Goal: Task Accomplishment & Management: Use online tool/utility

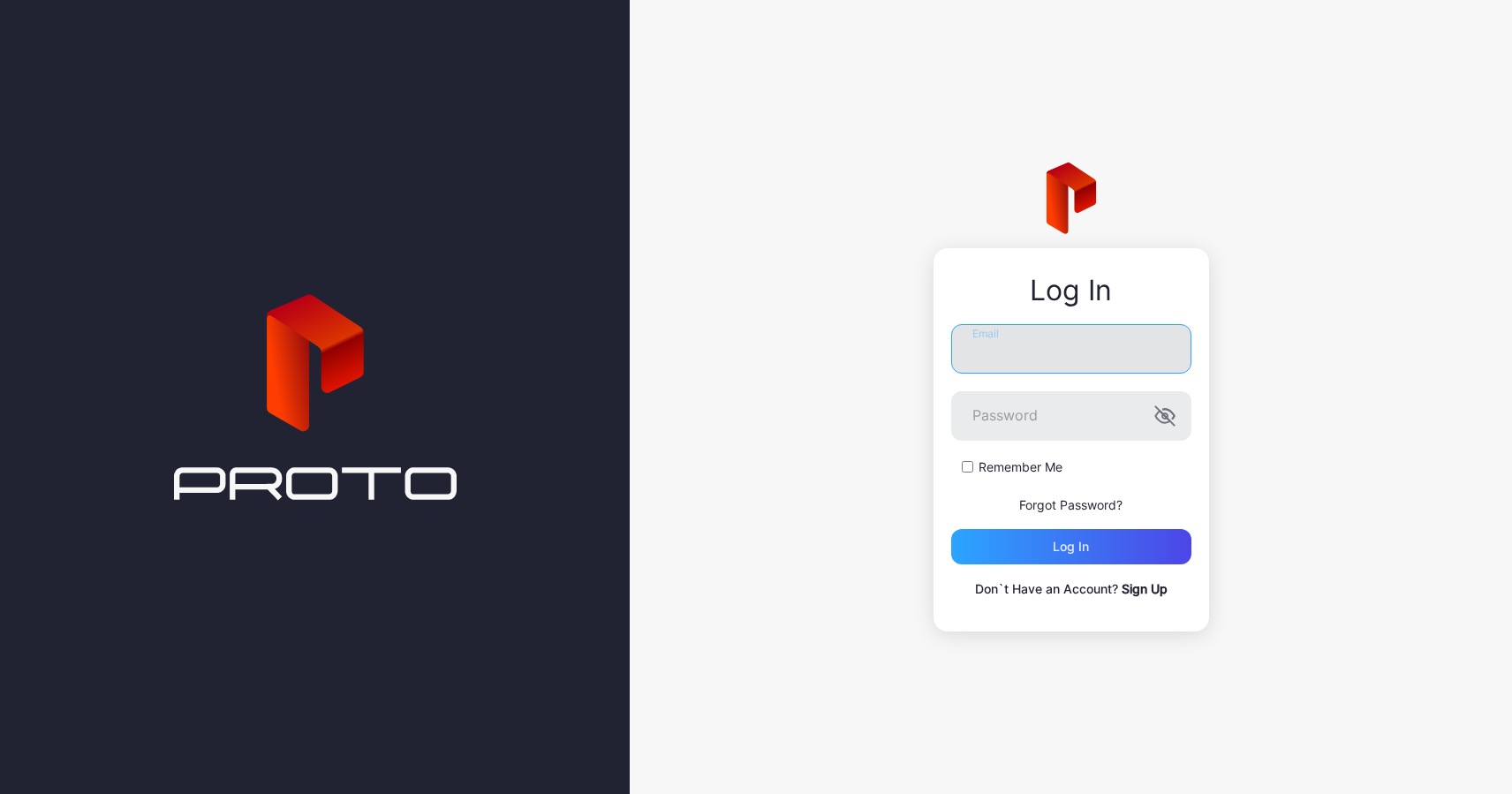
click at [1124, 353] on input "Email" at bounding box center [1071, 348] width 240 height 49
type input "**********"
click at [951, 529] on button "Log in" at bounding box center [1071, 546] width 240 height 36
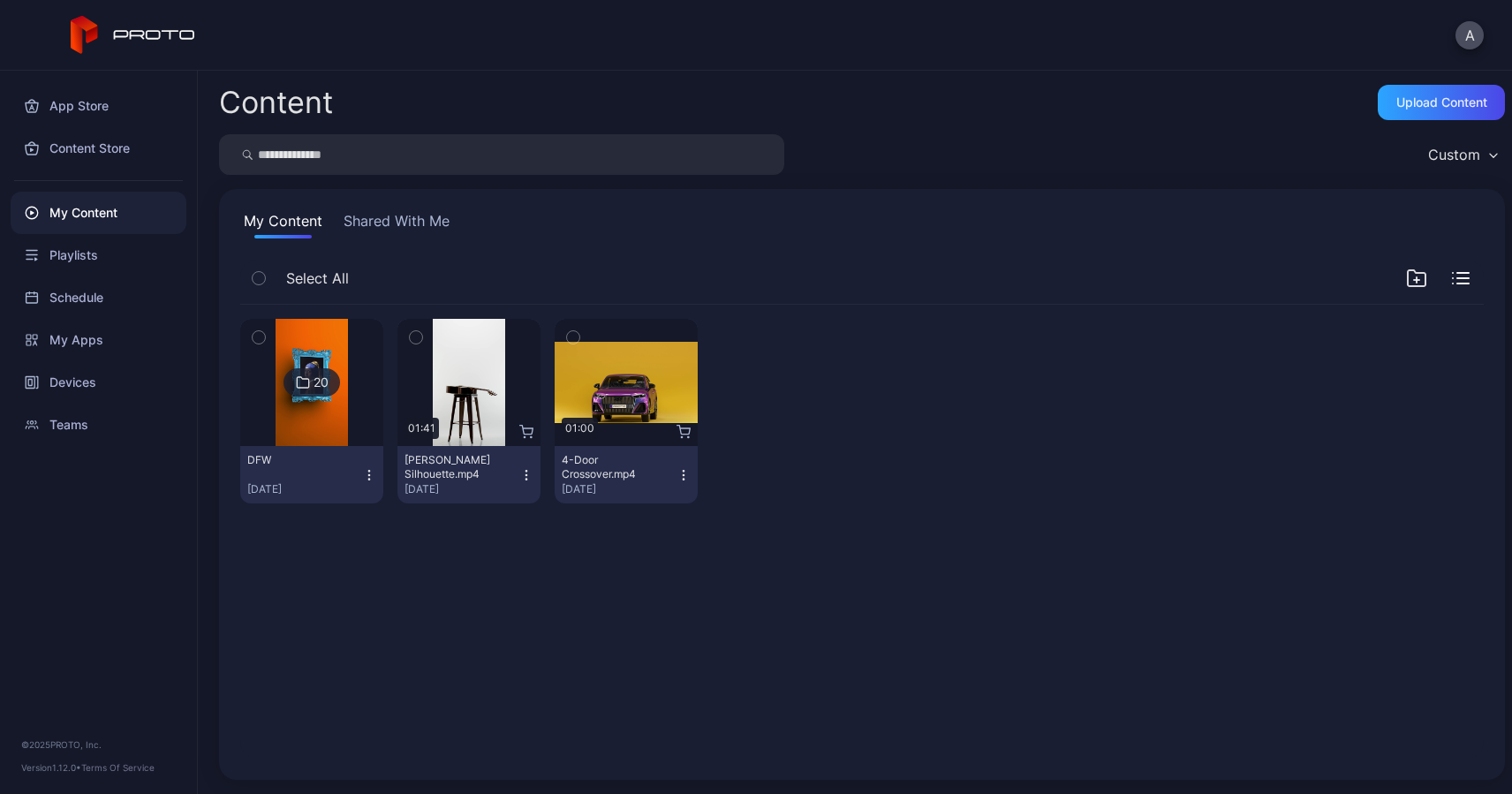
click at [90, 211] on div "My Content" at bounding box center [98, 213] width 175 height 42
click at [1398, 102] on div "Upload Content" at bounding box center [1442, 102] width 91 height 14
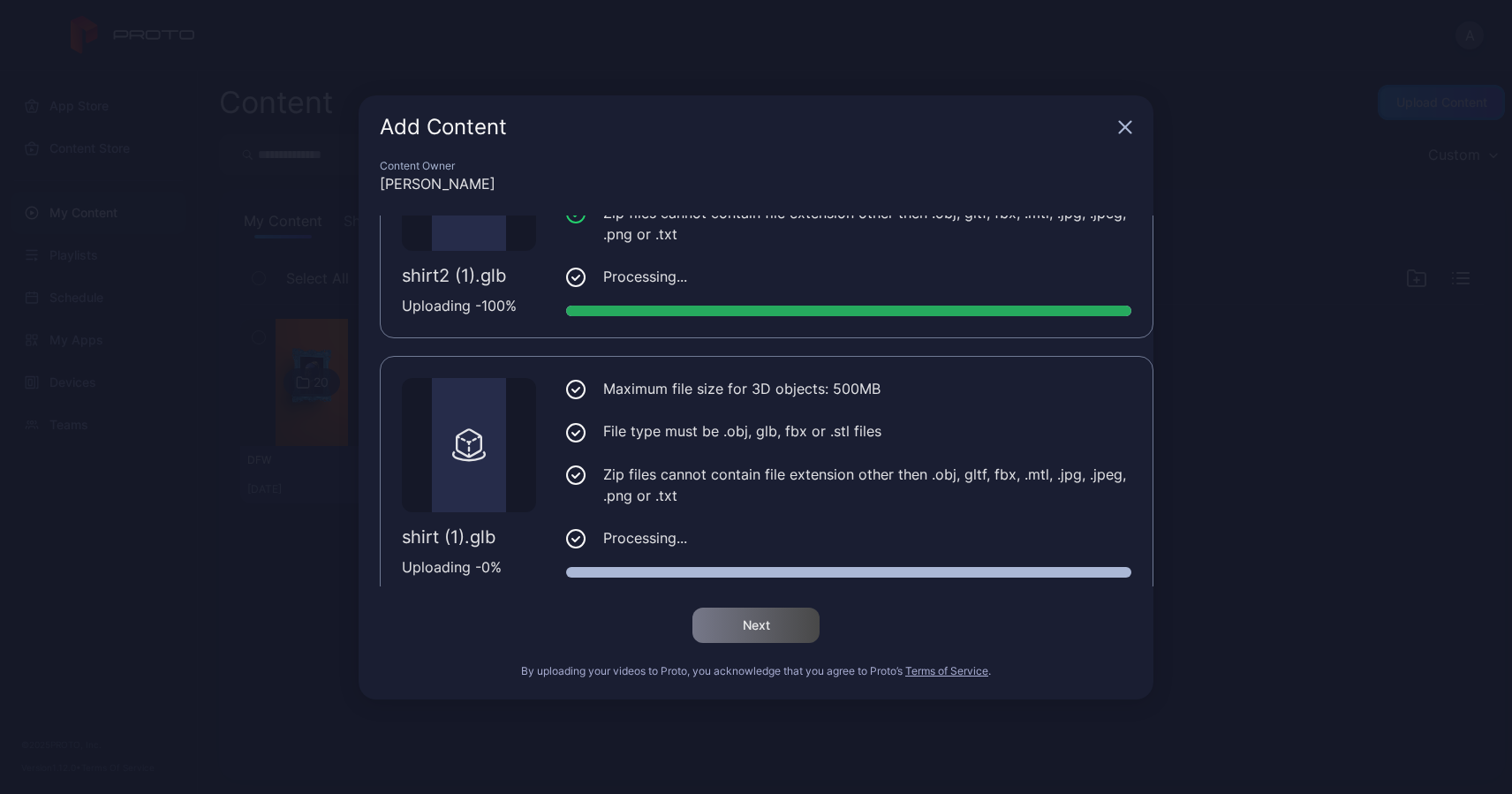
scroll to position [134, 0]
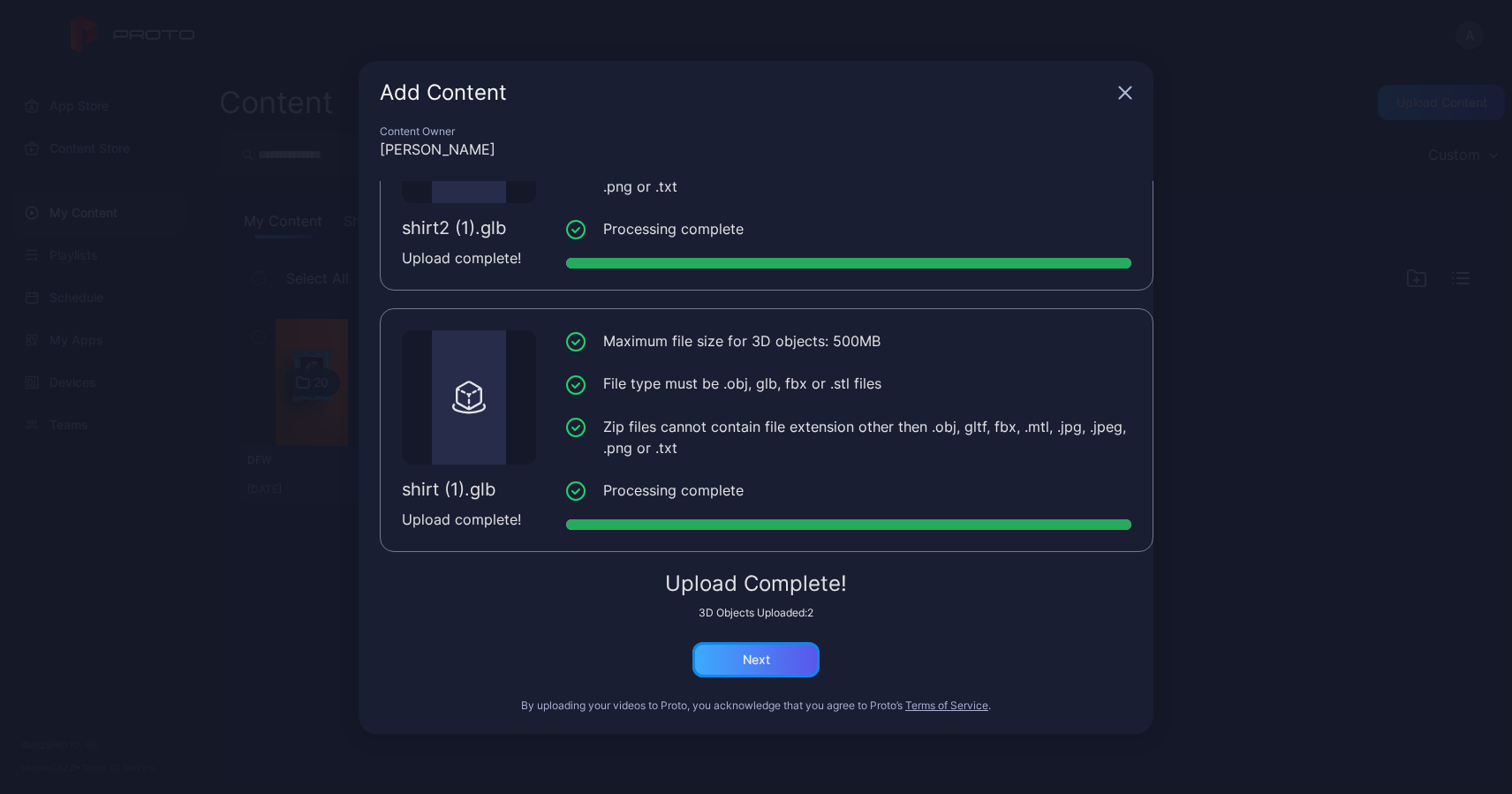
click at [761, 660] on div "Next" at bounding box center [756, 659] width 27 height 14
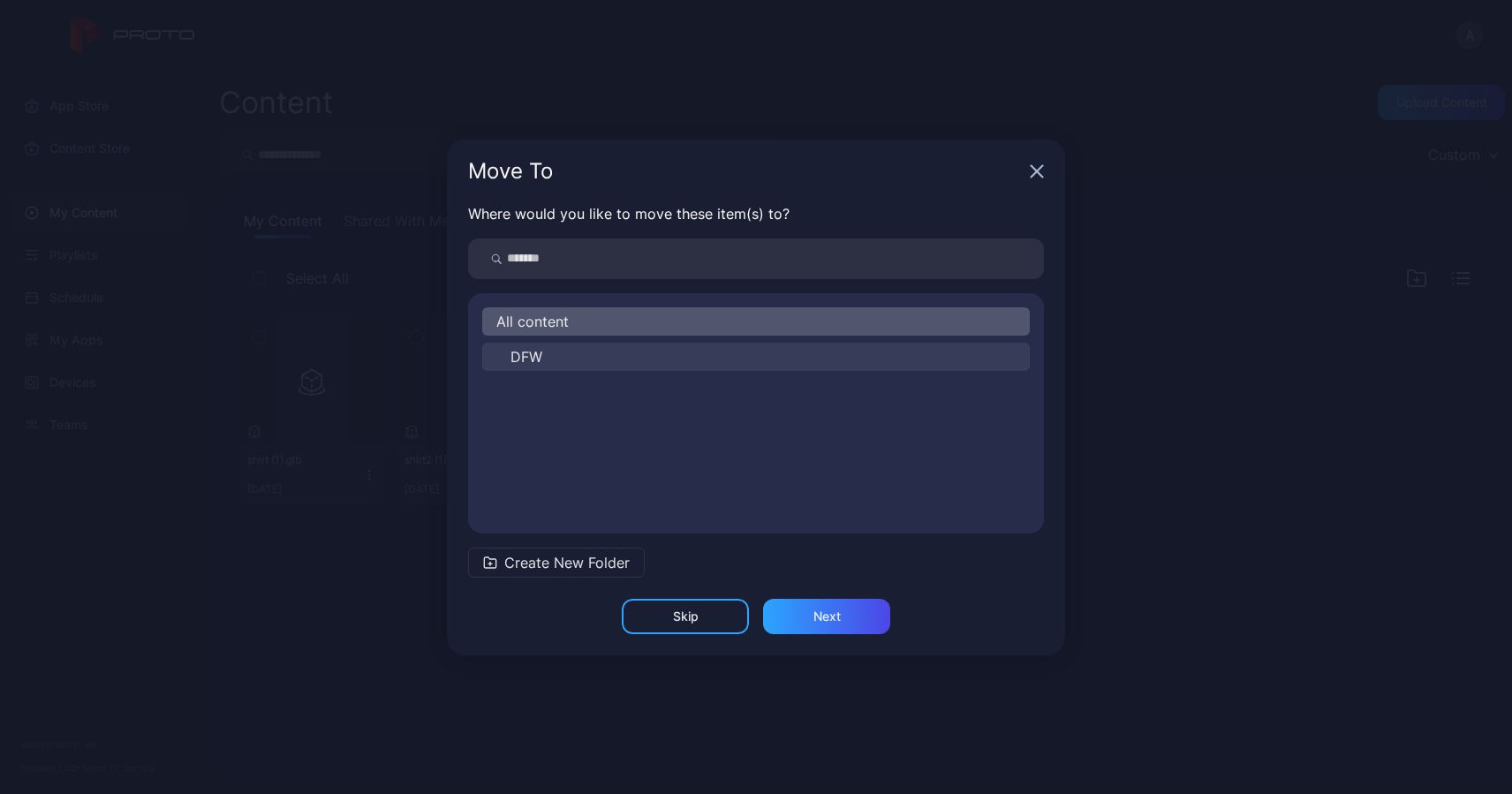
click at [539, 357] on span "DFW" at bounding box center [526, 357] width 32 height 21
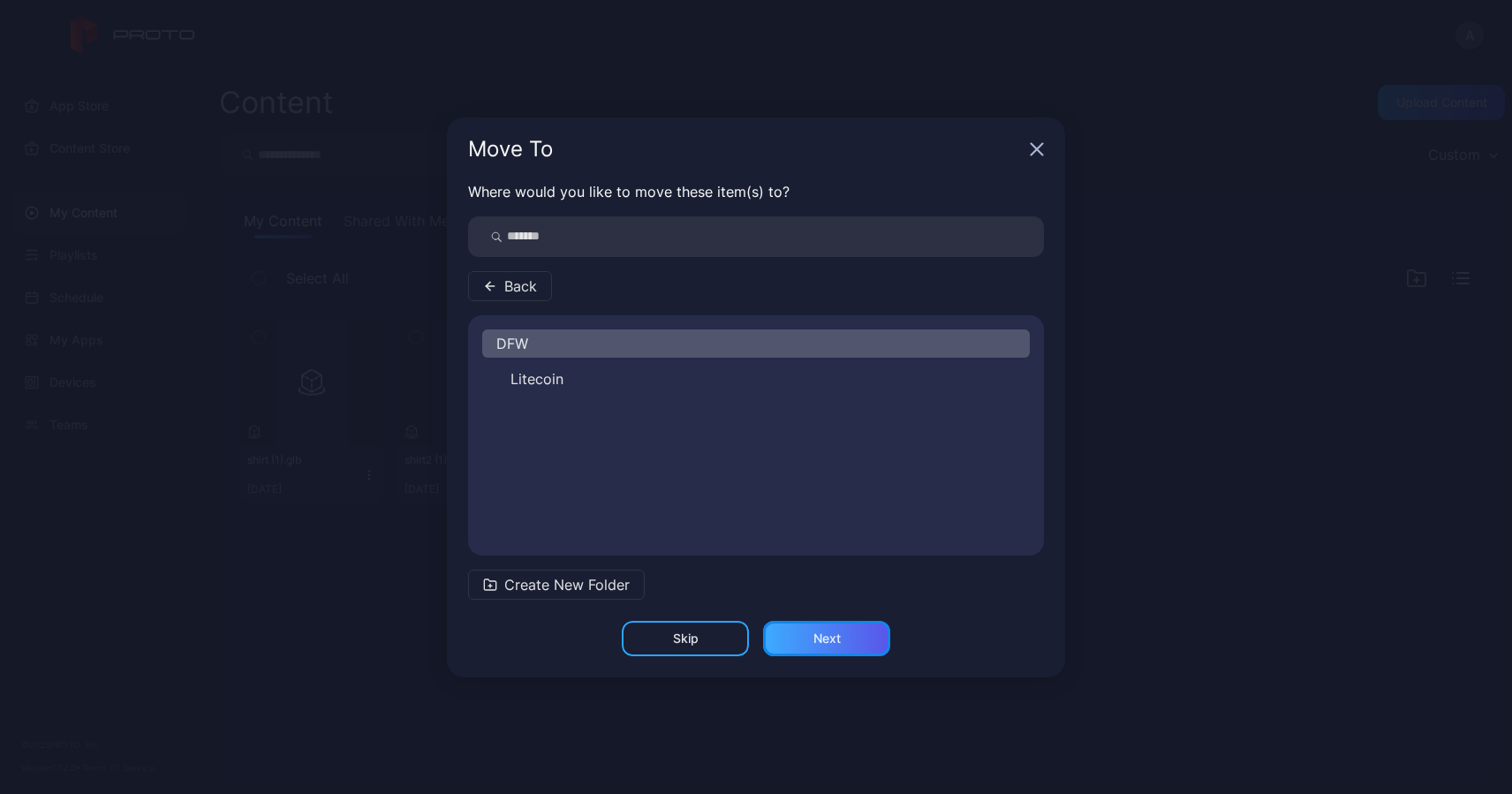
click at [814, 638] on div "Next" at bounding box center [827, 638] width 27 height 14
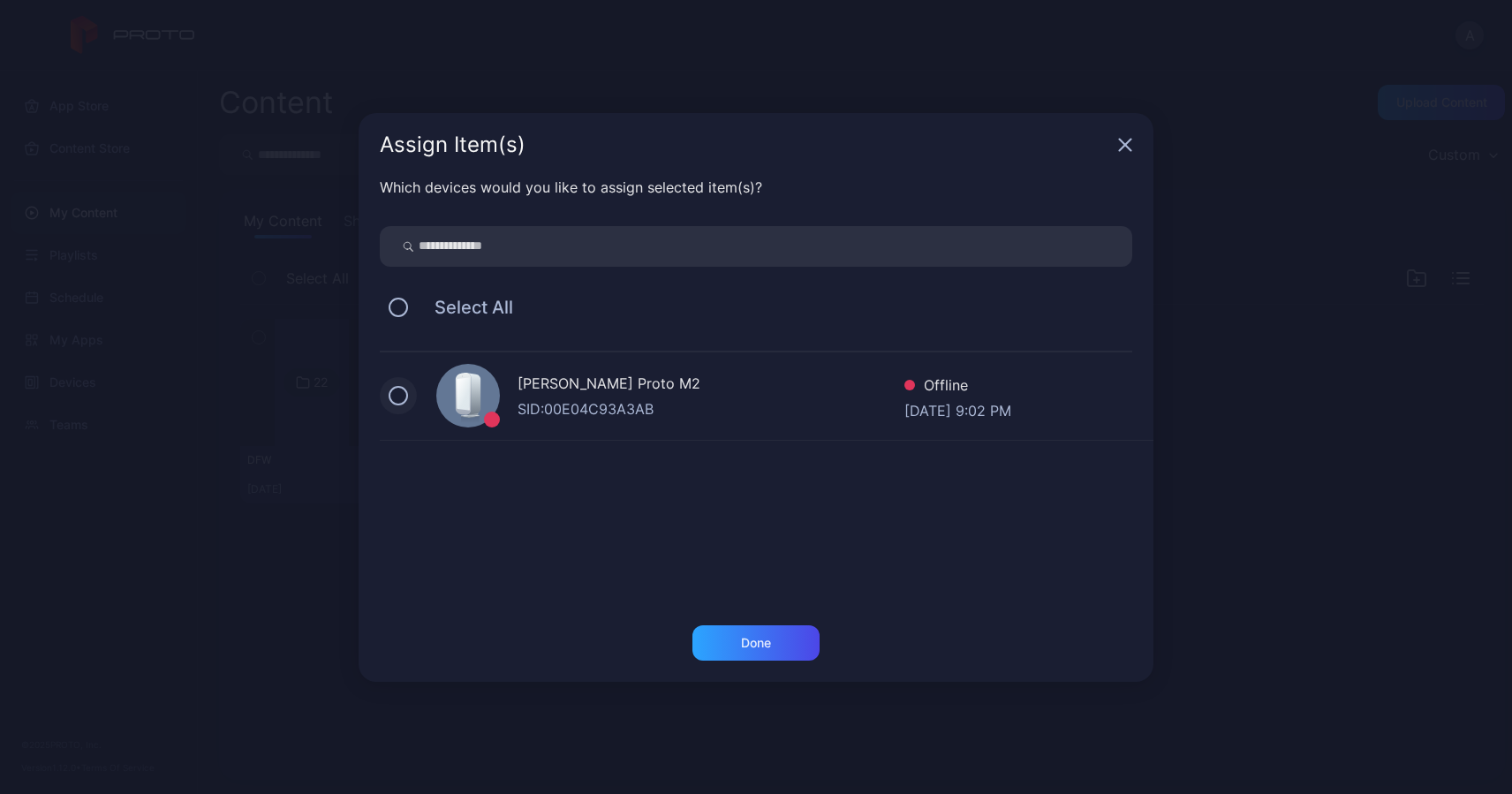
click at [404, 392] on button at bounding box center [398, 396] width 19 height 19
click at [767, 644] on div "Done" at bounding box center [756, 643] width 30 height 14
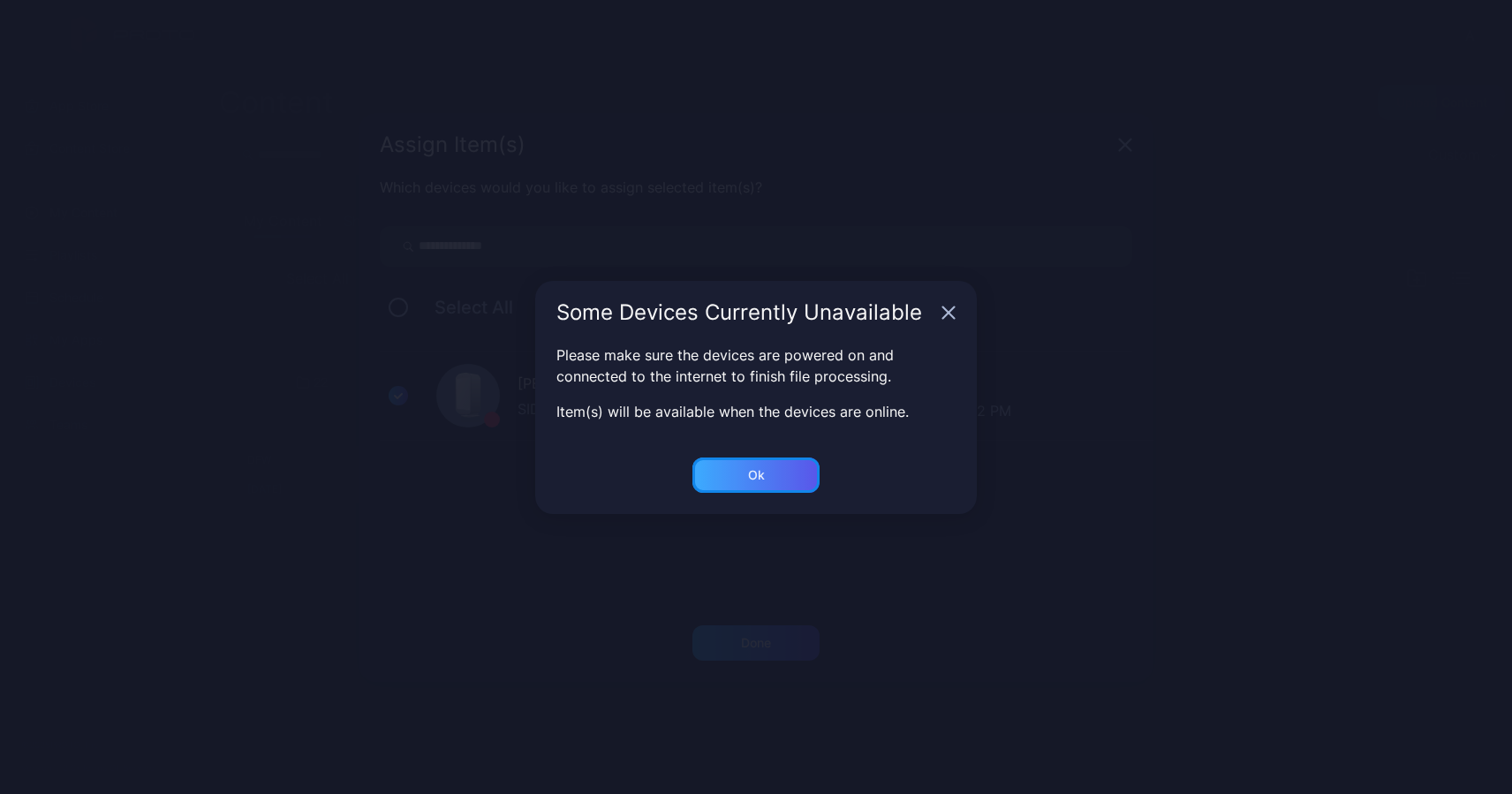
click at [738, 625] on div "Ok" at bounding box center [756, 643] width 127 height 36
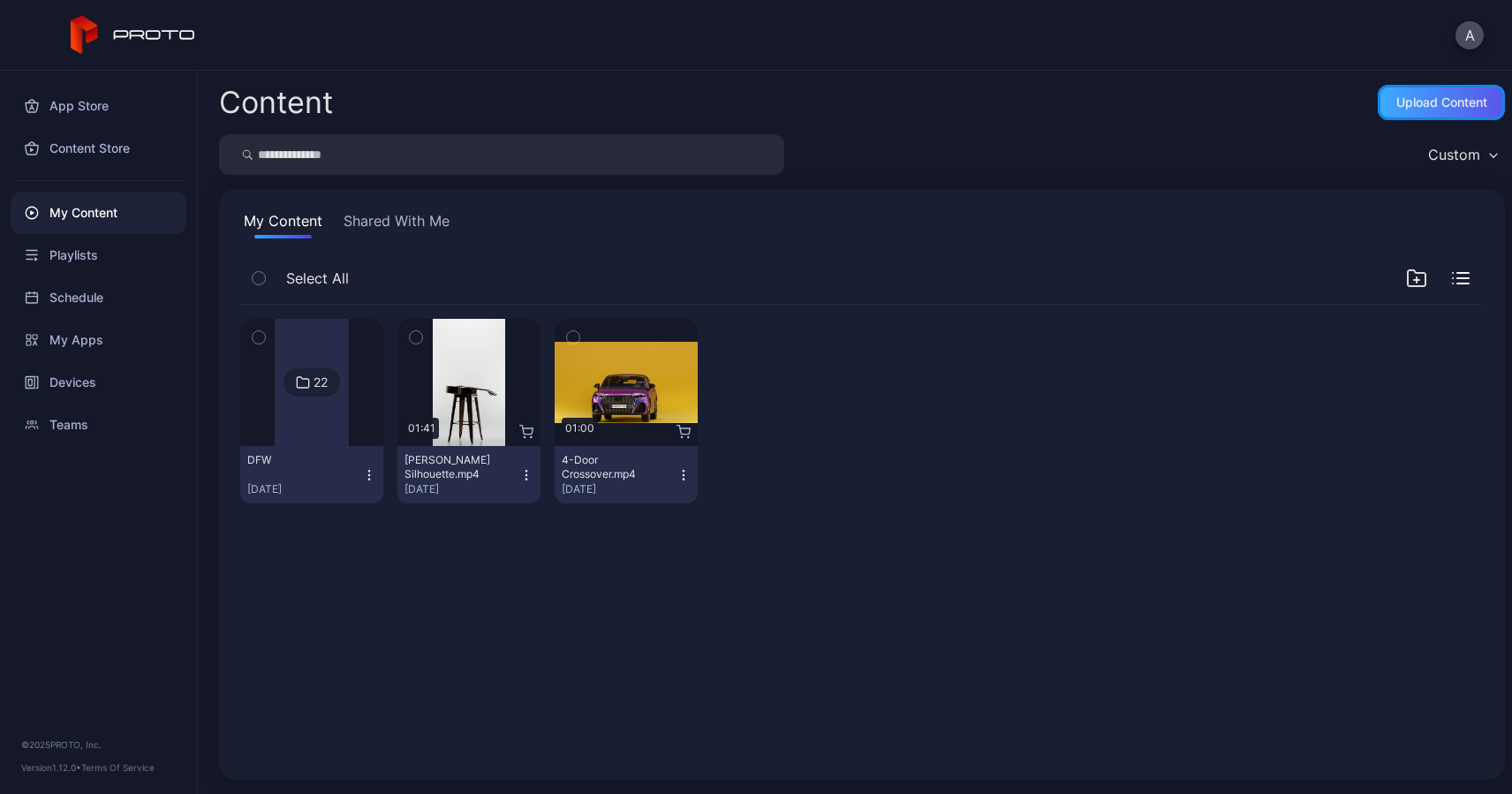
click at [1419, 103] on div "Upload Content" at bounding box center [1442, 102] width 91 height 14
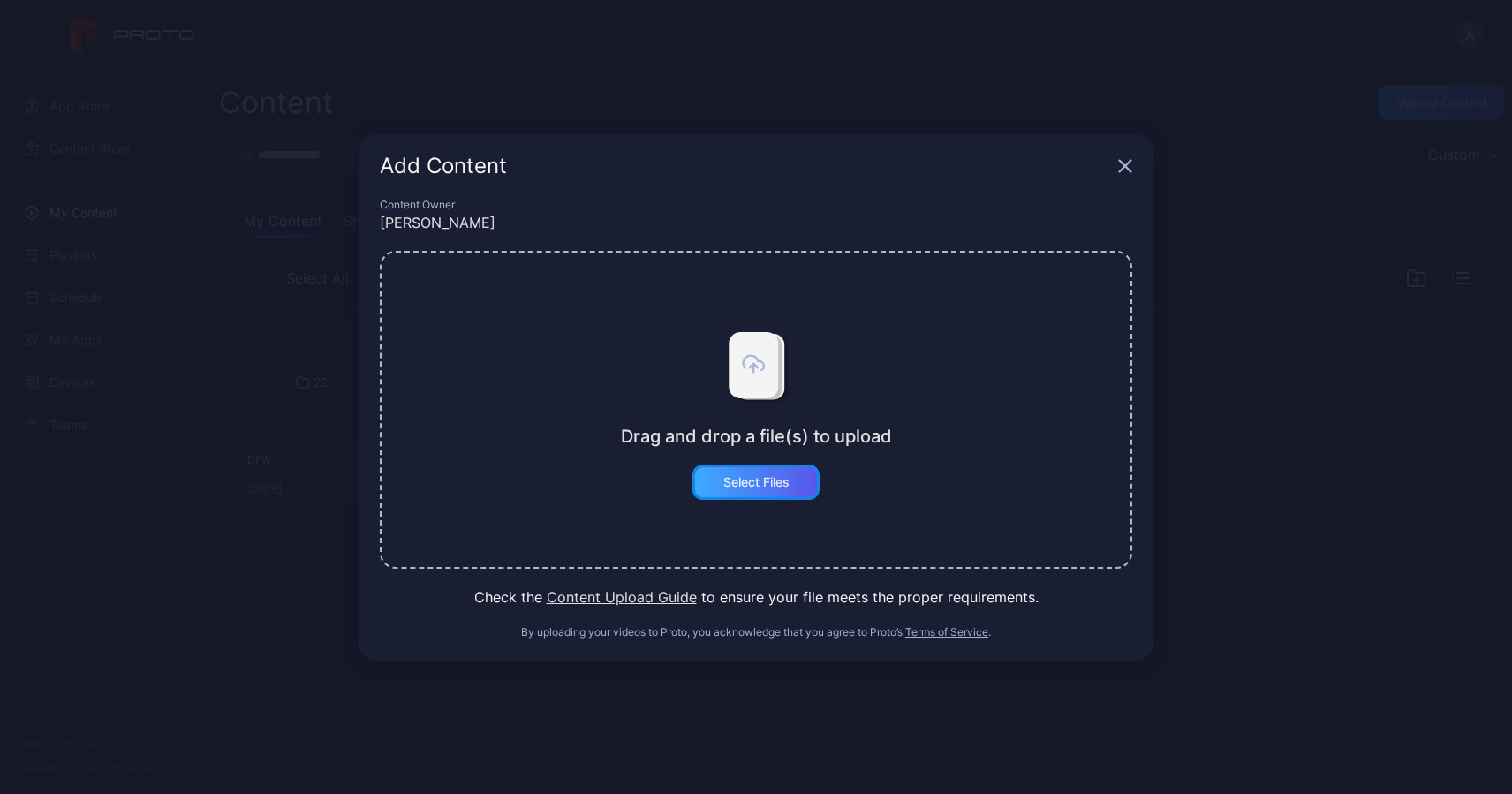
click at [768, 481] on div "Select Files" at bounding box center [756, 482] width 66 height 14
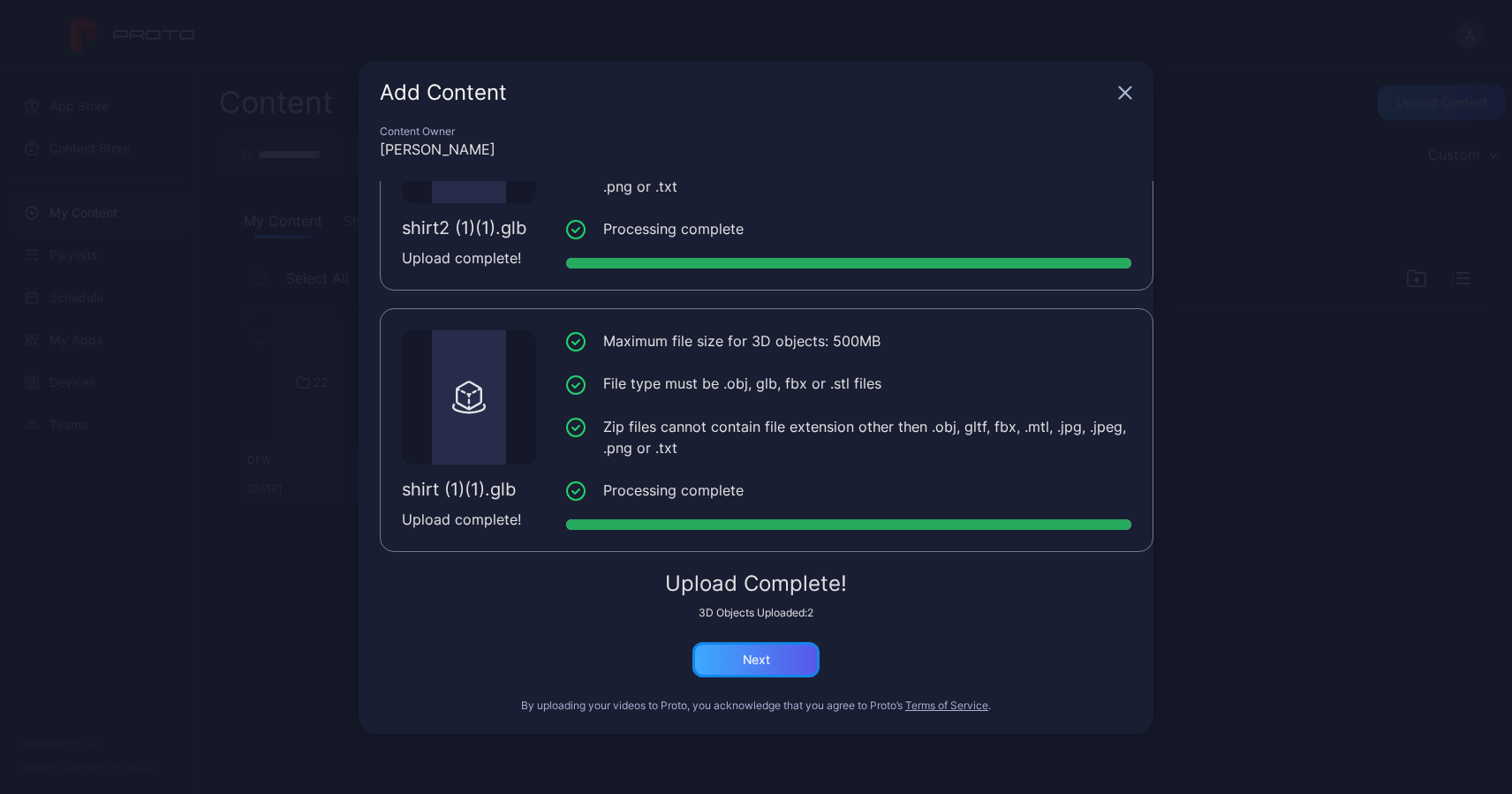
click at [756, 665] on div "Next" at bounding box center [756, 659] width 27 height 14
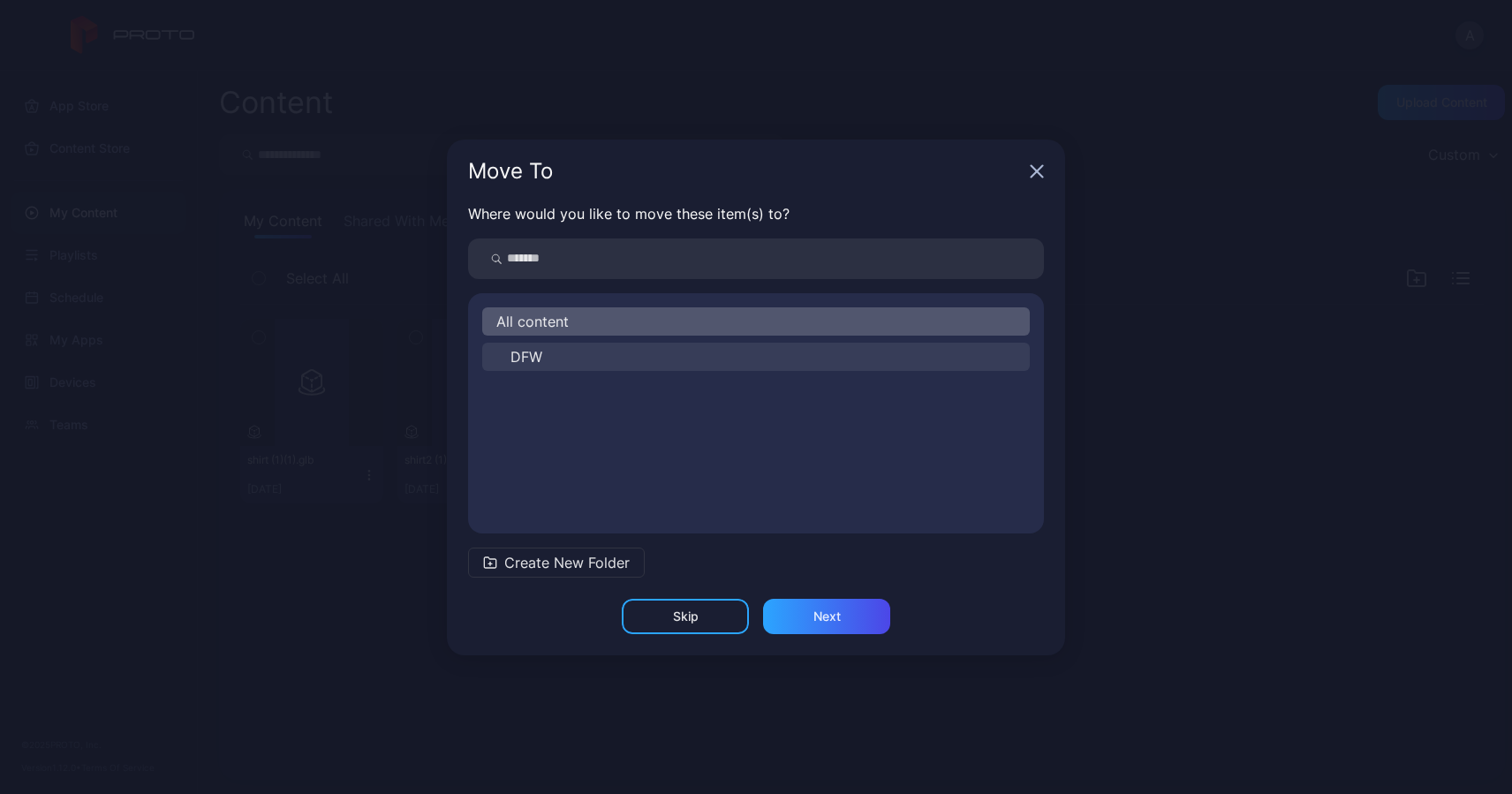
click at [538, 356] on span "DFW" at bounding box center [526, 357] width 32 height 21
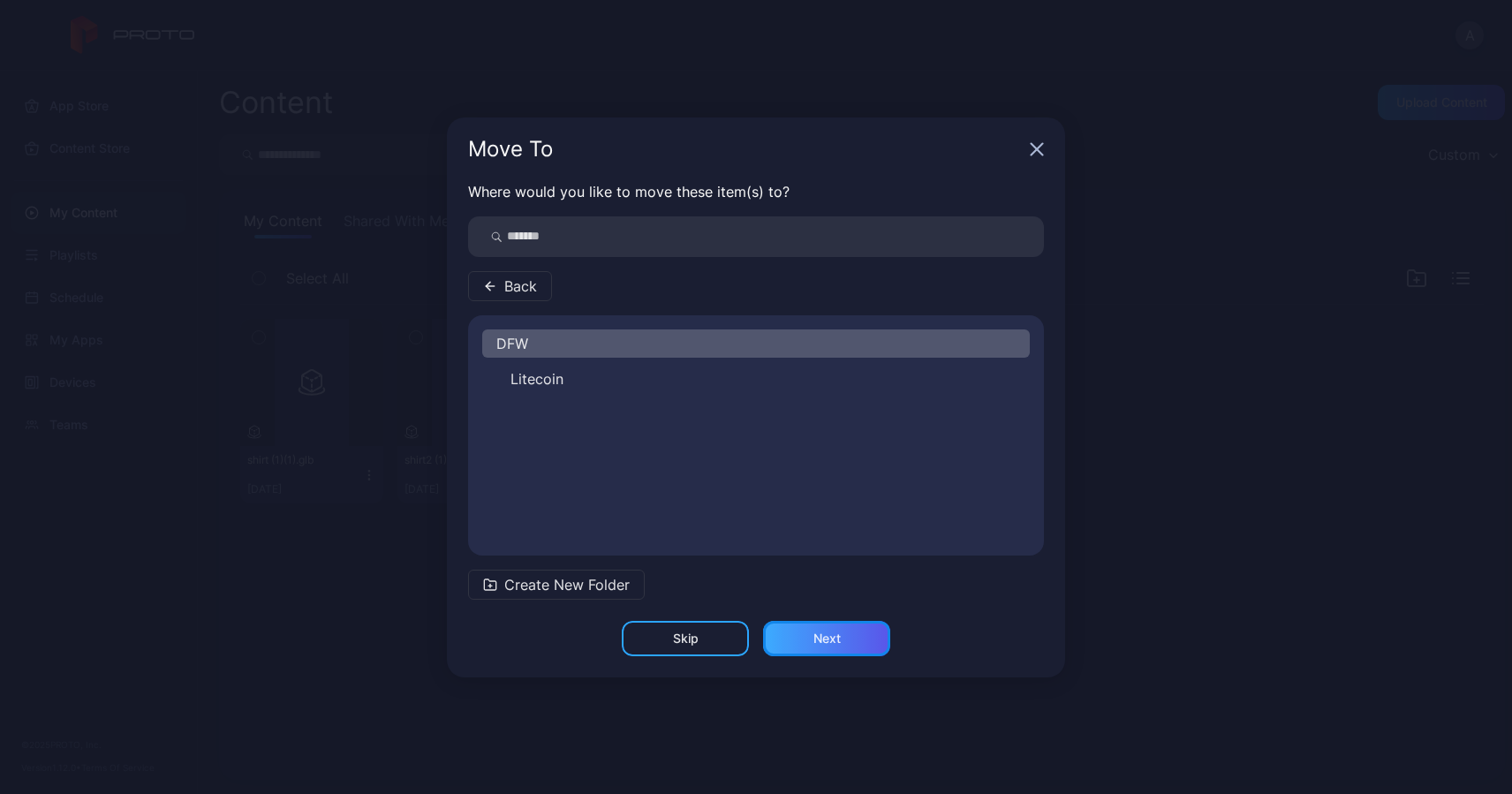
click at [804, 648] on div "Next" at bounding box center [827, 638] width 127 height 36
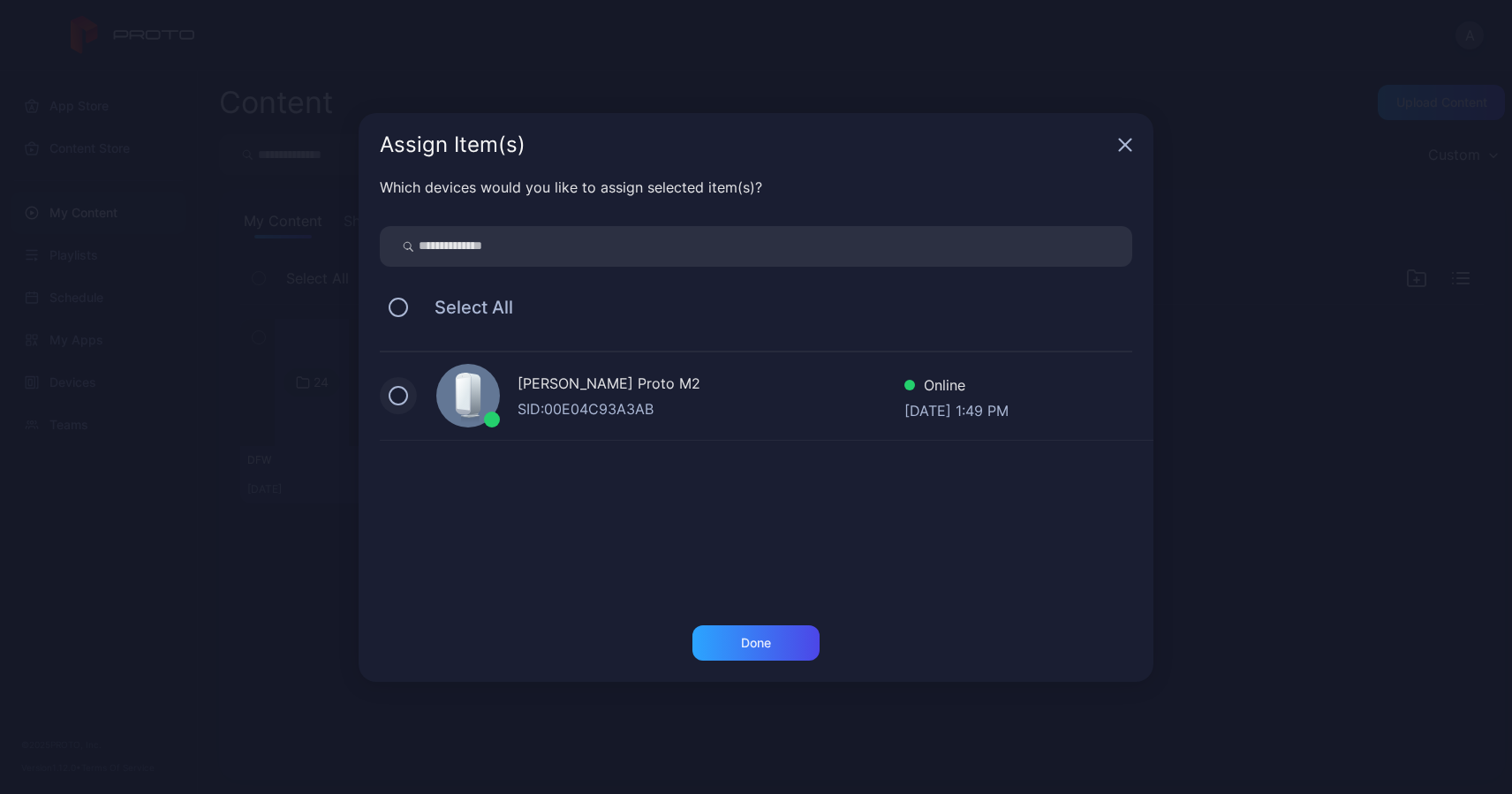
click at [402, 399] on button at bounding box center [398, 396] width 19 height 19
click at [747, 636] on div "Done" at bounding box center [756, 643] width 30 height 14
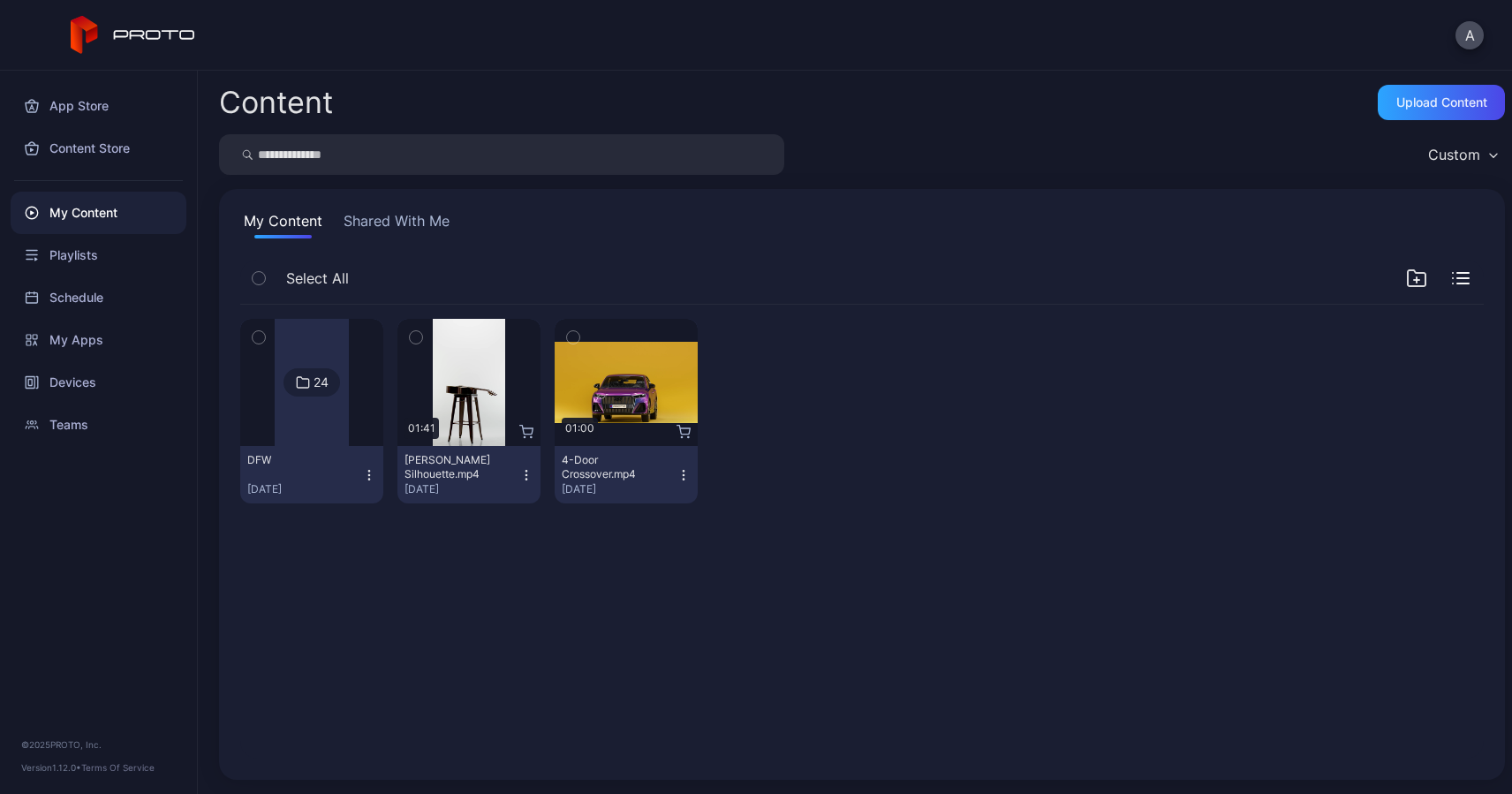
click at [312, 415] on div at bounding box center [311, 383] width 74 height 127
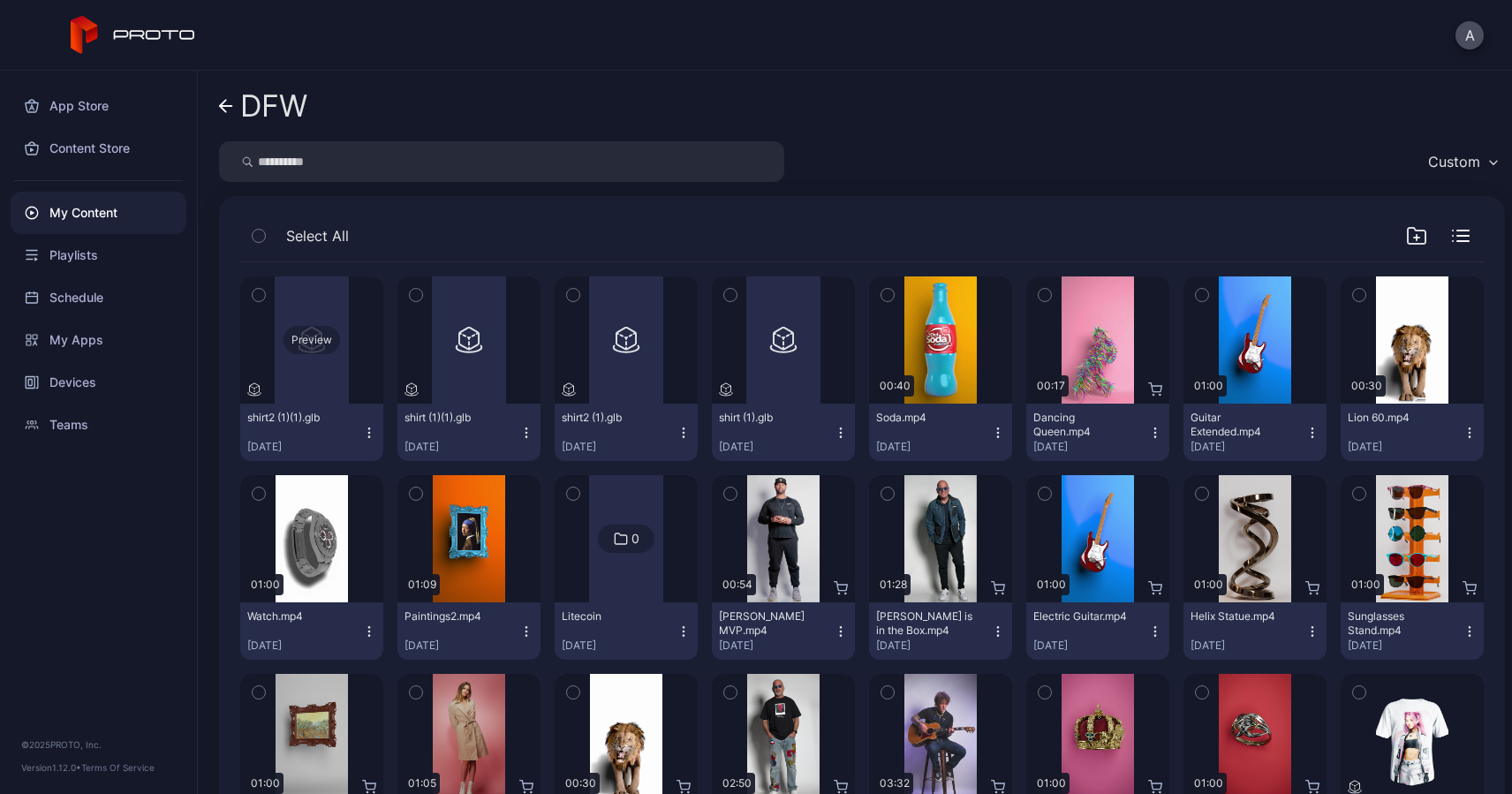
click at [326, 376] on div "Preview" at bounding box center [311, 340] width 143 height 127
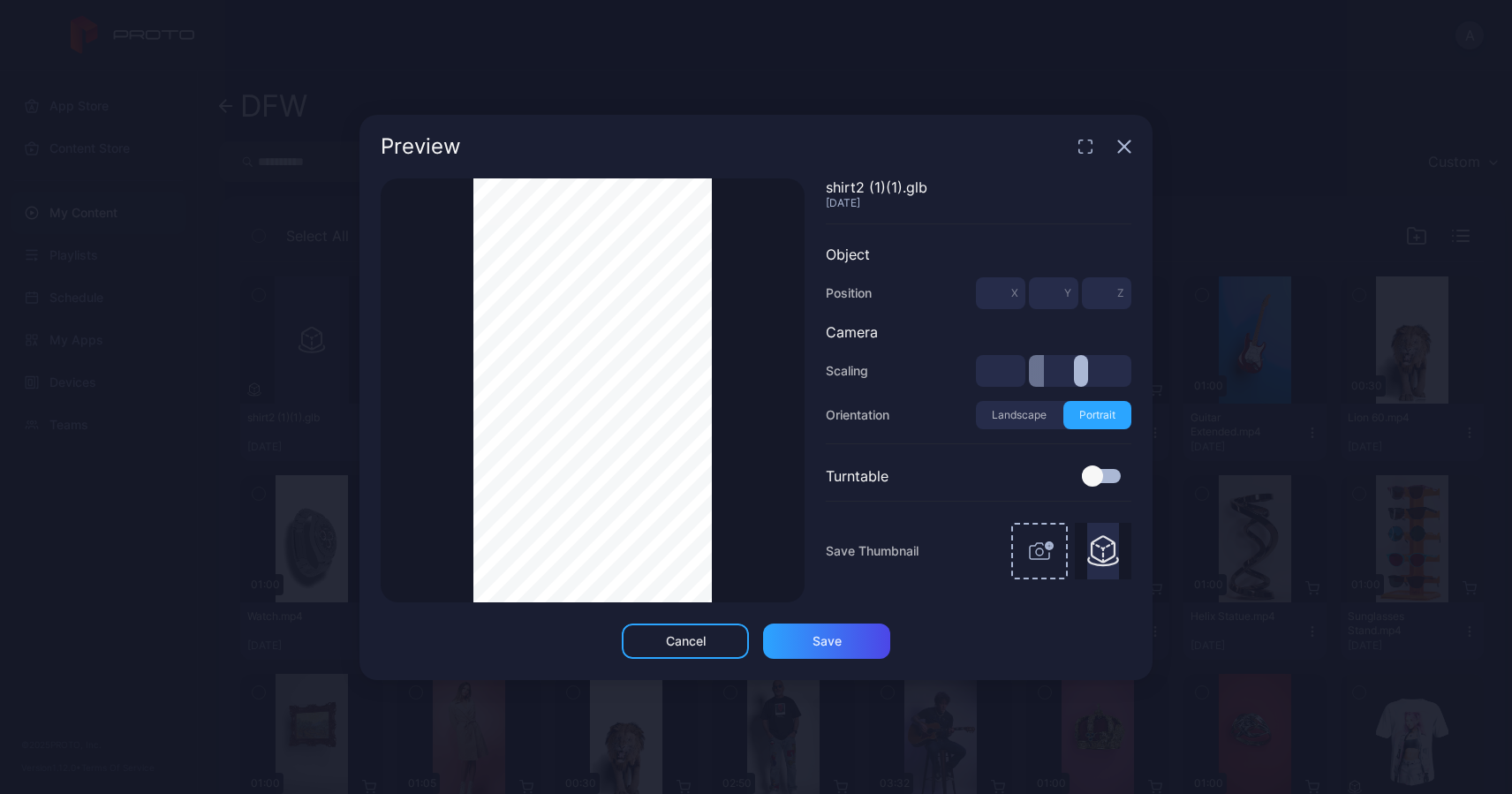
type input "***"
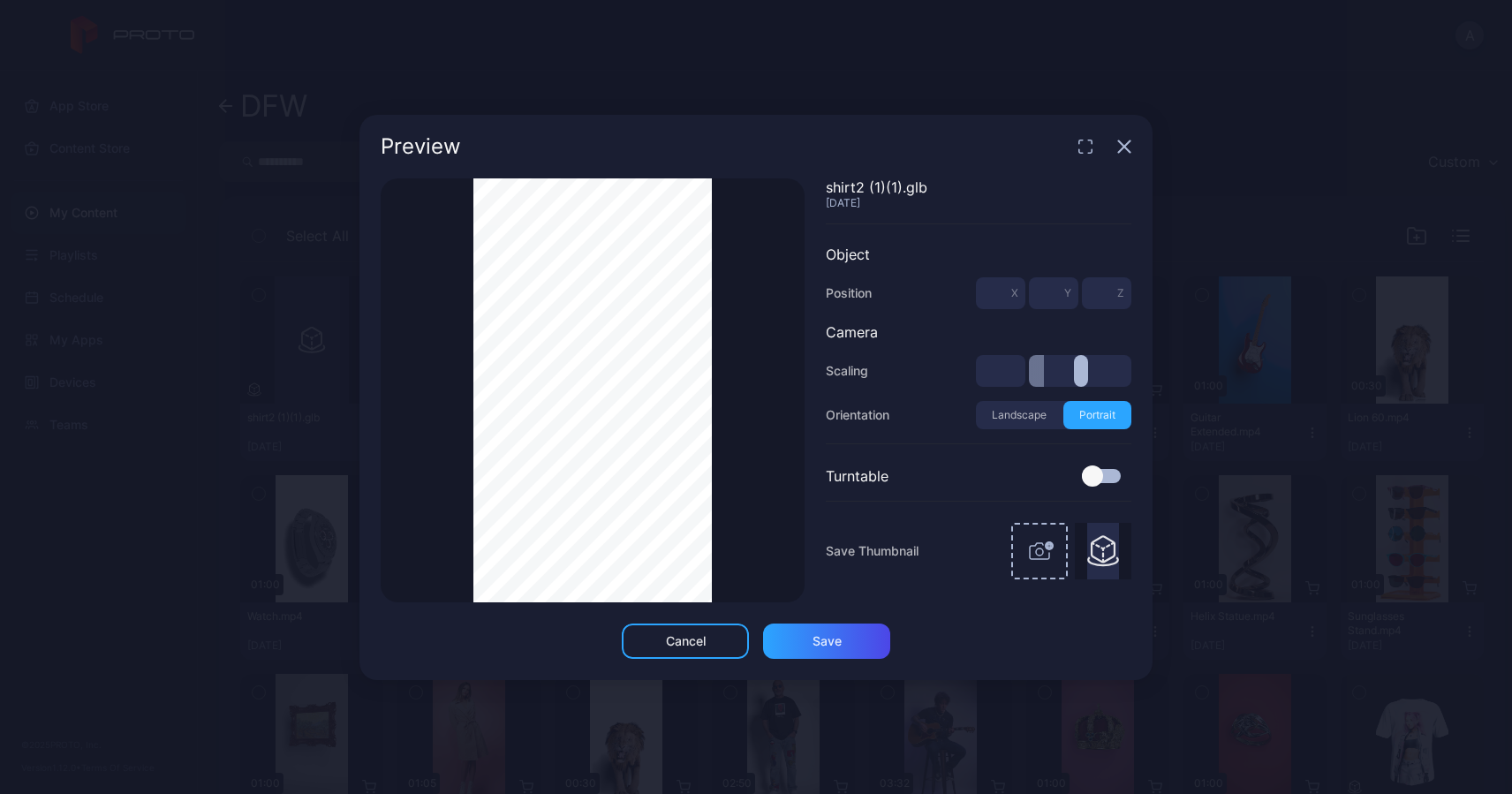
type input "***"
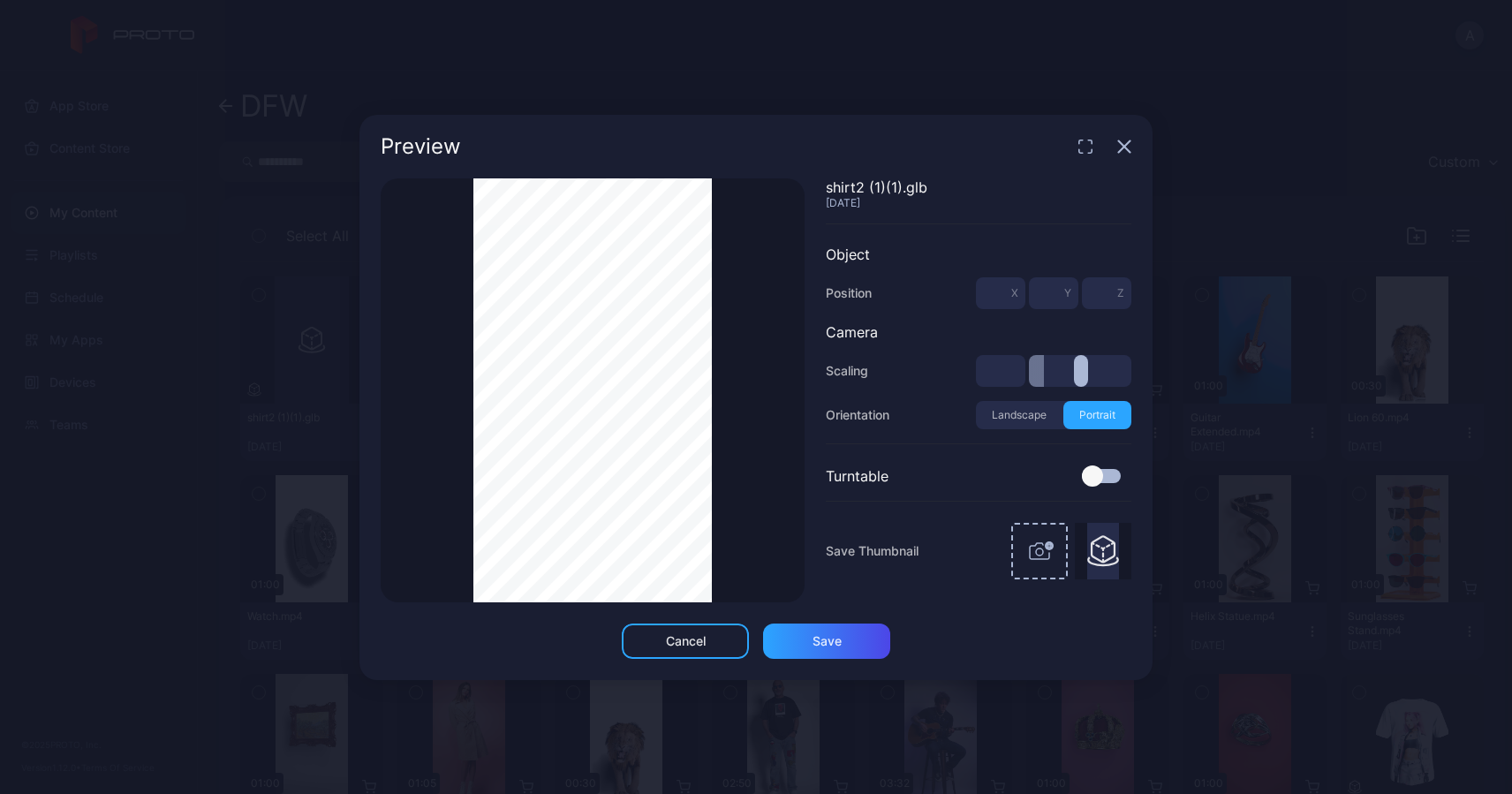
type input "***"
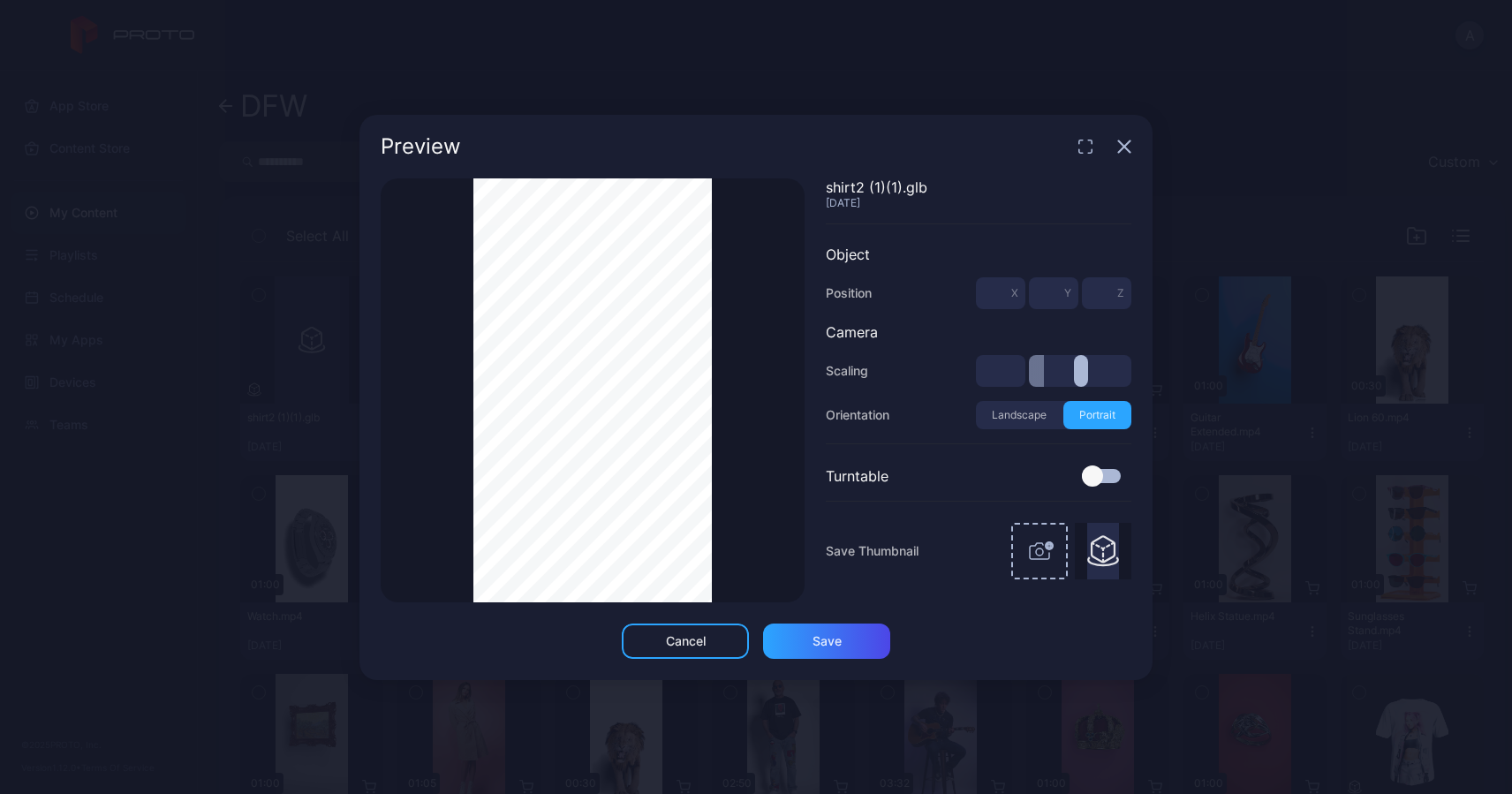
type input "***"
type input "*"
type input "***"
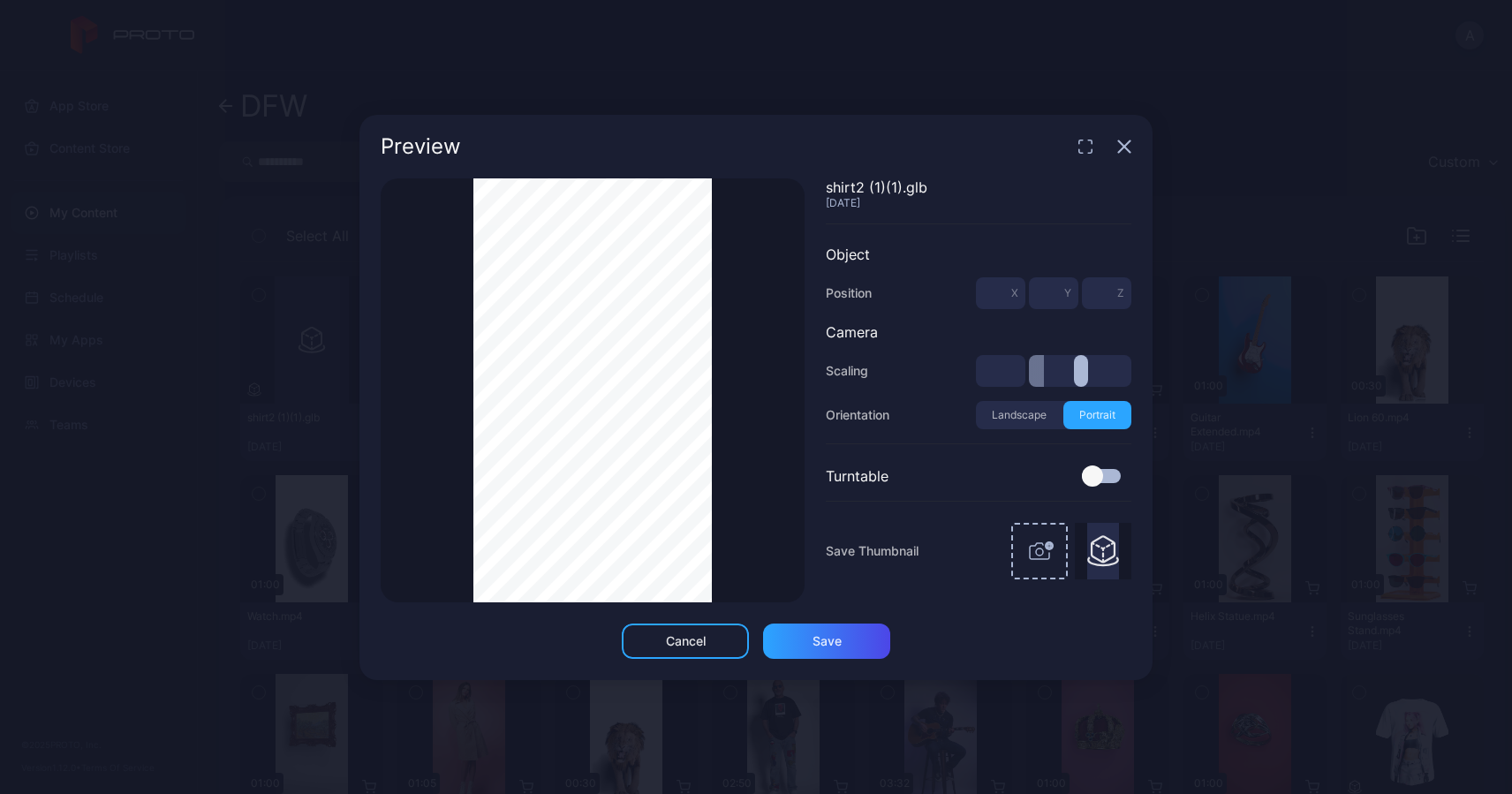
type input "***"
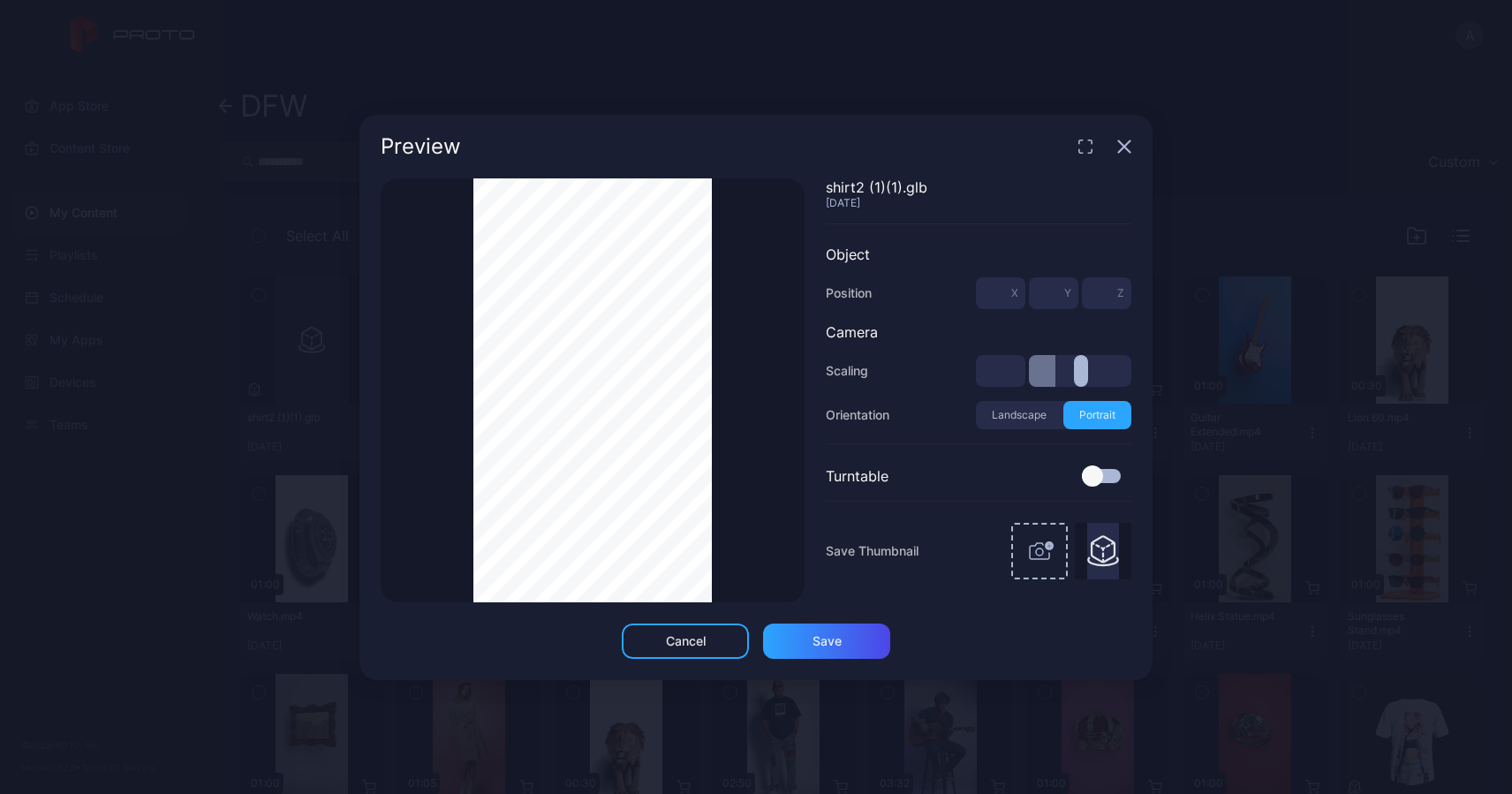
type input "***"
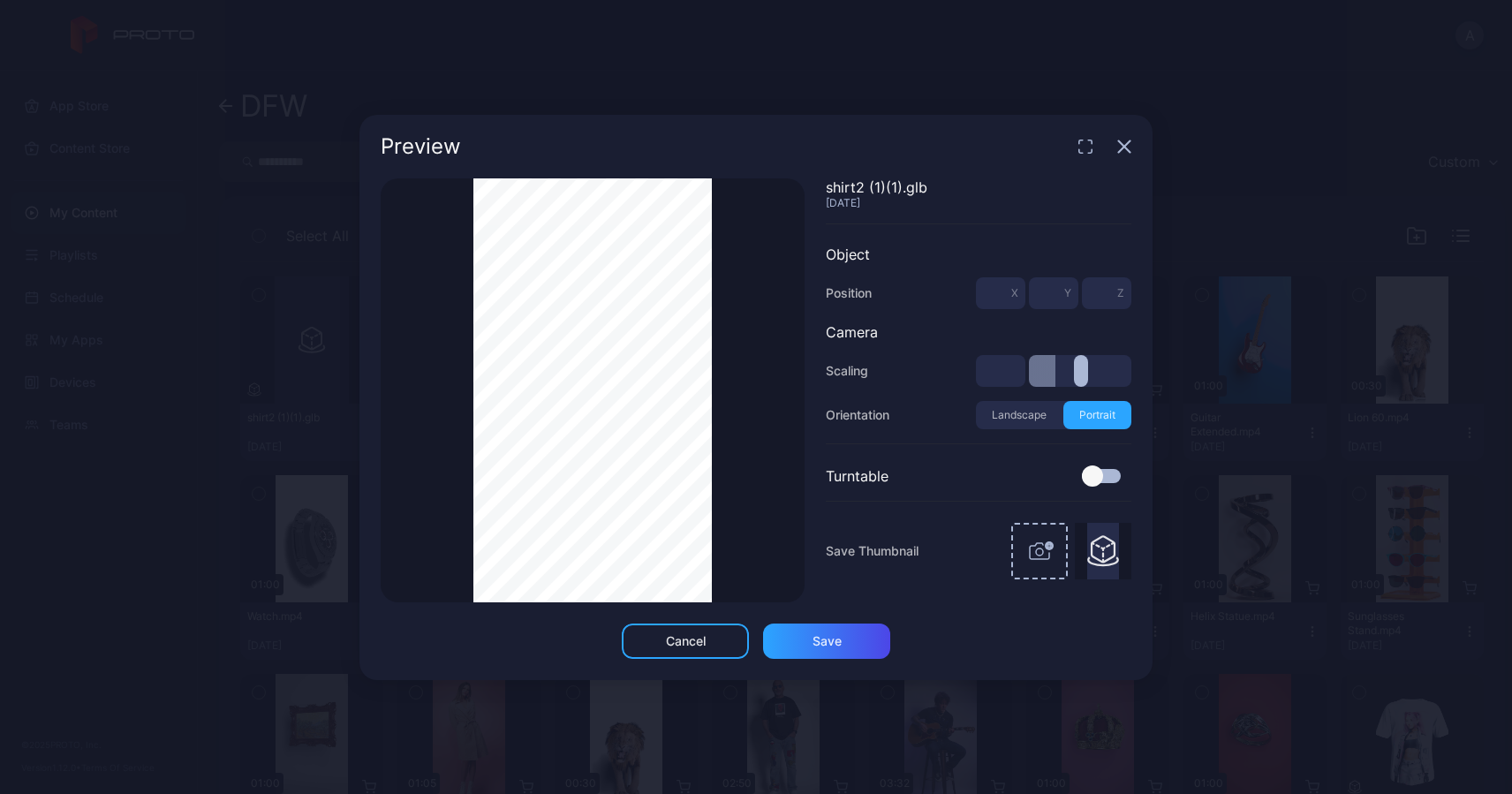
type input "***"
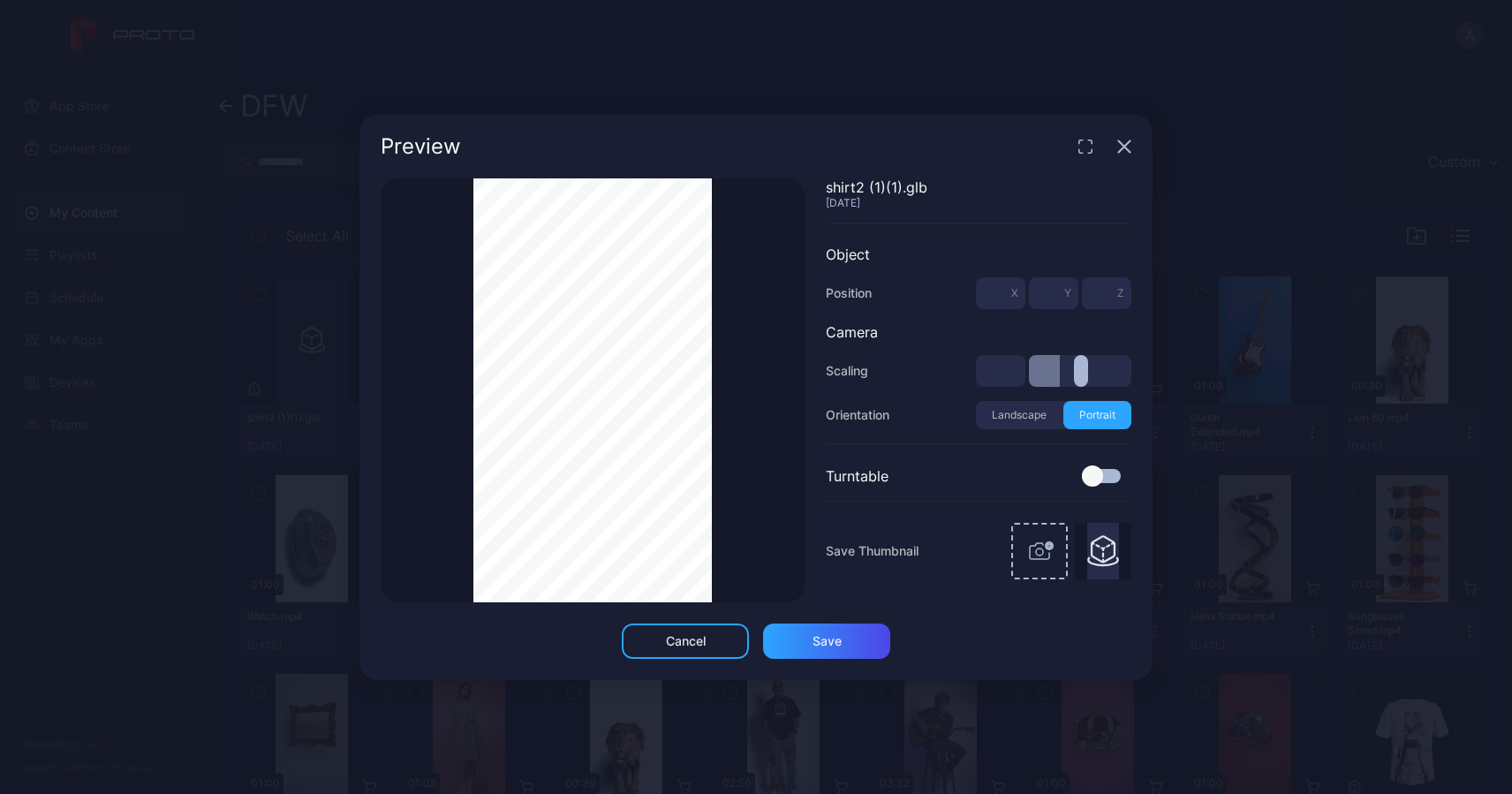
type input "***"
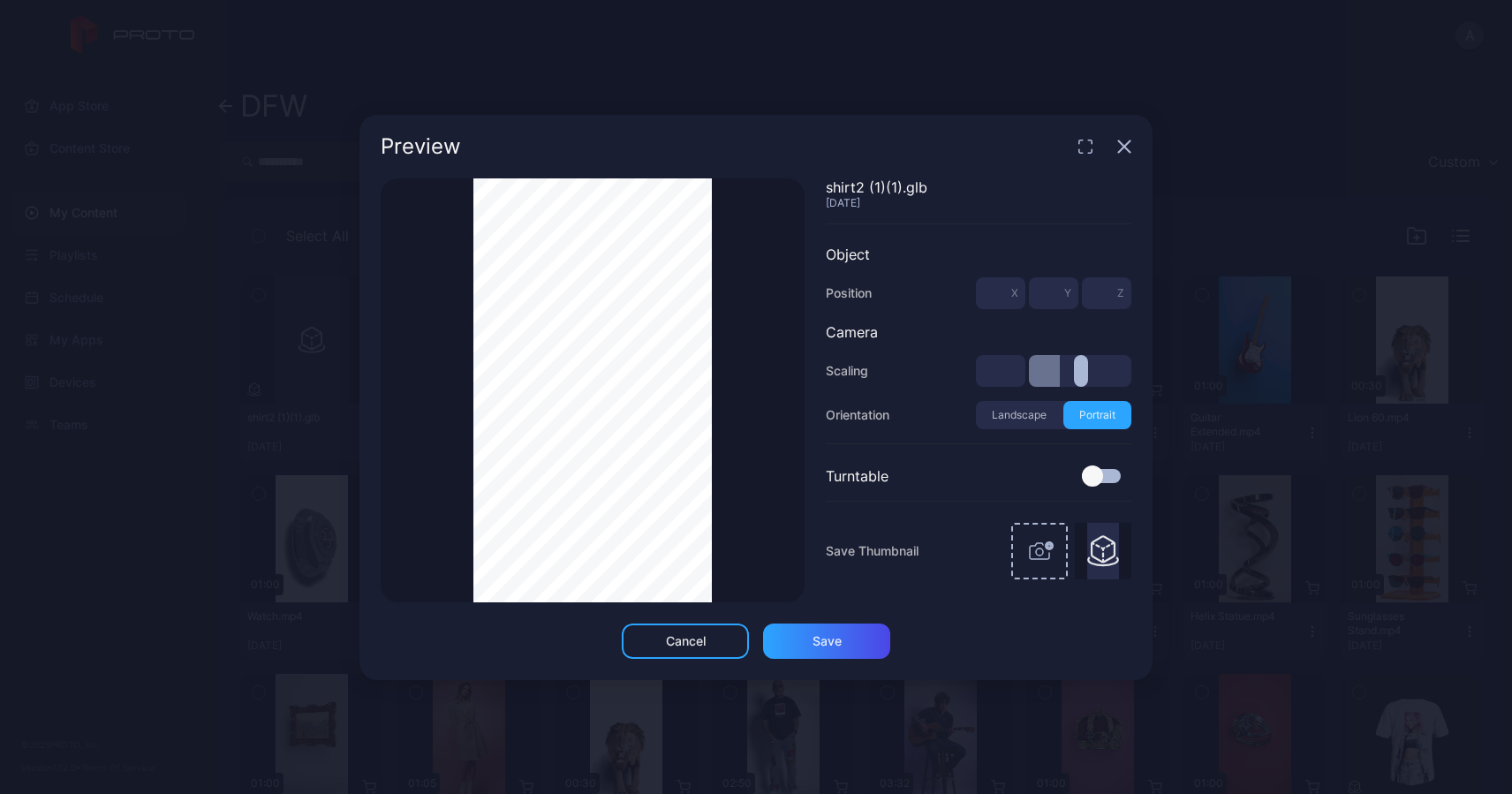
type input "***"
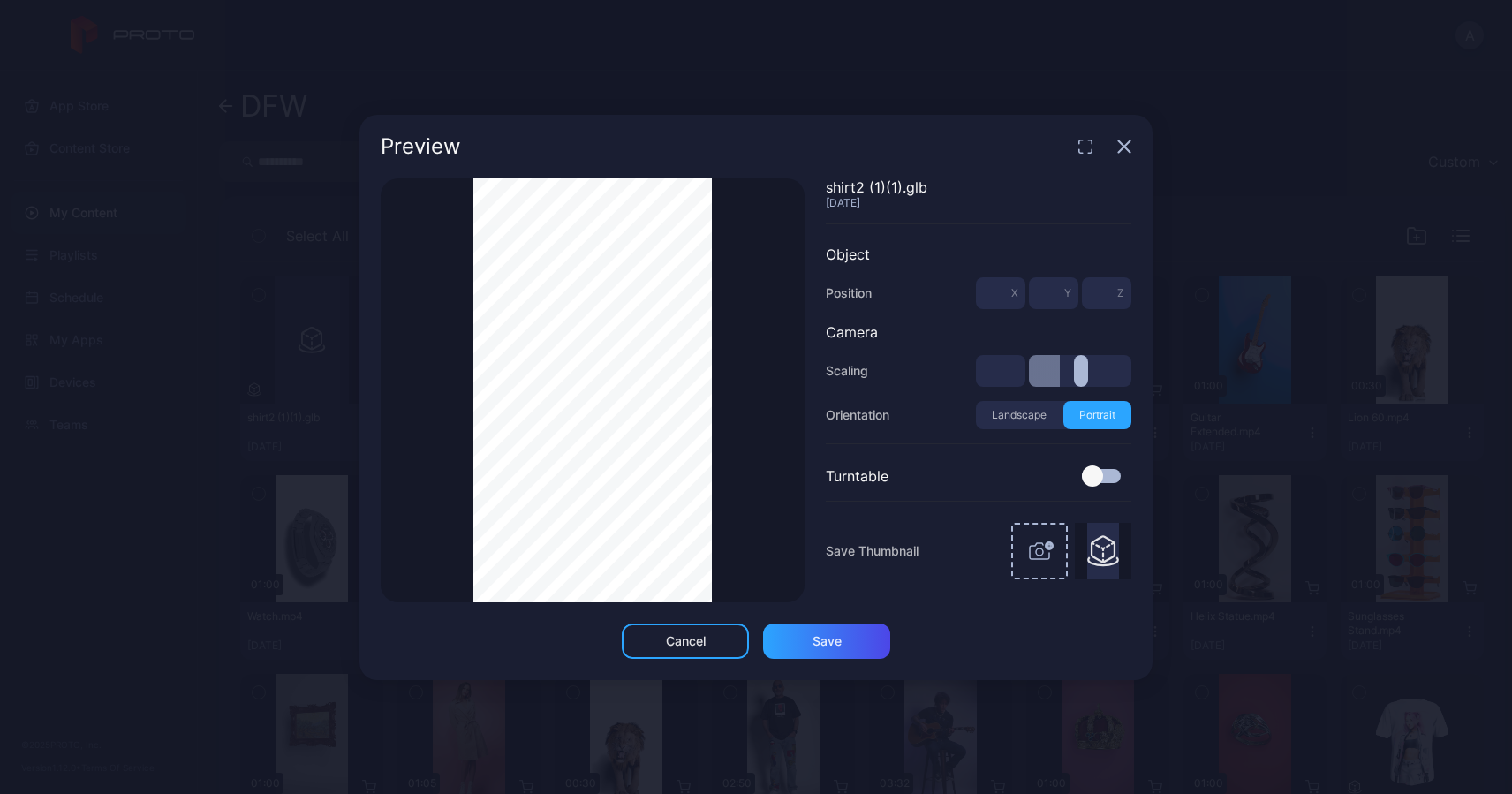
type input "***"
type input "*"
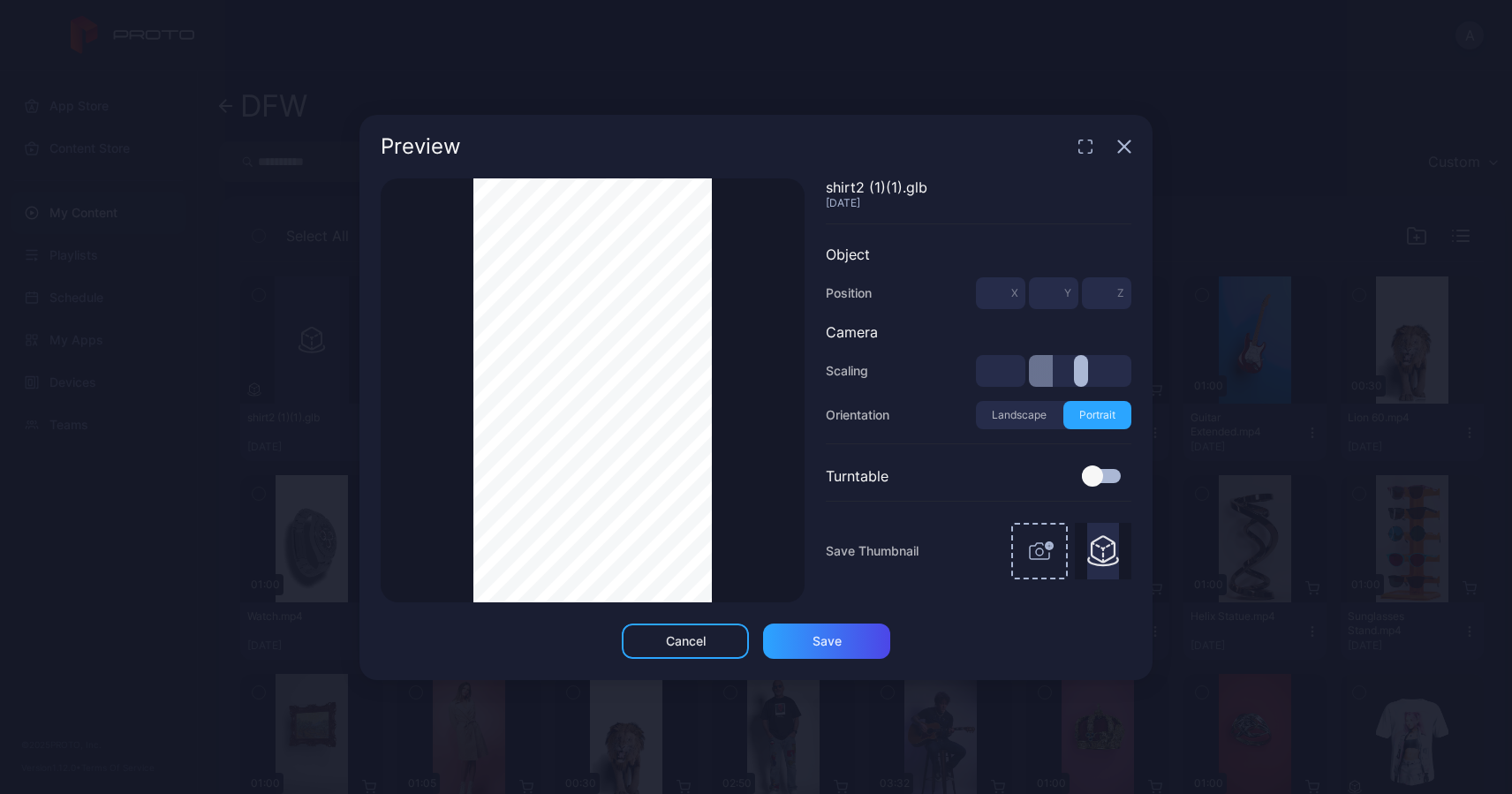
type input "***"
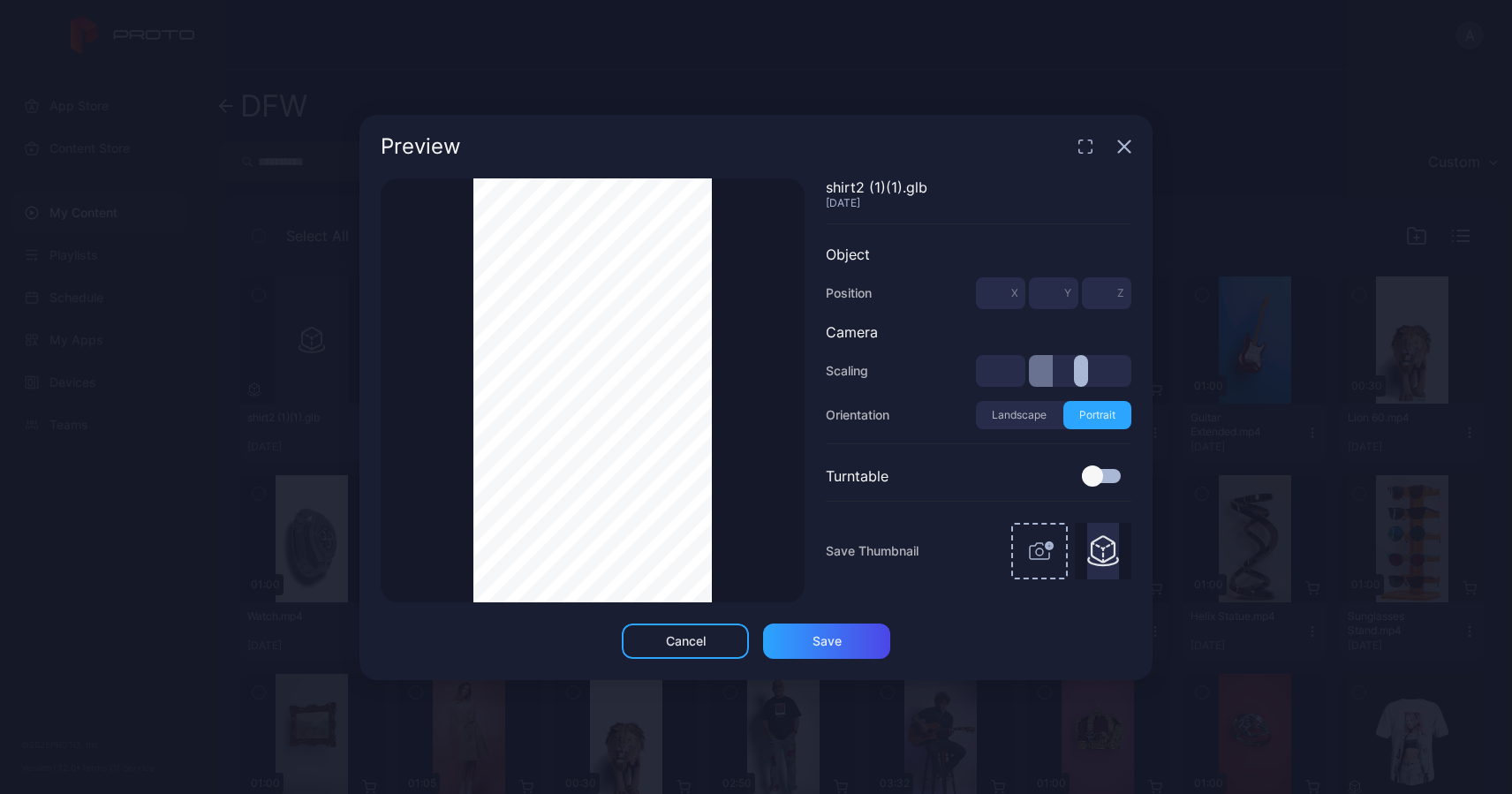
type input "***"
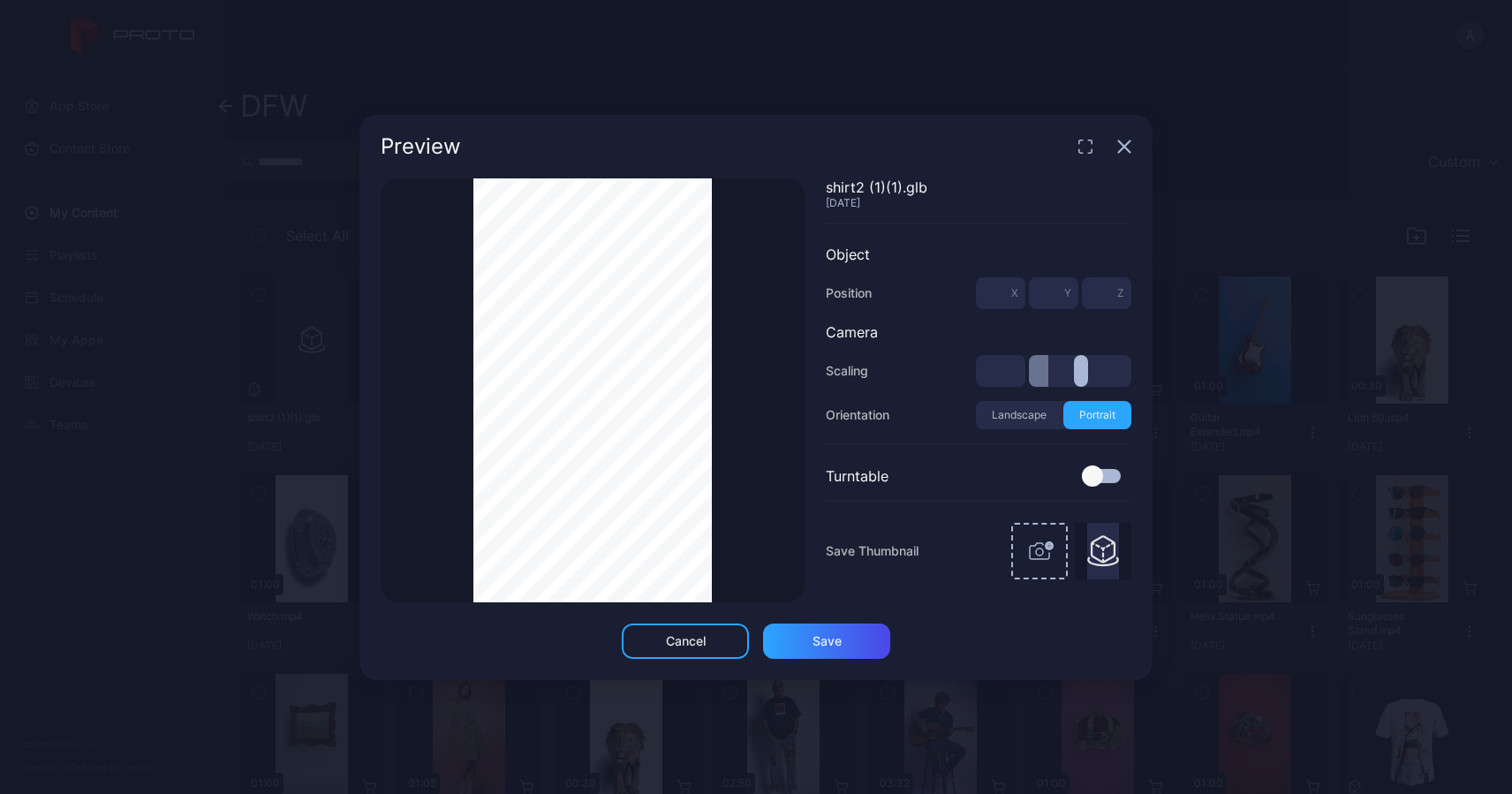
type input "***"
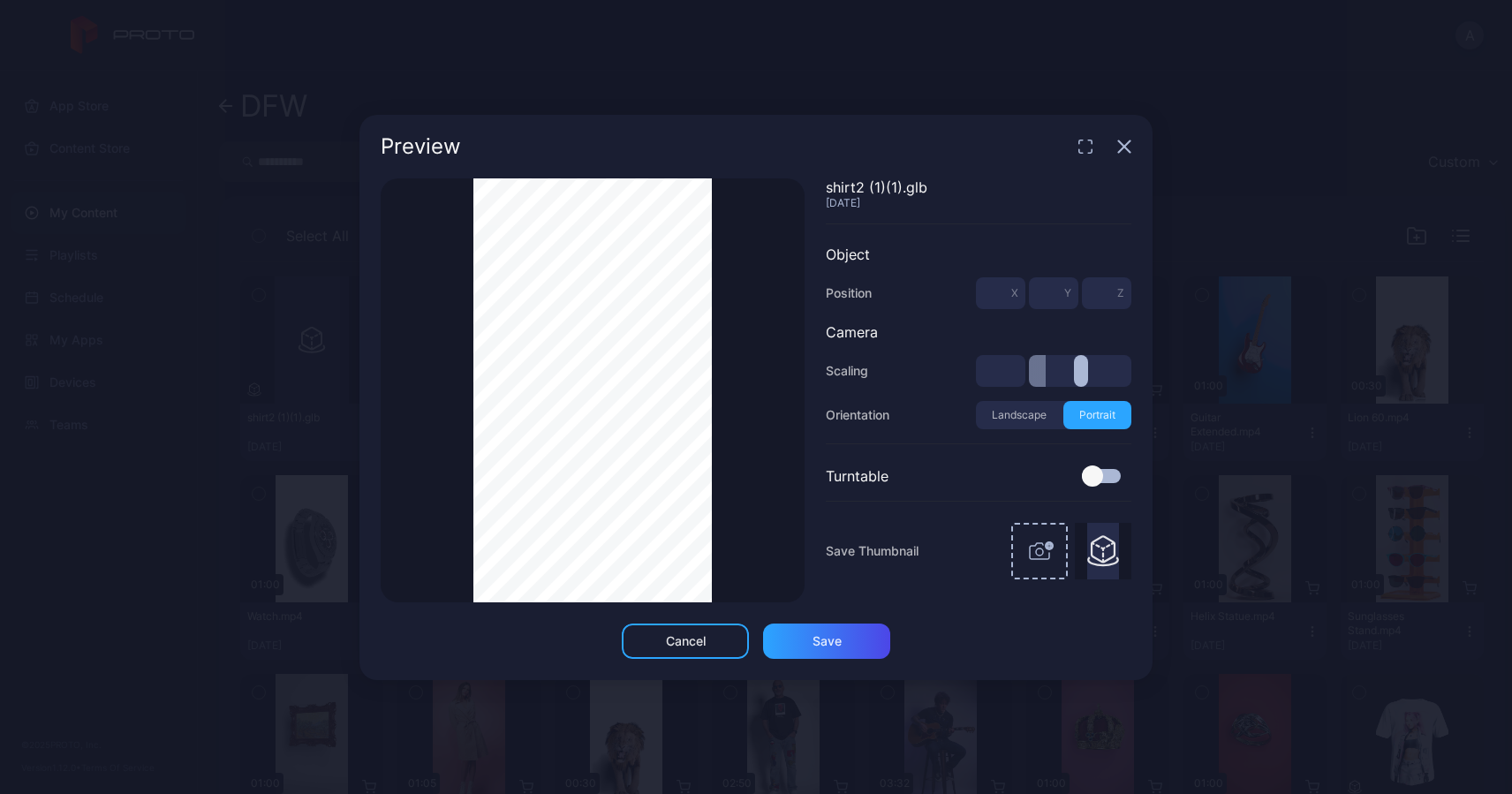
type input "***"
click at [1045, 365] on input "range" at bounding box center [1080, 370] width 102 height 32
click at [1020, 413] on button "Landscape" at bounding box center [1020, 414] width 88 height 28
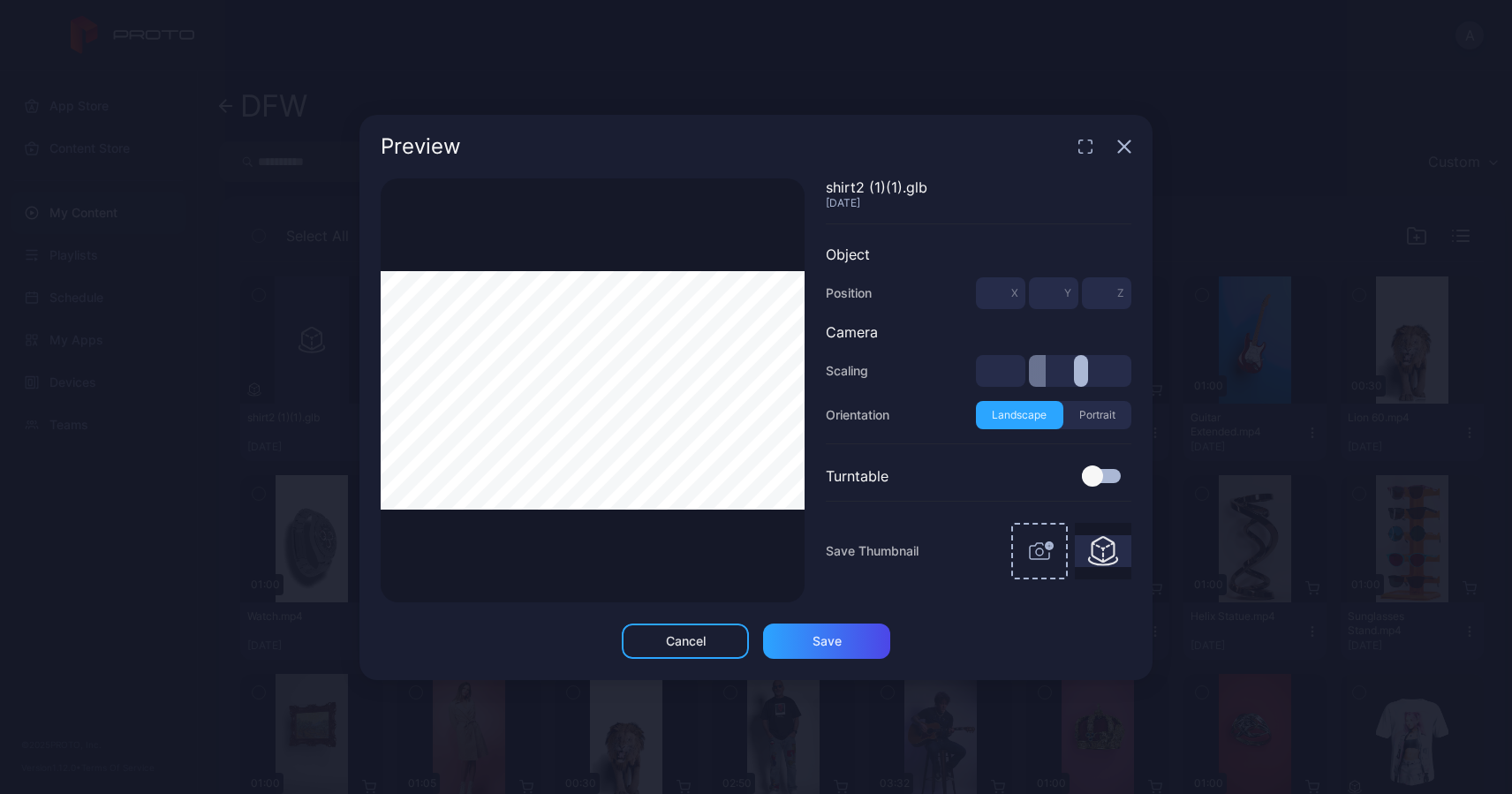
click at [1099, 409] on button "Portrait" at bounding box center [1098, 414] width 68 height 28
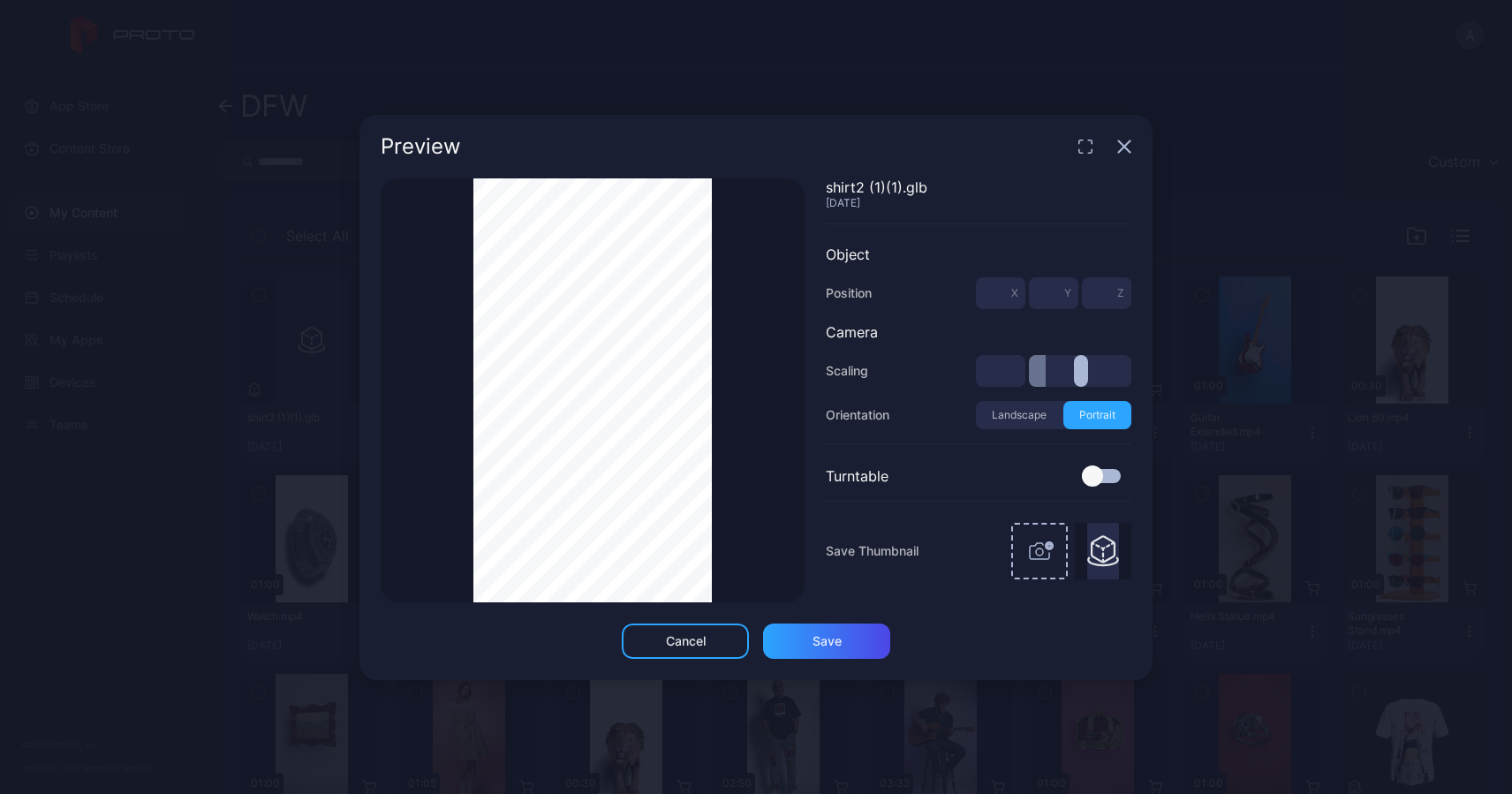
type input "***"
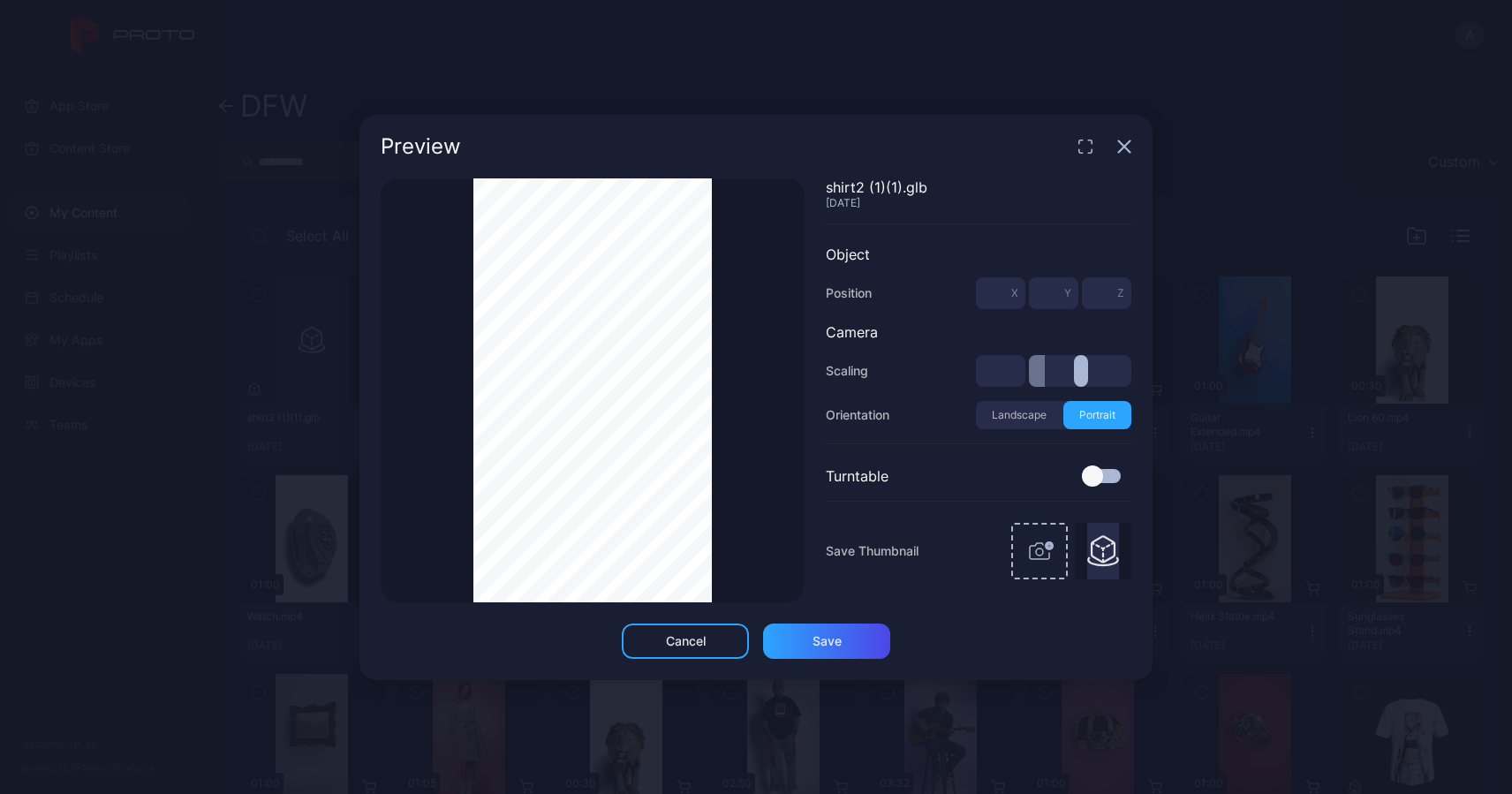
type input "***"
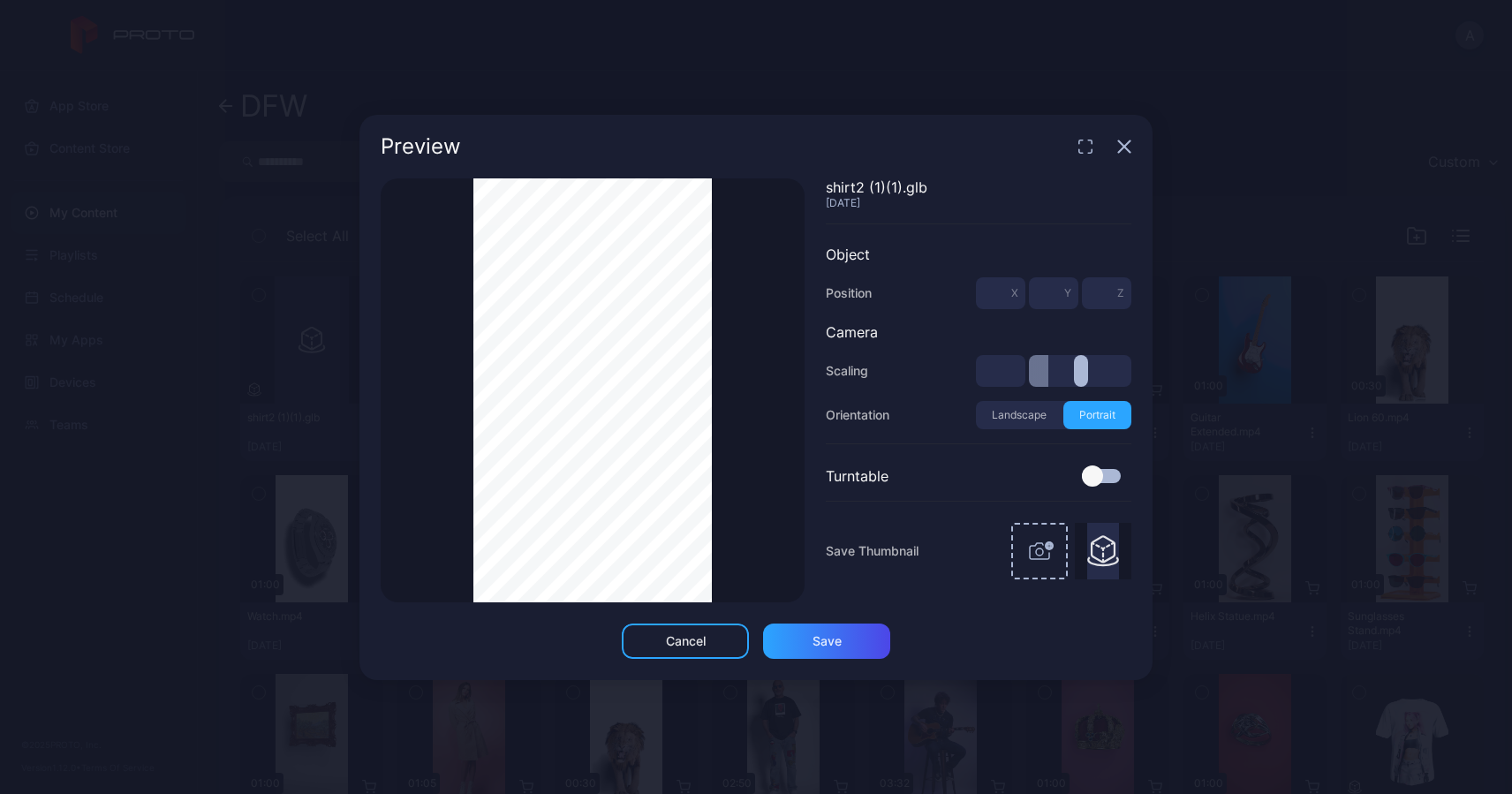
type input "***"
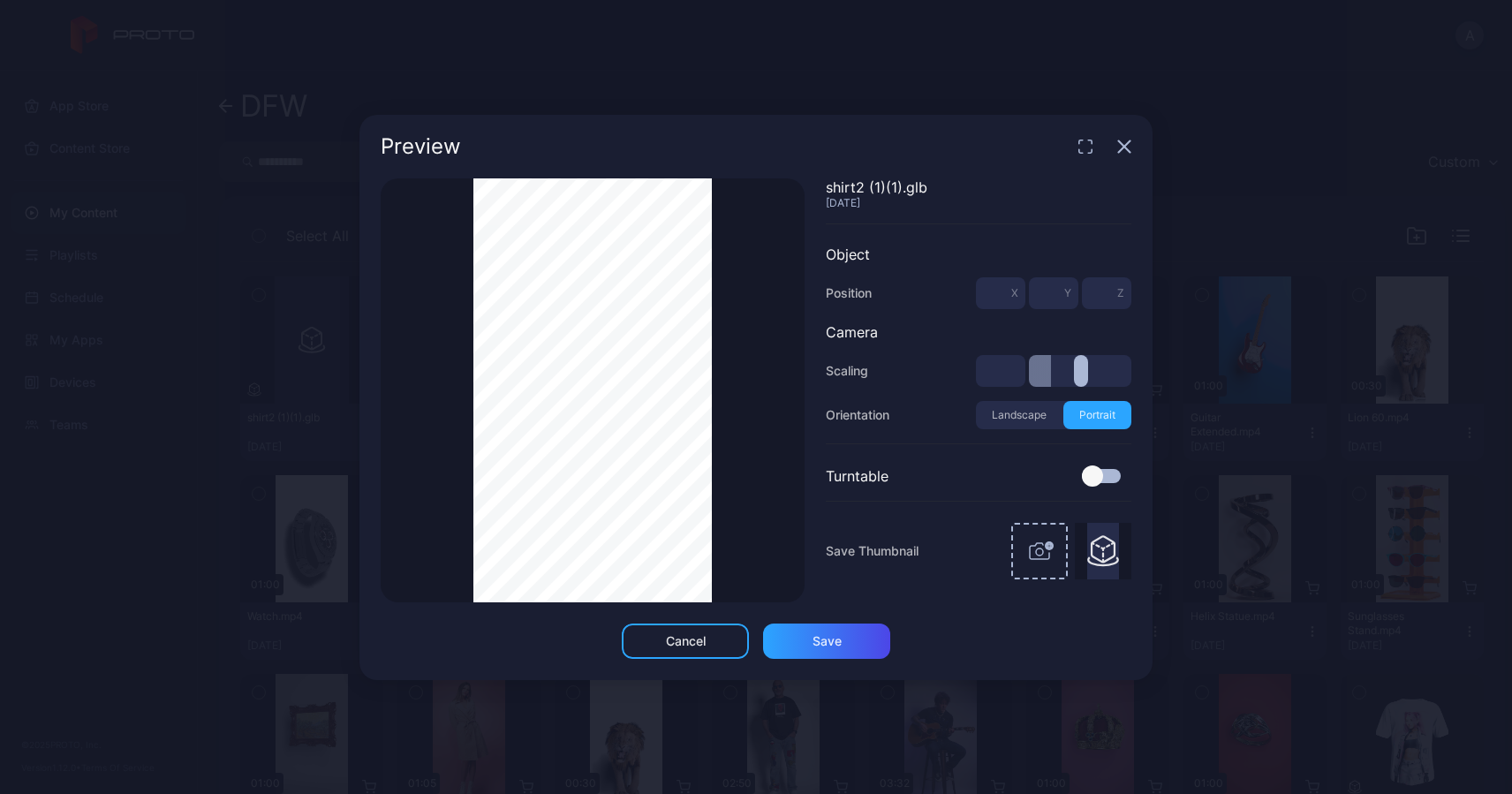
type input "***"
click at [1050, 370] on input "range" at bounding box center [1080, 370] width 102 height 32
click at [900, 556] on span "Save Thumbnail" at bounding box center [872, 551] width 93 height 21
click at [1098, 549] on img at bounding box center [1102, 551] width 32 height 57
click at [1104, 553] on img at bounding box center [1102, 551] width 32 height 57
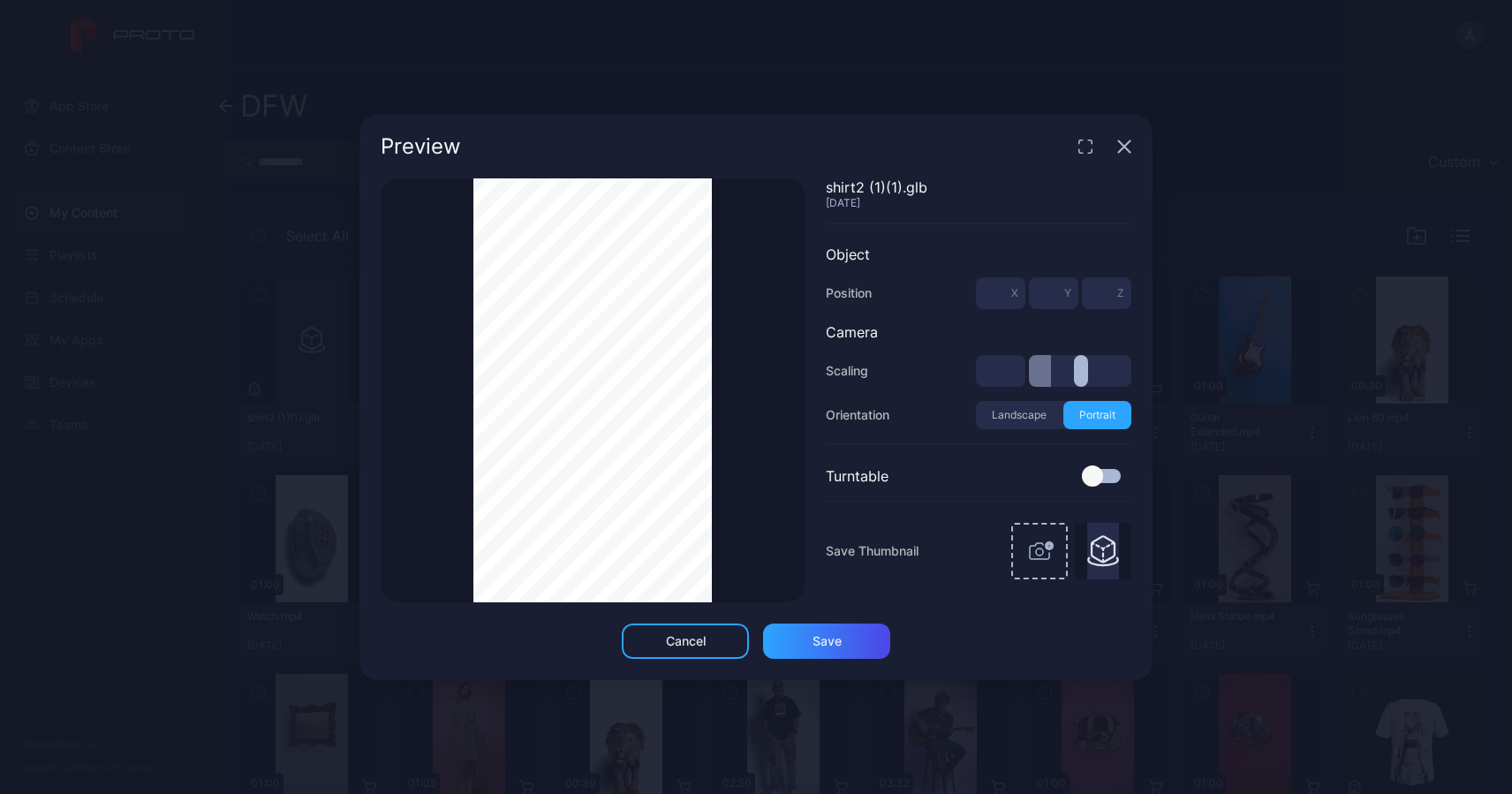
click at [1104, 553] on img at bounding box center [1102, 551] width 32 height 57
click at [1045, 552] on icon "button" at bounding box center [1040, 551] width 42 height 42
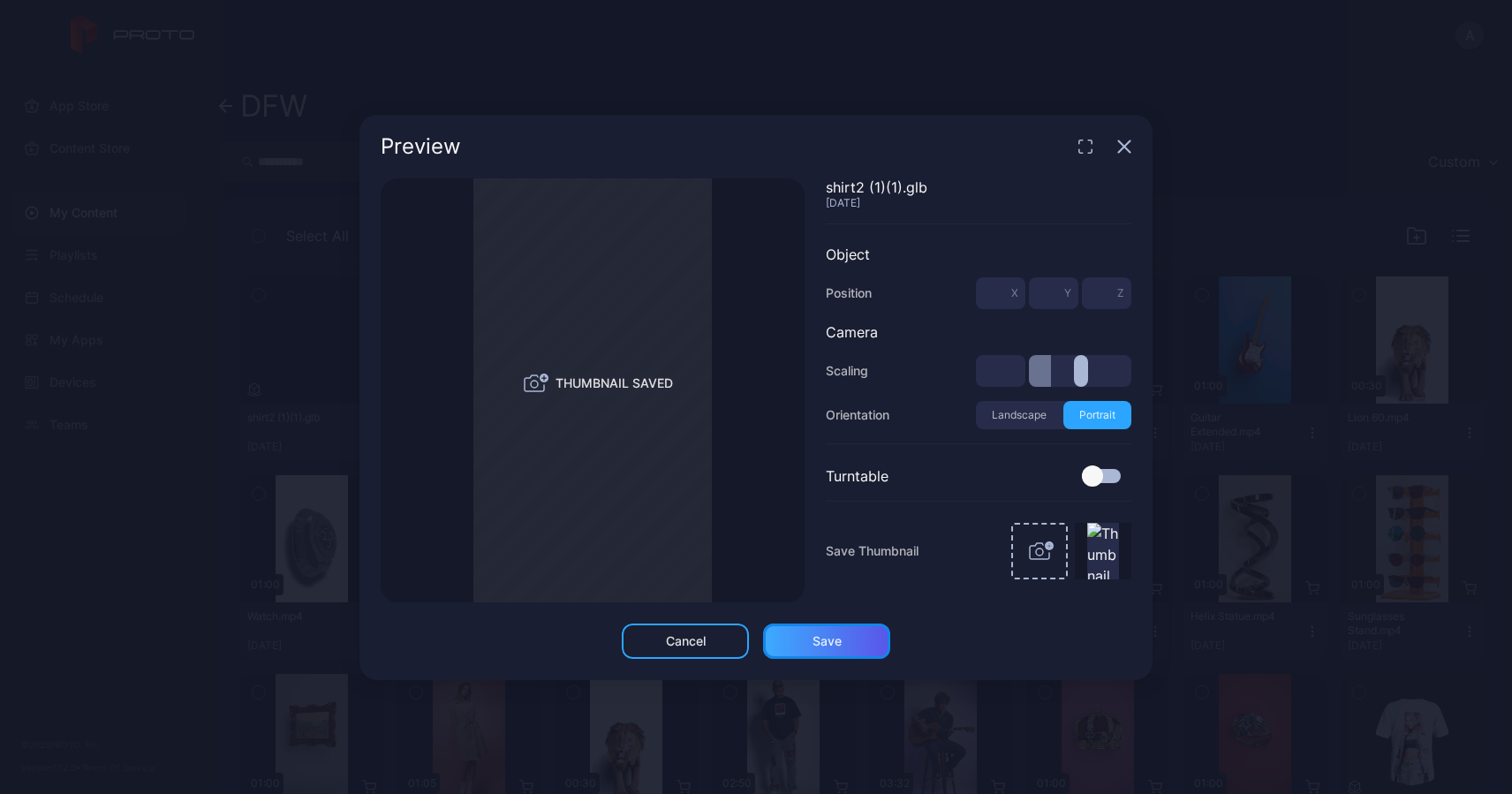
click at [848, 635] on div "Save" at bounding box center [827, 641] width 127 height 36
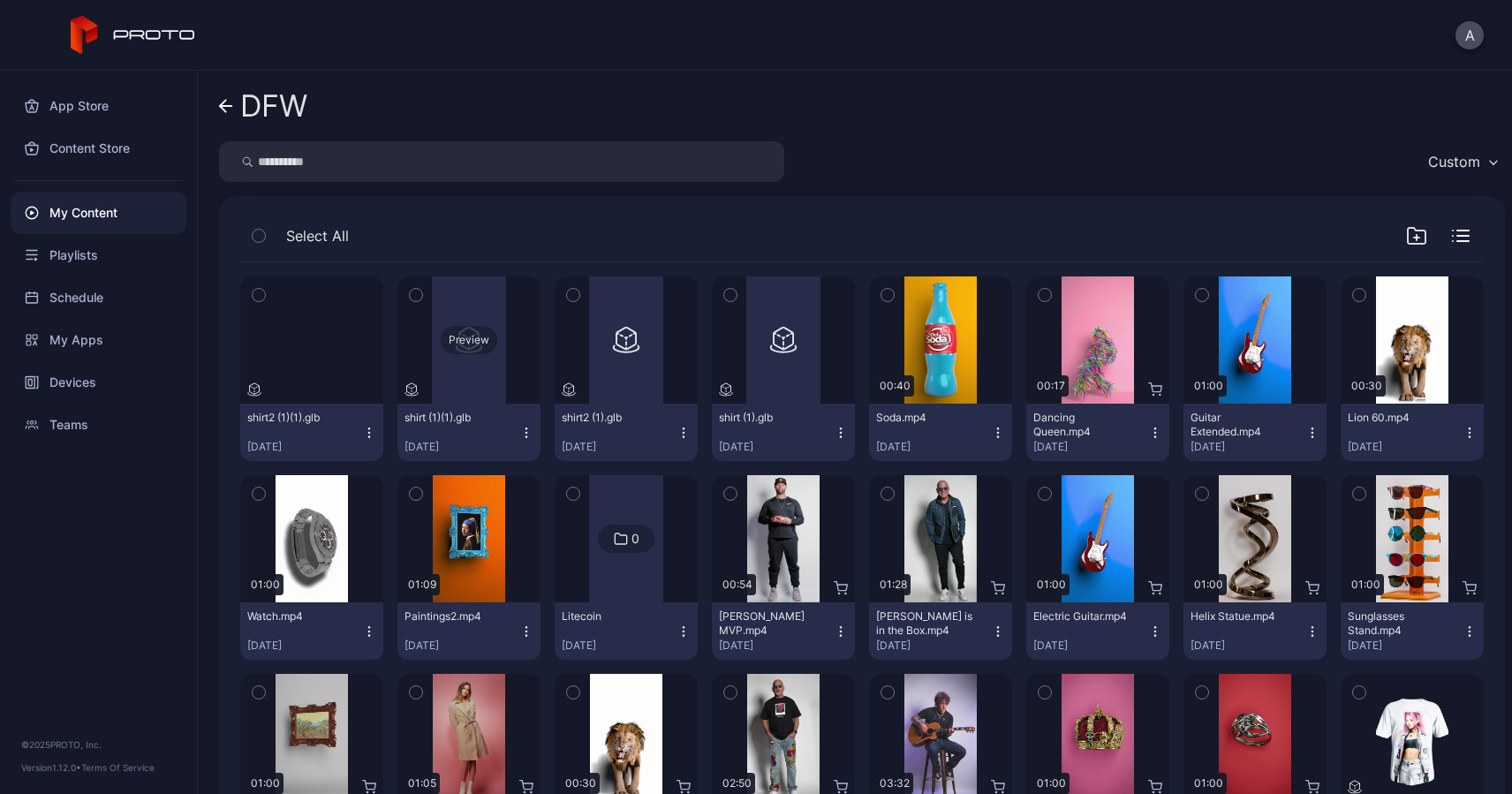
click at [465, 378] on div "Preview" at bounding box center [468, 340] width 143 height 127
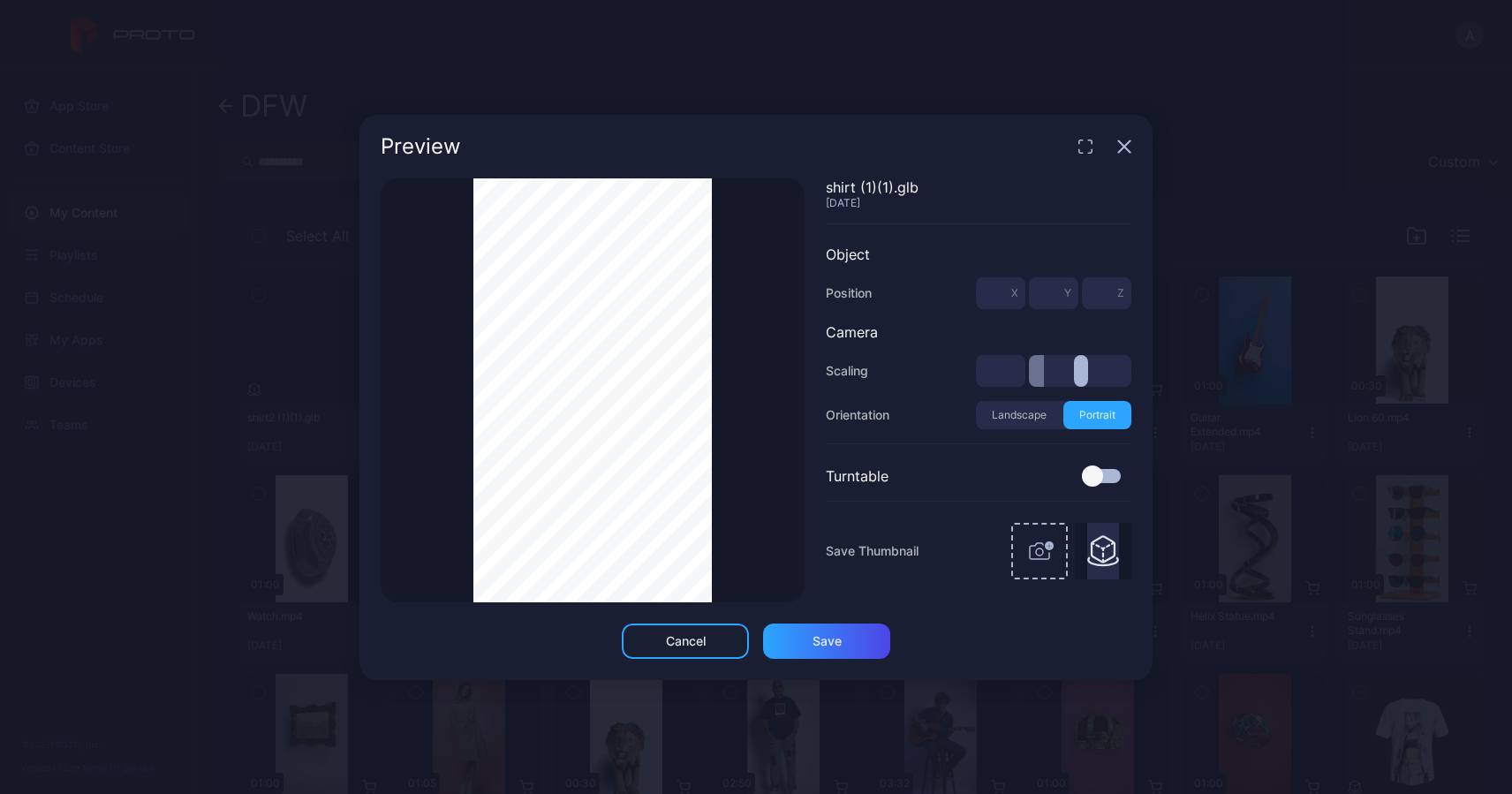
click at [1041, 553] on icon "button" at bounding box center [1040, 551] width 42 height 42
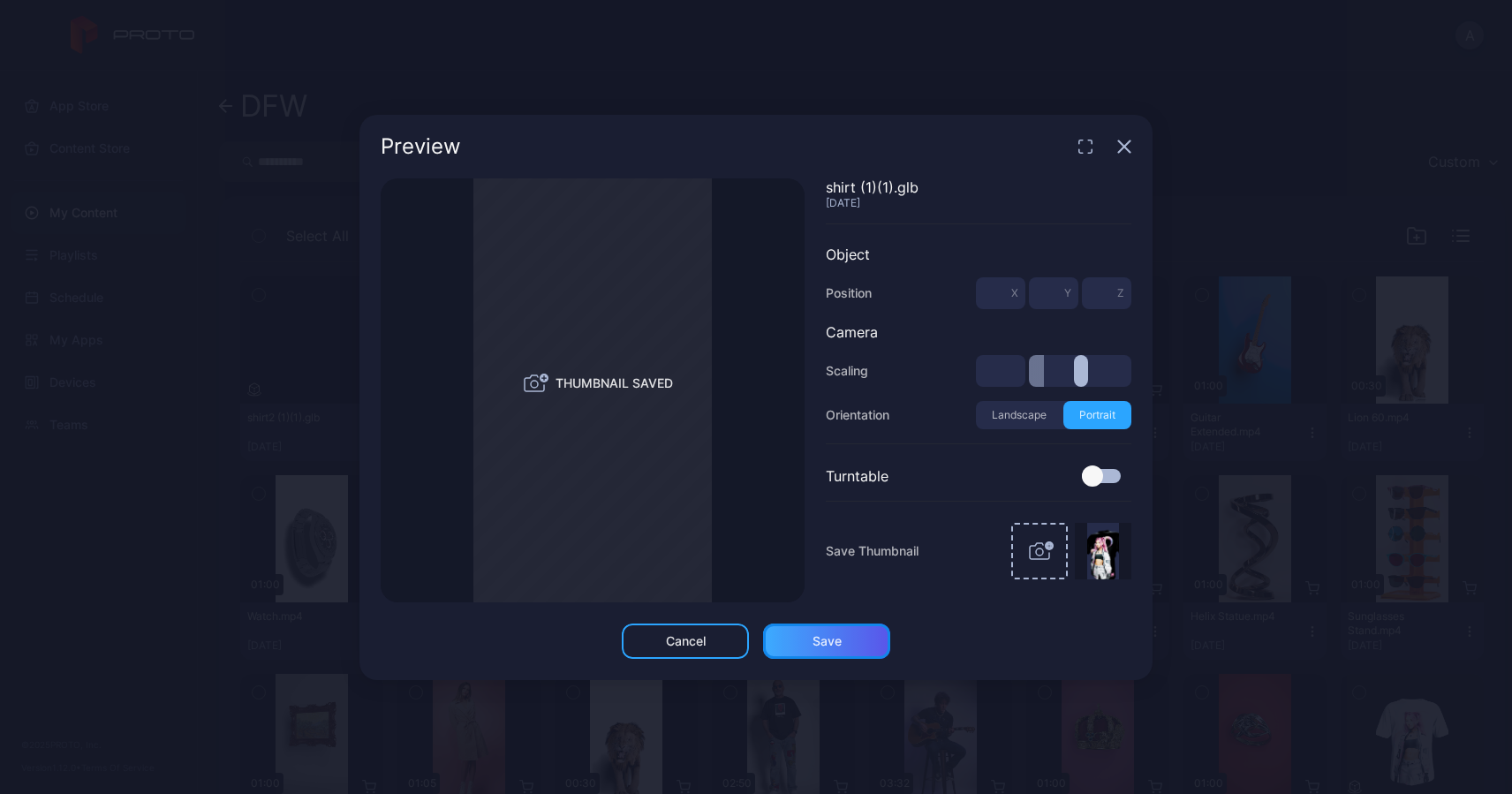
click at [843, 638] on div "Save" at bounding box center [827, 641] width 127 height 36
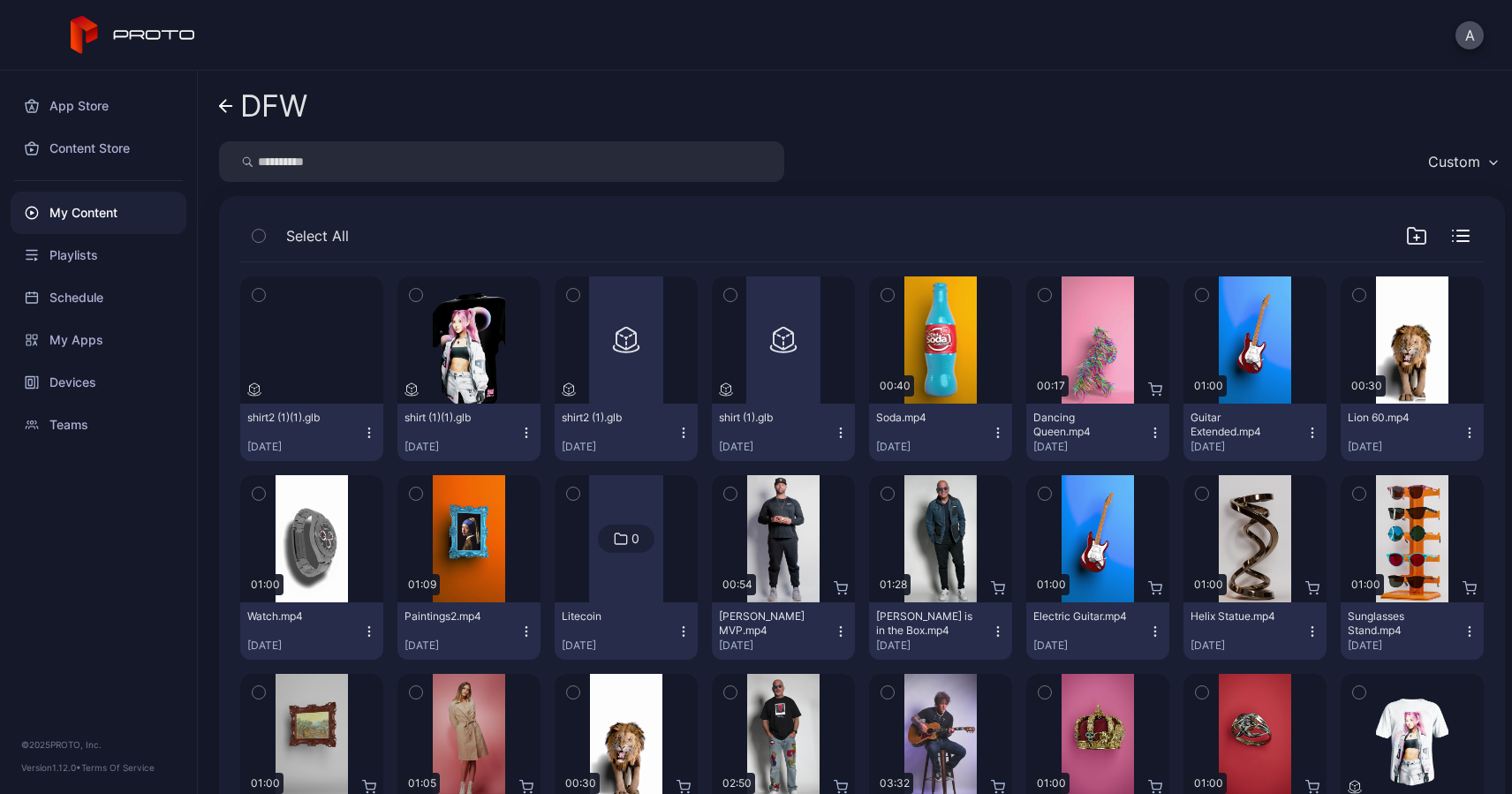
click at [676, 431] on icon "button" at bounding box center [683, 433] width 14 height 14
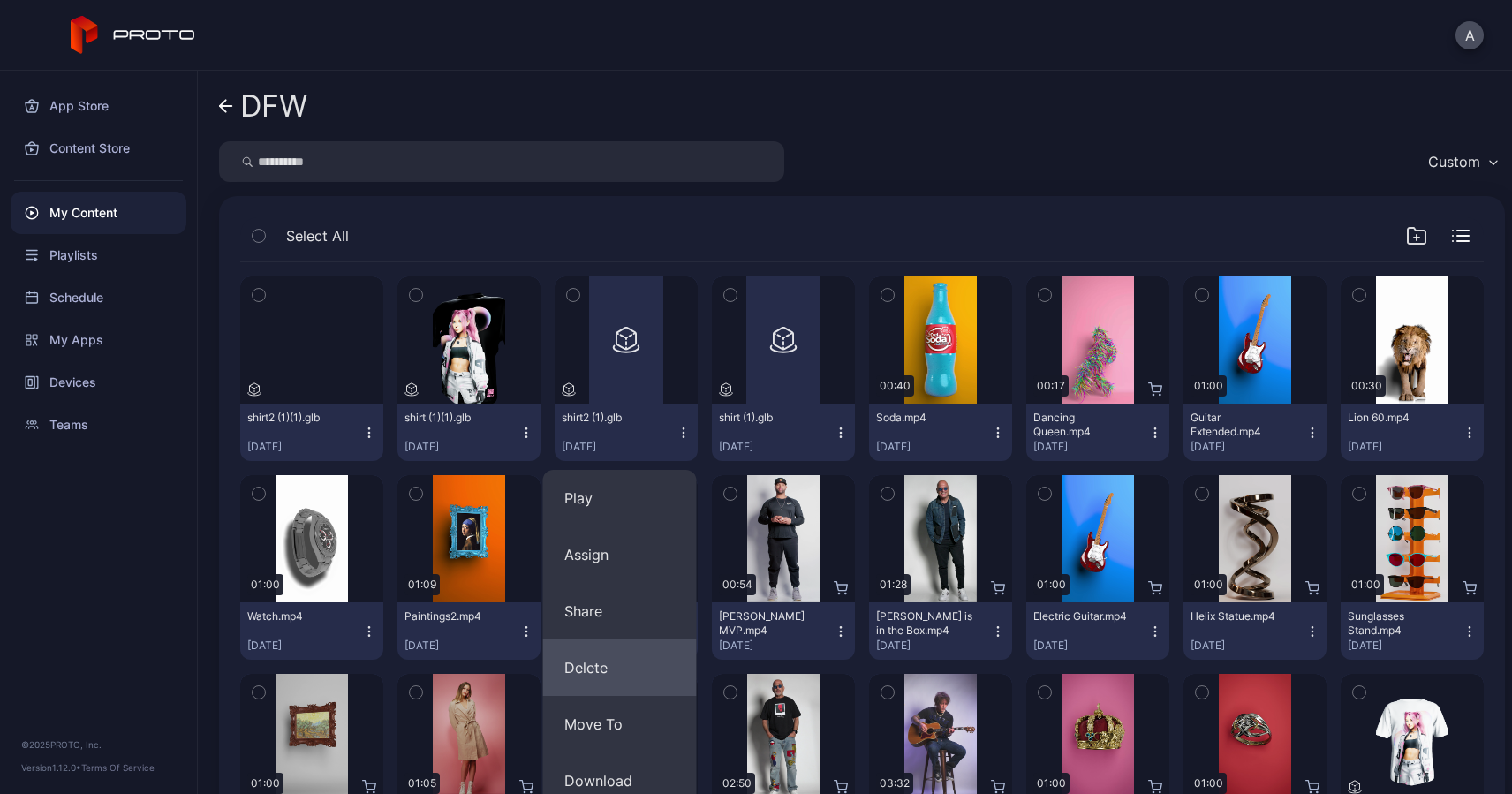
click at [597, 677] on button "Delete" at bounding box center [620, 668] width 153 height 57
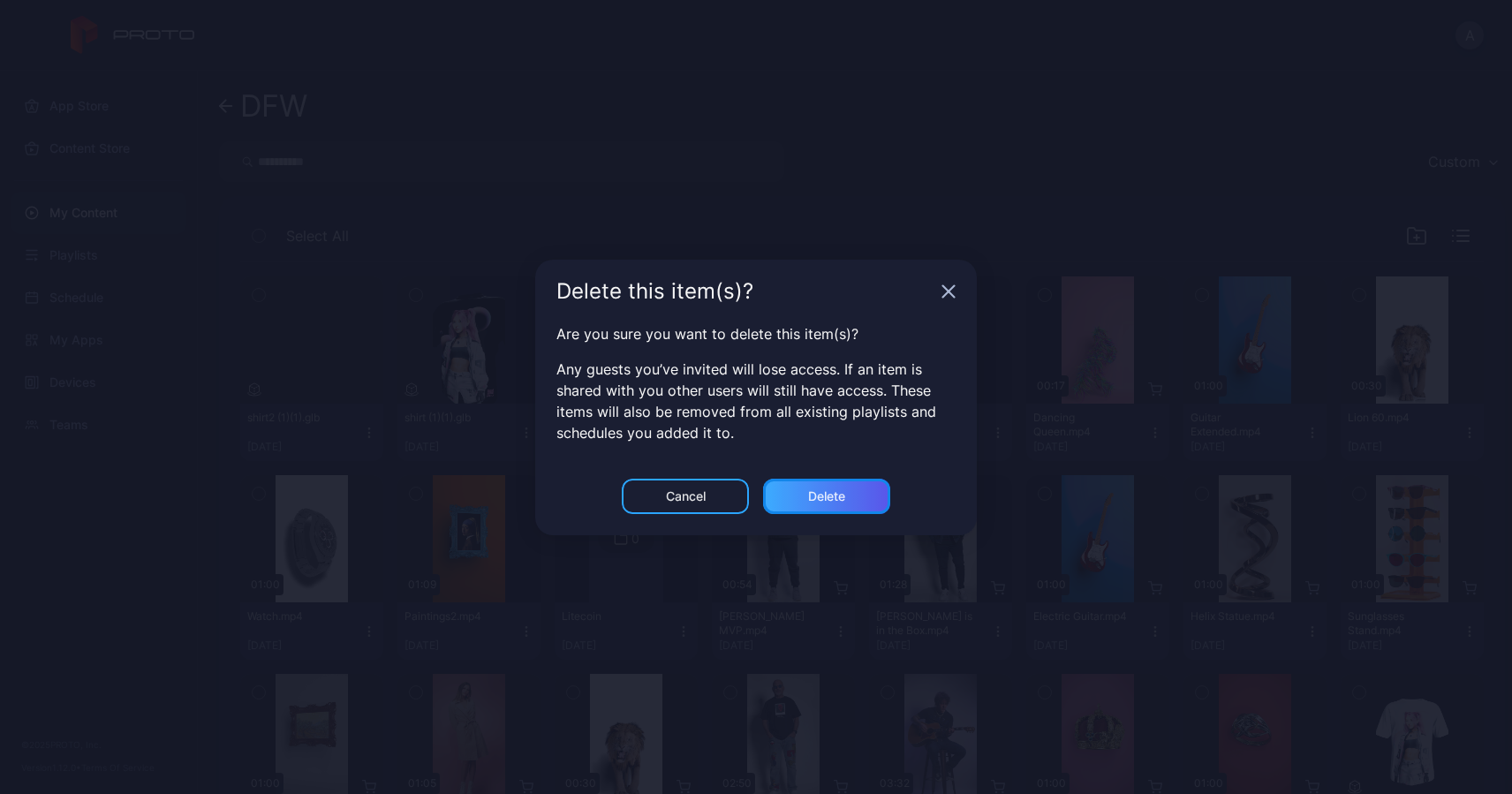
click at [809, 494] on div "Delete" at bounding box center [827, 496] width 37 height 14
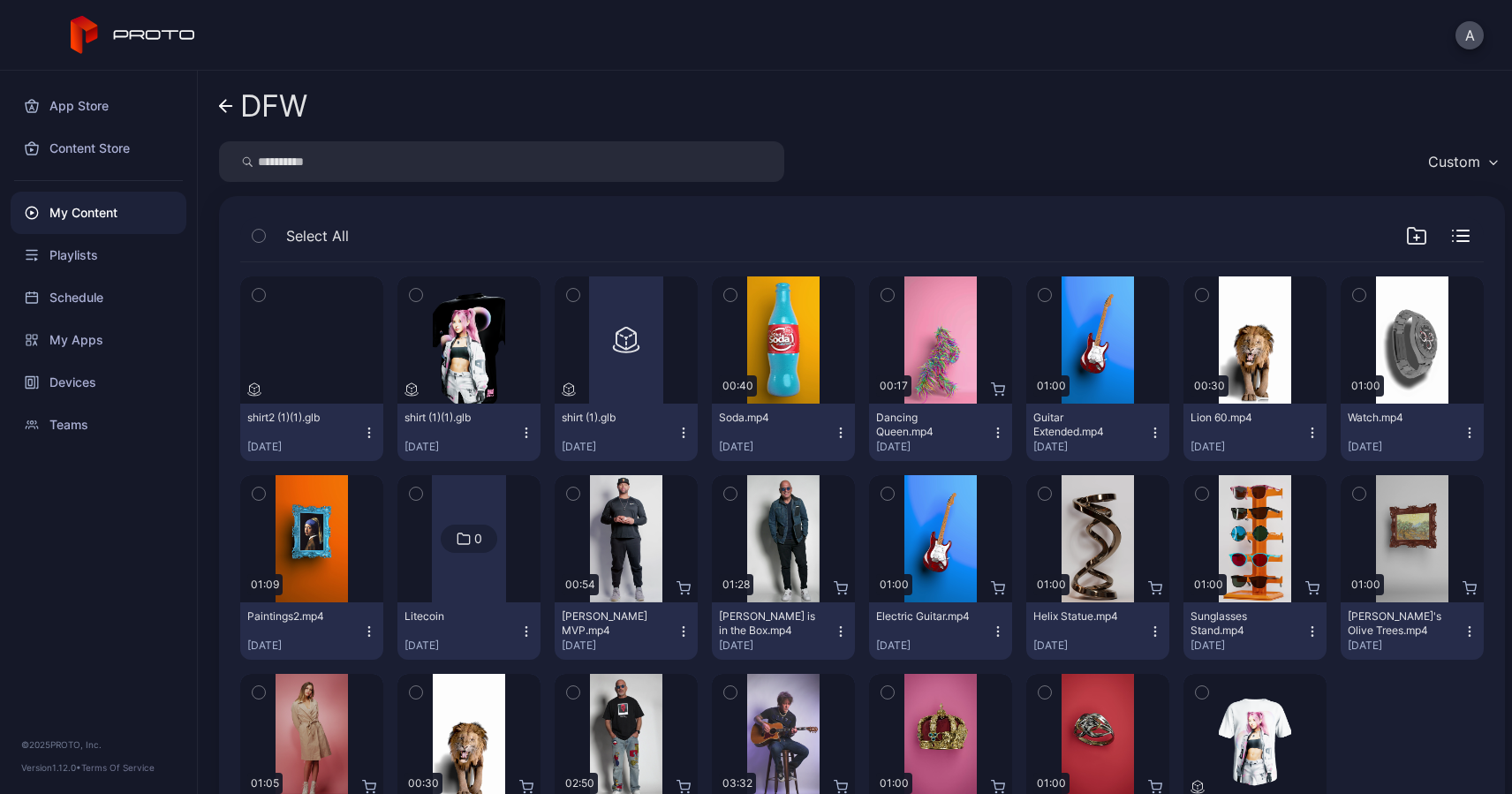
click at [683, 433] on icon "button" at bounding box center [683, 432] width 1 height 1
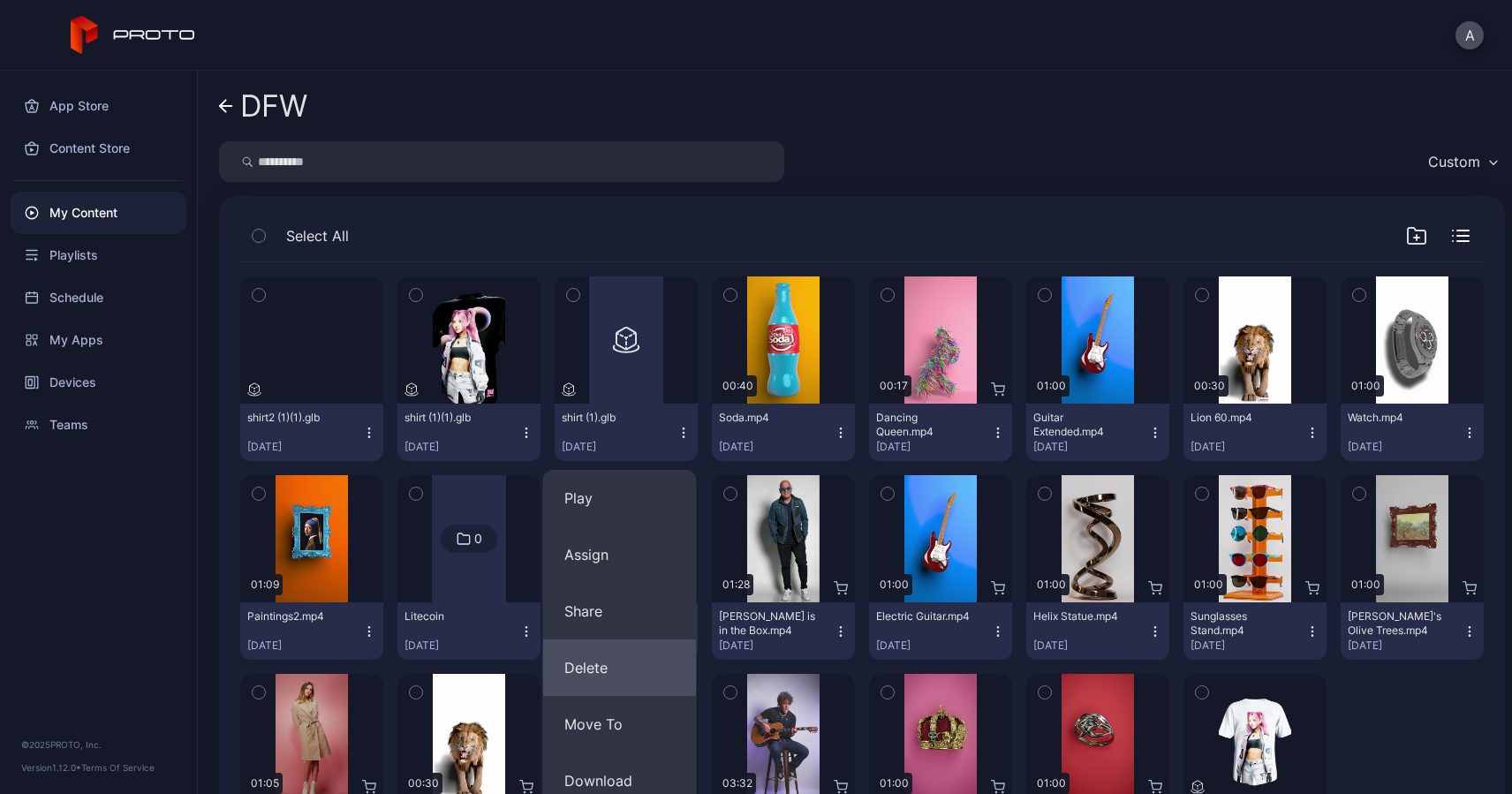
click at [593, 673] on button "Delete" at bounding box center [620, 668] width 153 height 57
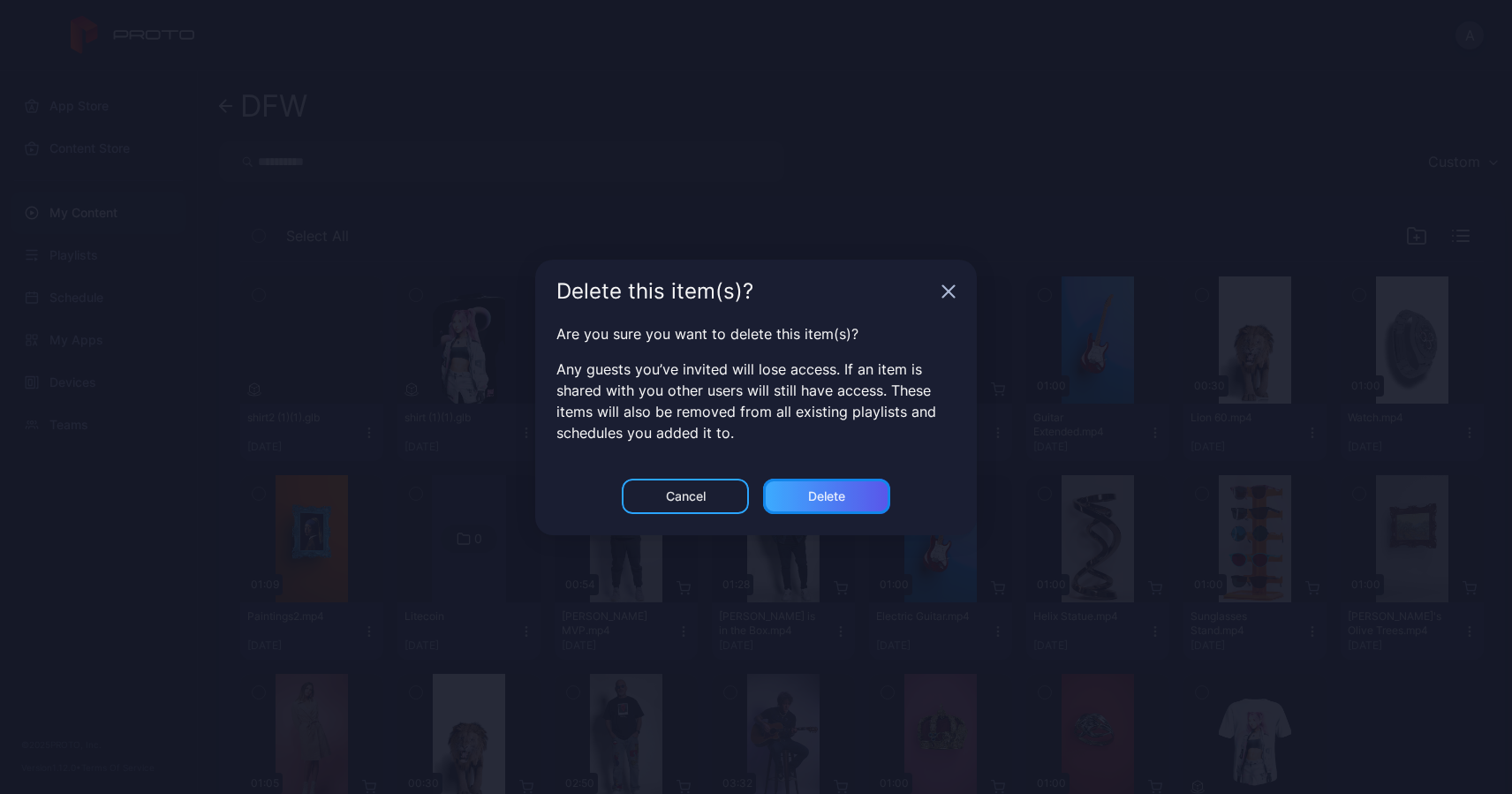
click at [827, 485] on div "Delete" at bounding box center [827, 496] width 127 height 36
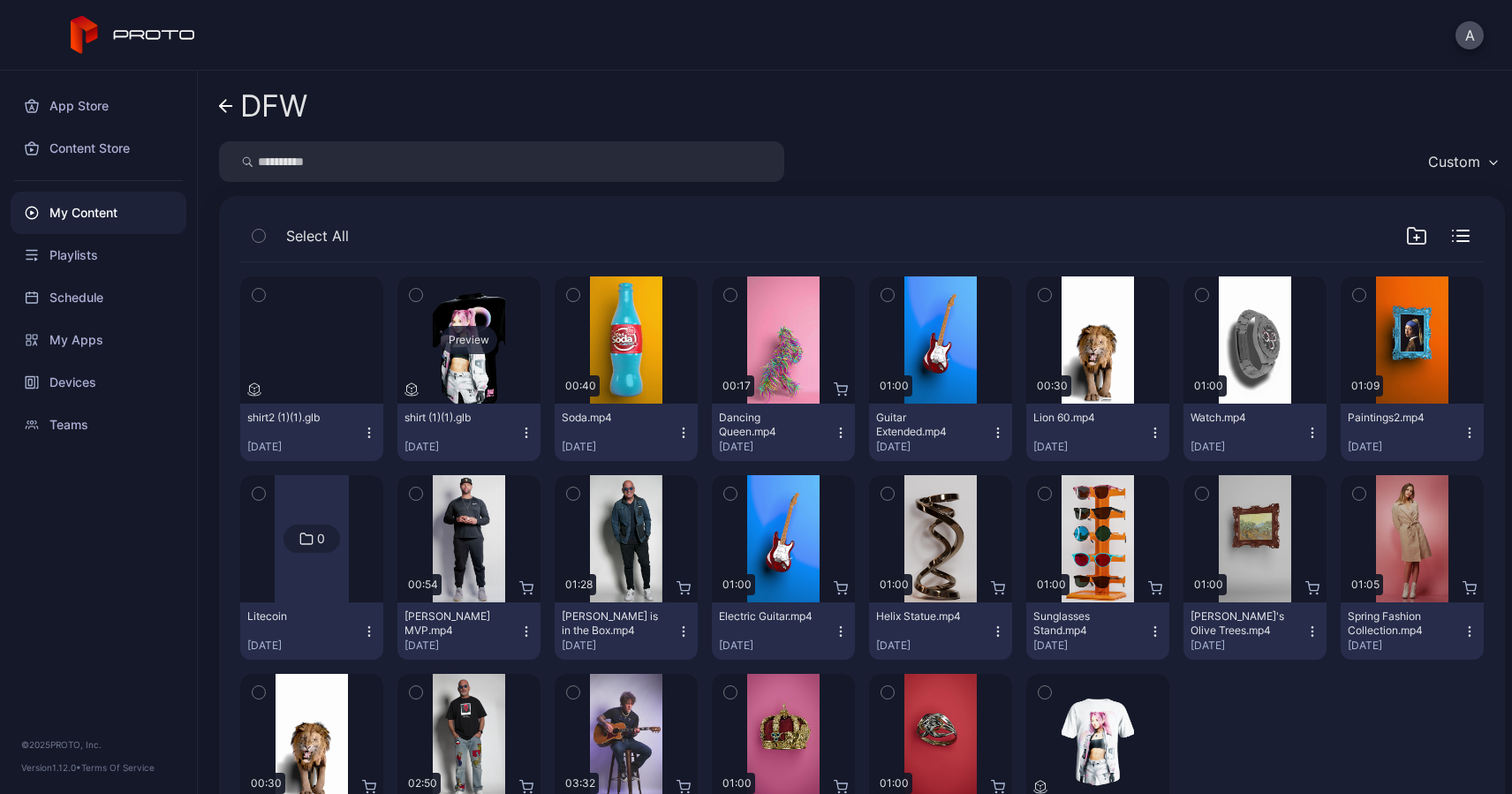
click at [465, 376] on div "Preview" at bounding box center [468, 340] width 143 height 127
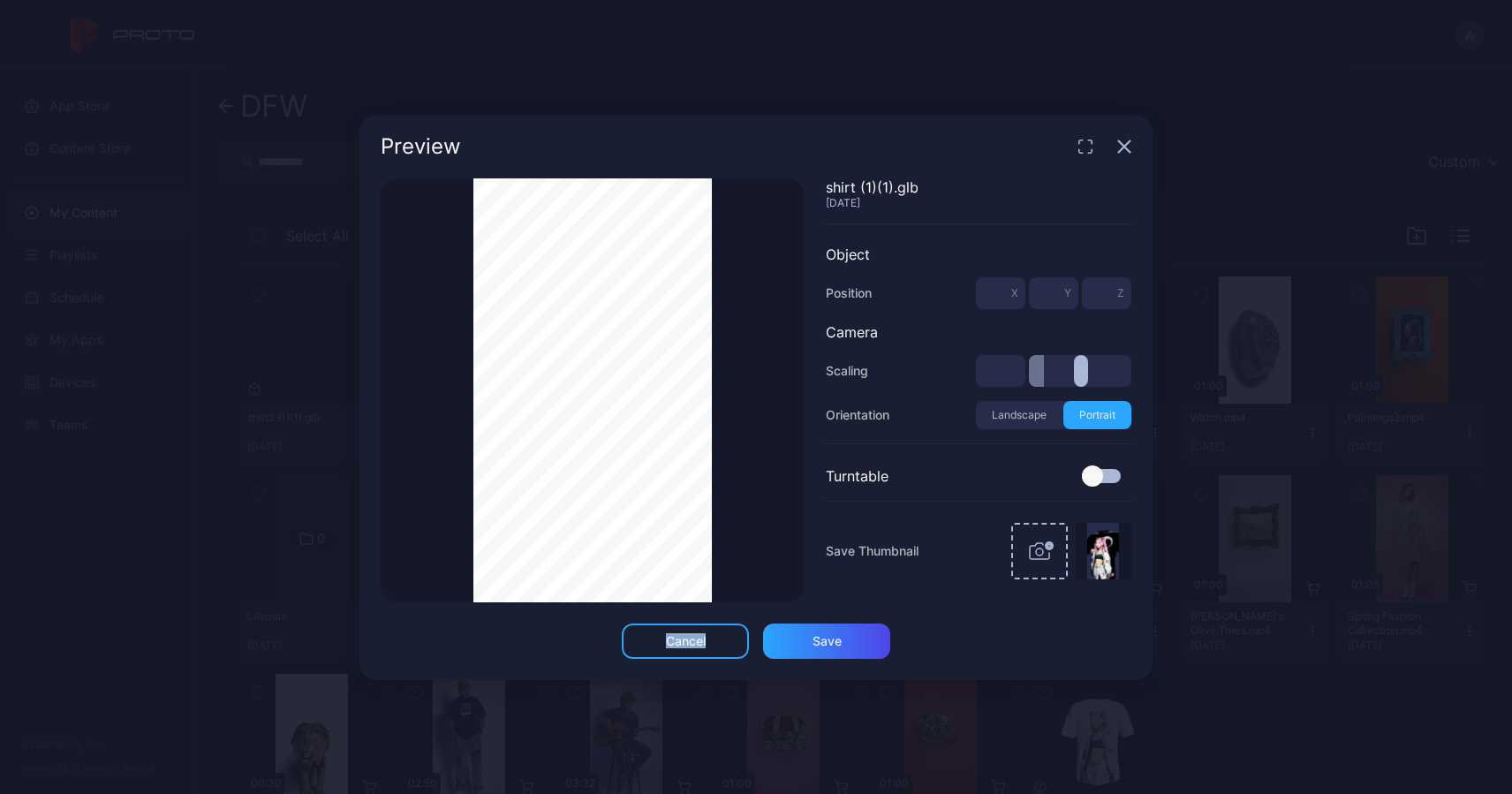
click at [456, 361] on div "Thumbnail Saved" at bounding box center [593, 390] width 424 height 424
click at [685, 641] on div "Cancel" at bounding box center [685, 641] width 40 height 14
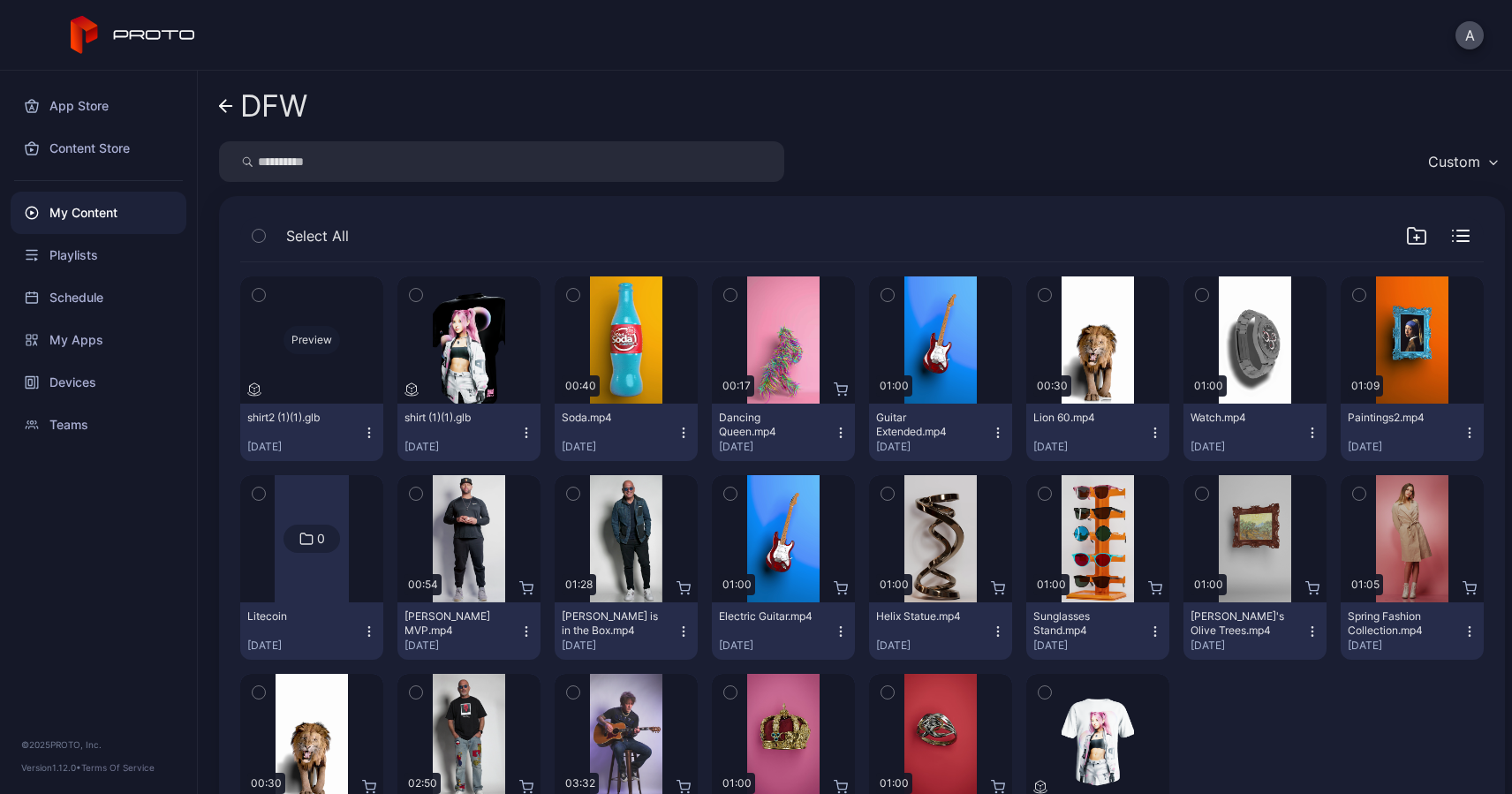
click at [317, 360] on div "Preview" at bounding box center [311, 340] width 143 height 127
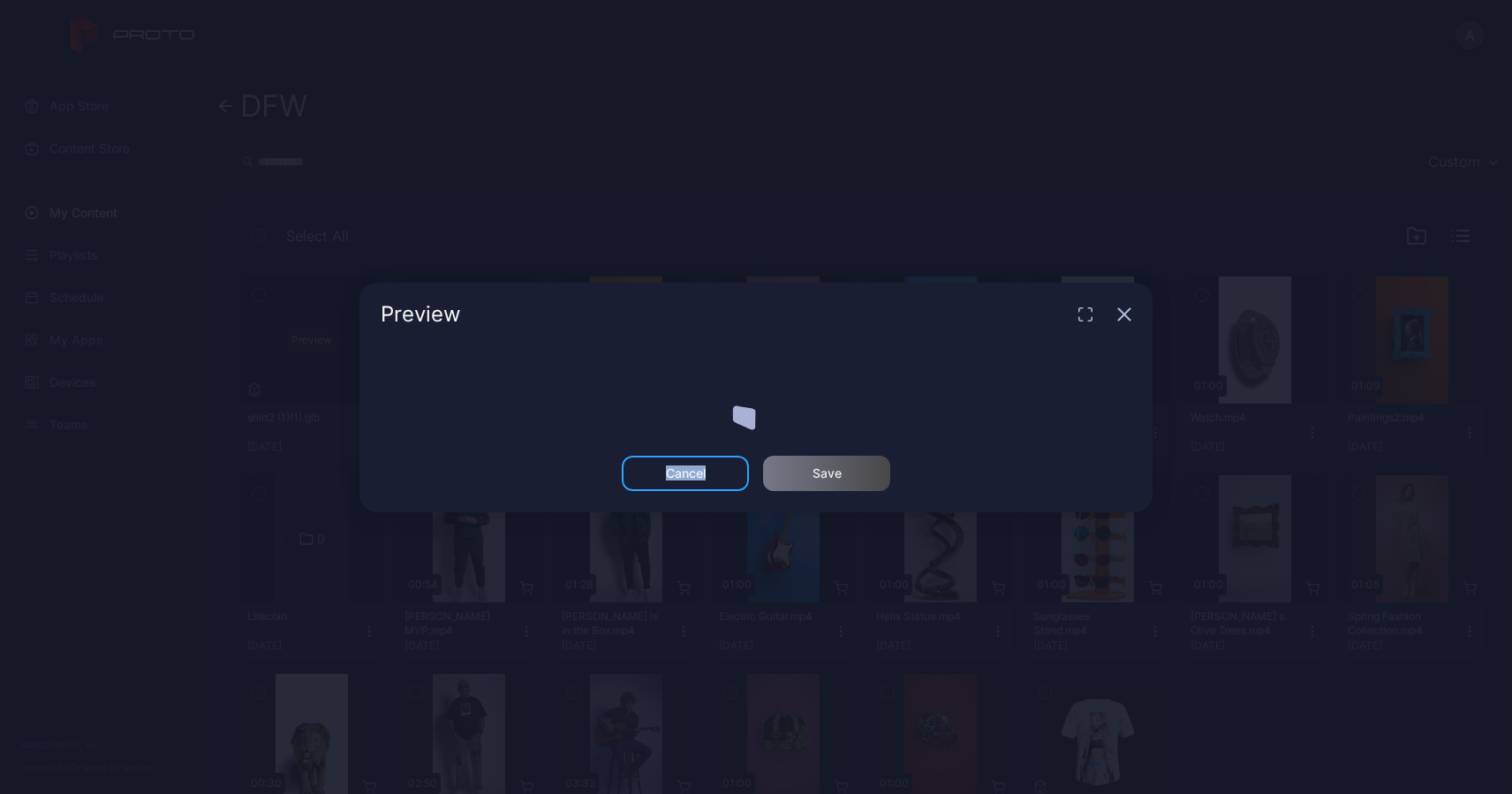
click at [317, 360] on div "Preview Cancel Save" at bounding box center [756, 397] width 1512 height 794
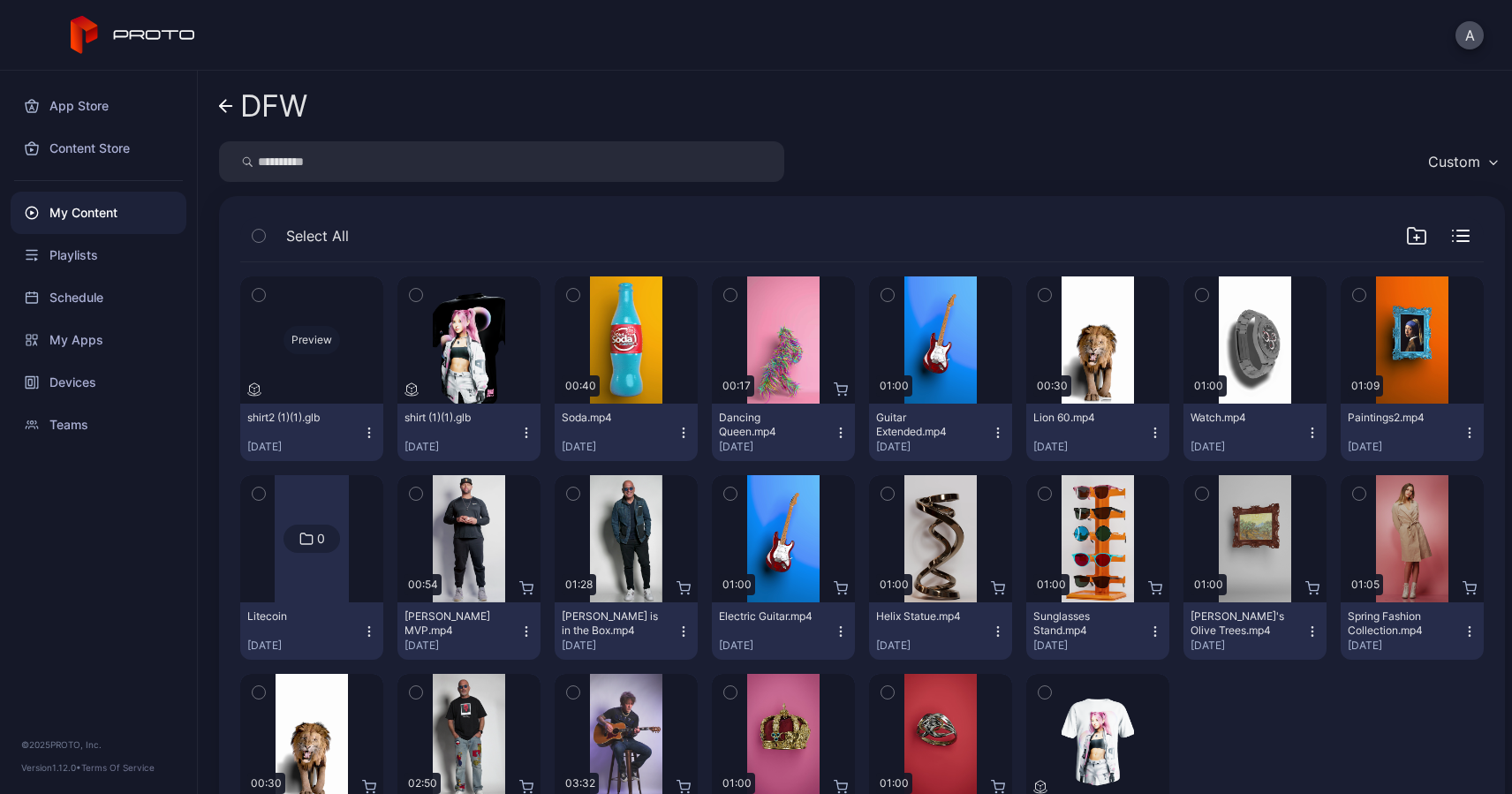
click at [294, 361] on div "Preview" at bounding box center [311, 340] width 143 height 127
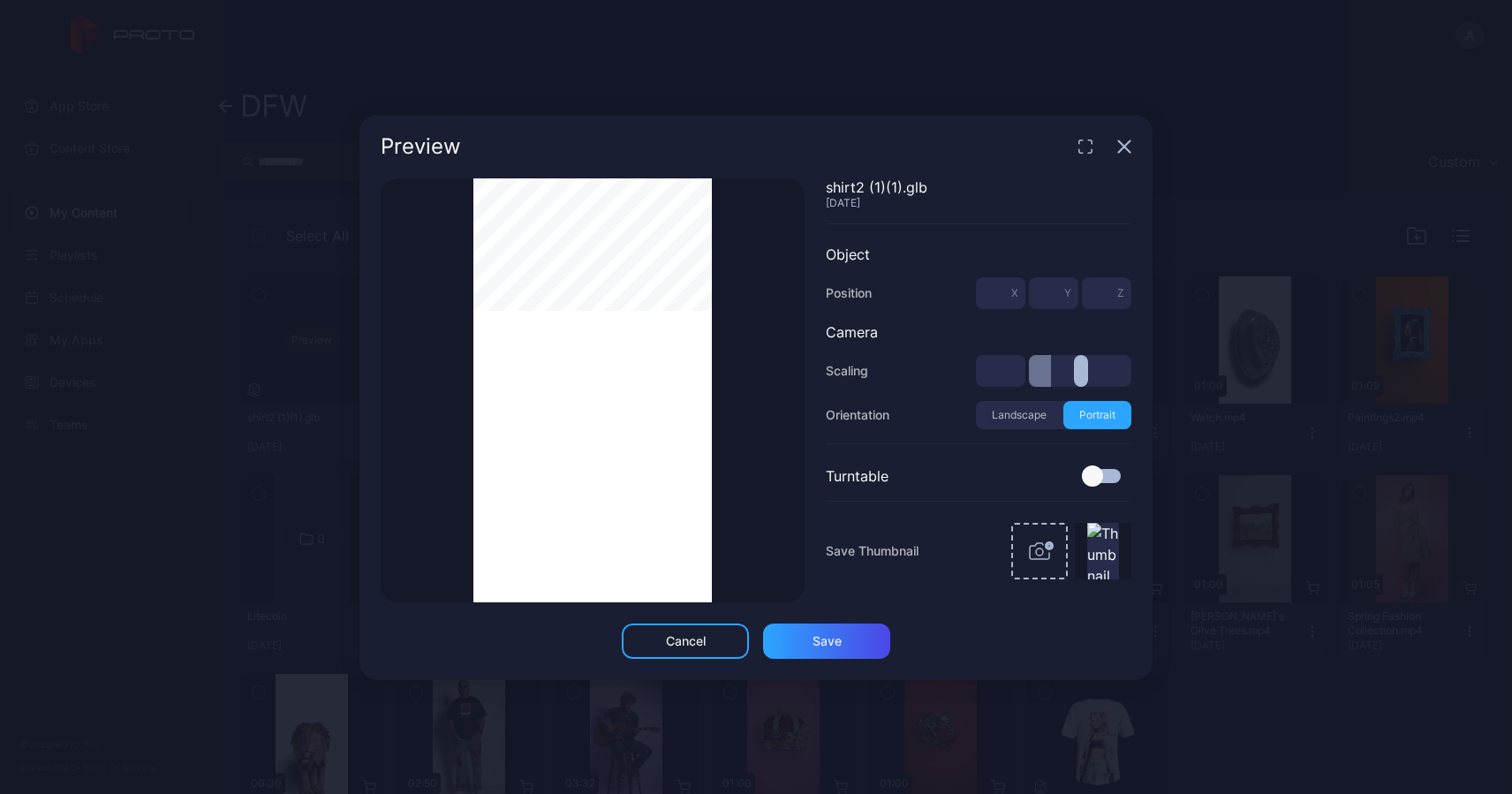
click at [294, 361] on div "Preview Thumbnail Saved shirt2 (1)(1).glb [DATE] Object Position * X * Y * Z Ca…" at bounding box center [756, 397] width 1512 height 794
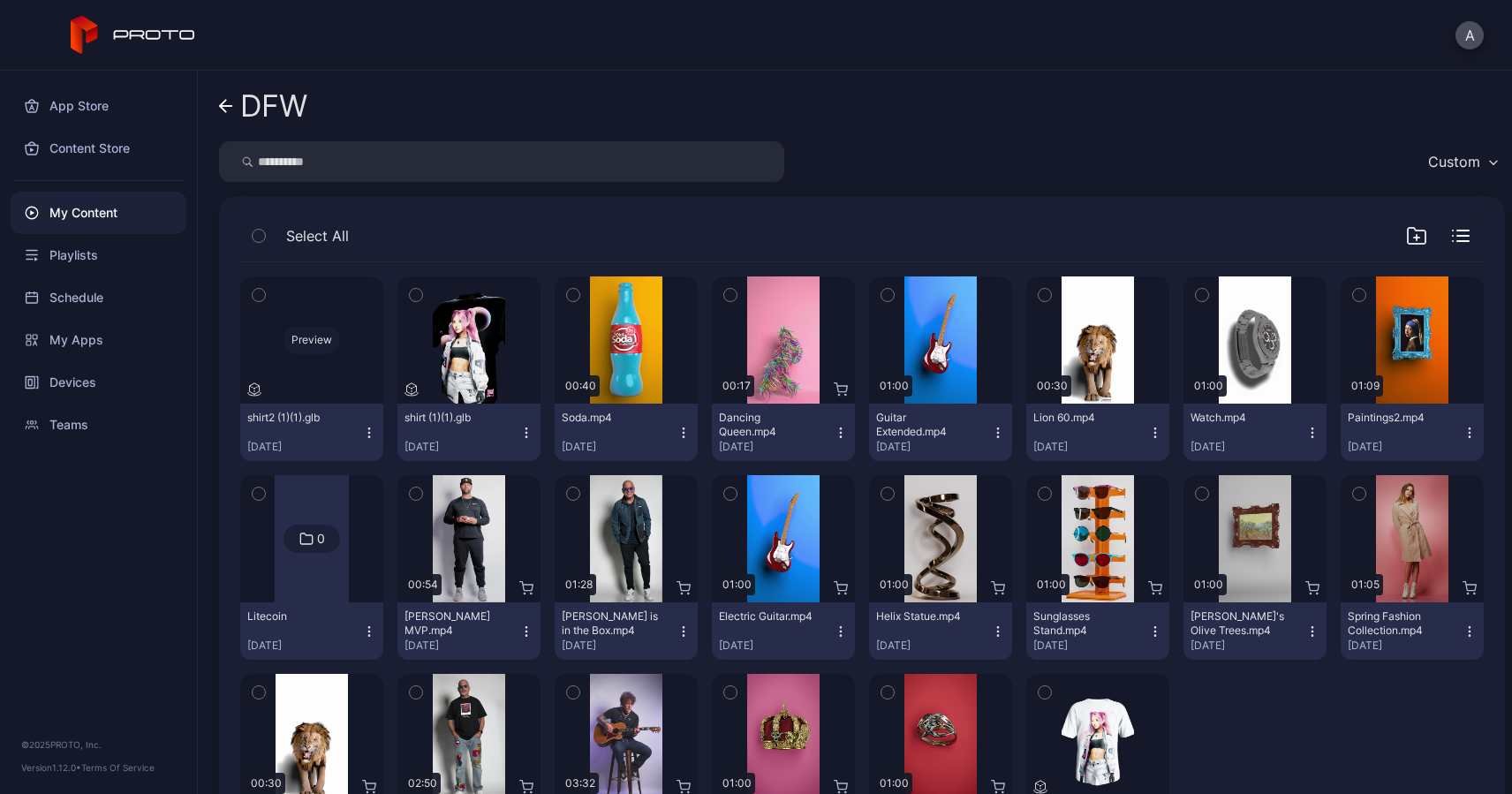
click at [294, 361] on div "Preview" at bounding box center [311, 340] width 143 height 127
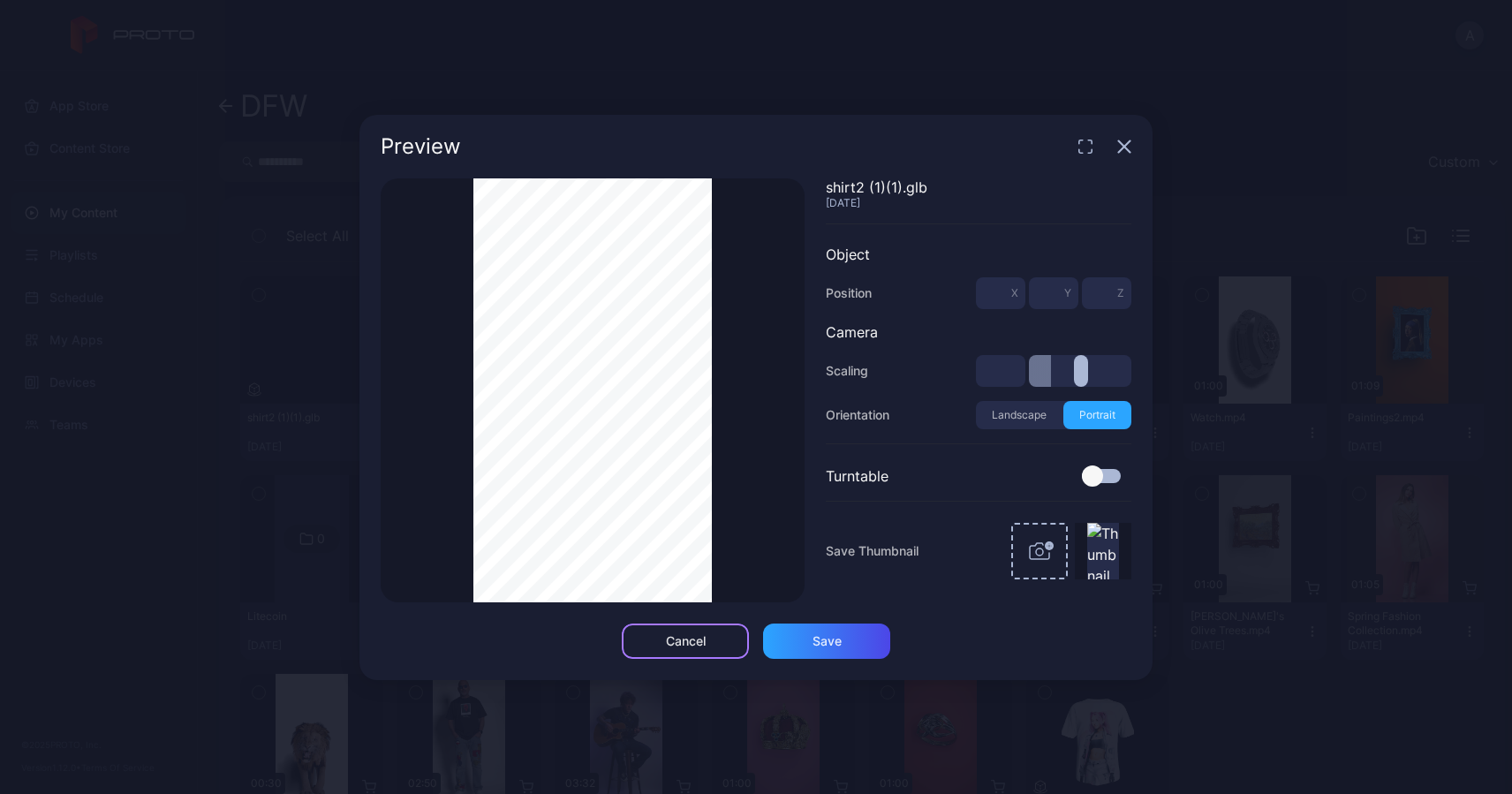
click at [678, 642] on div "Cancel" at bounding box center [685, 641] width 40 height 14
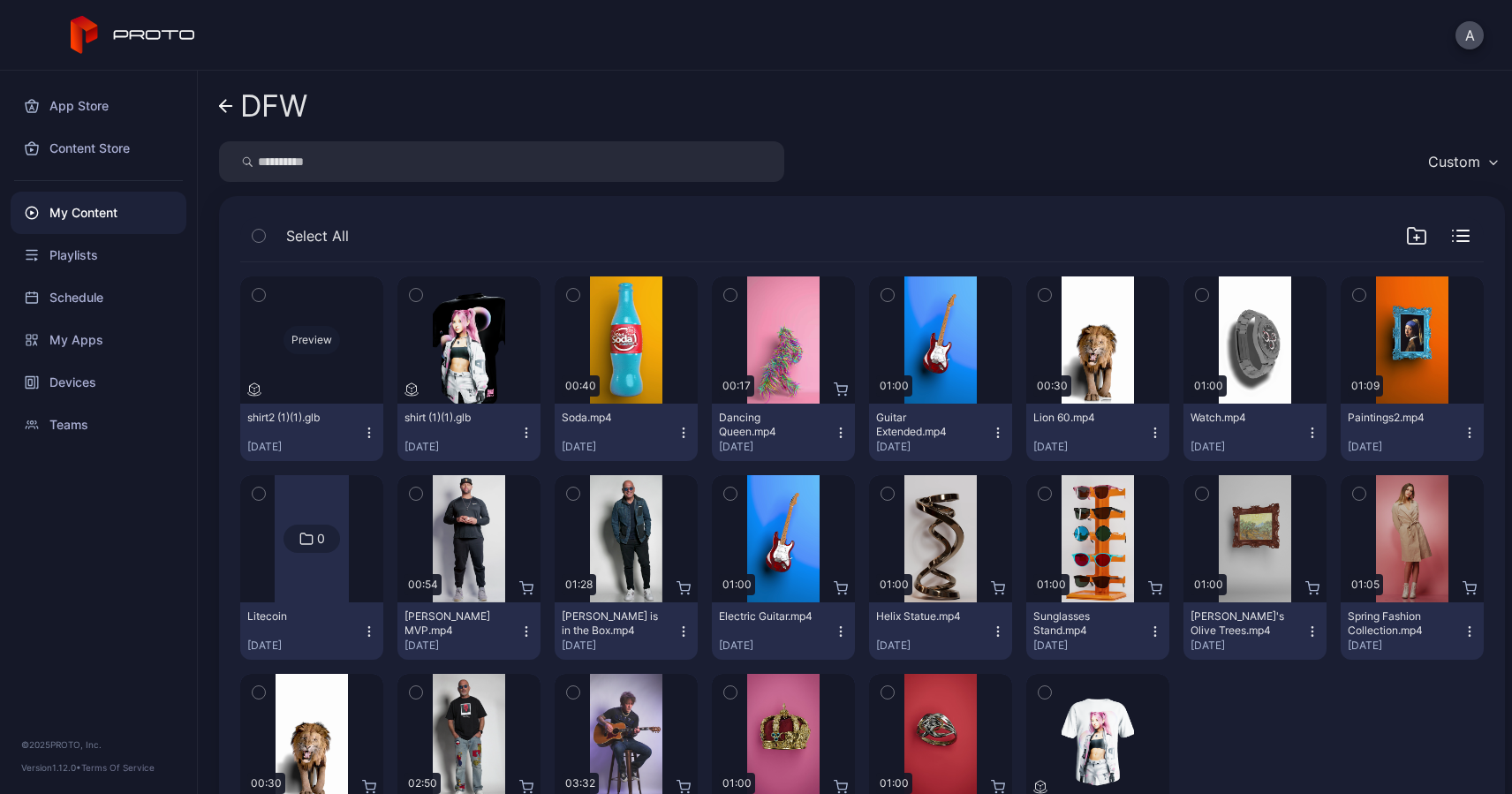
click at [321, 376] on div "Preview" at bounding box center [311, 340] width 143 height 127
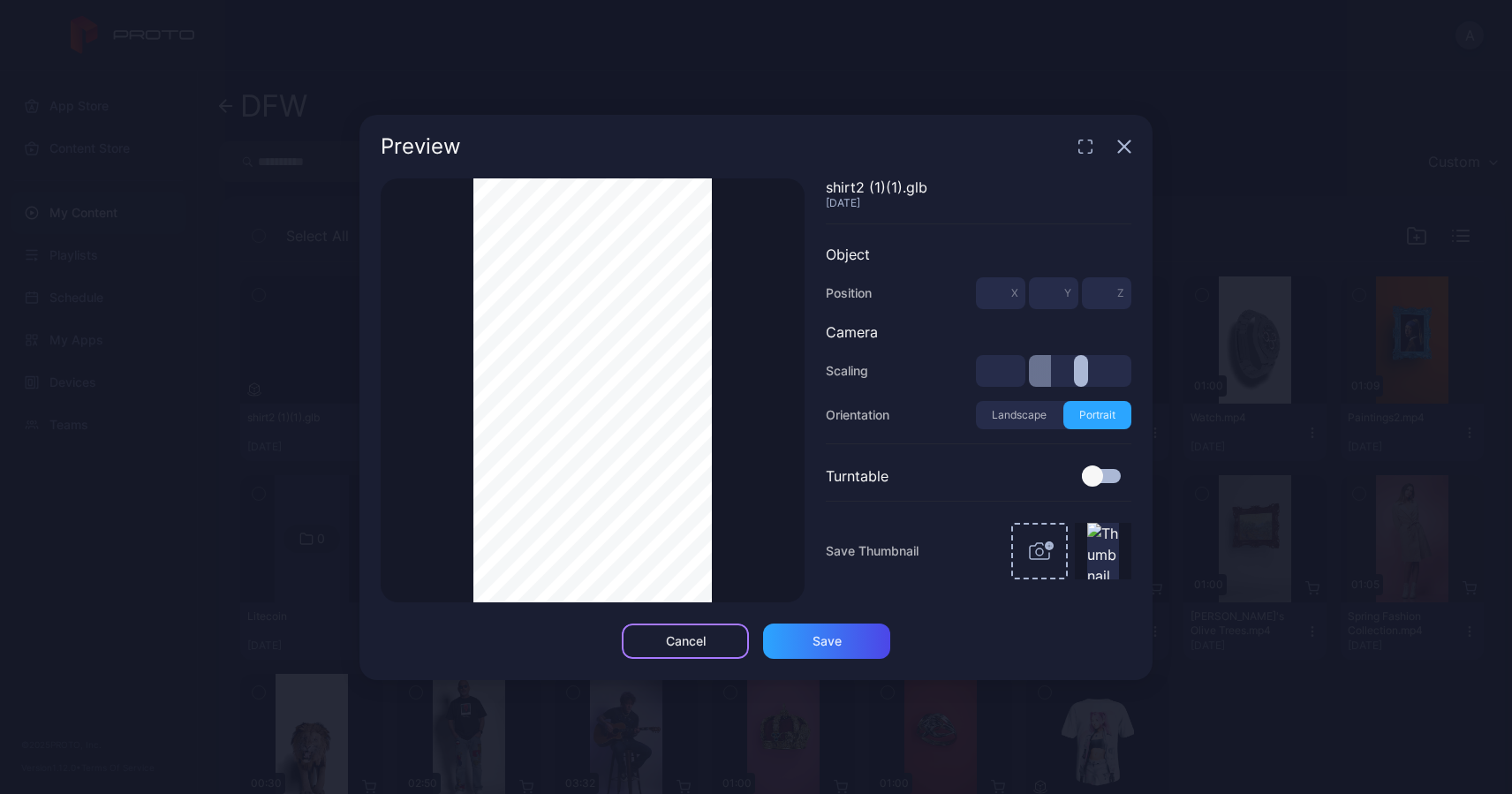
click at [662, 644] on div "Cancel" at bounding box center [685, 641] width 127 height 36
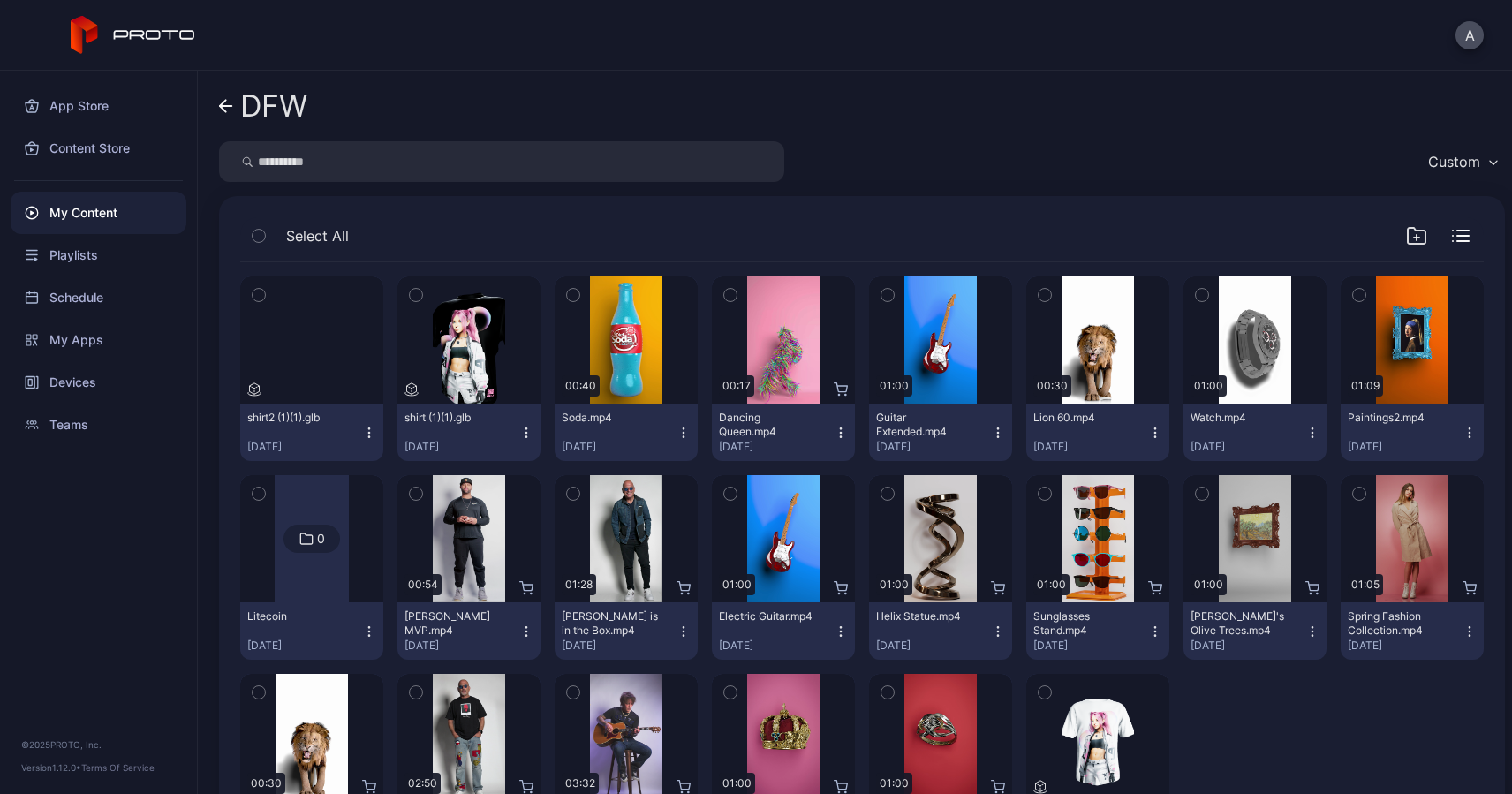
click at [365, 429] on icon "button" at bounding box center [369, 433] width 14 height 14
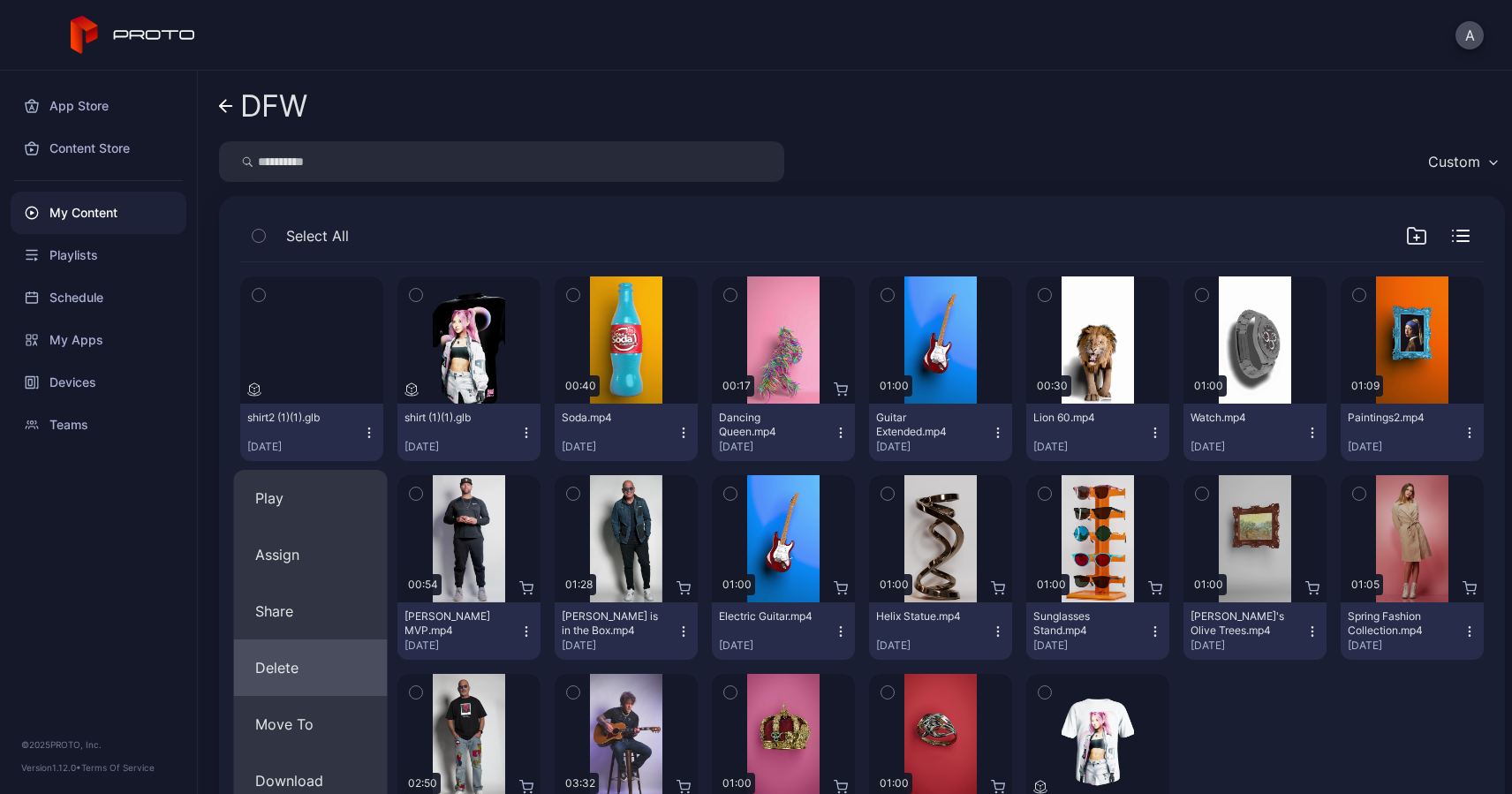
click at [278, 661] on button "Delete" at bounding box center [310, 668] width 153 height 57
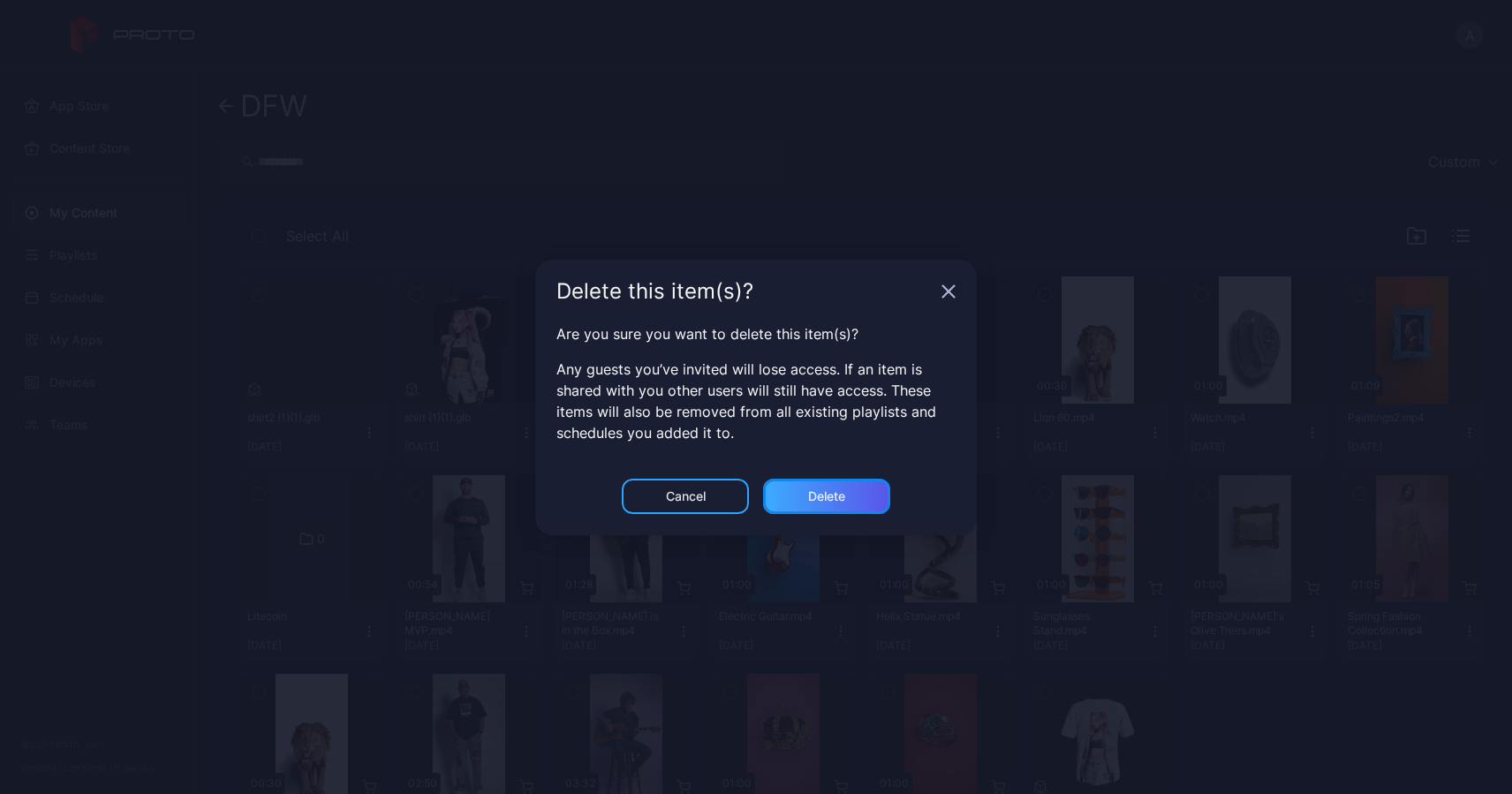
click at [830, 503] on div "Delete" at bounding box center [827, 496] width 37 height 14
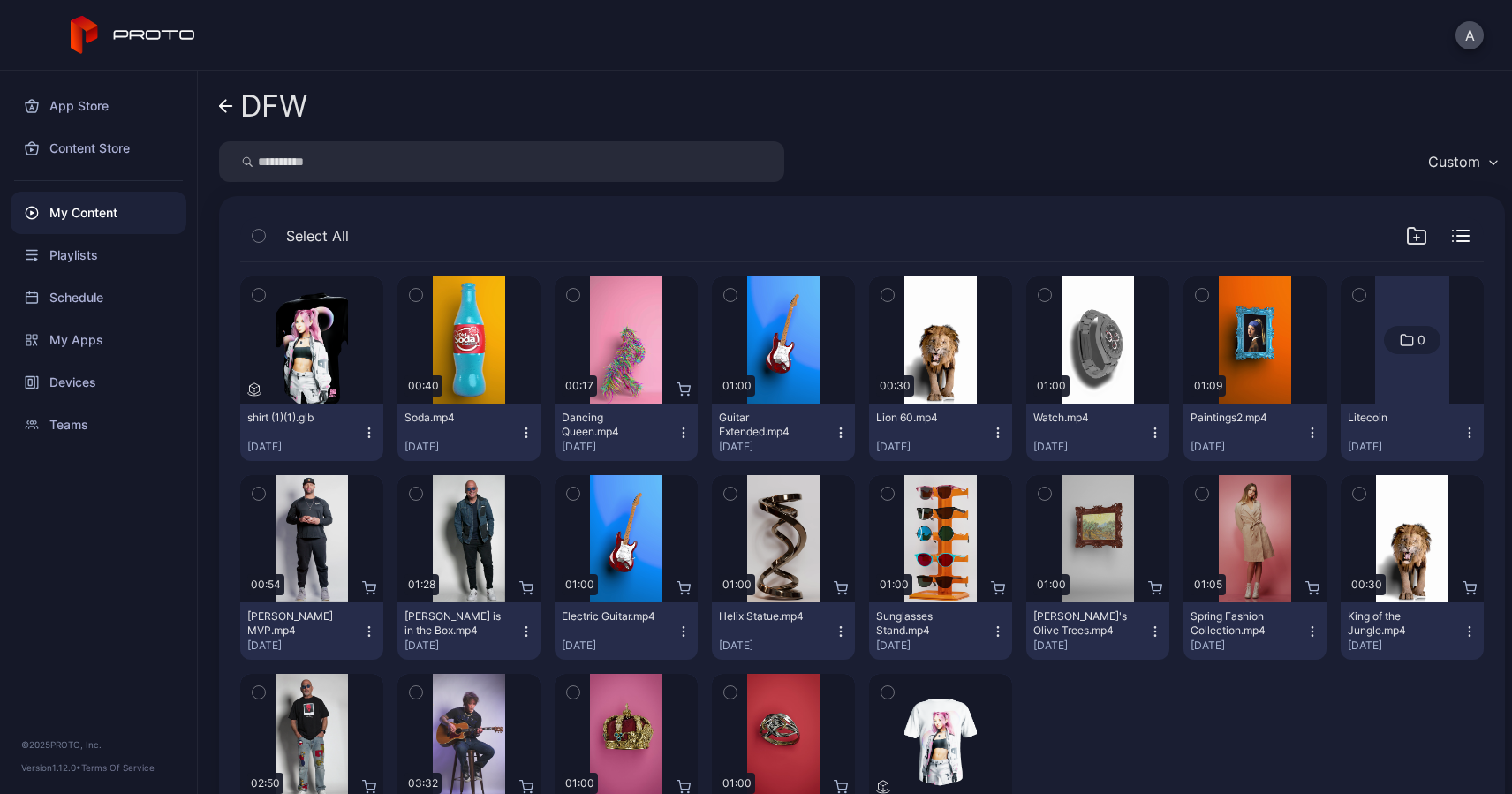
click at [368, 429] on icon "button" at bounding box center [369, 433] width 14 height 14
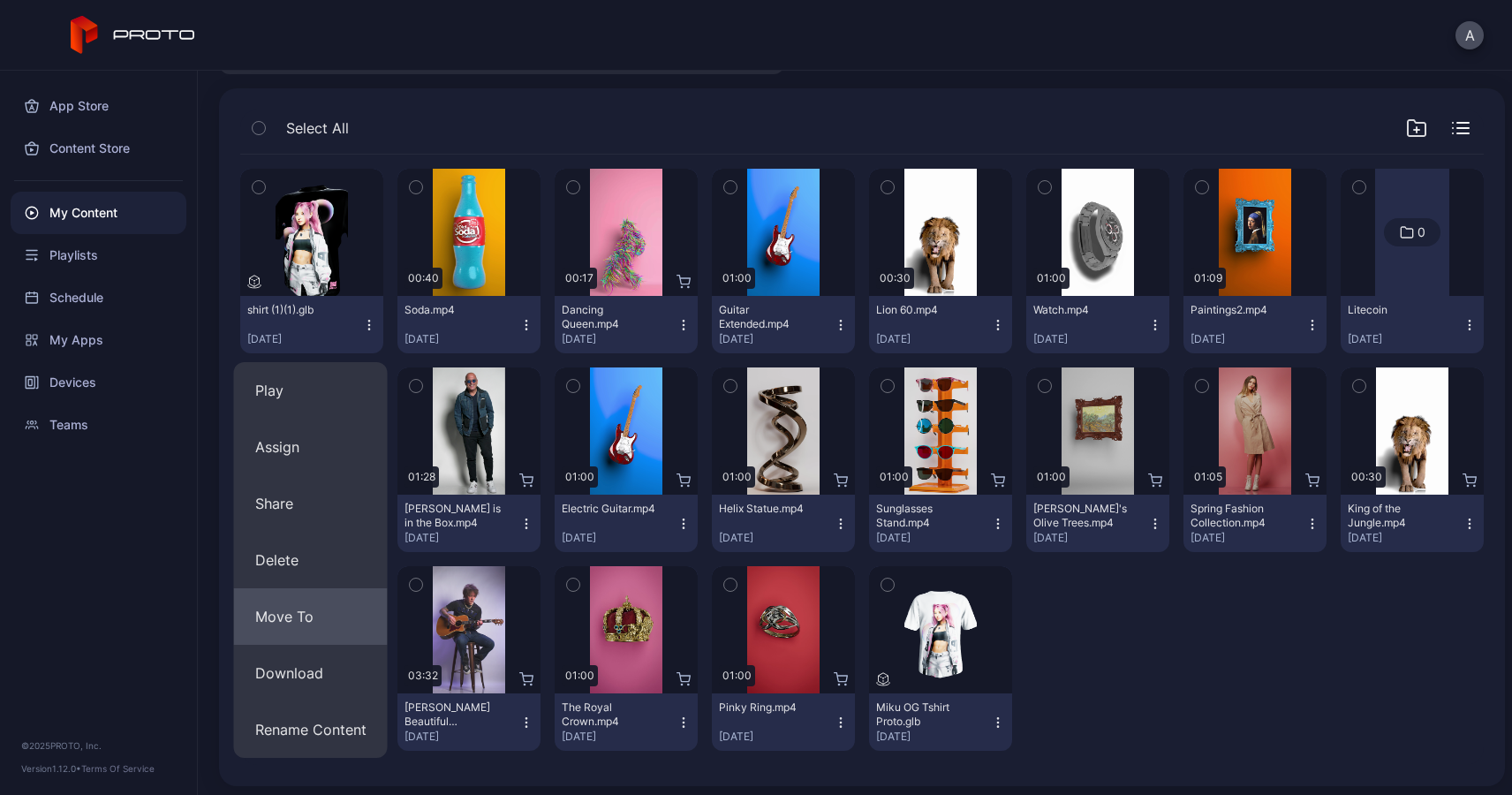
scroll to position [113, 0]
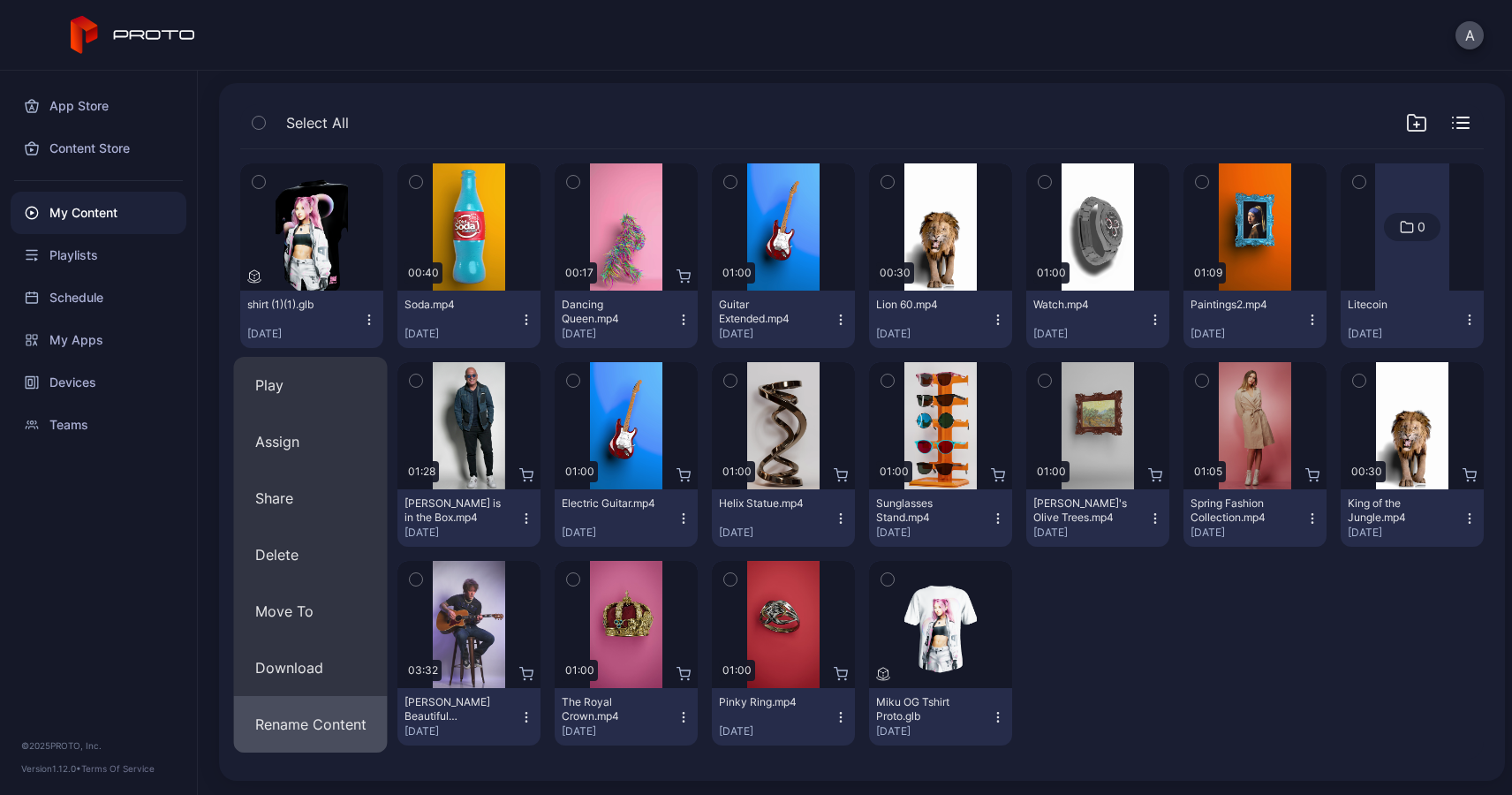
click at [296, 723] on button "Rename Content" at bounding box center [310, 724] width 153 height 57
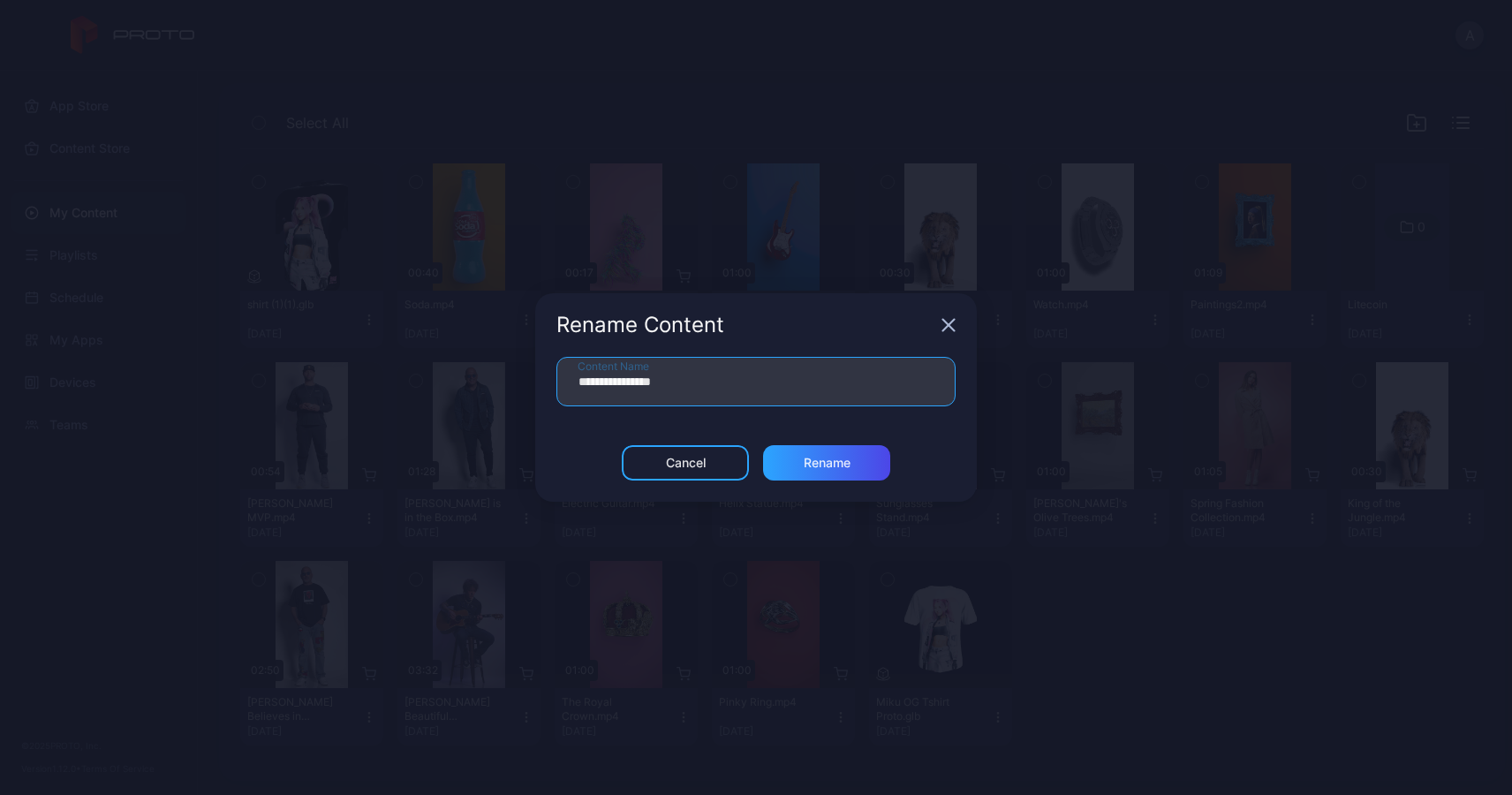
drag, startPoint x: 669, startPoint y: 376, endPoint x: 538, endPoint y: 371, distance: 131.1
click at [538, 371] on div "**********" at bounding box center [756, 401] width 441 height 89
type input "**********"
click at [789, 464] on div "Rename" at bounding box center [827, 463] width 127 height 36
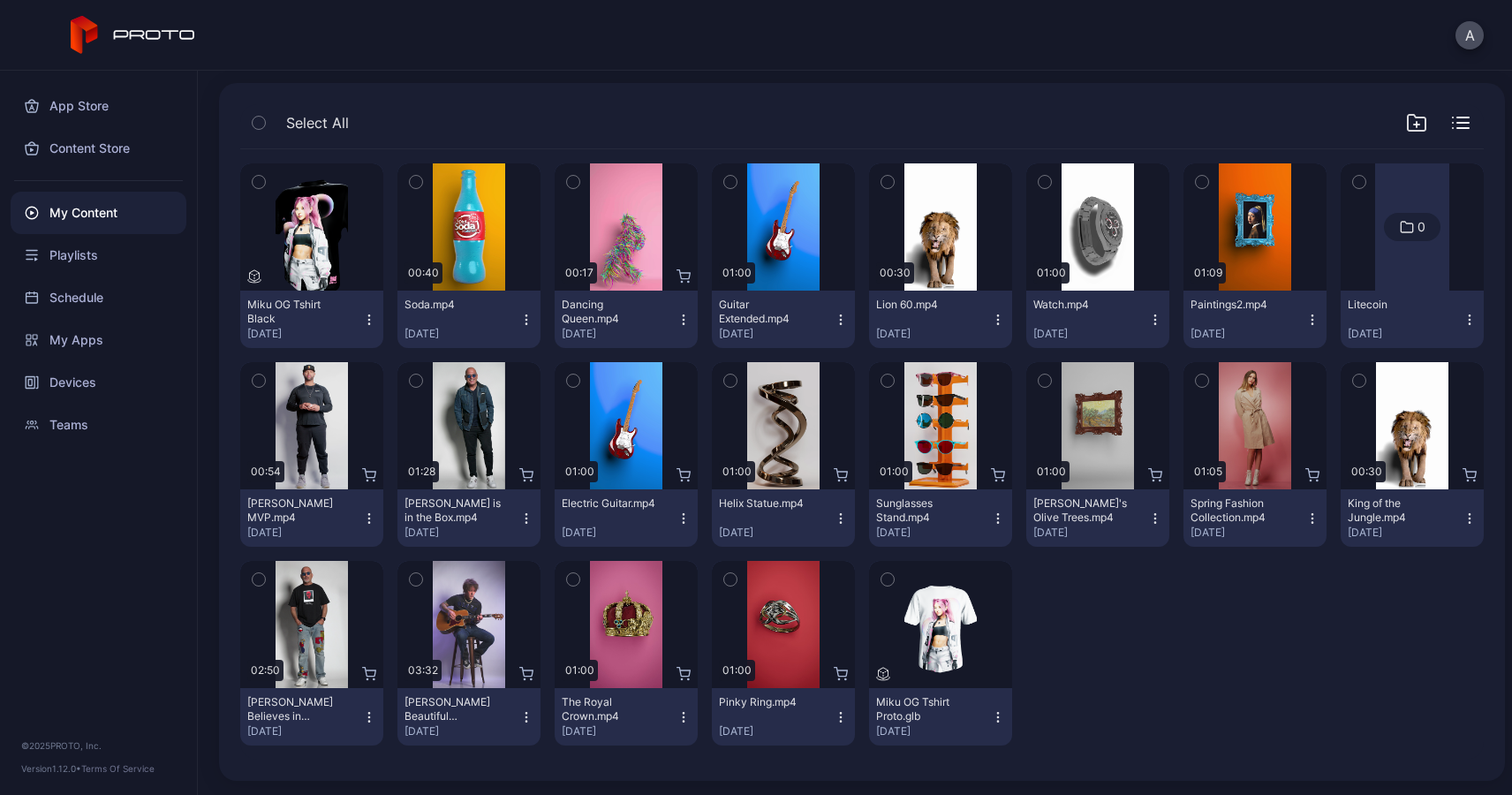
click at [991, 715] on icon "button" at bounding box center [997, 717] width 14 height 14
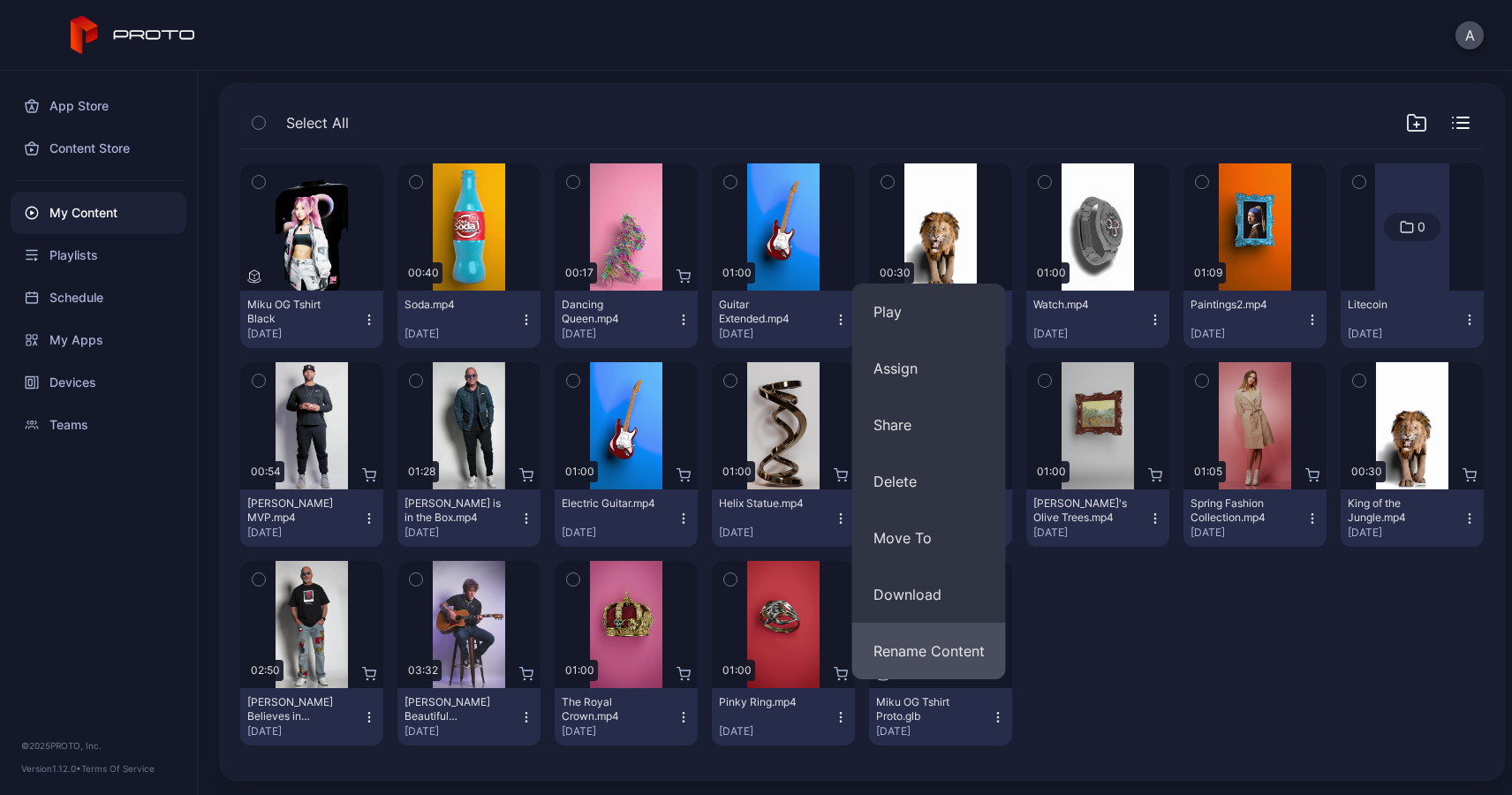
click at [944, 653] on button "Rename Content" at bounding box center [929, 650] width 153 height 57
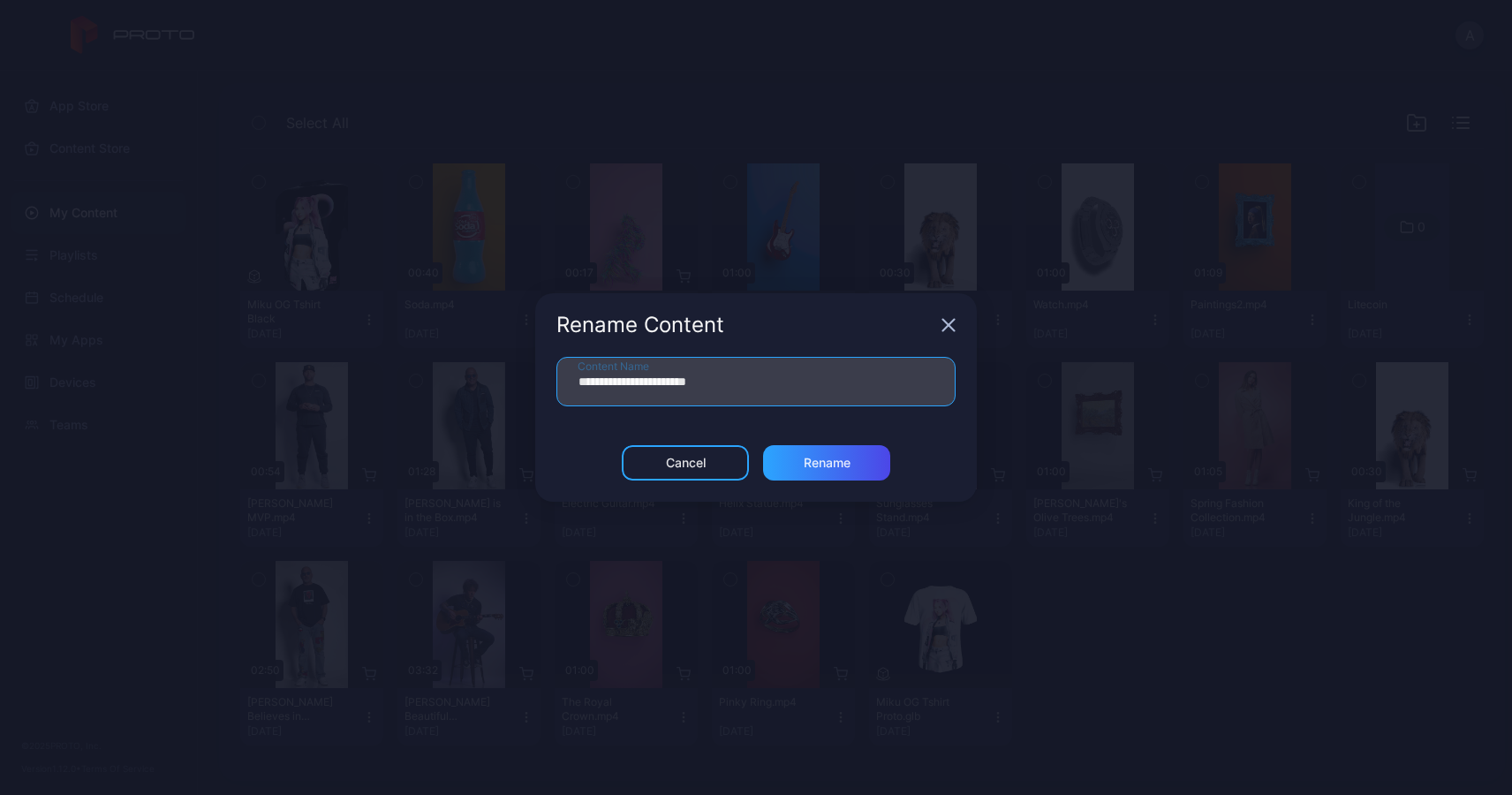
click at [727, 379] on input "**********" at bounding box center [756, 381] width 399 height 49
type input "**********"
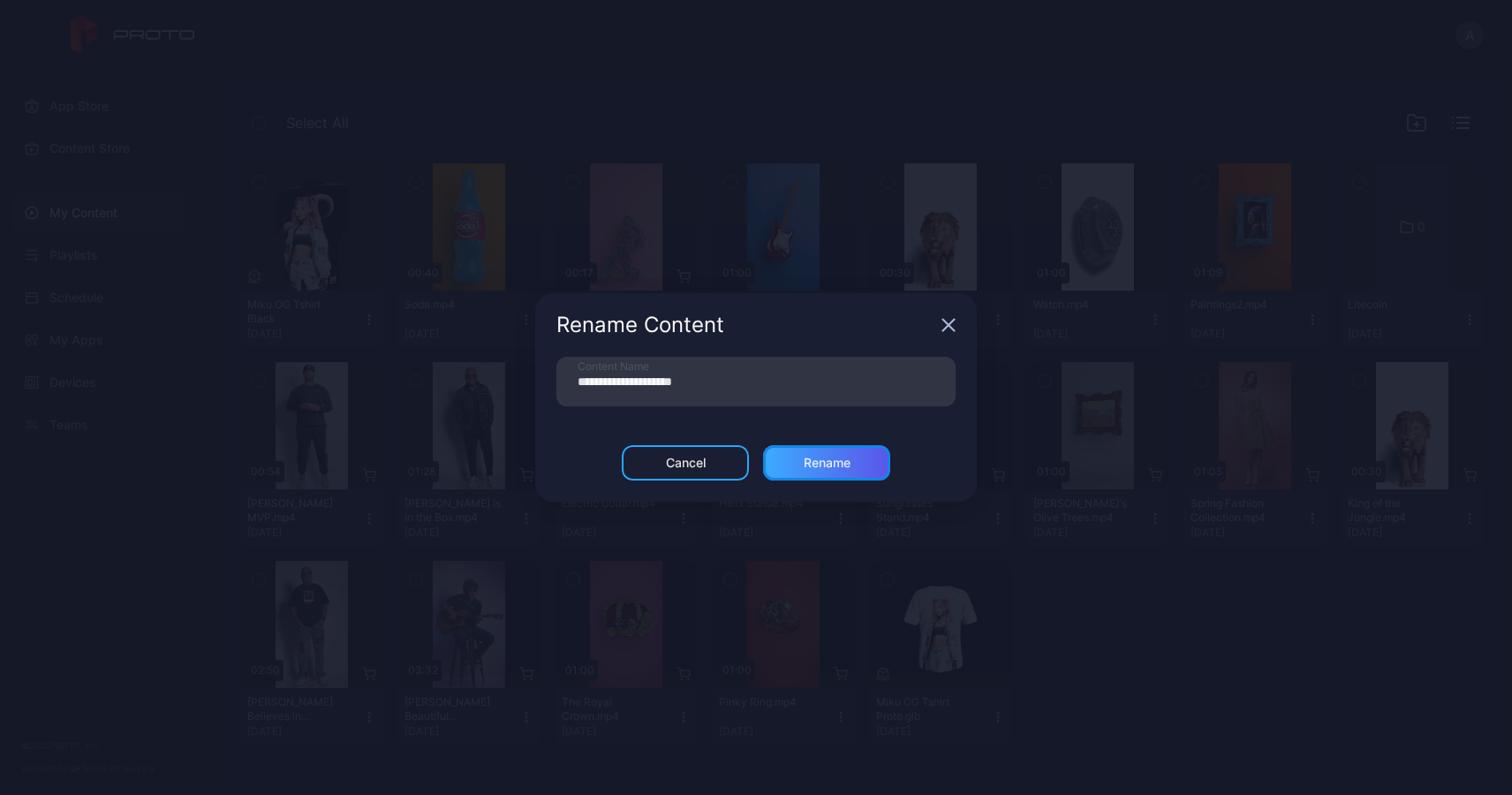
click at [814, 459] on div "Rename" at bounding box center [827, 463] width 47 height 14
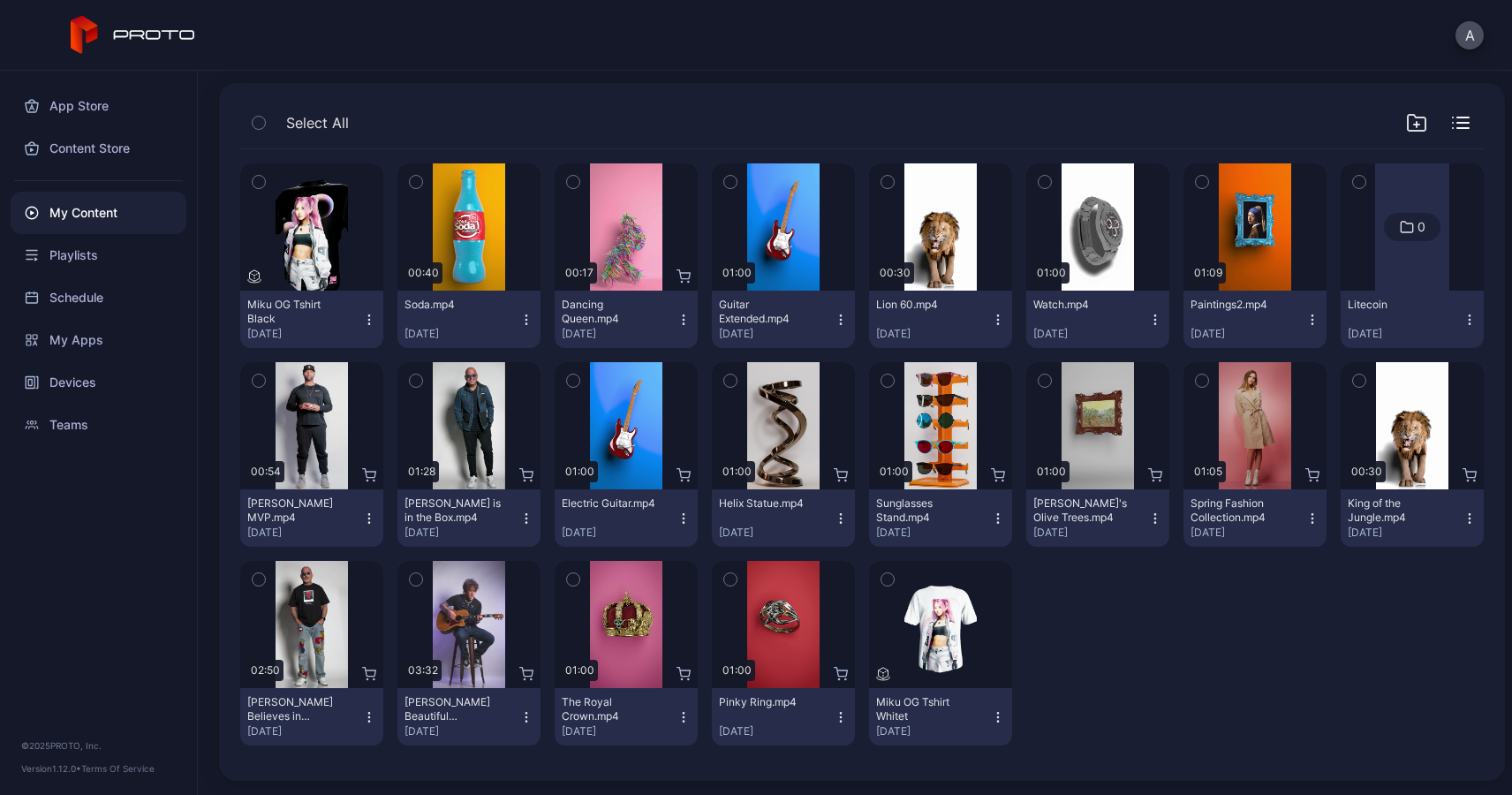
click at [991, 715] on icon "button" at bounding box center [997, 717] width 14 height 14
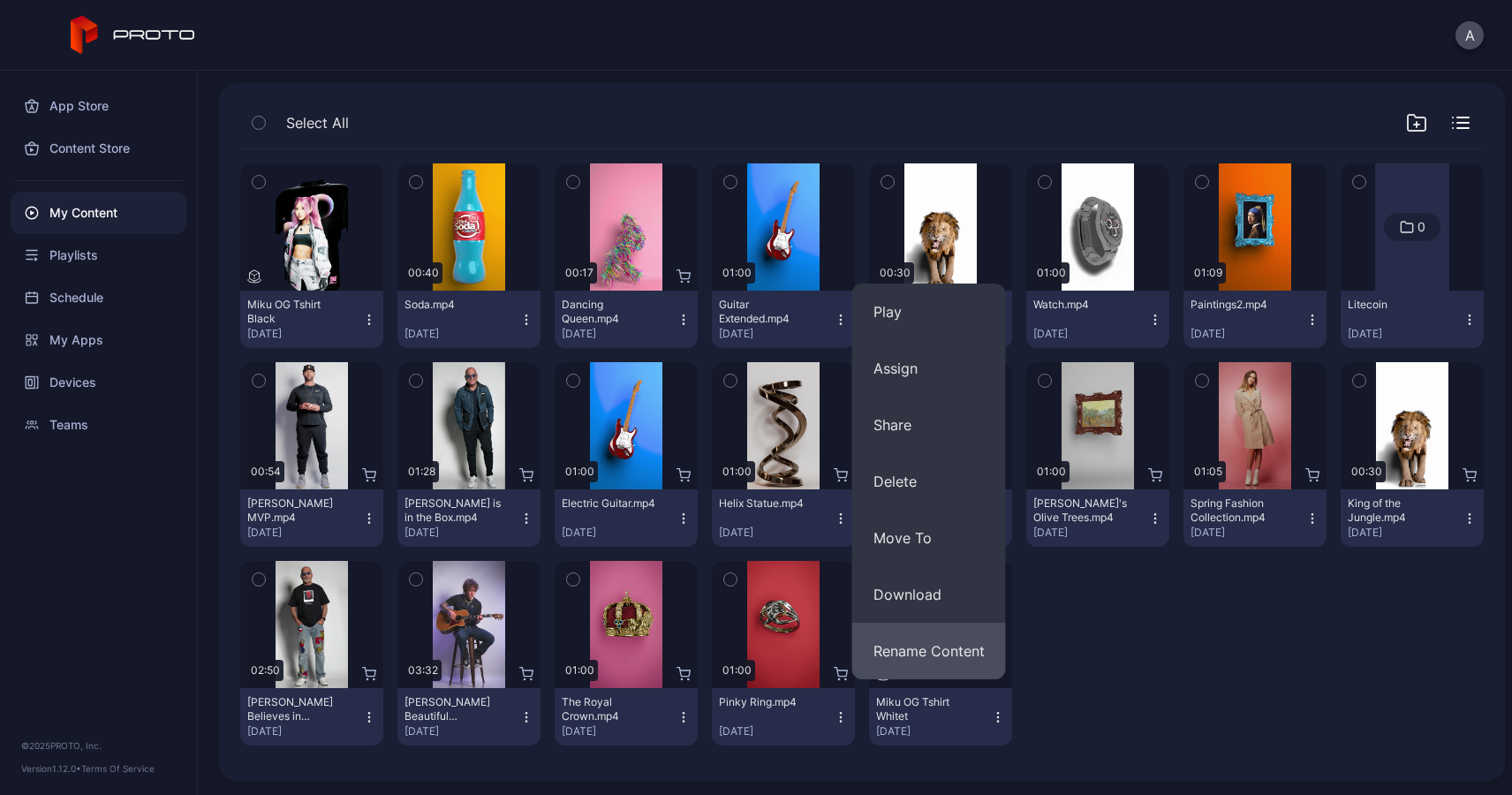
click at [918, 649] on button "Rename Content" at bounding box center [929, 650] width 153 height 57
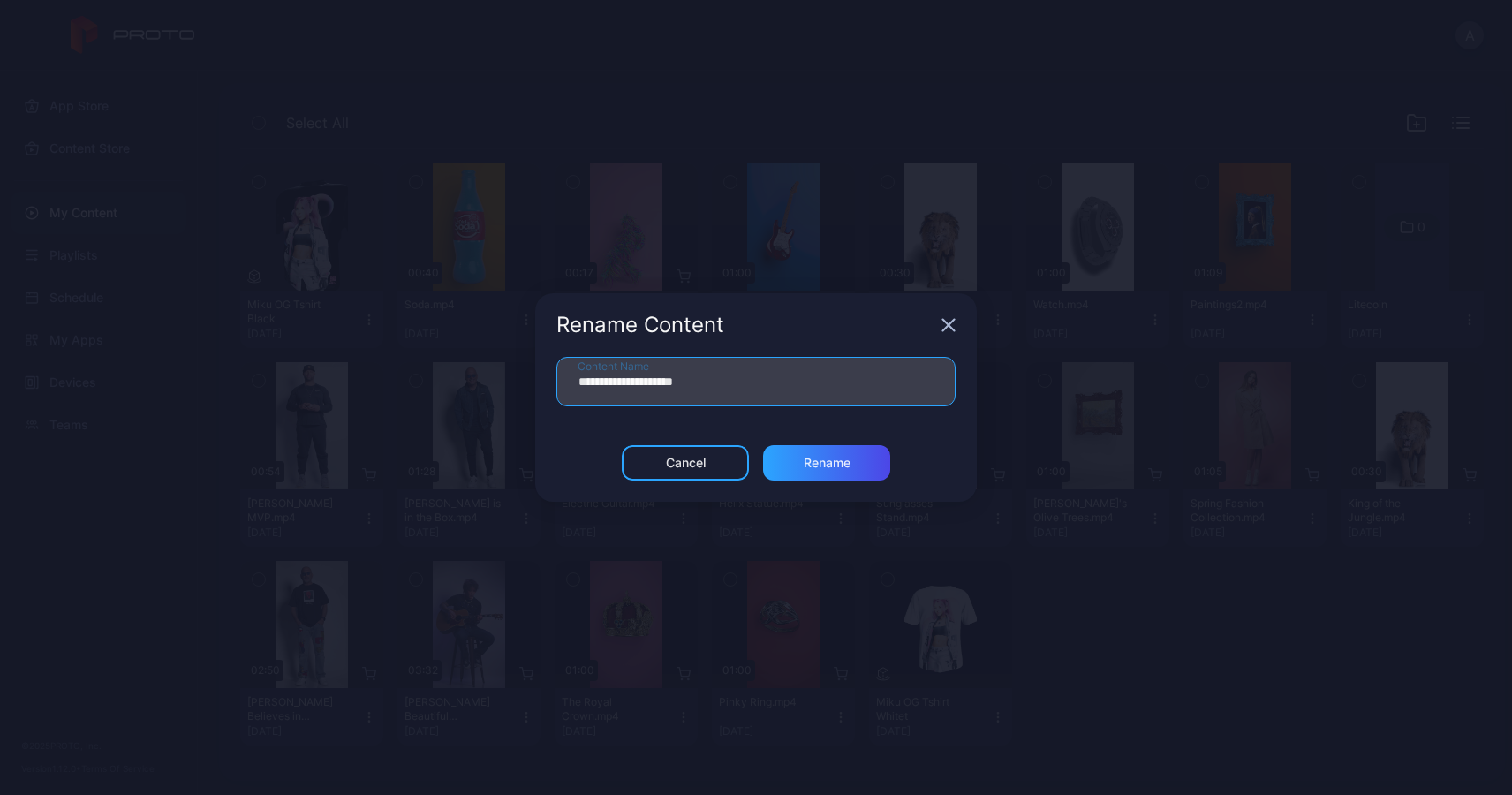
click at [715, 384] on input "**********" at bounding box center [756, 381] width 399 height 49
type input "**********"
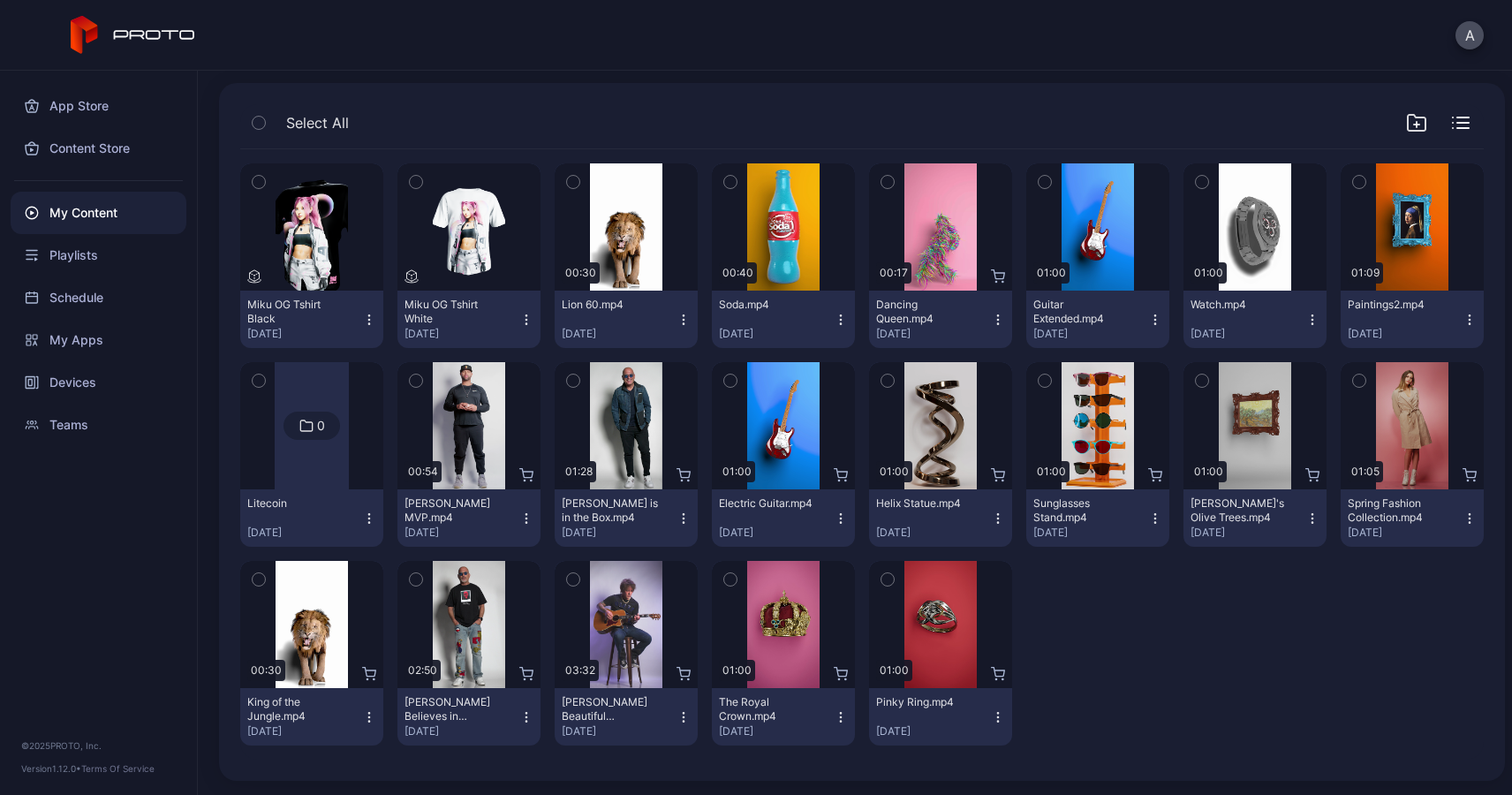
click at [834, 318] on icon "button" at bounding box center [840, 319] width 14 height 14
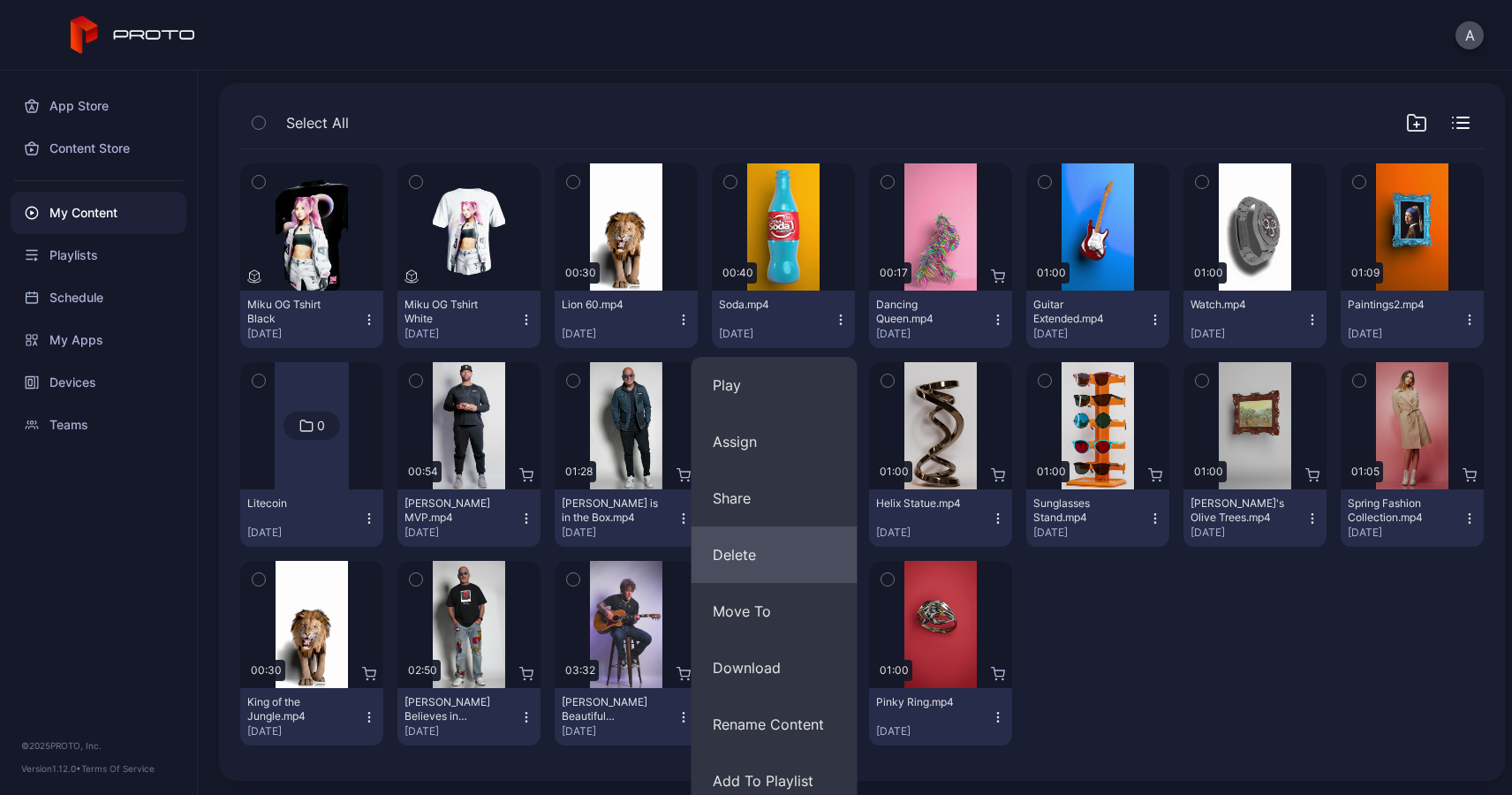
click at [776, 563] on button "Delete" at bounding box center [775, 554] width 166 height 57
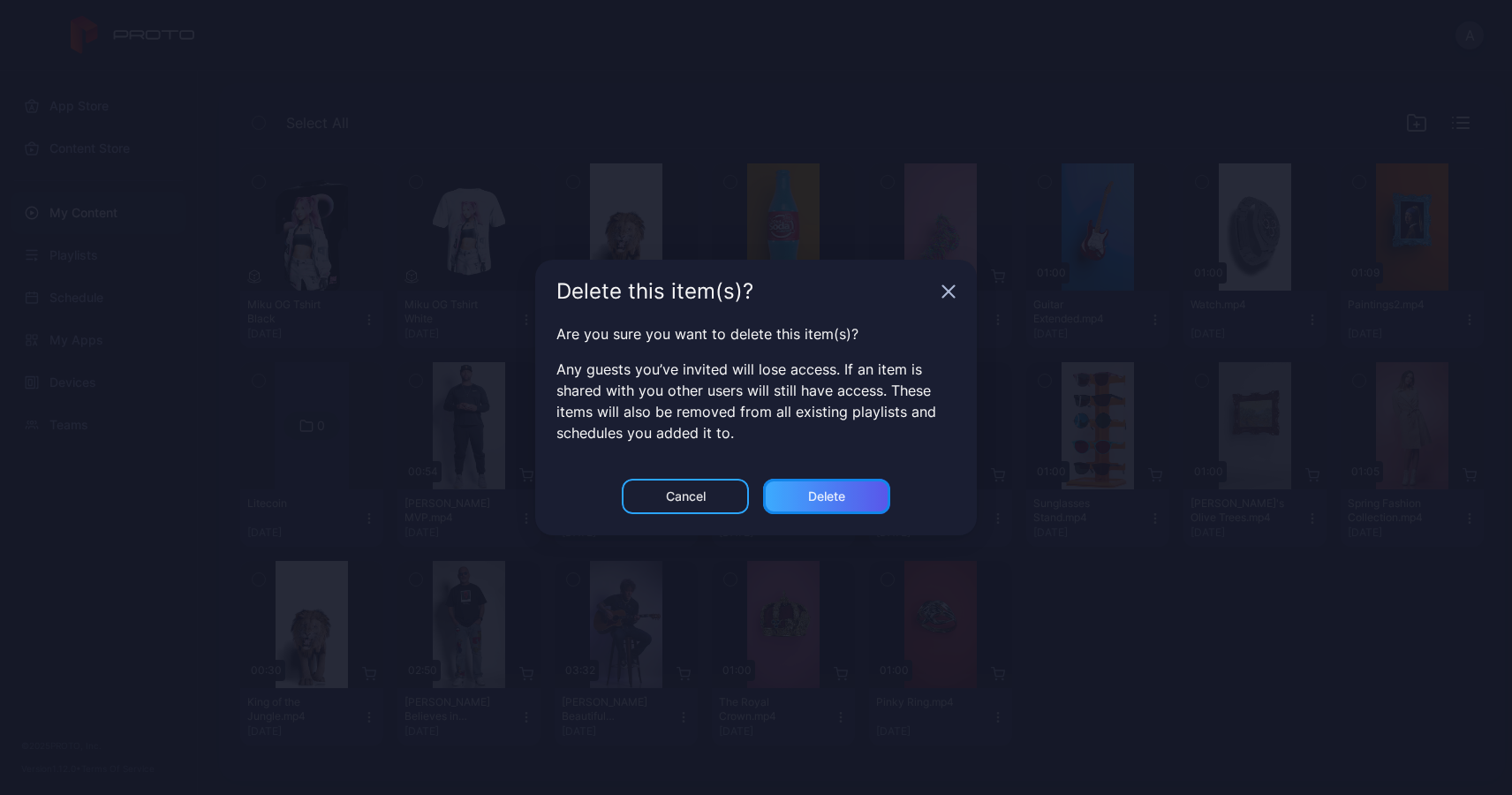
click at [831, 500] on div "Delete" at bounding box center [827, 496] width 37 height 14
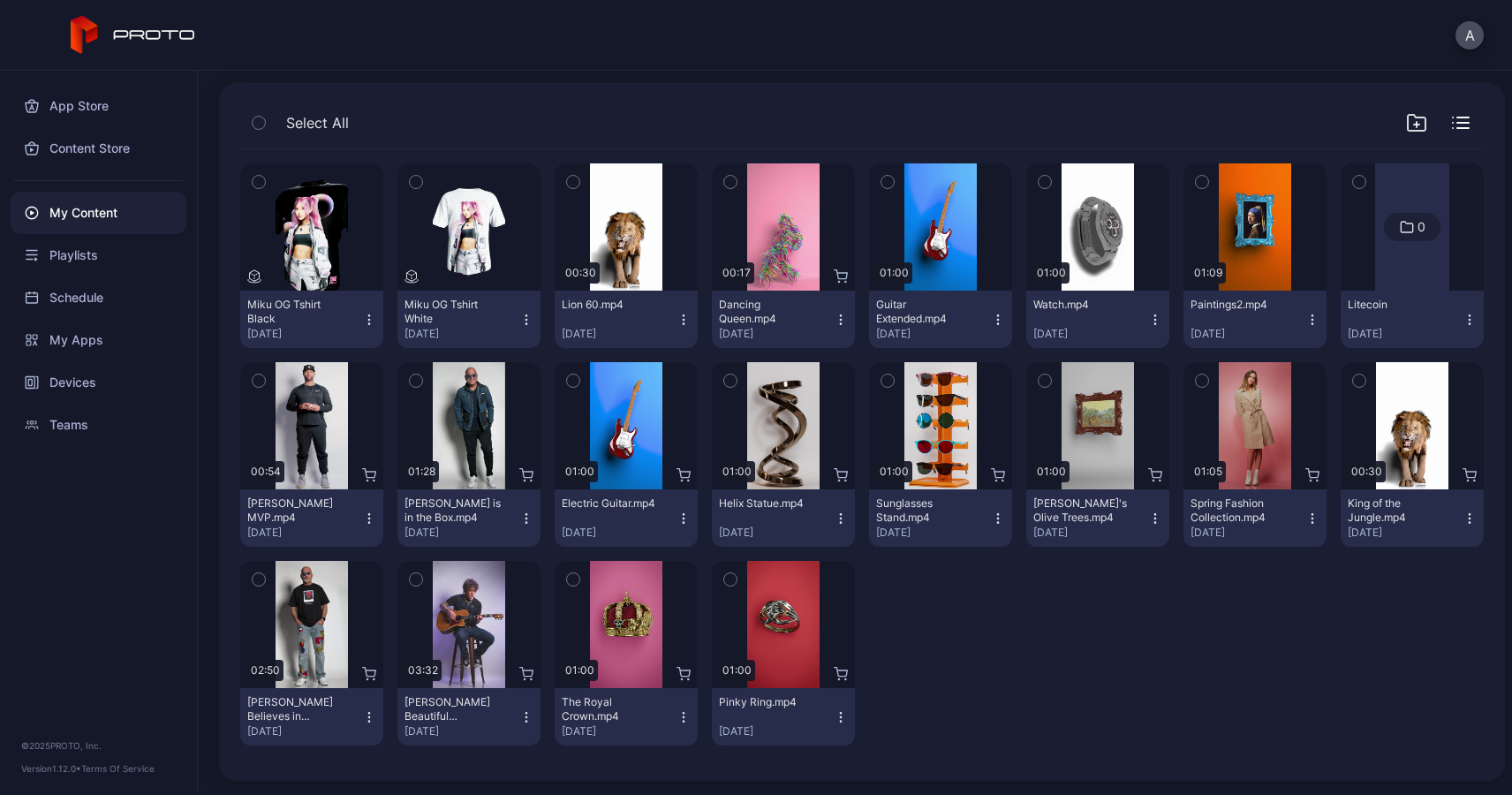
click at [676, 524] on icon "button" at bounding box center [683, 518] width 14 height 14
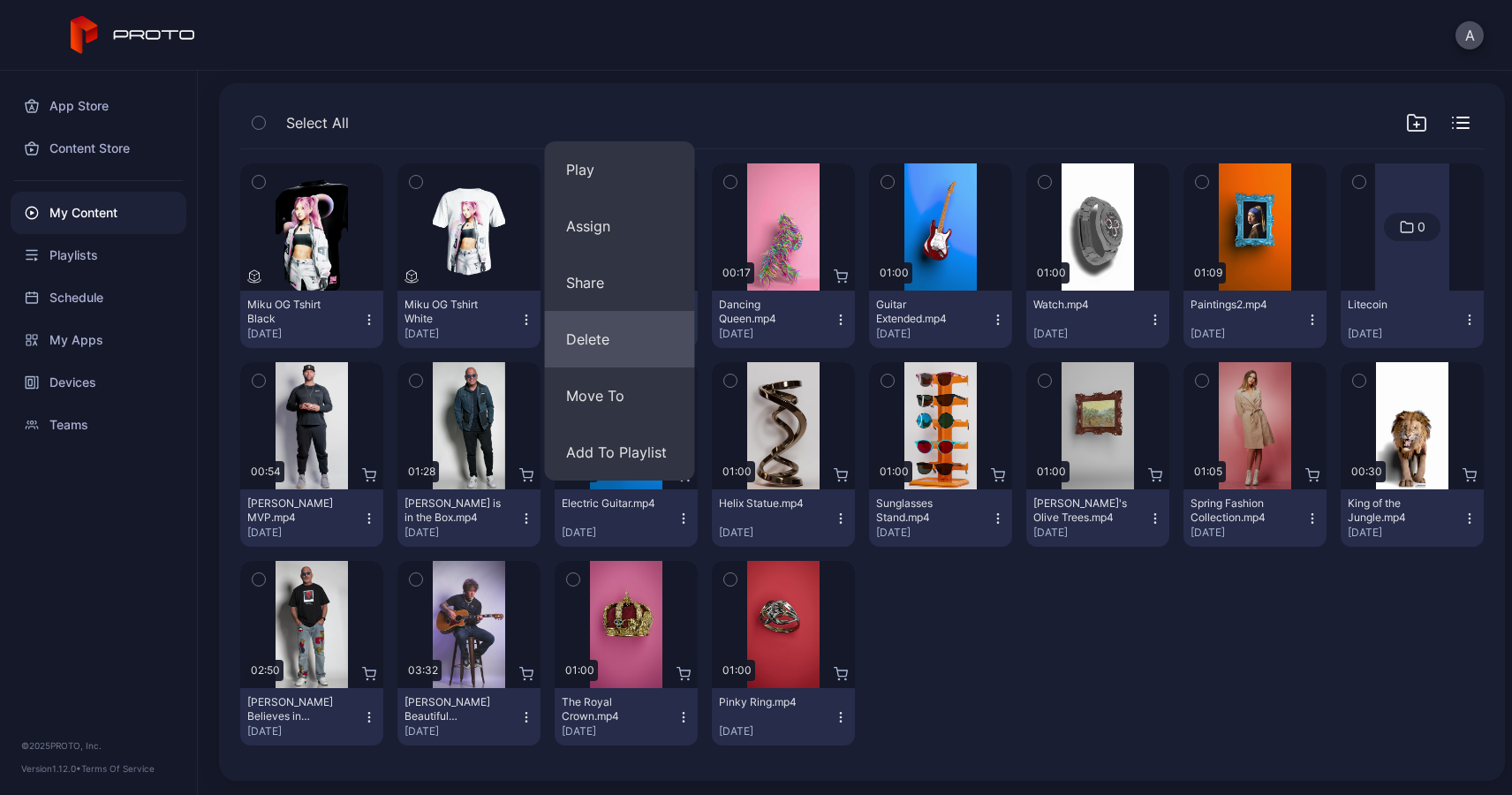
click at [624, 324] on button "Delete" at bounding box center [621, 339] width 150 height 57
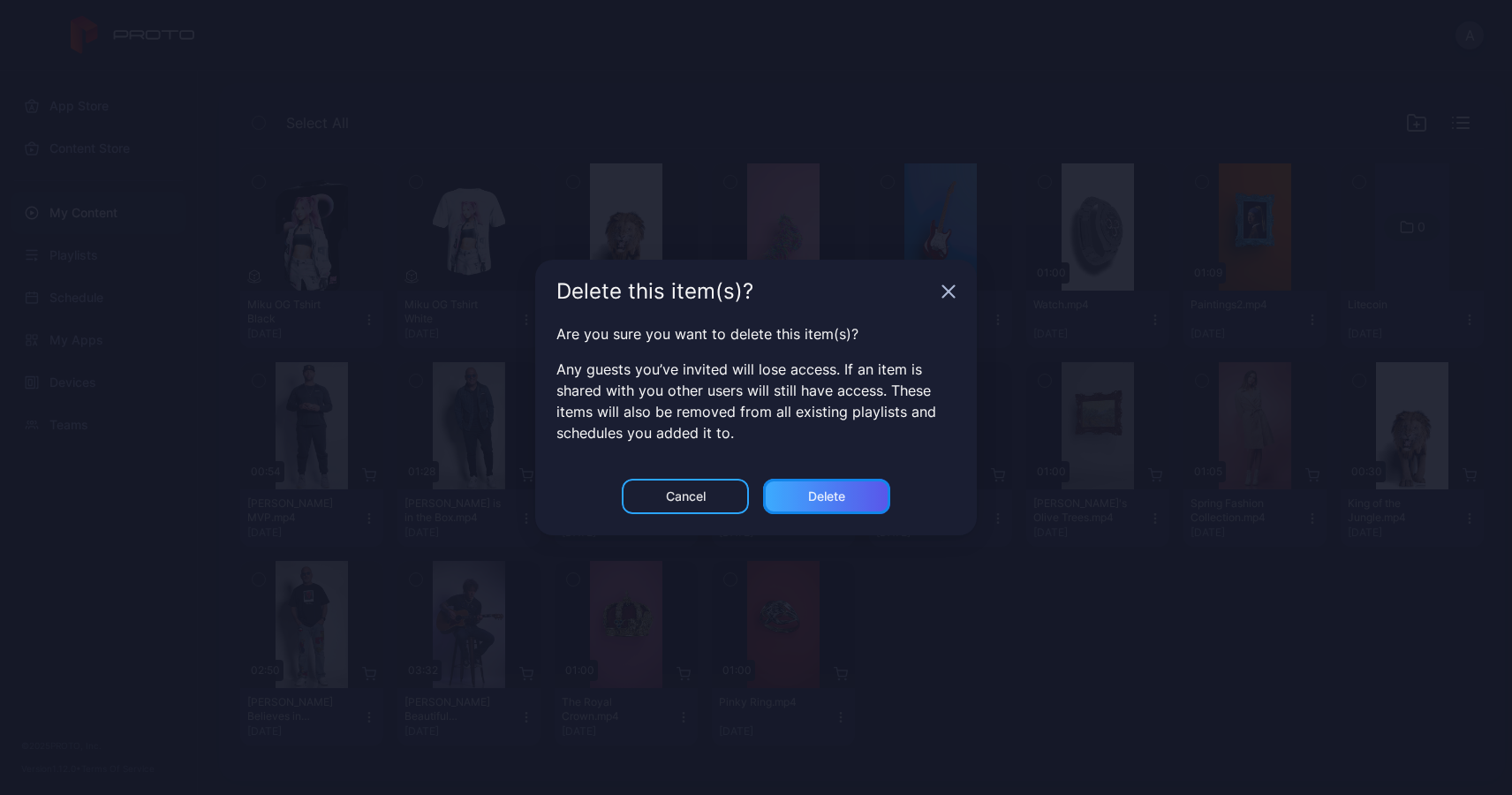
click at [832, 490] on div "Delete" at bounding box center [827, 496] width 37 height 14
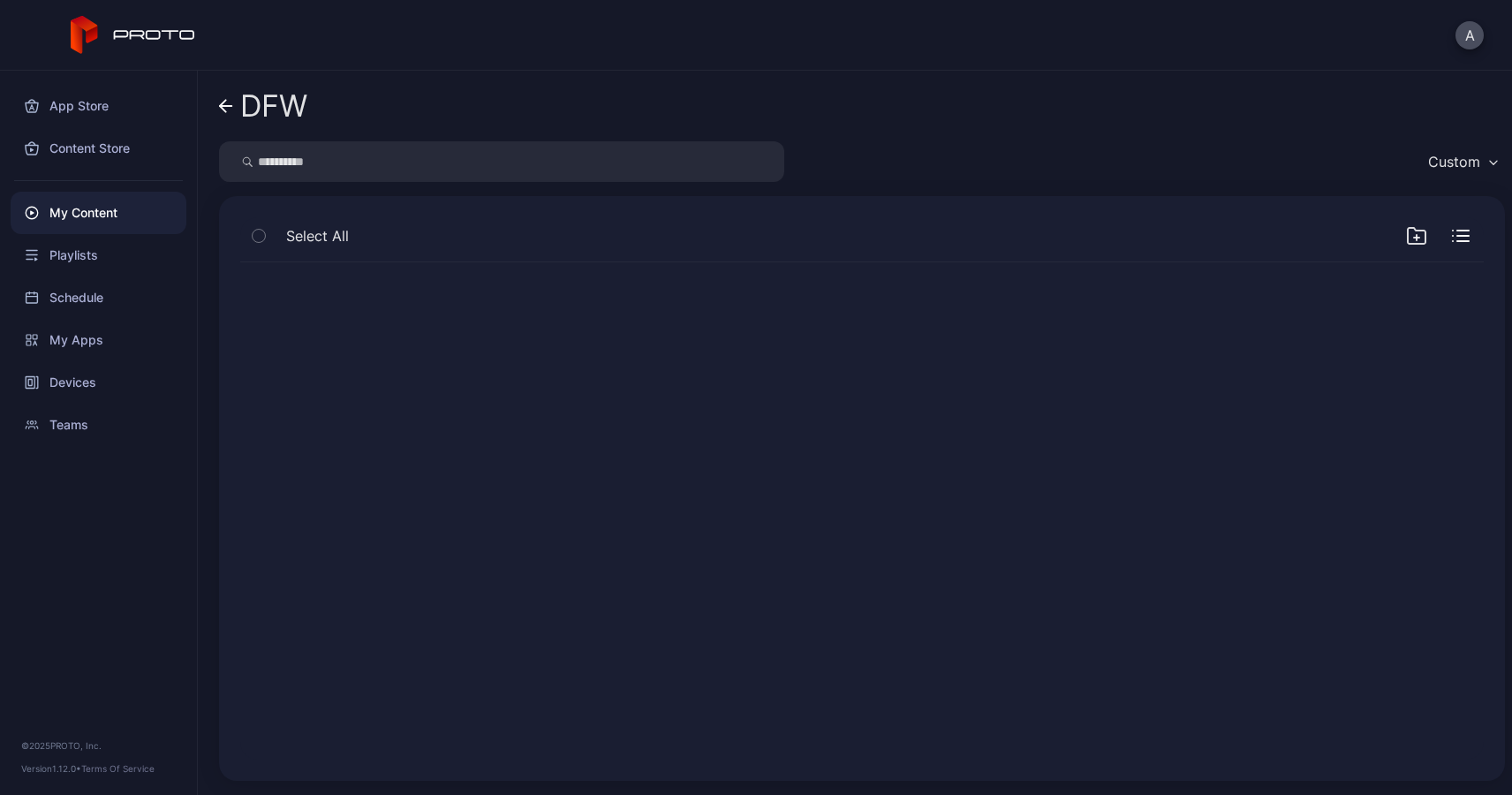
scroll to position [0, 0]
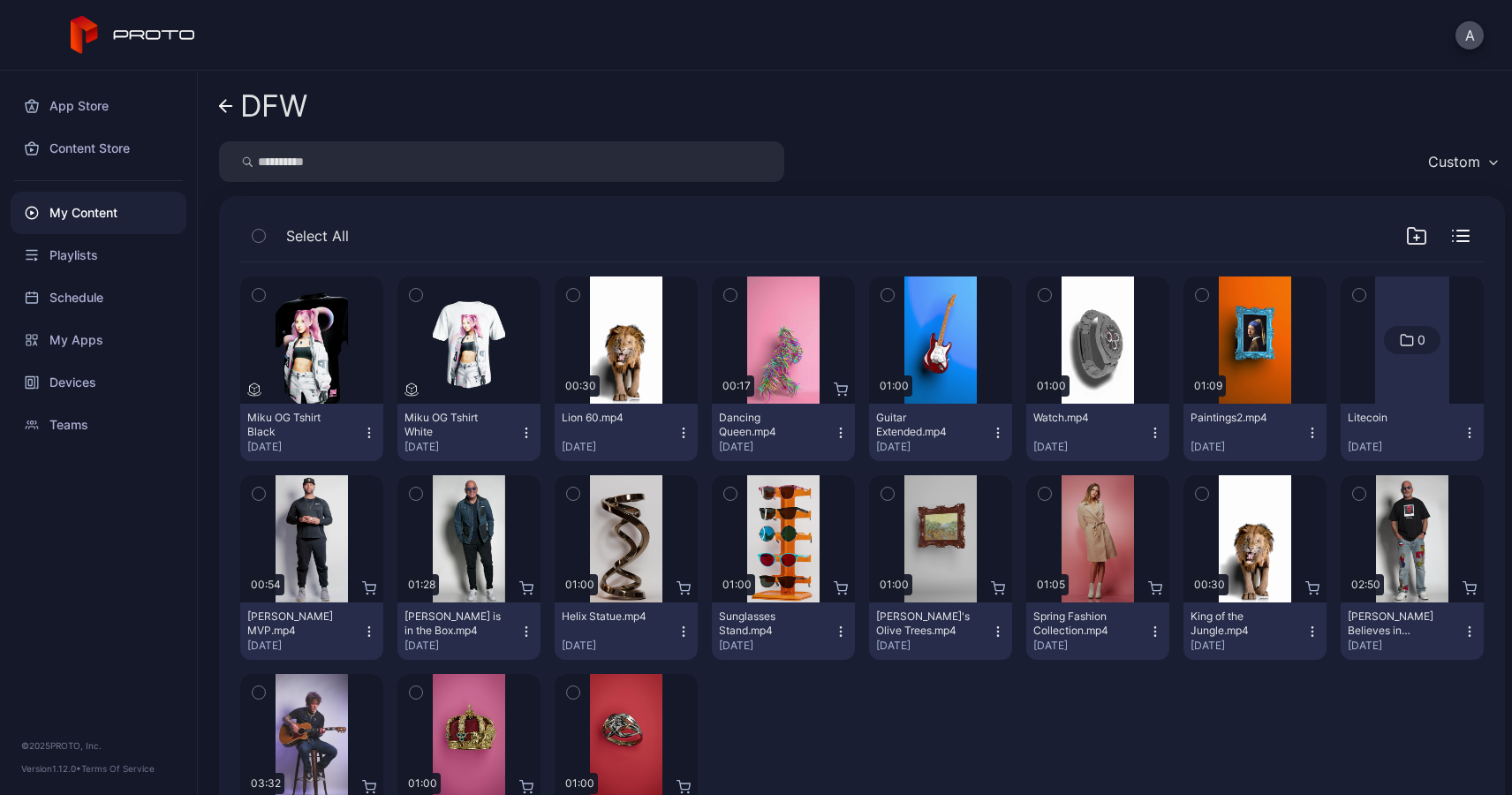
click at [1402, 363] on div at bounding box center [1412, 340] width 74 height 127
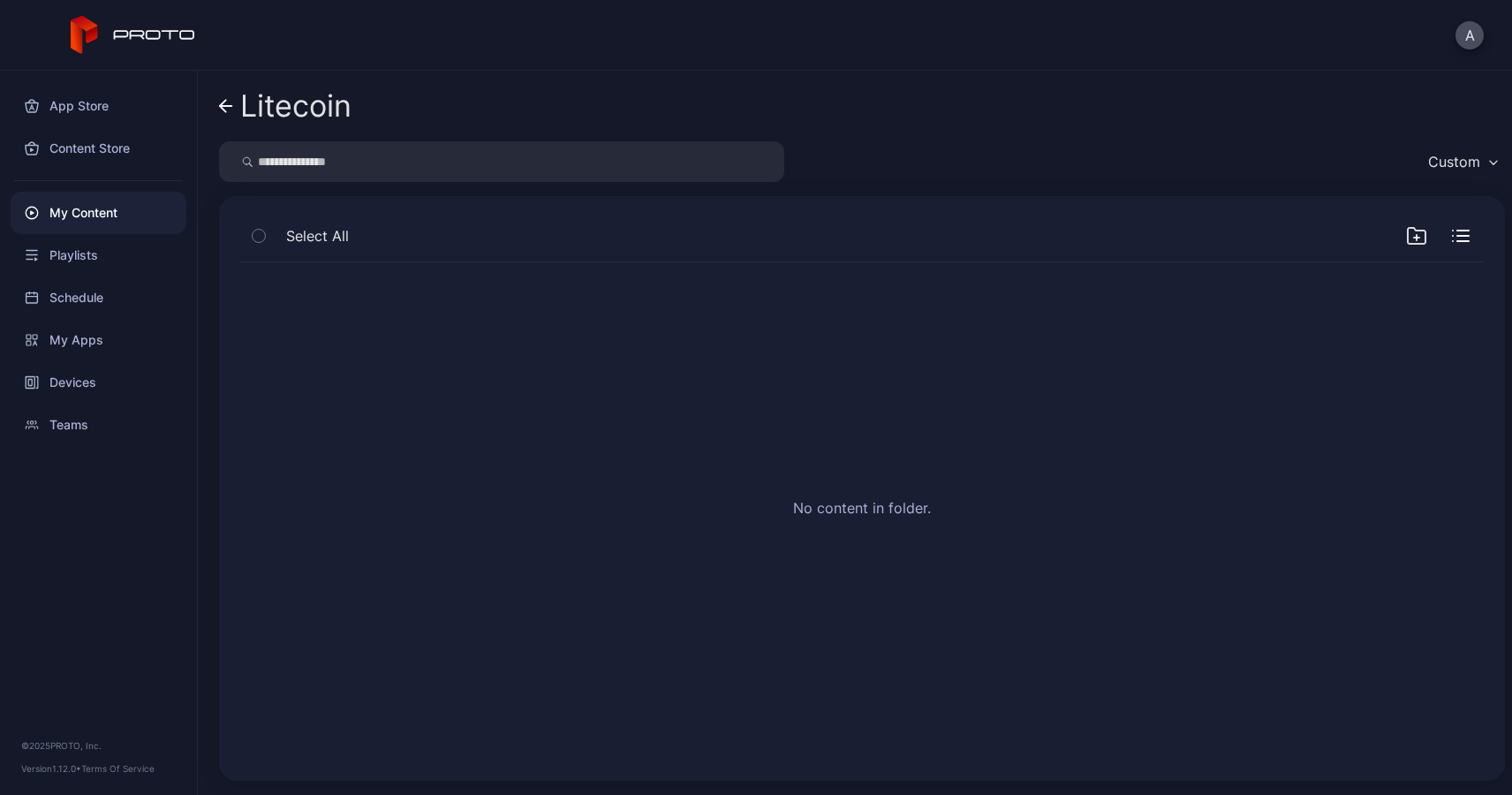
click at [217, 100] on div "Litecoin Custom Select All No content in folder." at bounding box center [855, 433] width 1314 height 725
click at [225, 103] on icon at bounding box center [225, 107] width 14 height 15
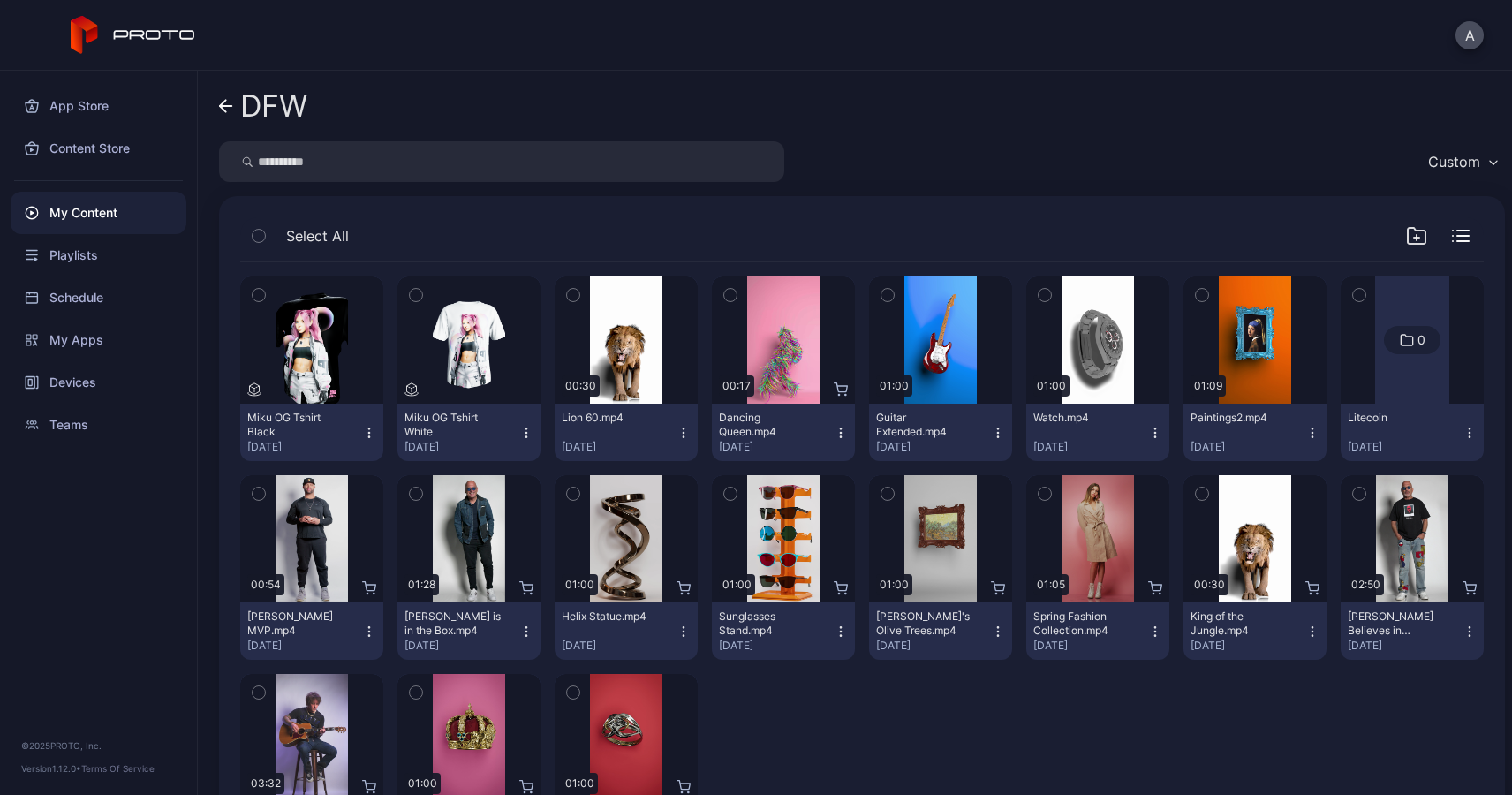
click at [1463, 429] on icon "button" at bounding box center [1470, 433] width 14 height 14
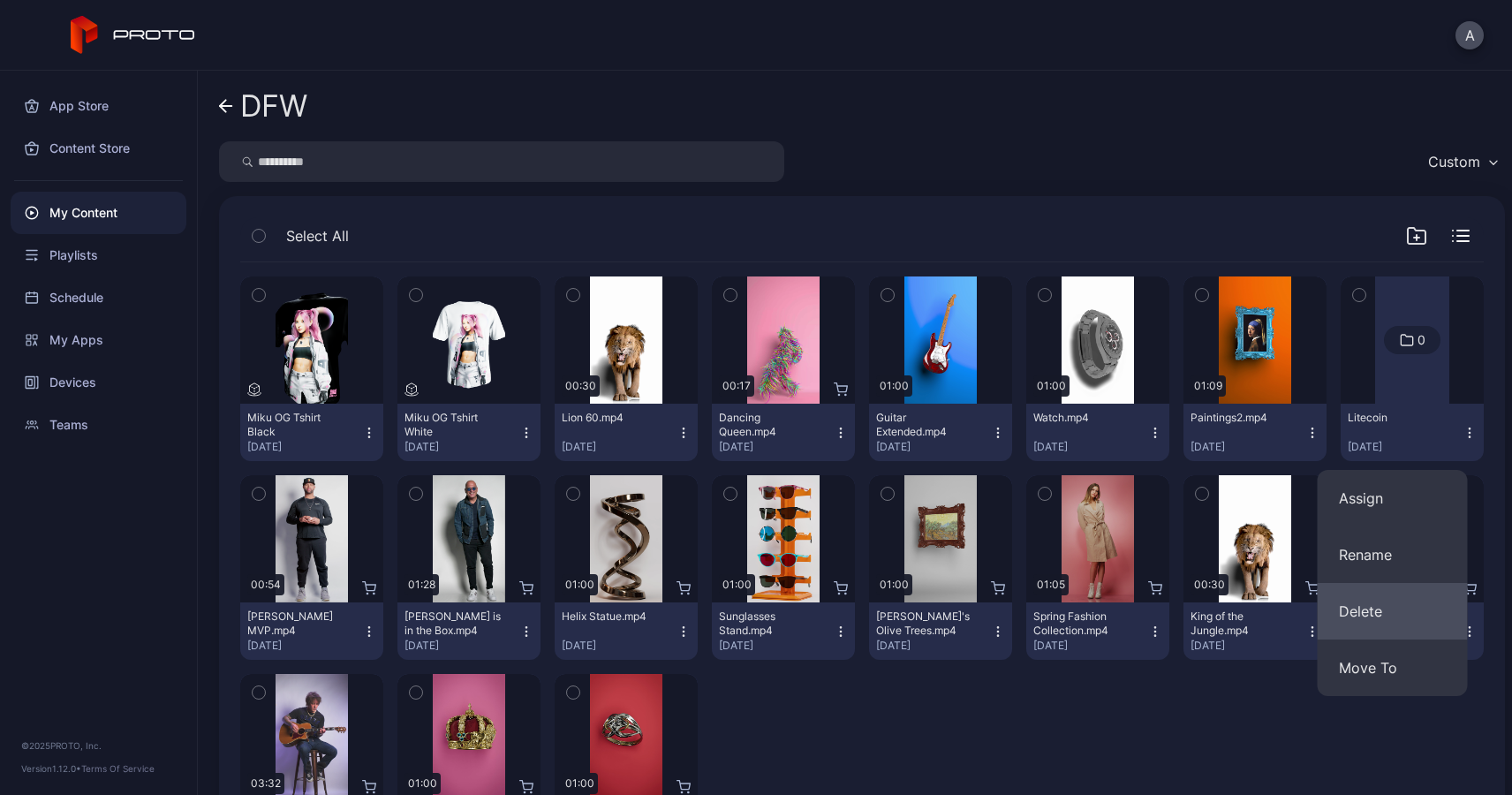
click at [1372, 620] on button "Delete" at bounding box center [1393, 611] width 150 height 57
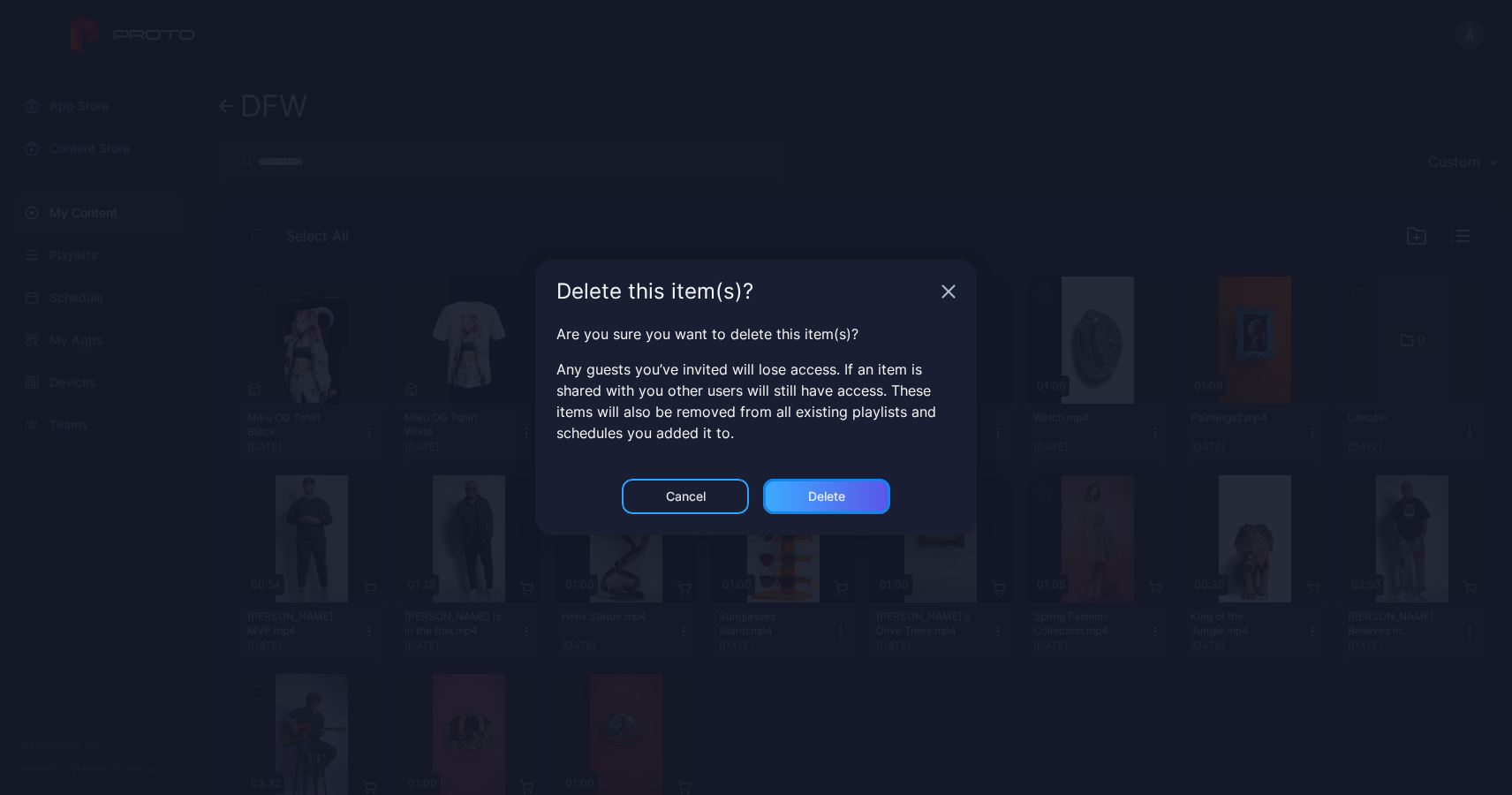
click at [835, 497] on div "Delete" at bounding box center [827, 496] width 37 height 14
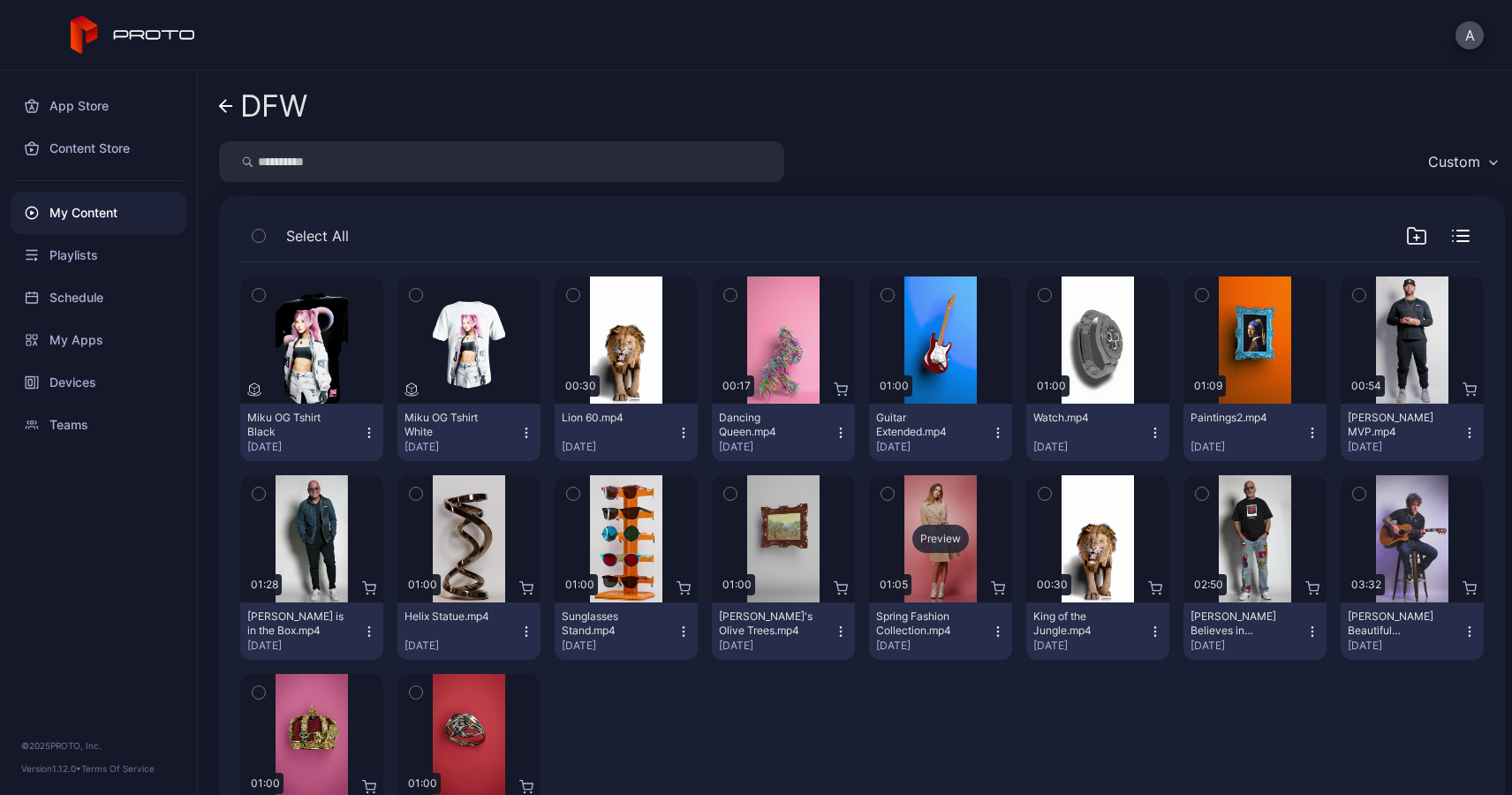
click at [936, 565] on div "Preview" at bounding box center [941, 539] width 143 height 127
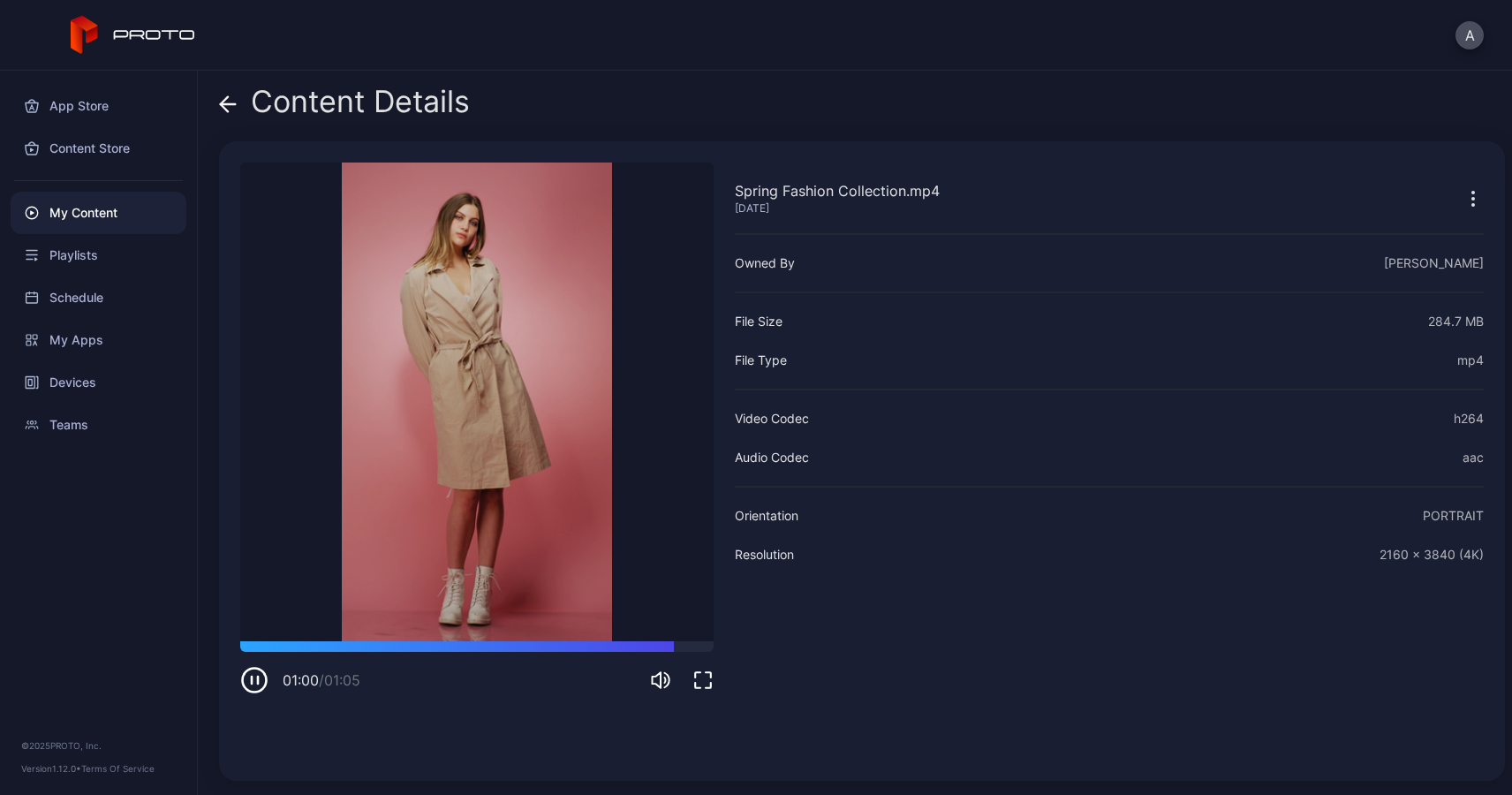
click at [226, 100] on icon at bounding box center [227, 104] width 17 height 17
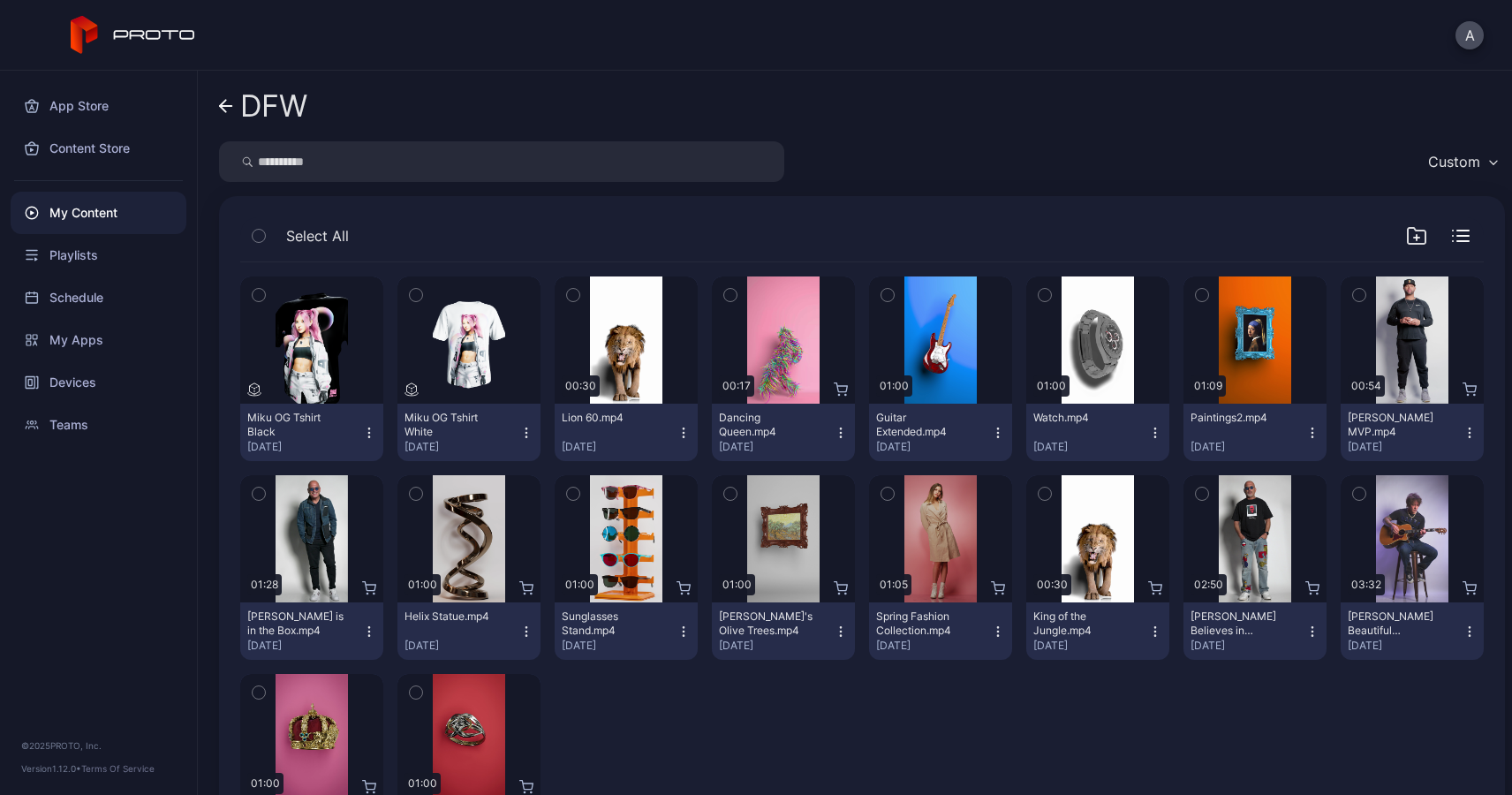
click at [1149, 631] on icon "button" at bounding box center [1155, 631] width 14 height 14
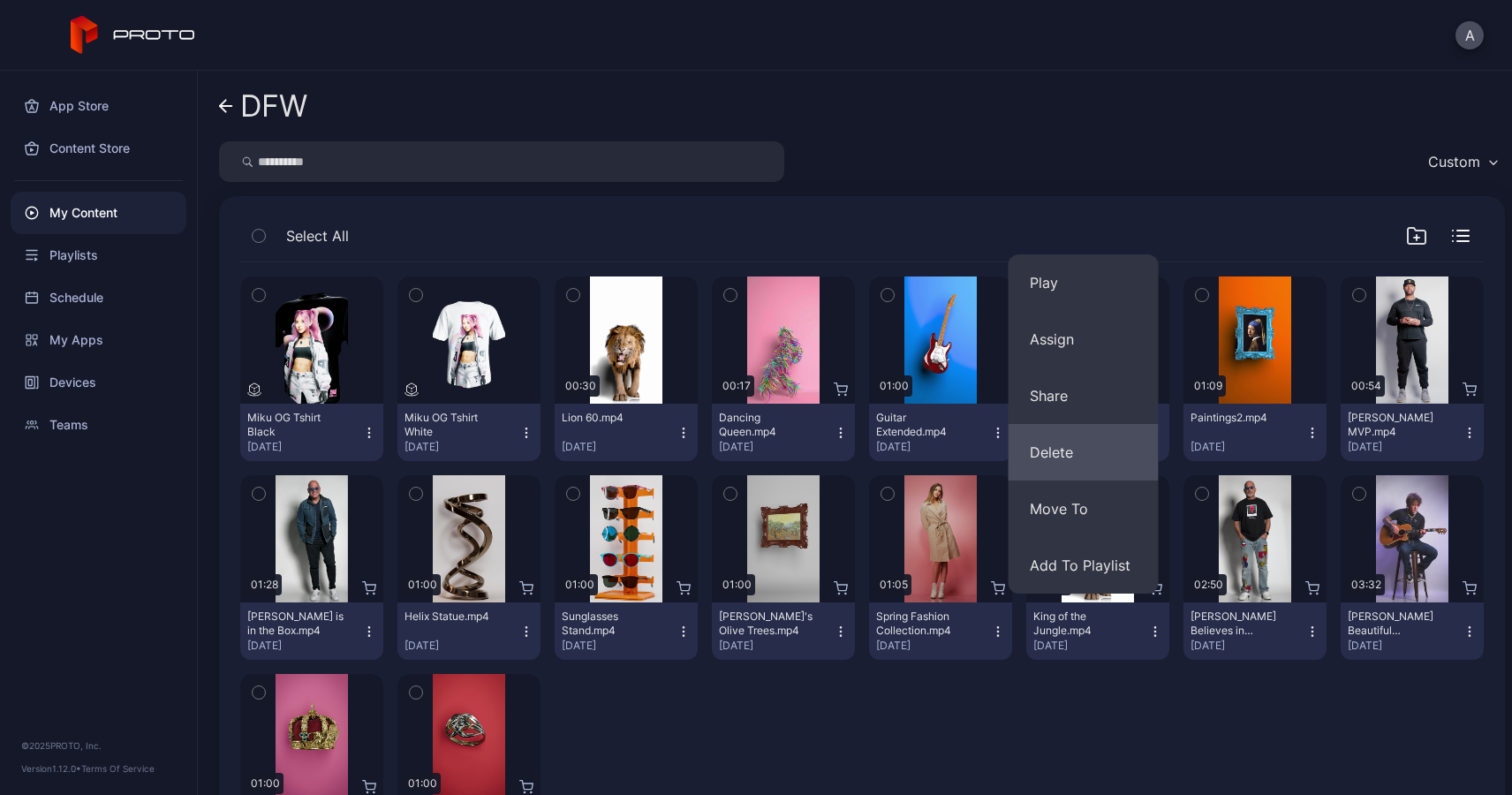
click at [1056, 447] on button "Delete" at bounding box center [1084, 452] width 150 height 57
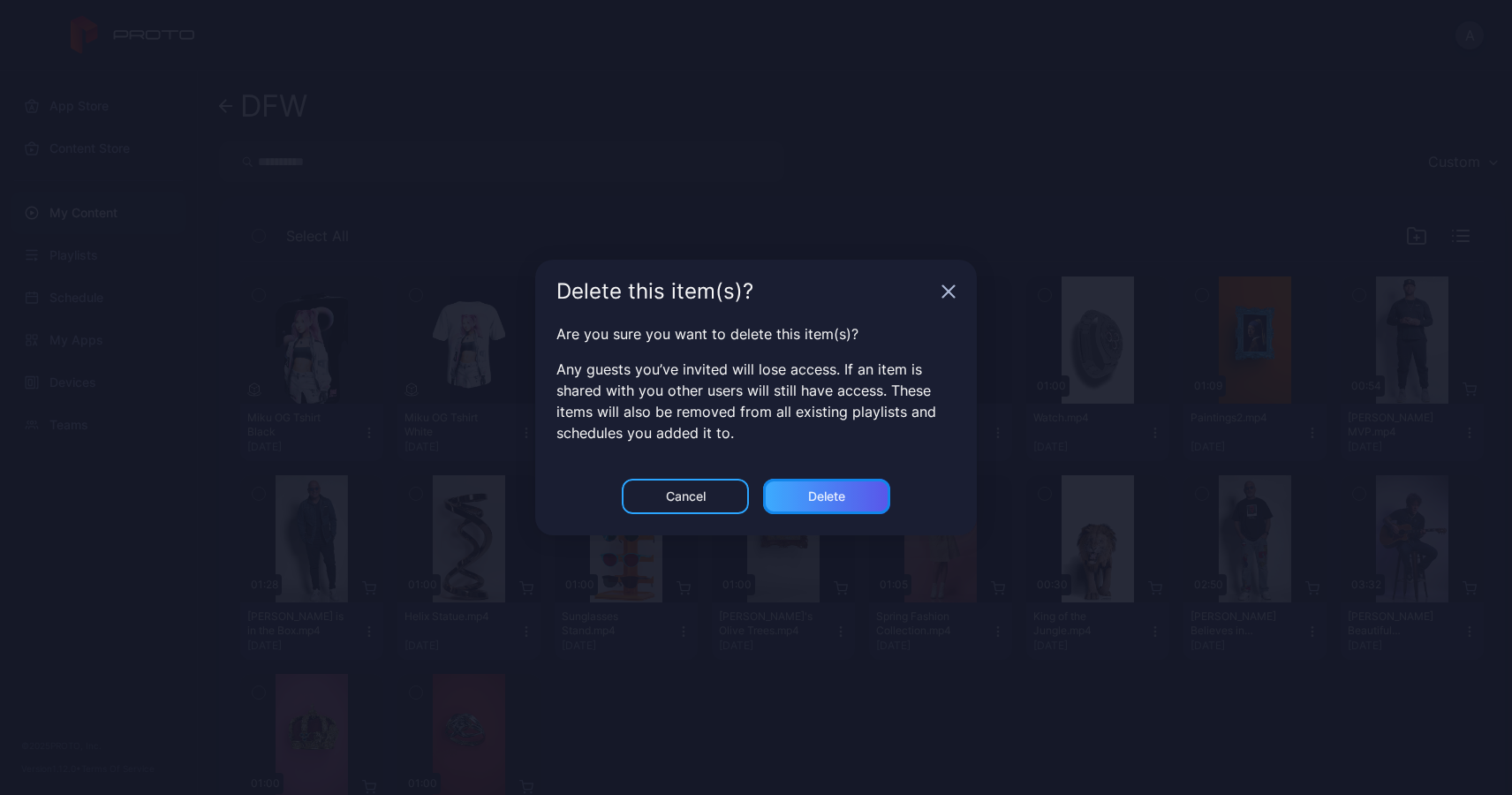
click at [844, 493] on div "Delete" at bounding box center [827, 496] width 37 height 14
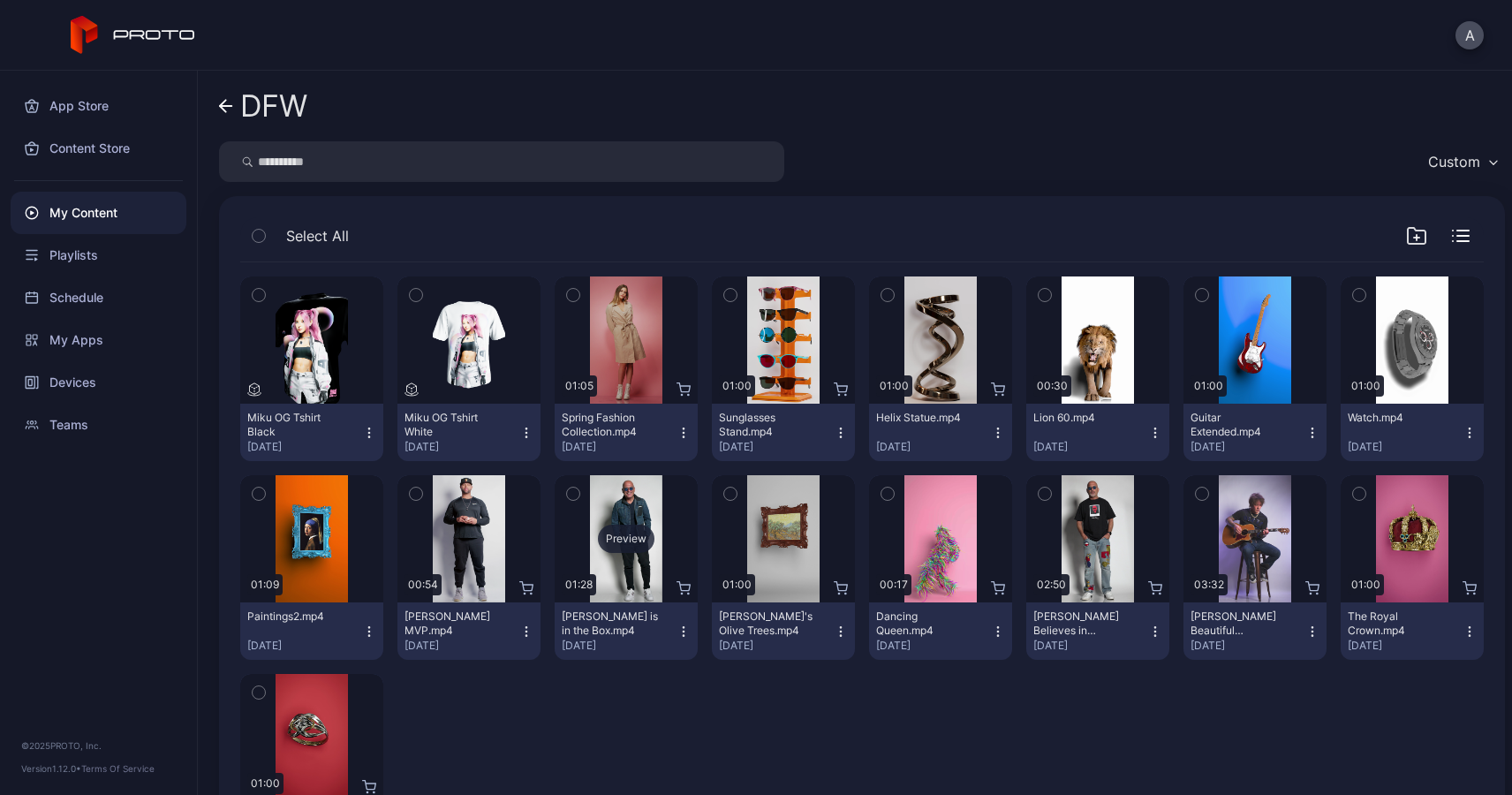
click at [630, 539] on div "Preview" at bounding box center [626, 538] width 57 height 28
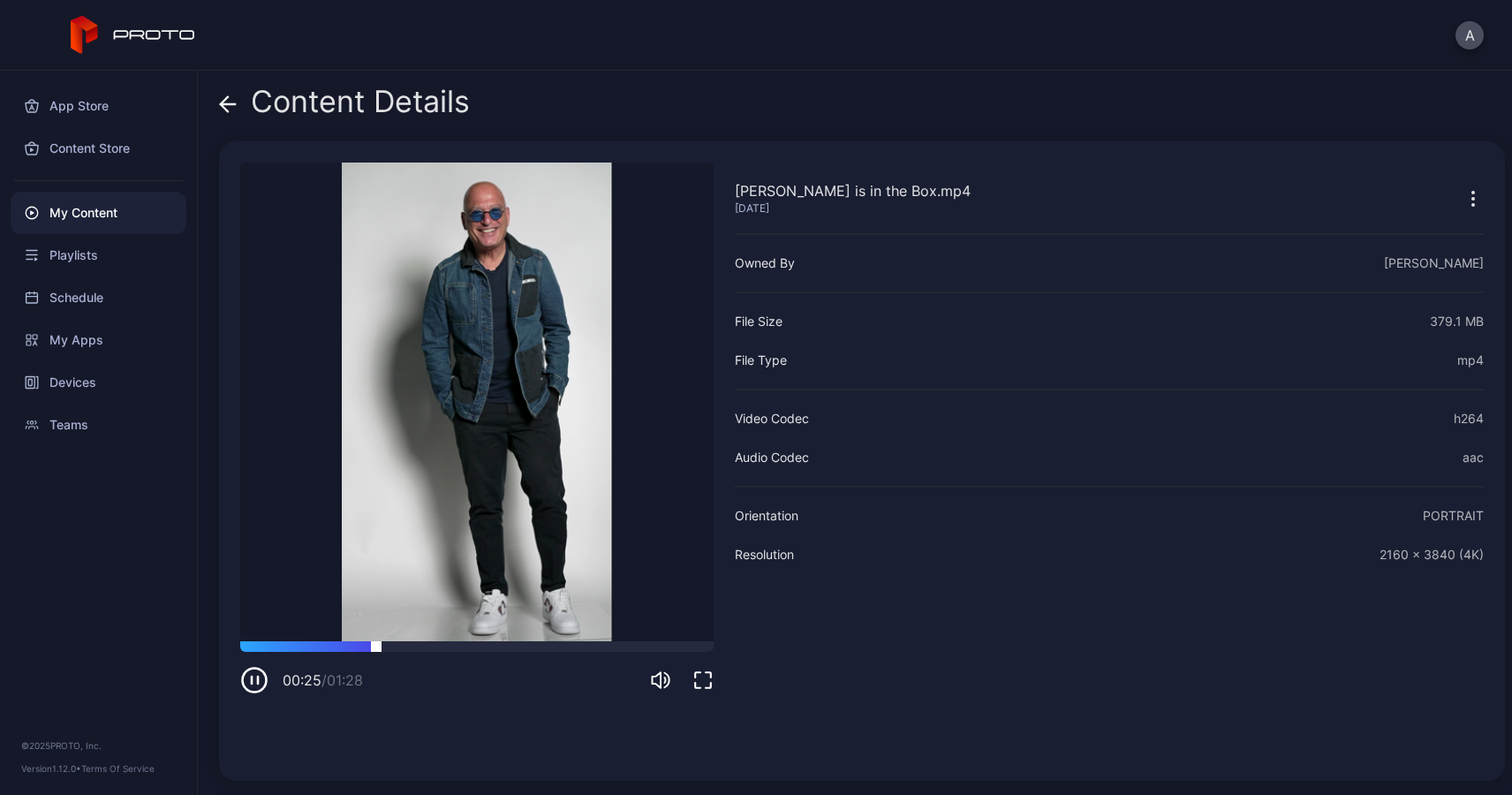
click at [470, 642] on div at bounding box center [476, 646] width 473 height 11
click at [597, 647] on div at bounding box center [476, 646] width 473 height 11
click at [227, 102] on icon at bounding box center [227, 104] width 17 height 17
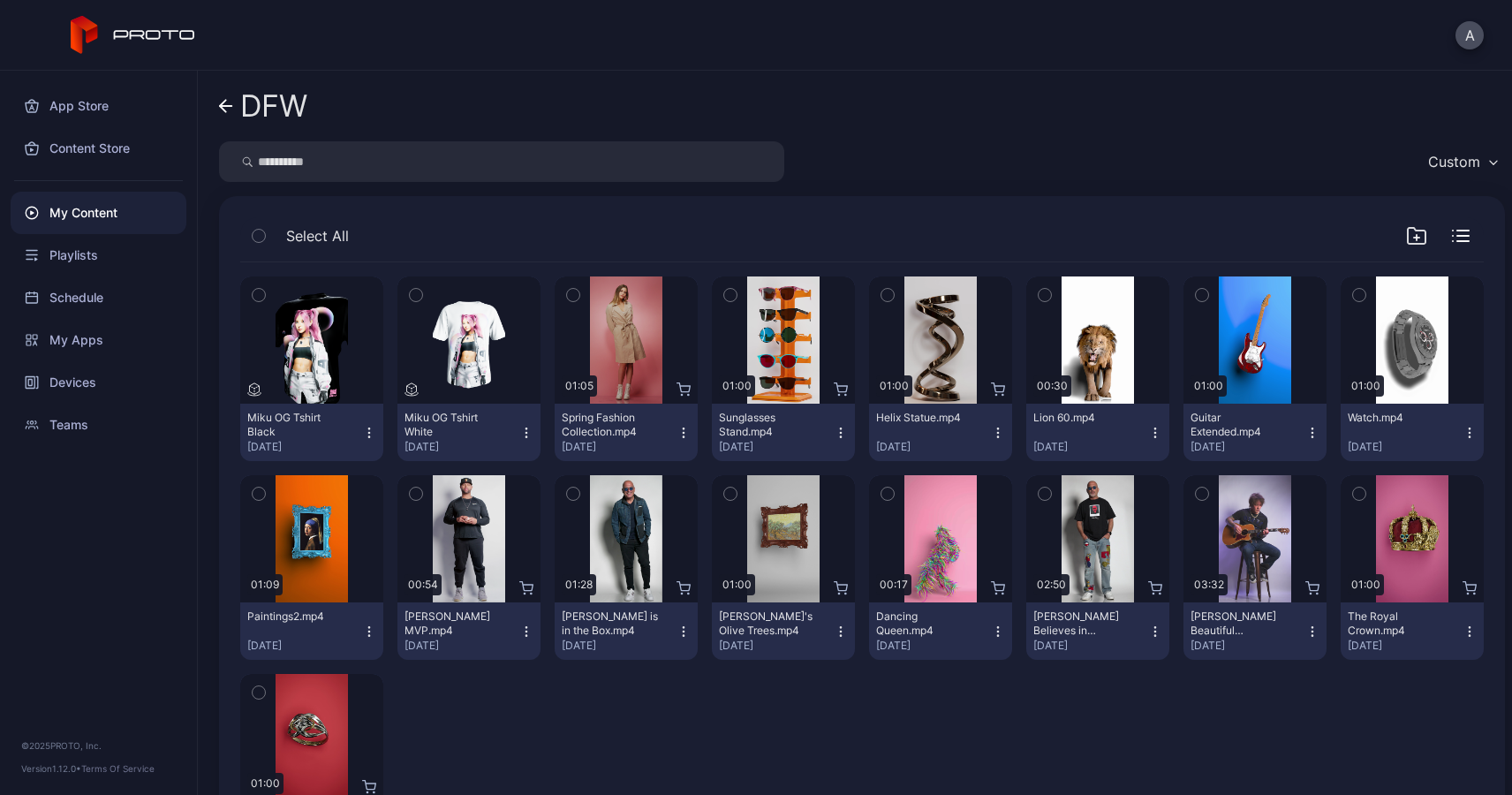
click at [676, 634] on icon "button" at bounding box center [683, 631] width 14 height 14
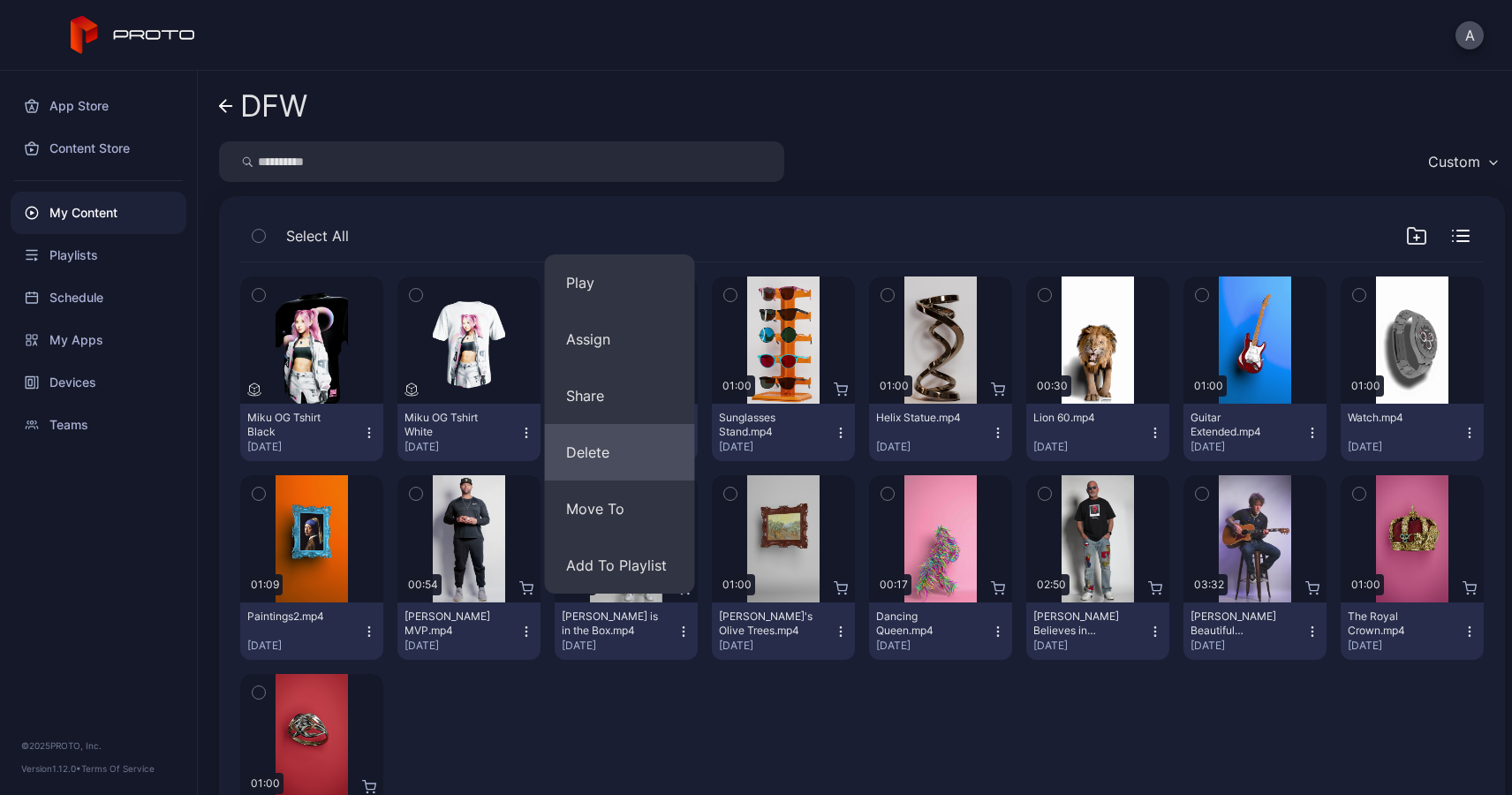
click at [589, 457] on button "Delete" at bounding box center [621, 452] width 150 height 57
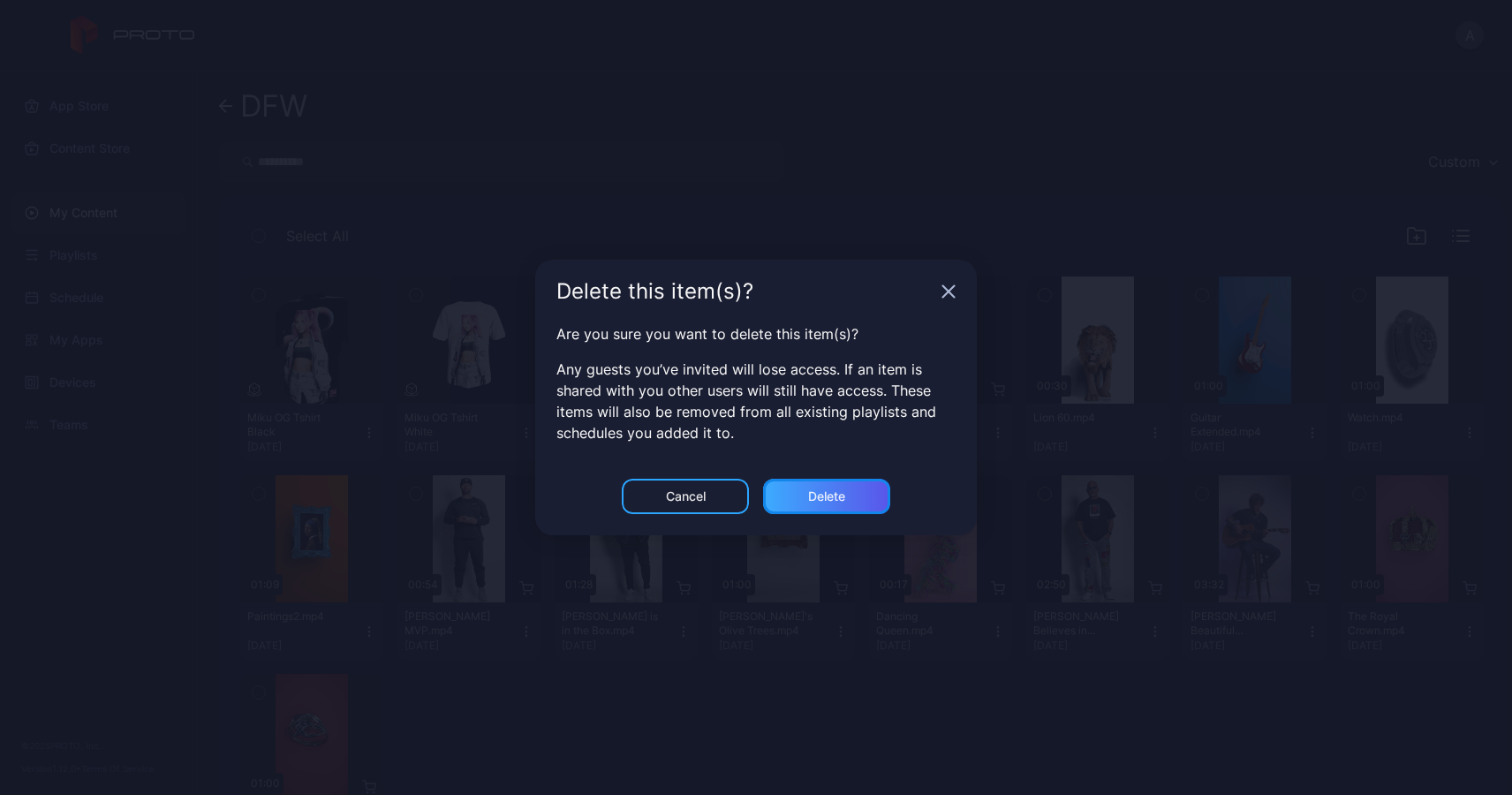
click at [813, 494] on div "Delete" at bounding box center [827, 496] width 37 height 14
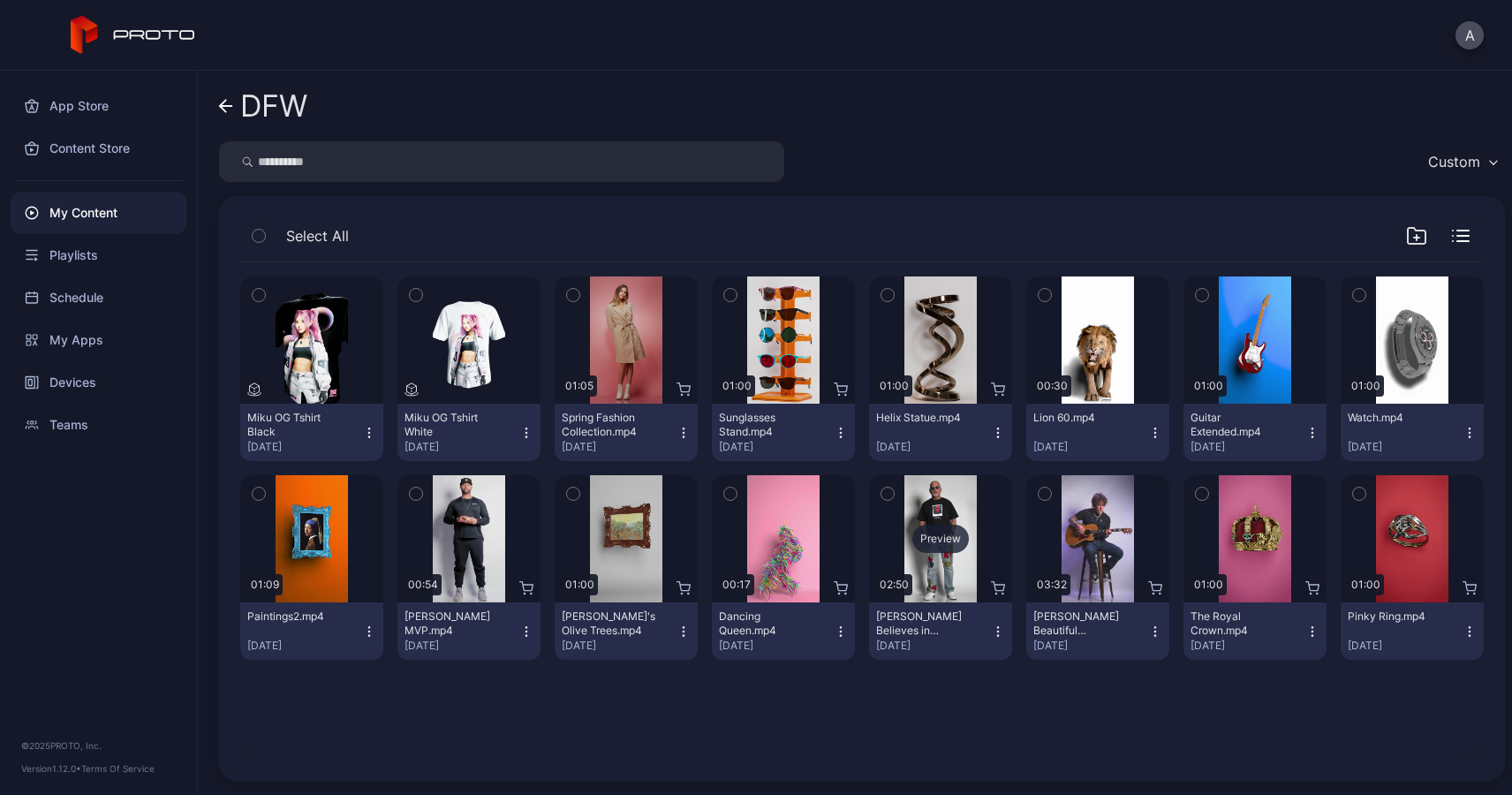
click at [917, 531] on div "Preview" at bounding box center [941, 538] width 57 height 28
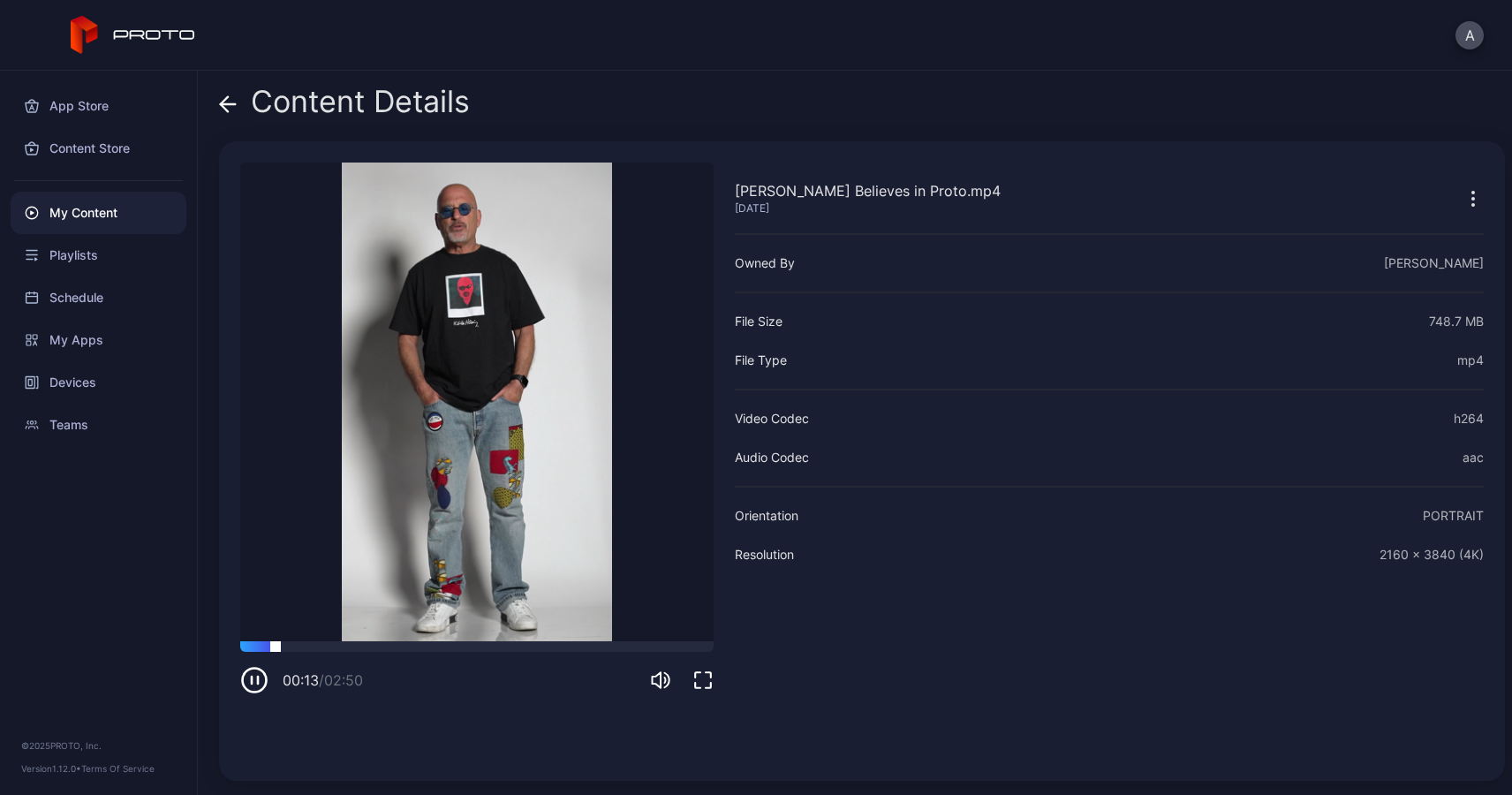
click at [441, 649] on div at bounding box center [476, 646] width 473 height 11
click at [574, 645] on div at bounding box center [476, 646] width 473 height 11
click at [641, 647] on div at bounding box center [476, 646] width 473 height 11
click at [228, 98] on icon at bounding box center [227, 104] width 17 height 17
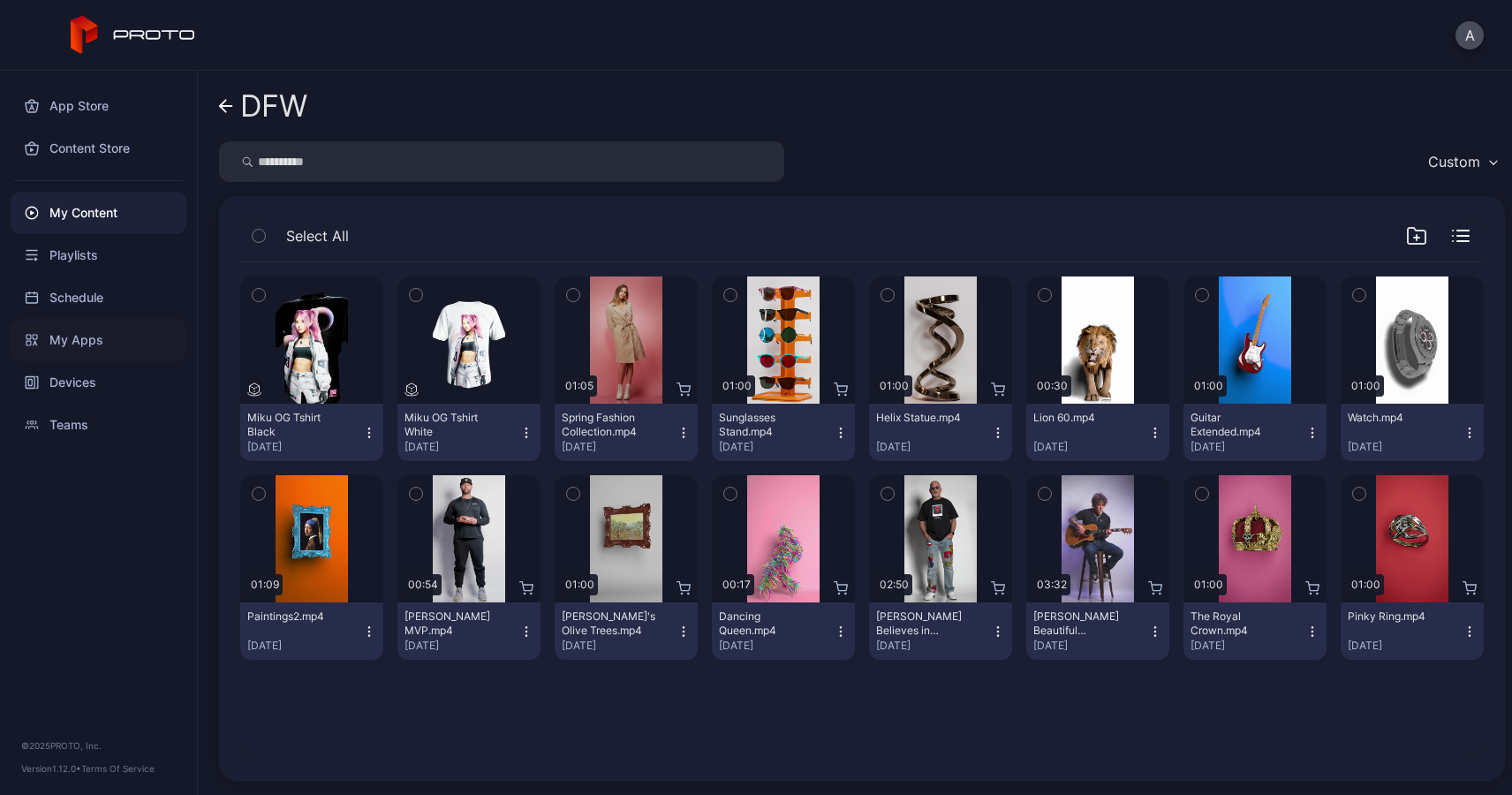
click at [70, 336] on div "My Apps" at bounding box center [98, 340] width 175 height 42
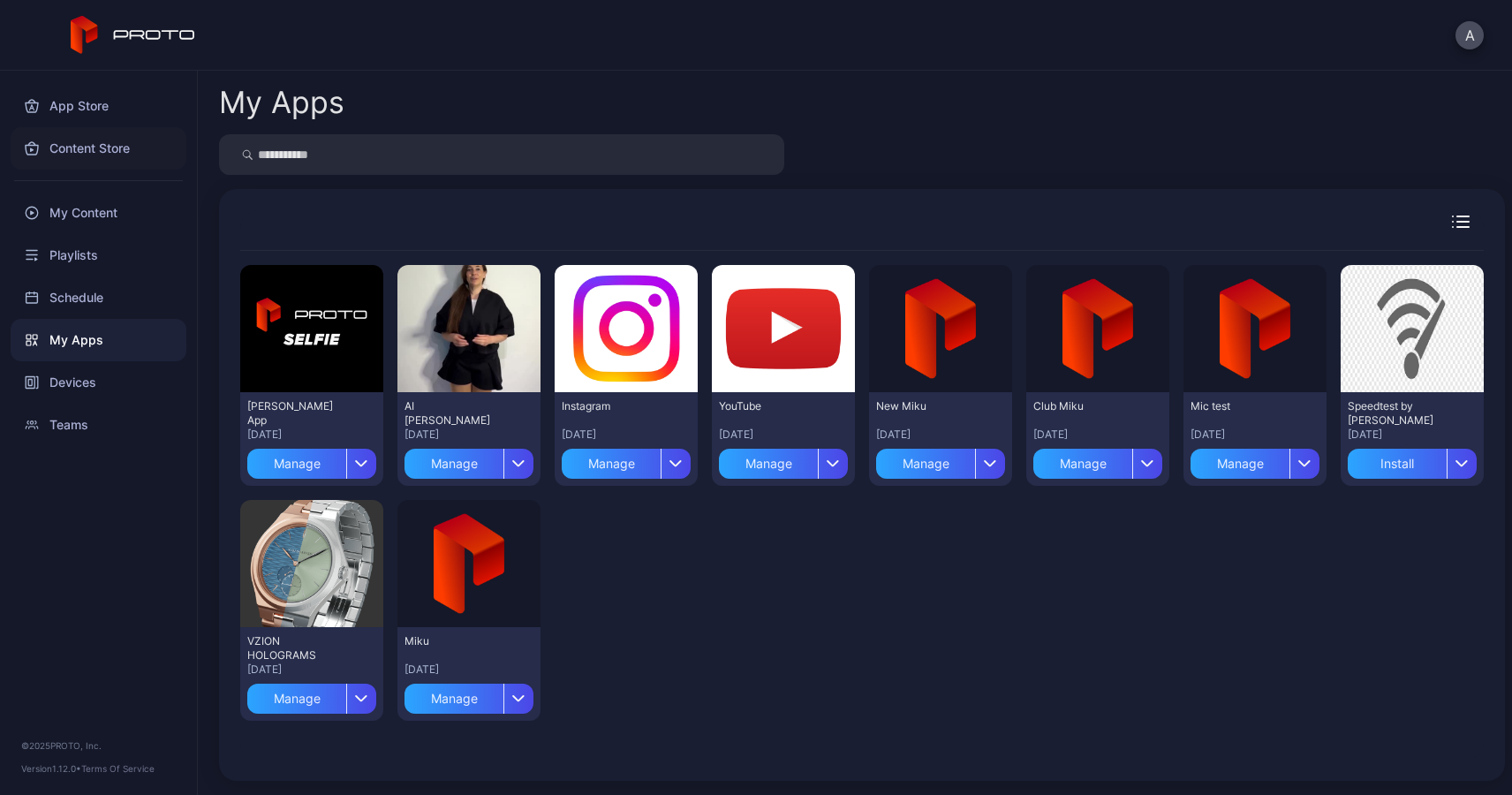
click at [79, 142] on div "Content Store" at bounding box center [98, 148] width 175 height 42
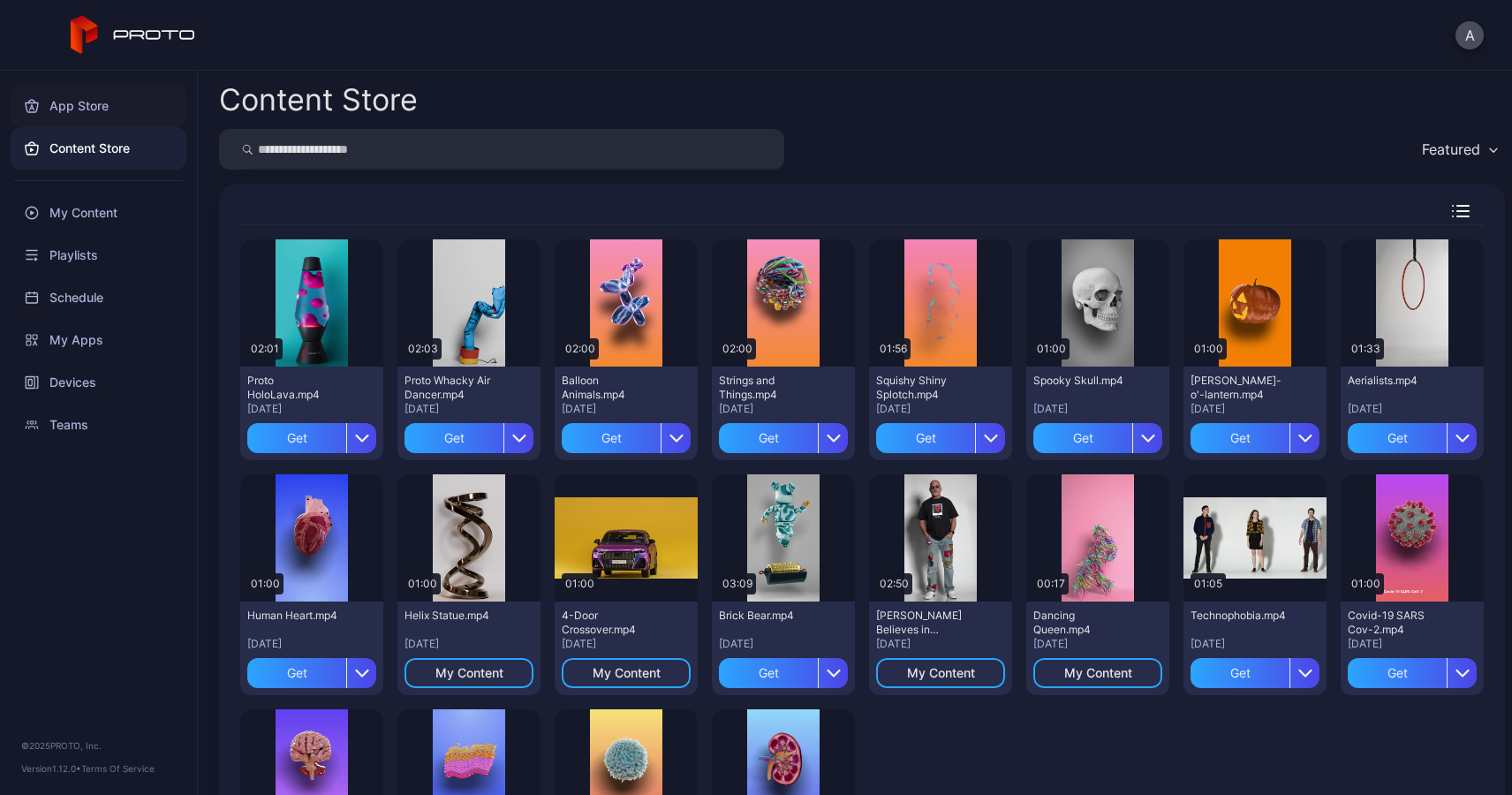
click at [85, 102] on div "App Store" at bounding box center [98, 106] width 175 height 42
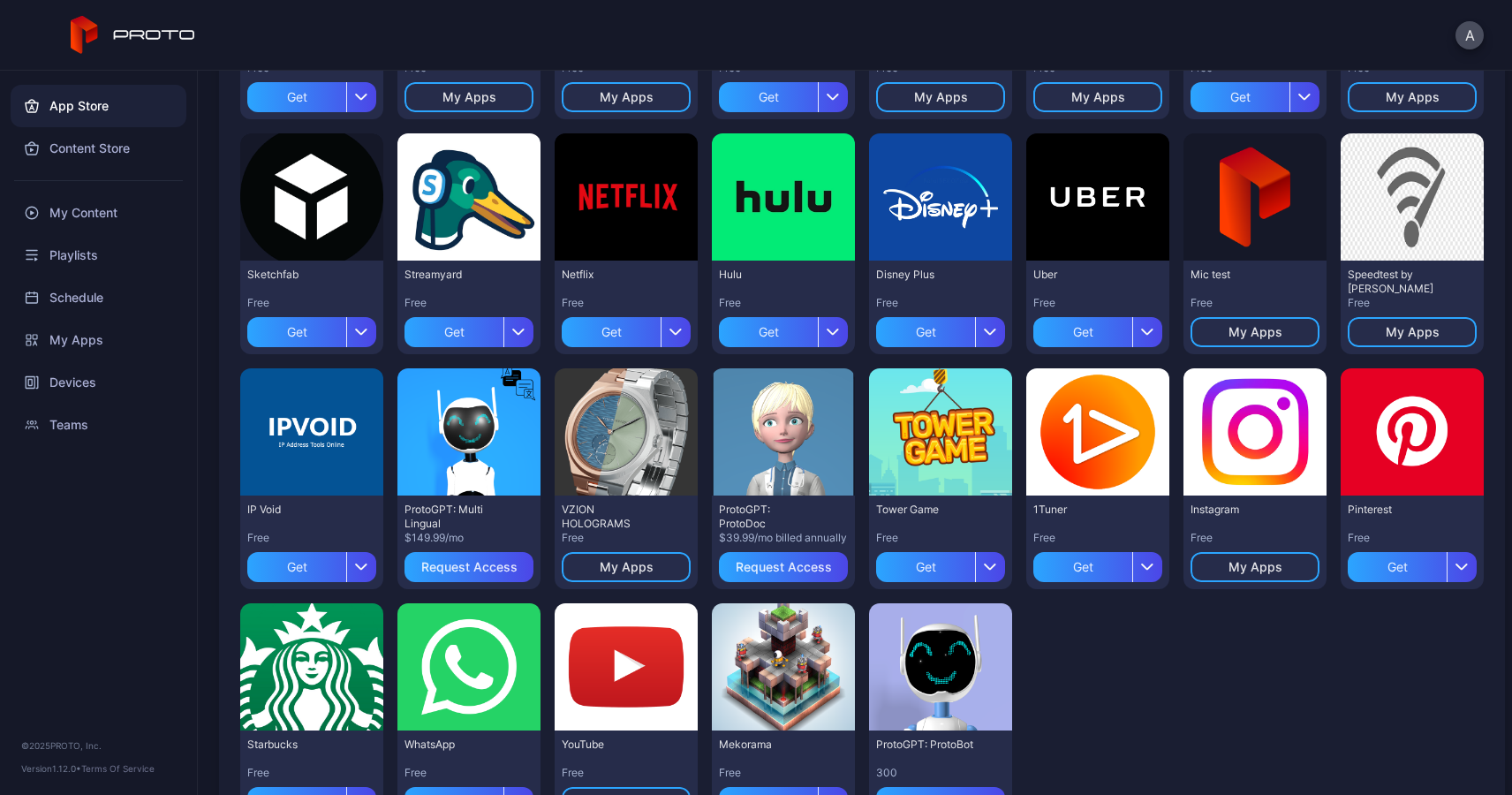
scroll to position [439, 0]
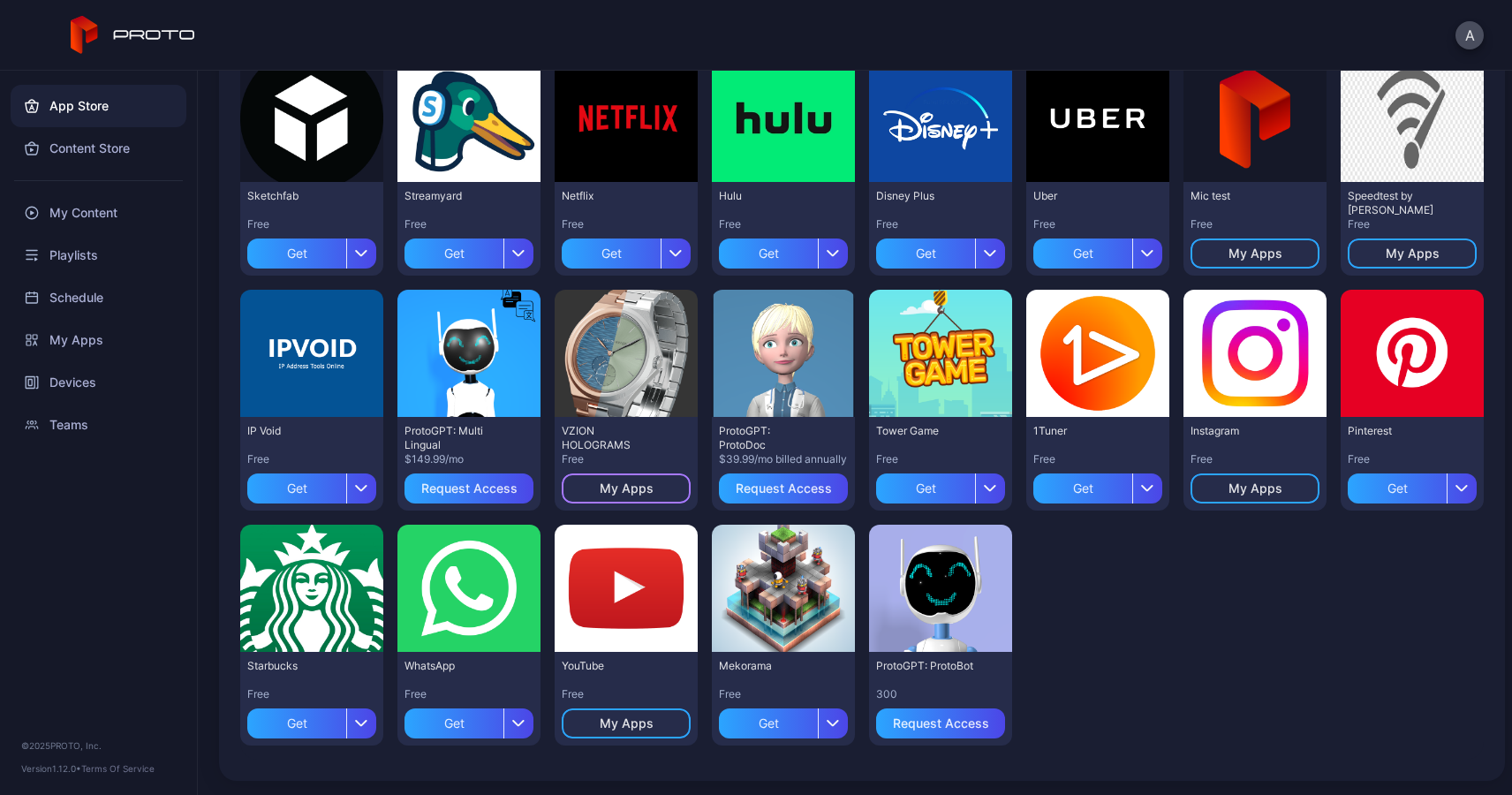
click at [621, 489] on div "My Apps" at bounding box center [626, 489] width 54 height 14
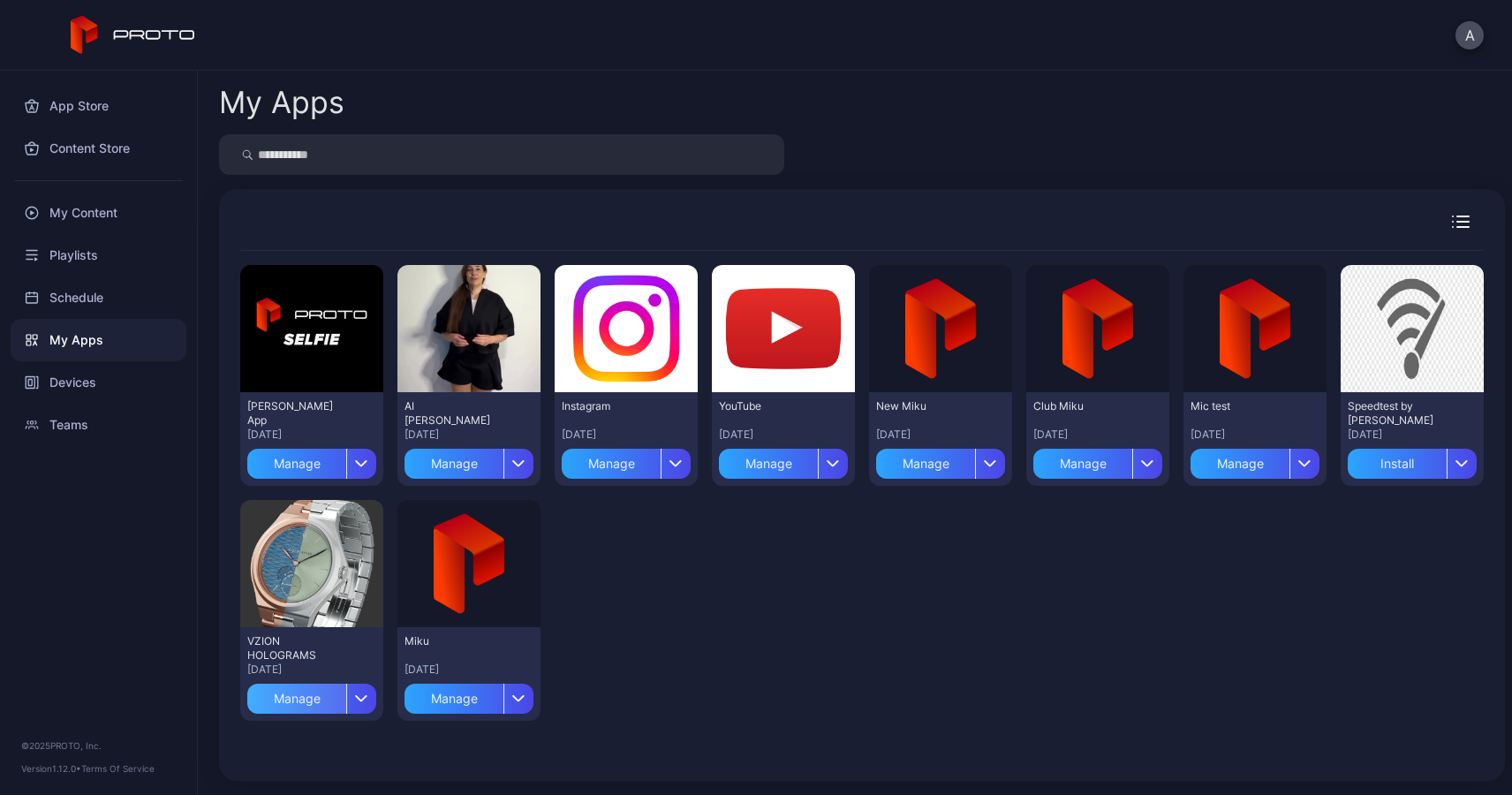
click at [310, 702] on div "Manage" at bounding box center [297, 698] width 99 height 30
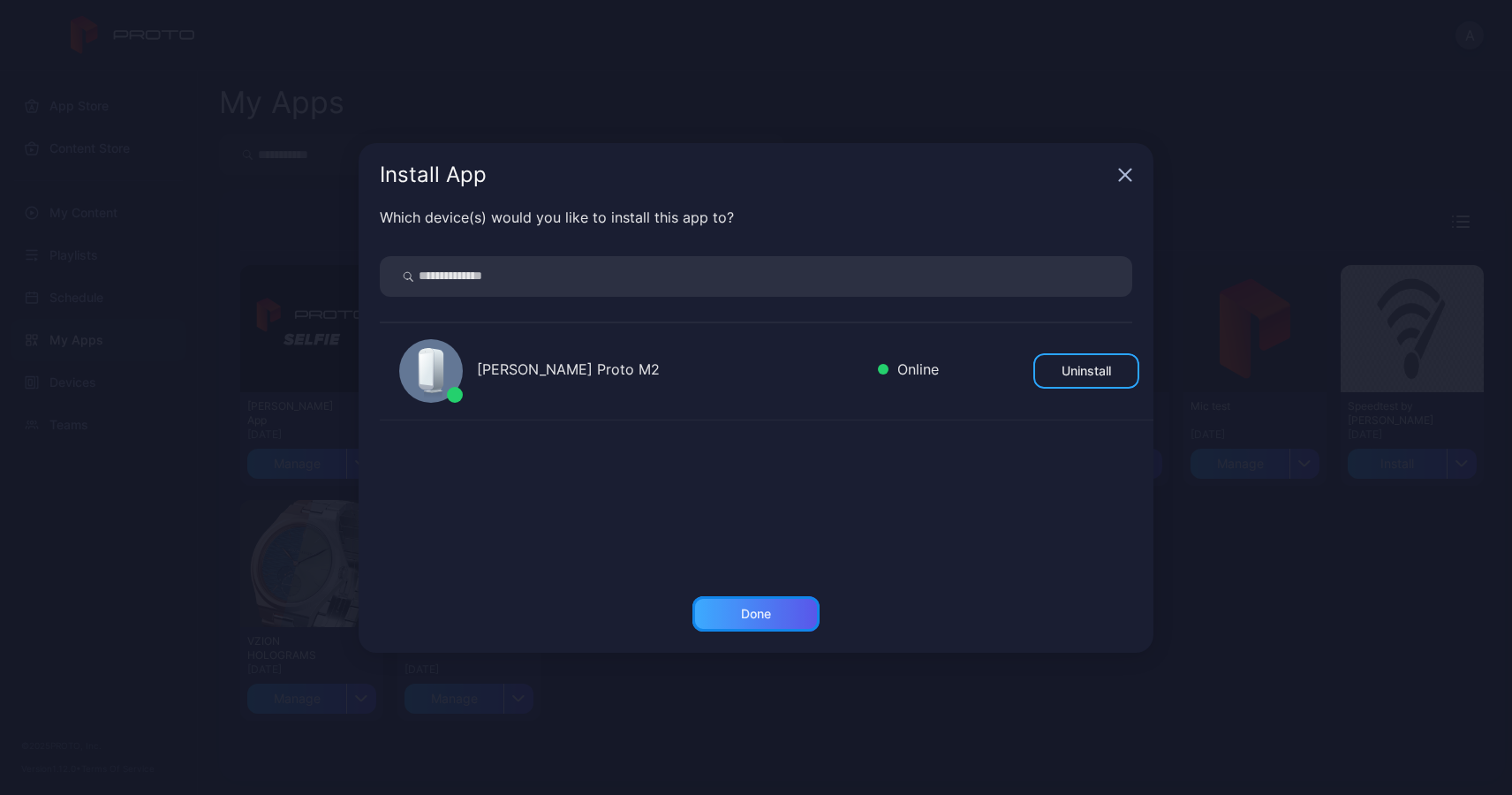
click at [746, 618] on div "Done" at bounding box center [756, 614] width 30 height 14
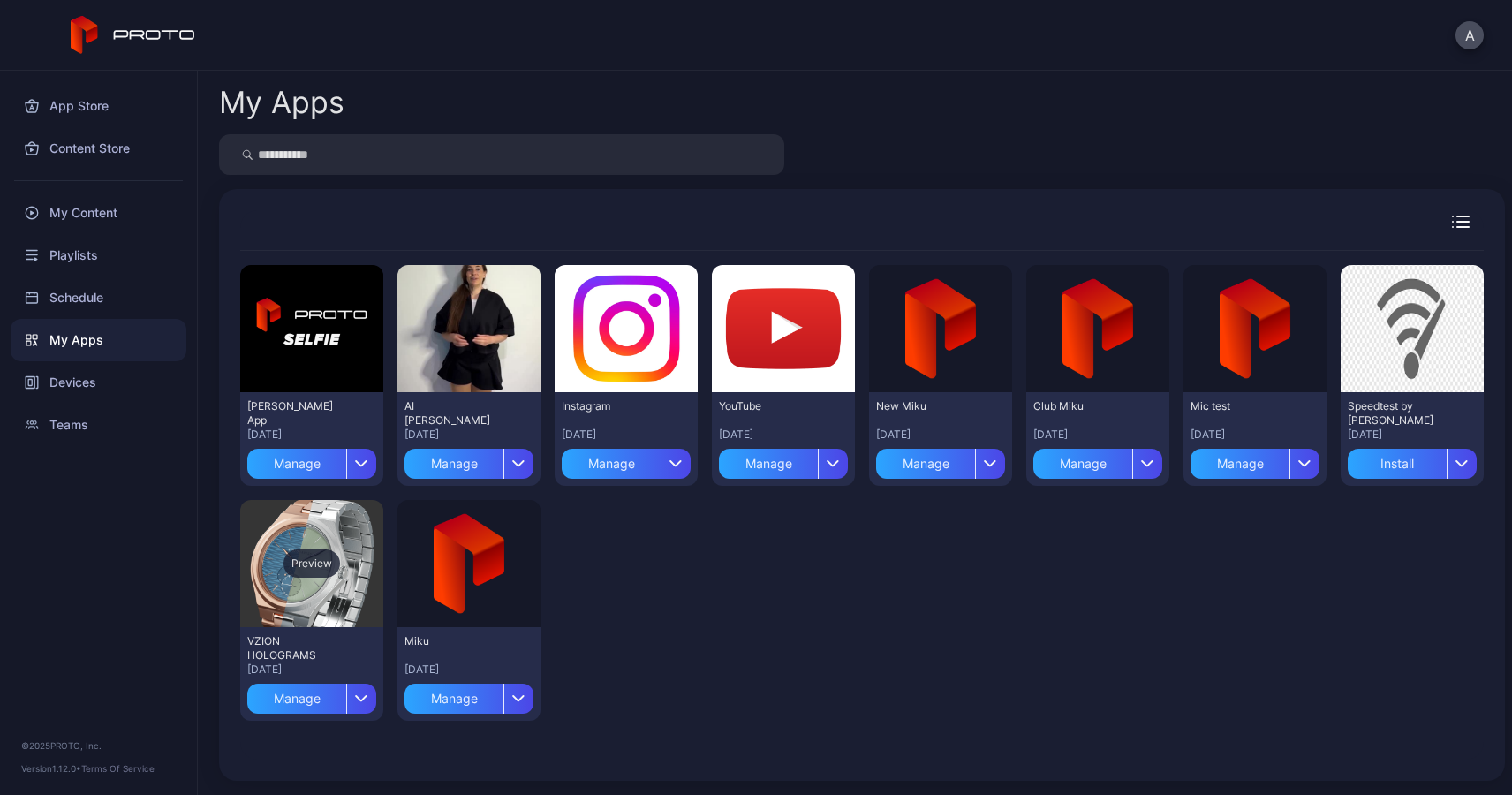
click at [287, 532] on div "Preview" at bounding box center [311, 564] width 143 height 127
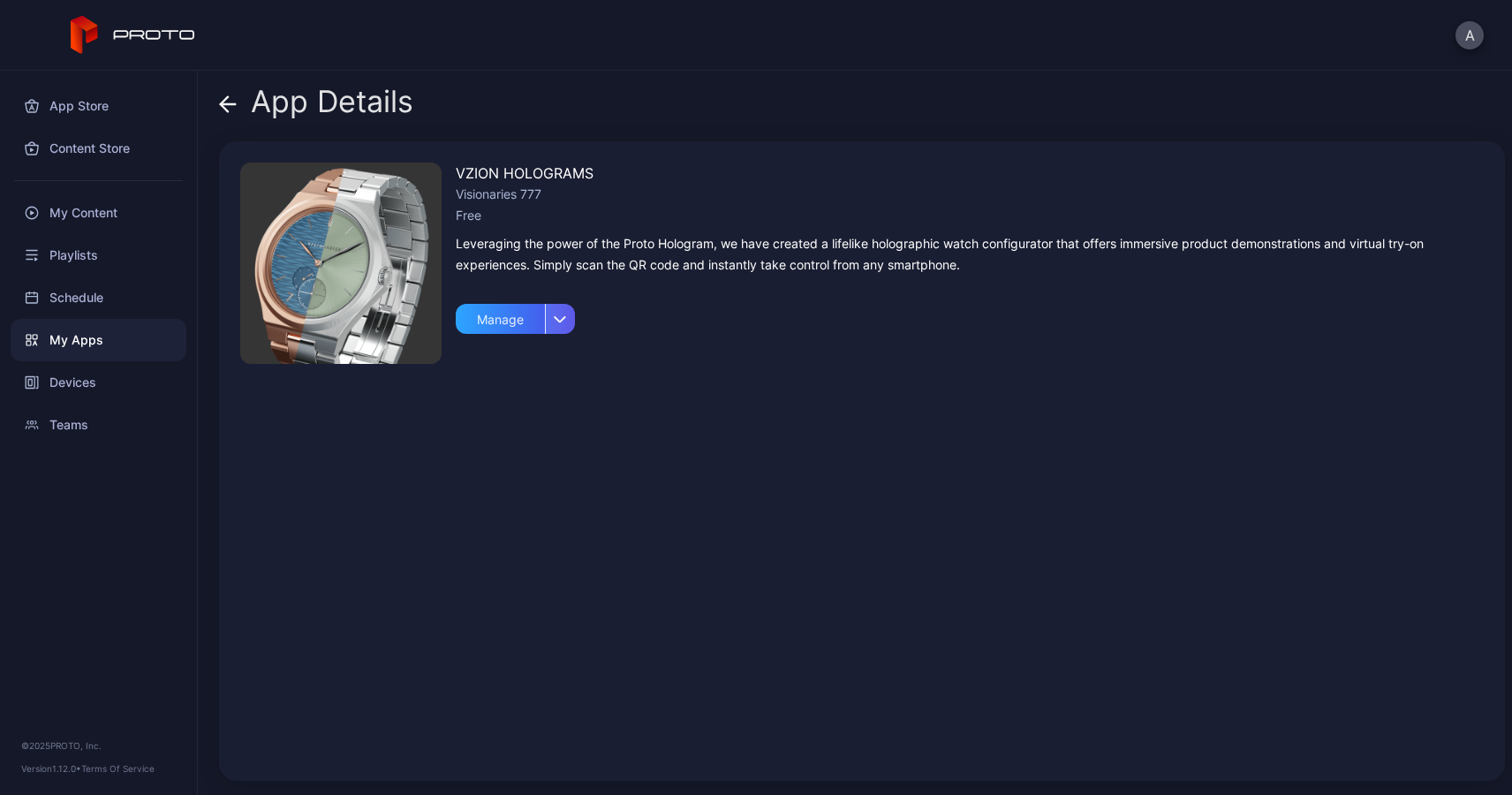
click at [567, 320] on div "button" at bounding box center [560, 318] width 30 height 30
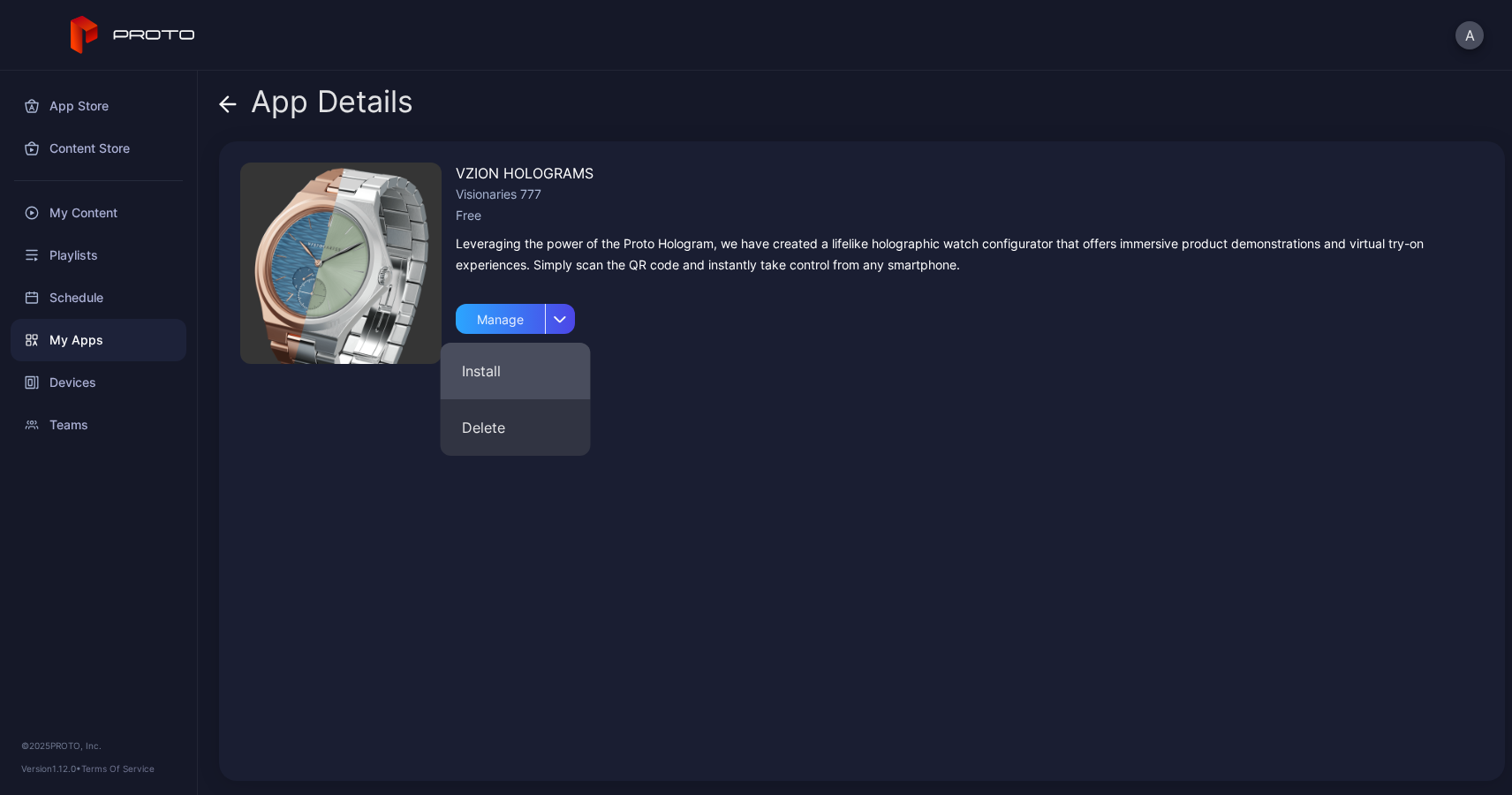
click at [483, 369] on button "Install" at bounding box center [516, 371] width 150 height 57
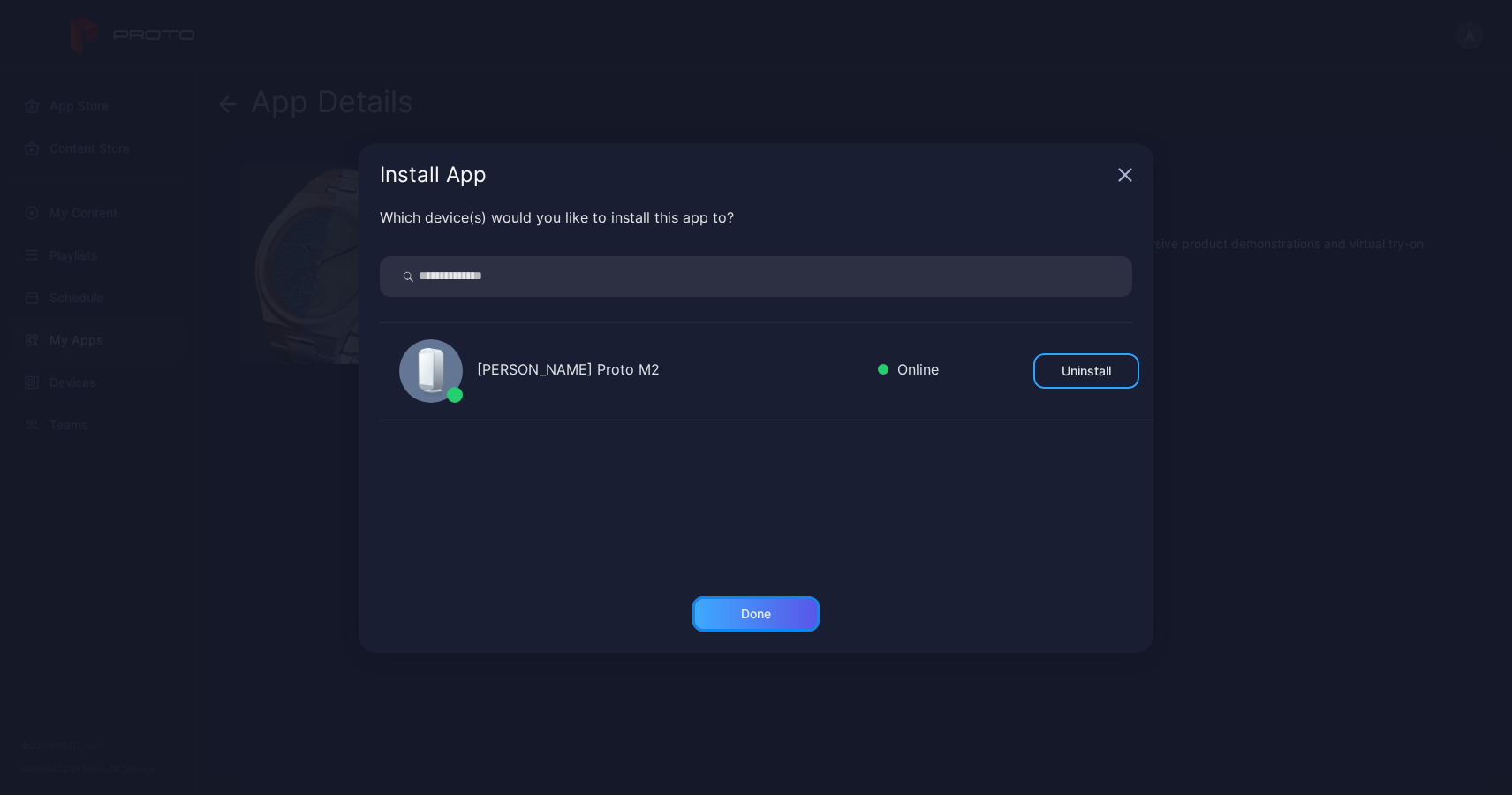
click at [768, 621] on div "Done" at bounding box center [756, 614] width 127 height 36
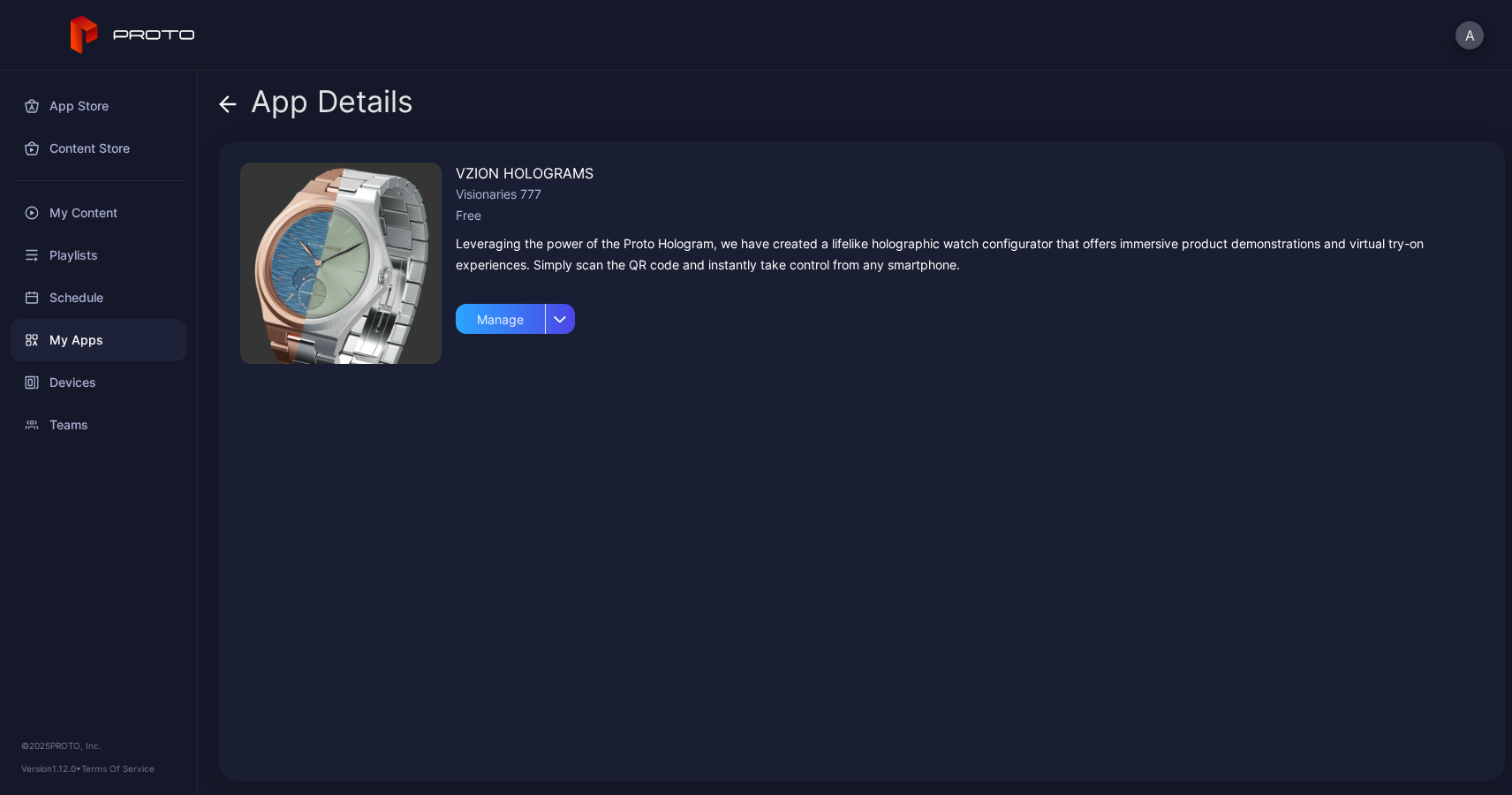
click at [229, 107] on icon at bounding box center [227, 104] width 17 height 17
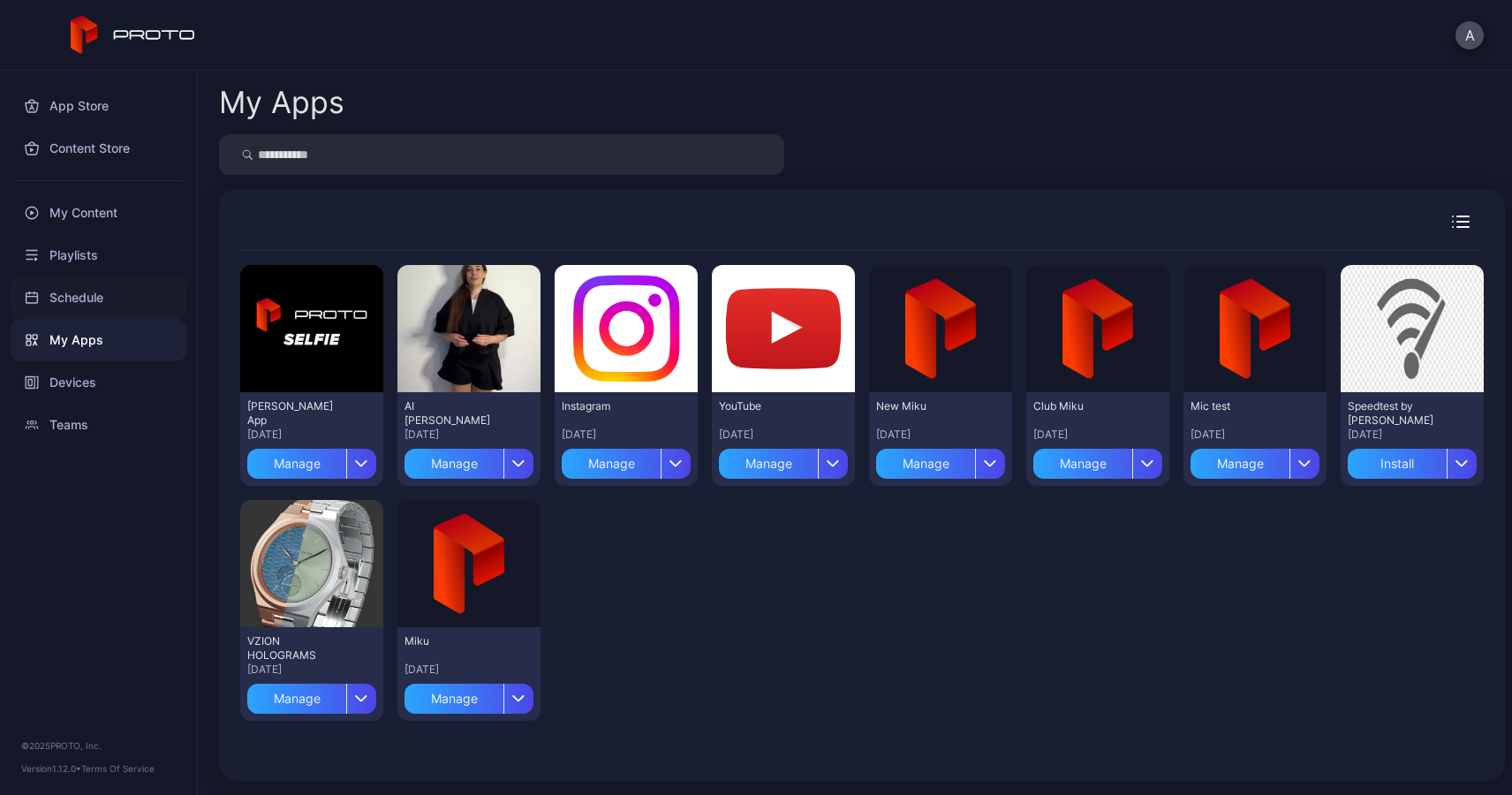
click at [82, 302] on div "Schedule" at bounding box center [98, 298] width 175 height 42
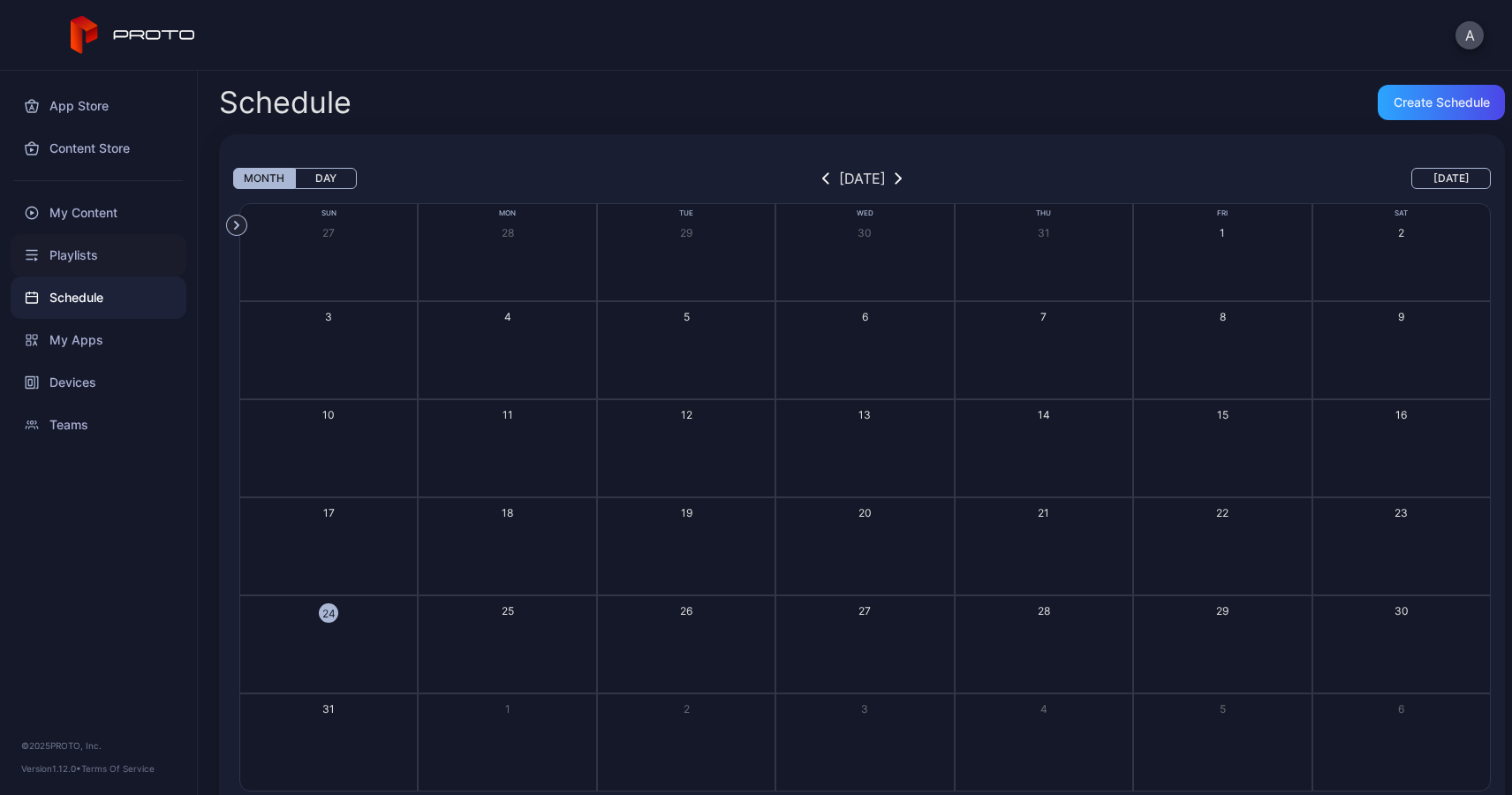
click at [81, 261] on div "Playlists" at bounding box center [98, 255] width 175 height 42
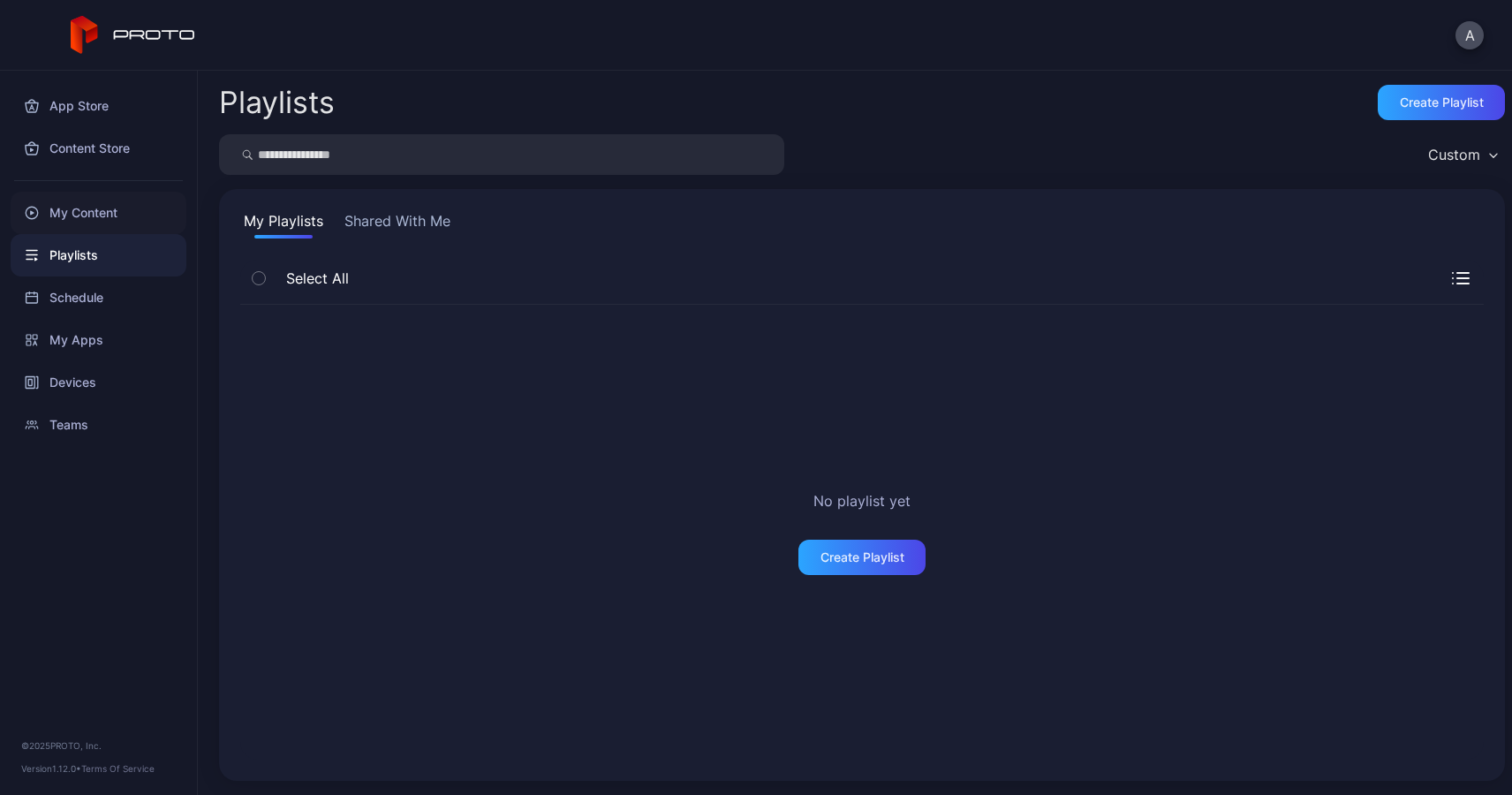
click at [86, 212] on div "My Content" at bounding box center [98, 213] width 175 height 42
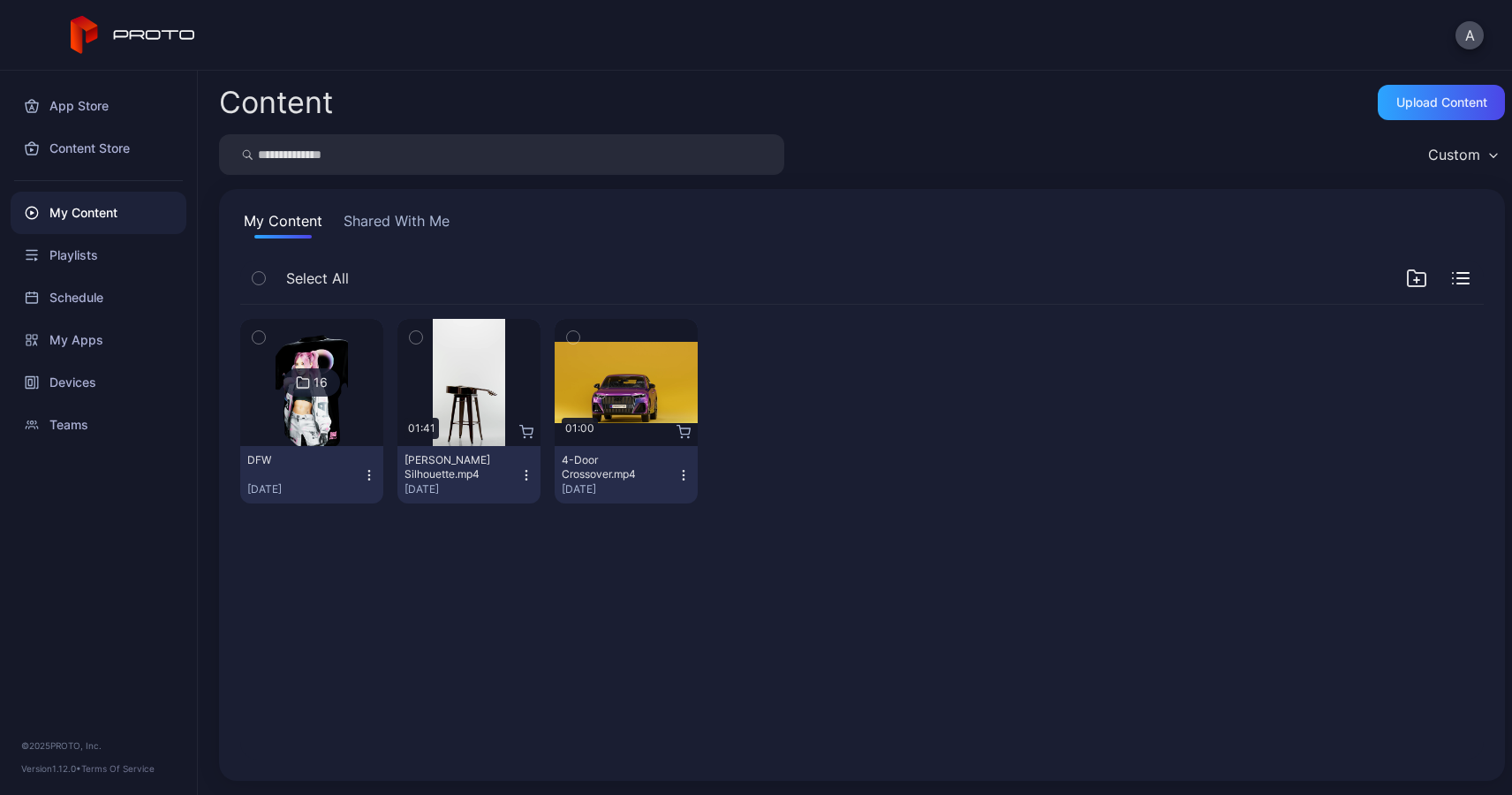
click at [292, 425] on img at bounding box center [311, 383] width 71 height 127
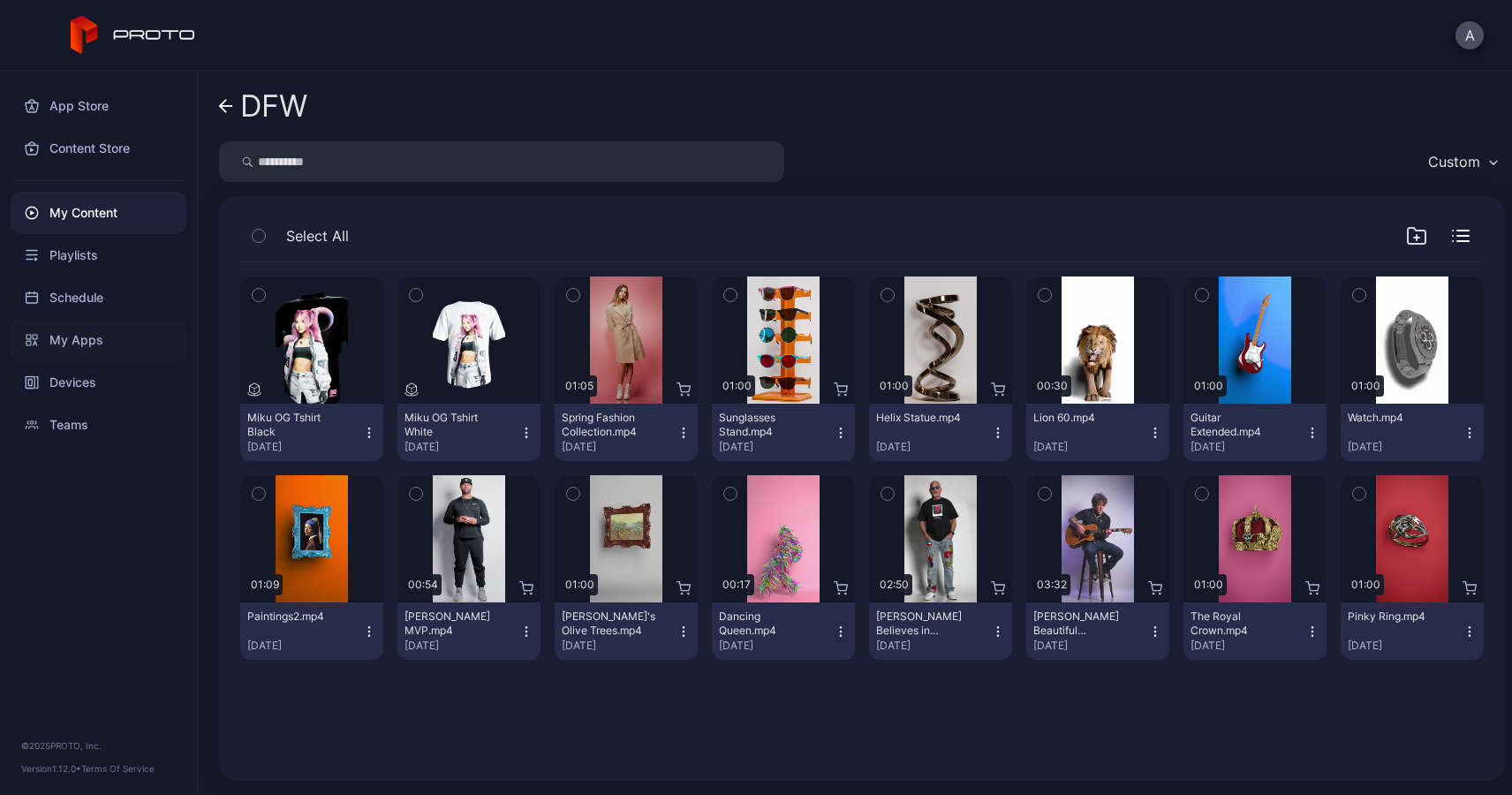
click at [73, 337] on div "My Apps" at bounding box center [98, 340] width 175 height 42
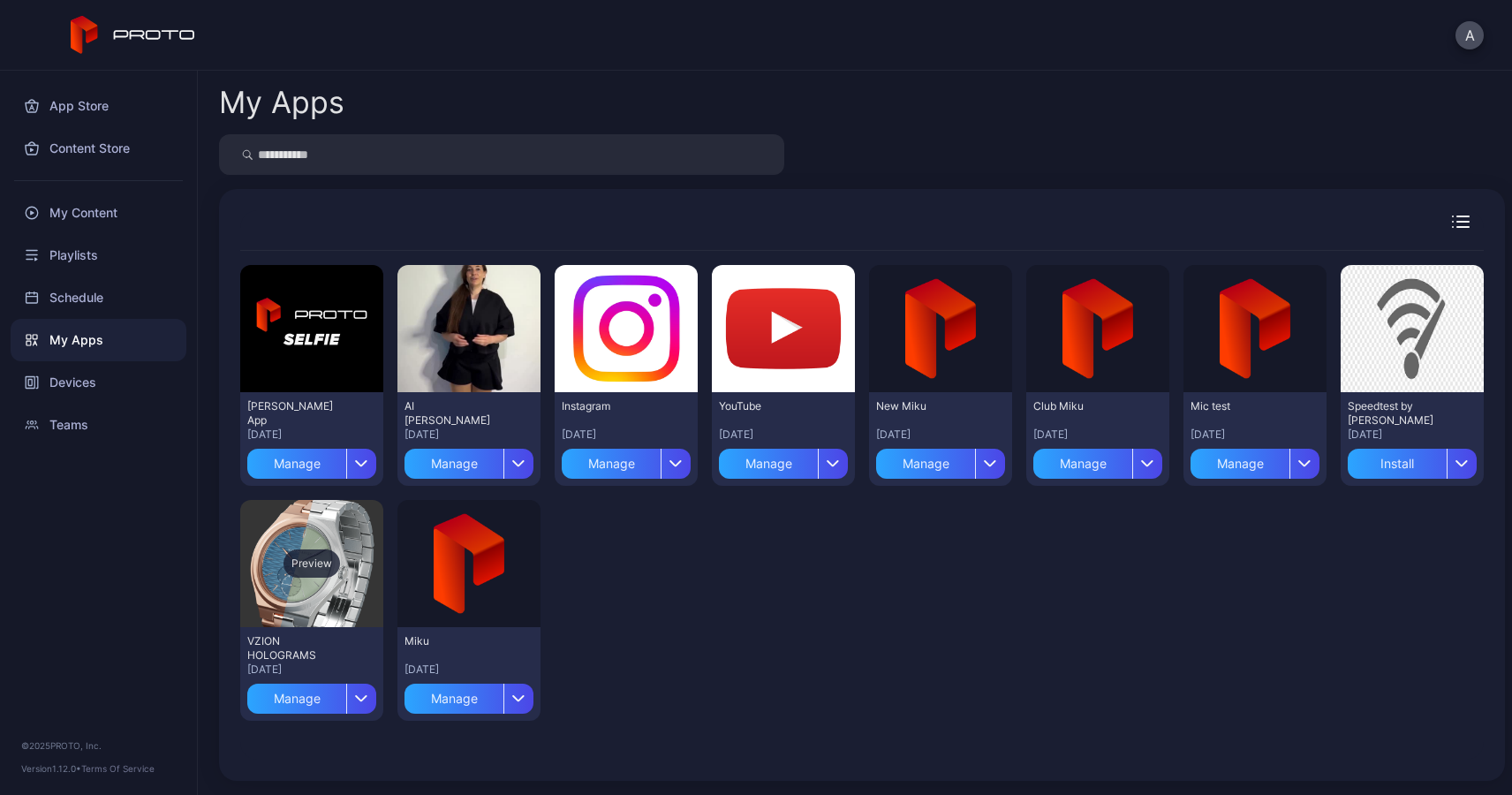
click at [333, 583] on div "Preview" at bounding box center [311, 564] width 143 height 127
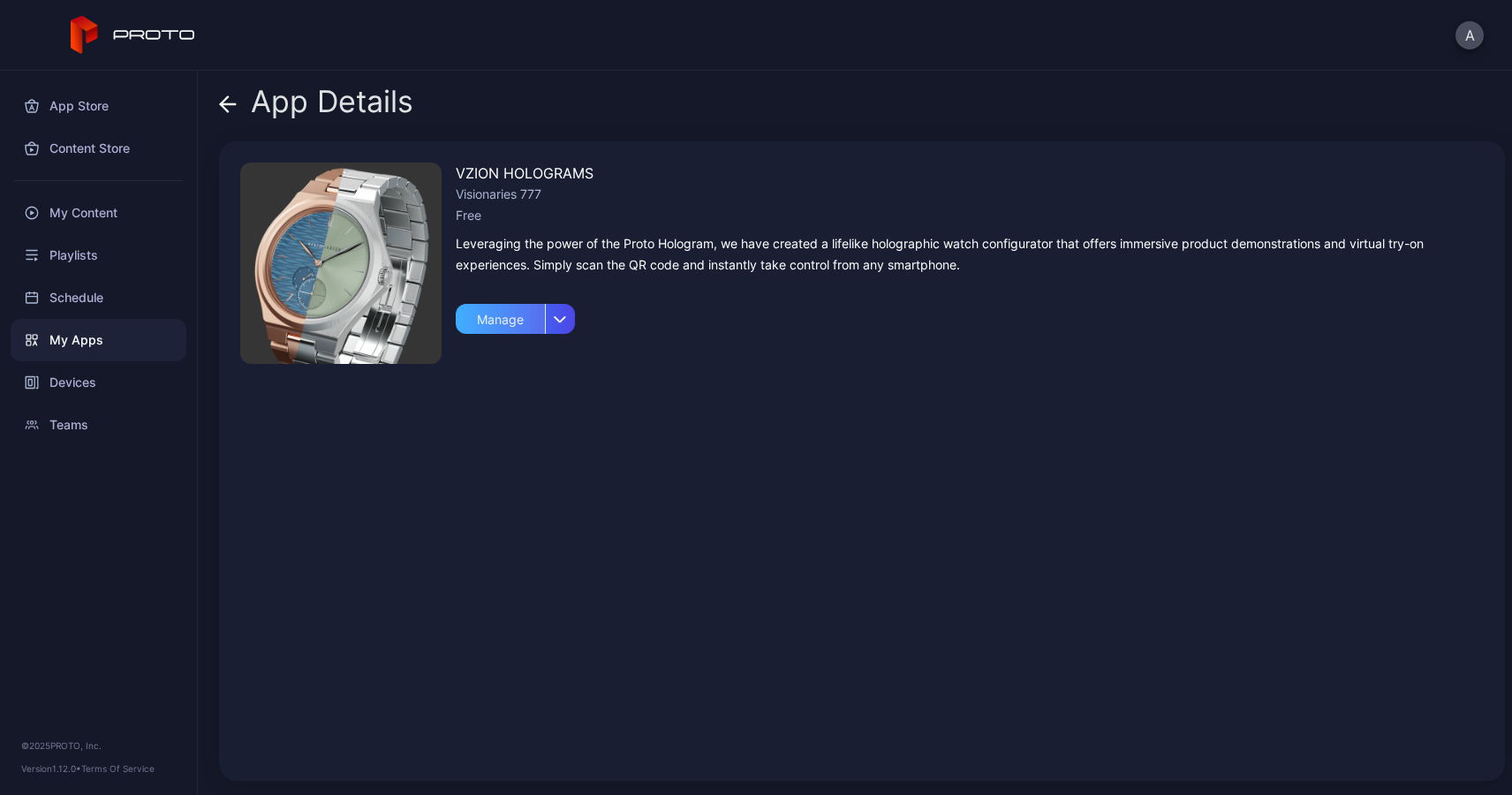
click at [516, 318] on div "Manage" at bounding box center [500, 318] width 90 height 30
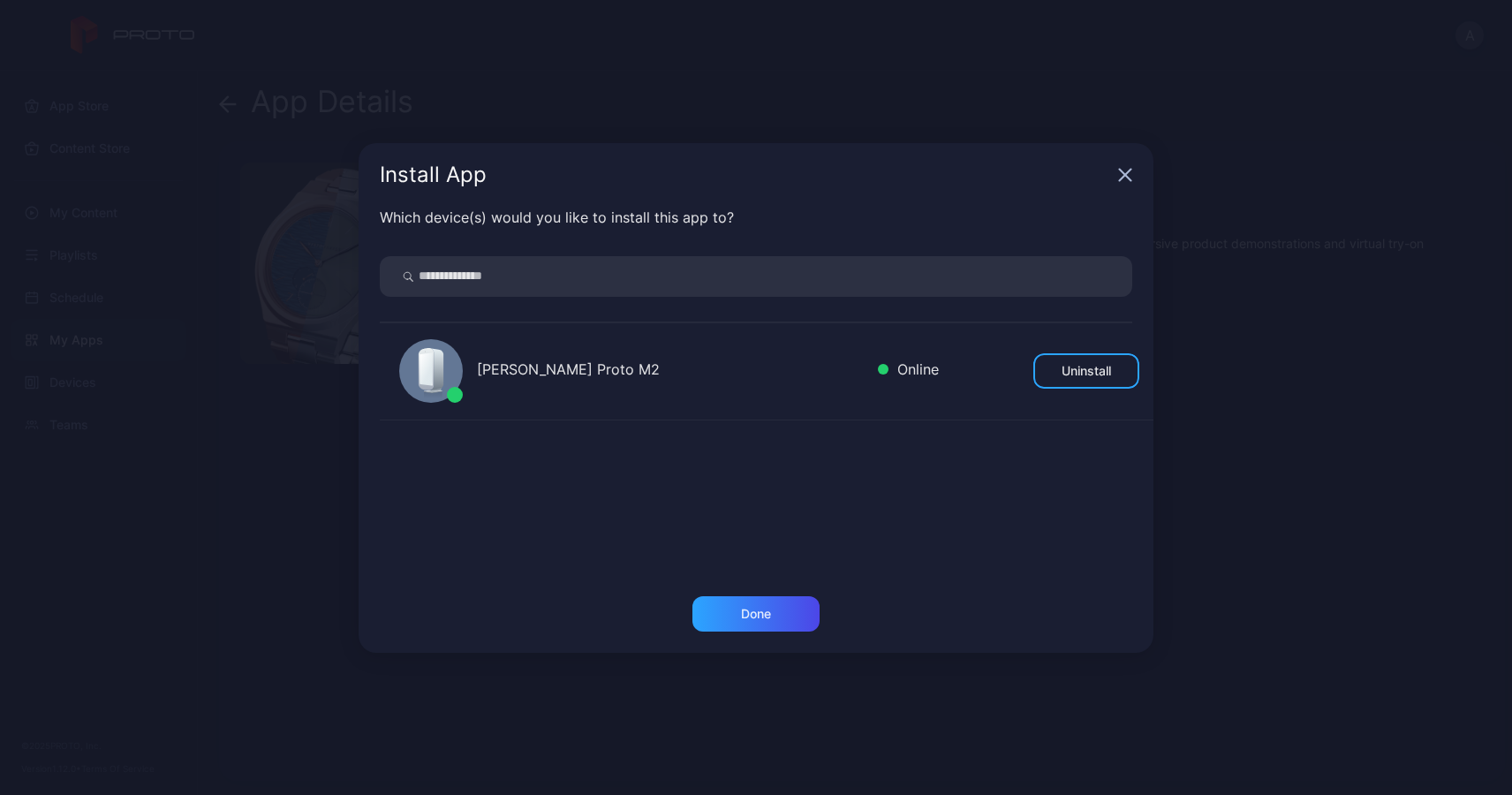
click at [519, 374] on div "[PERSON_NAME] Proto M2" at bounding box center [670, 371] width 386 height 26
click at [438, 355] on icon at bounding box center [436, 369] width 14 height 42
click at [747, 615] on div "Done" at bounding box center [756, 614] width 30 height 14
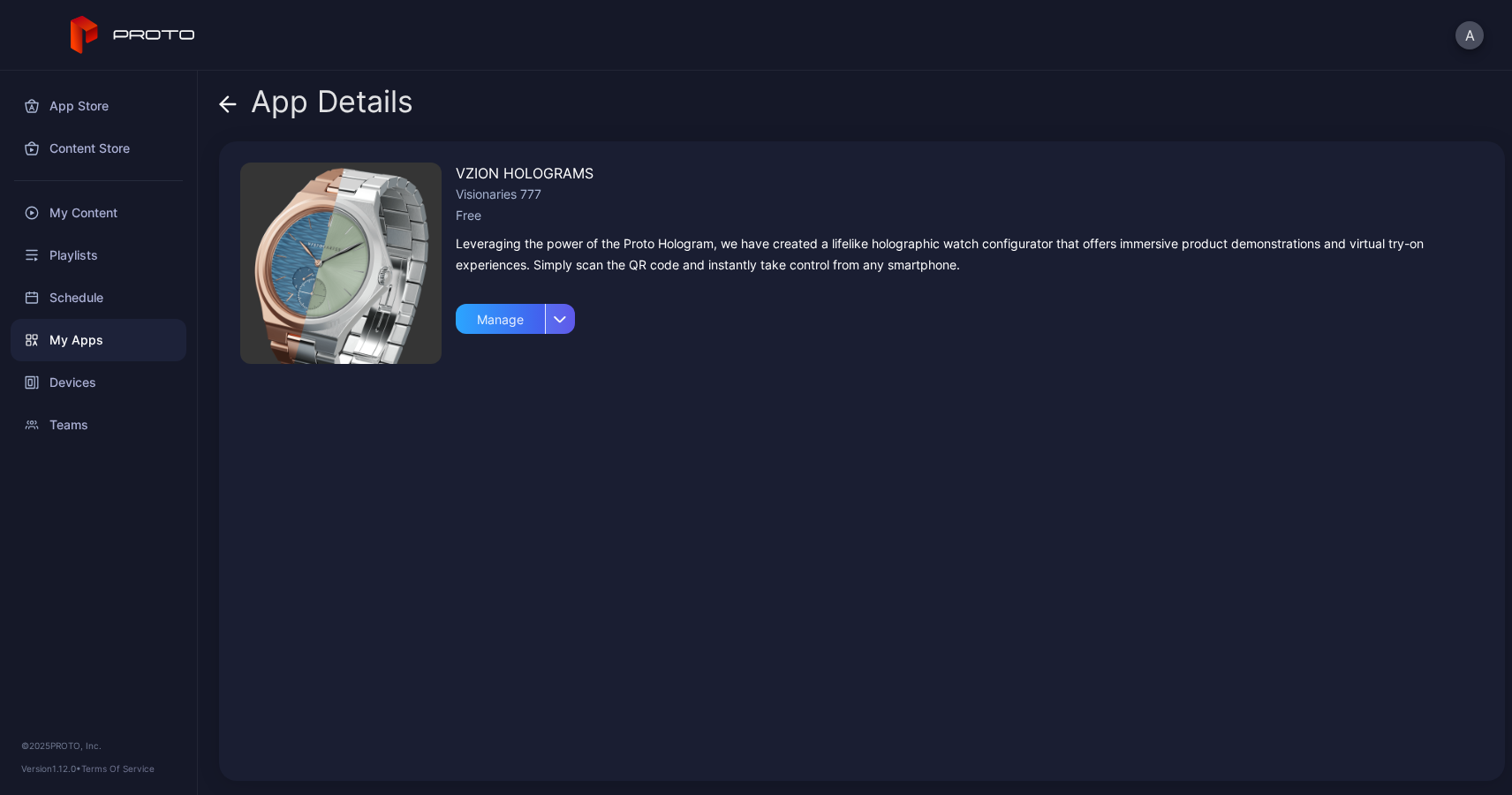
click at [554, 322] on icon "button" at bounding box center [561, 318] width 13 height 7
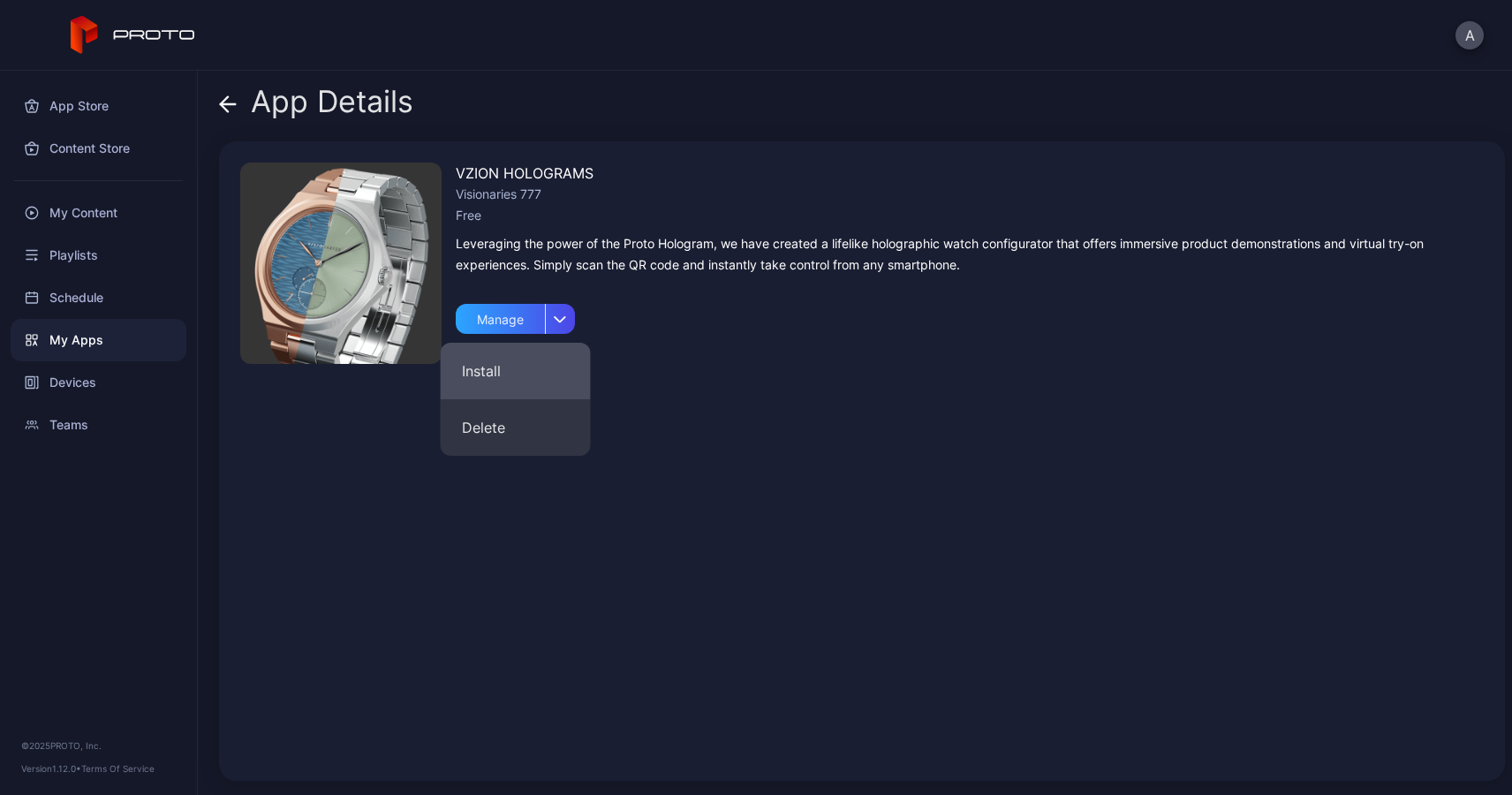
click at [481, 368] on button "Install" at bounding box center [516, 371] width 150 height 57
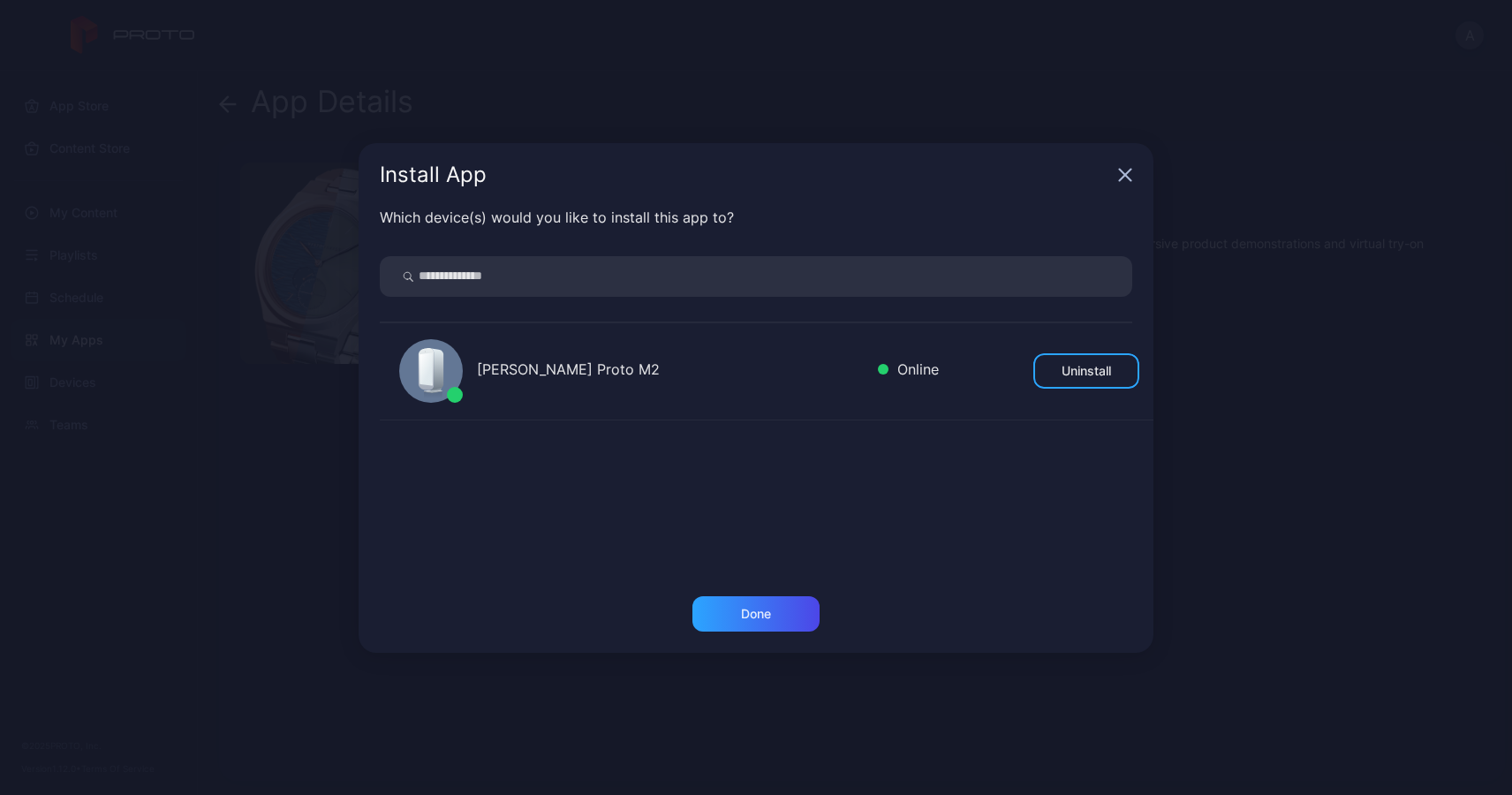
click at [450, 365] on div at bounding box center [431, 371] width 64 height 64
click at [731, 622] on div "Done" at bounding box center [756, 614] width 127 height 36
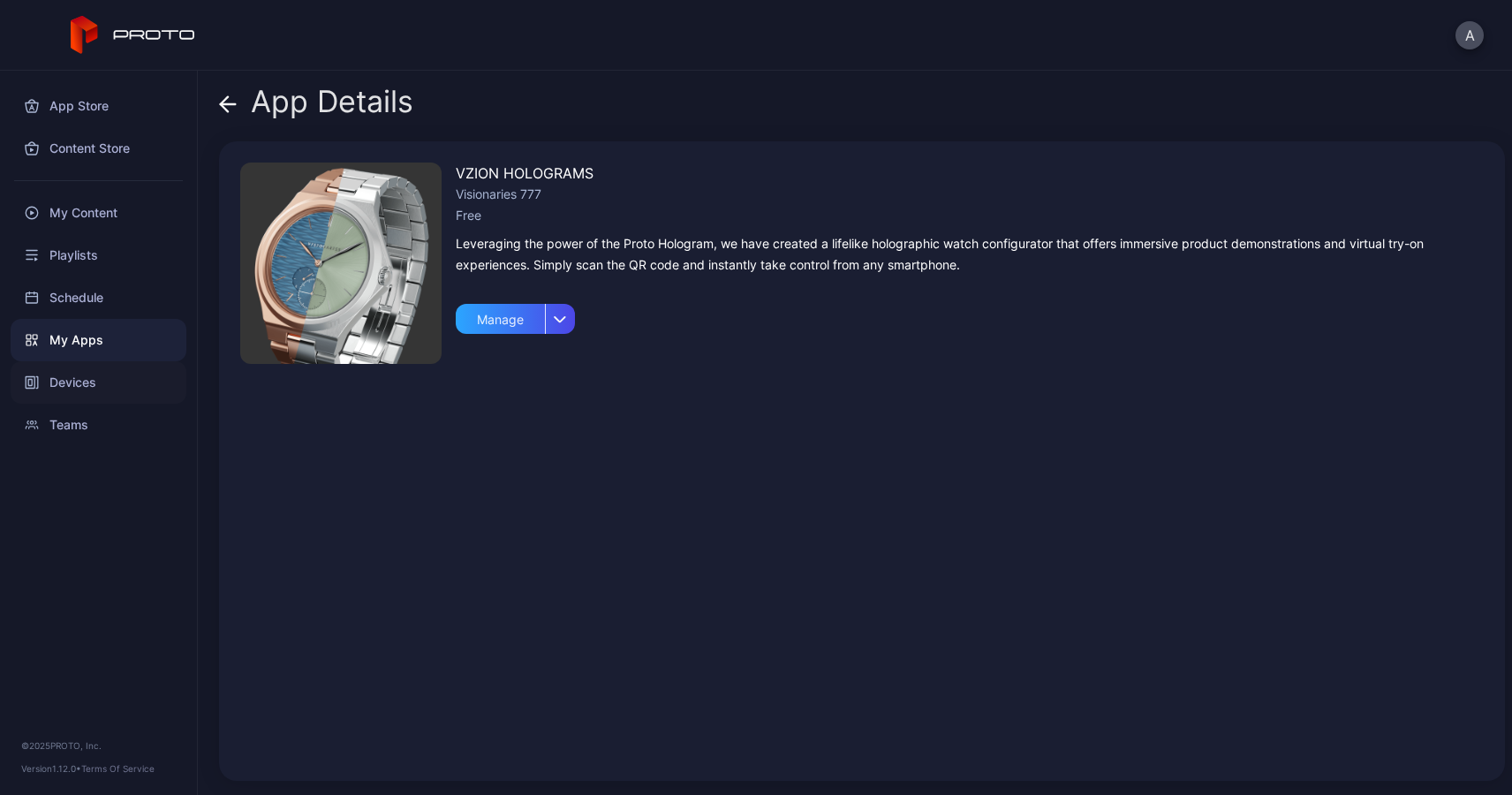
click at [74, 380] on div "Devices" at bounding box center [98, 383] width 175 height 42
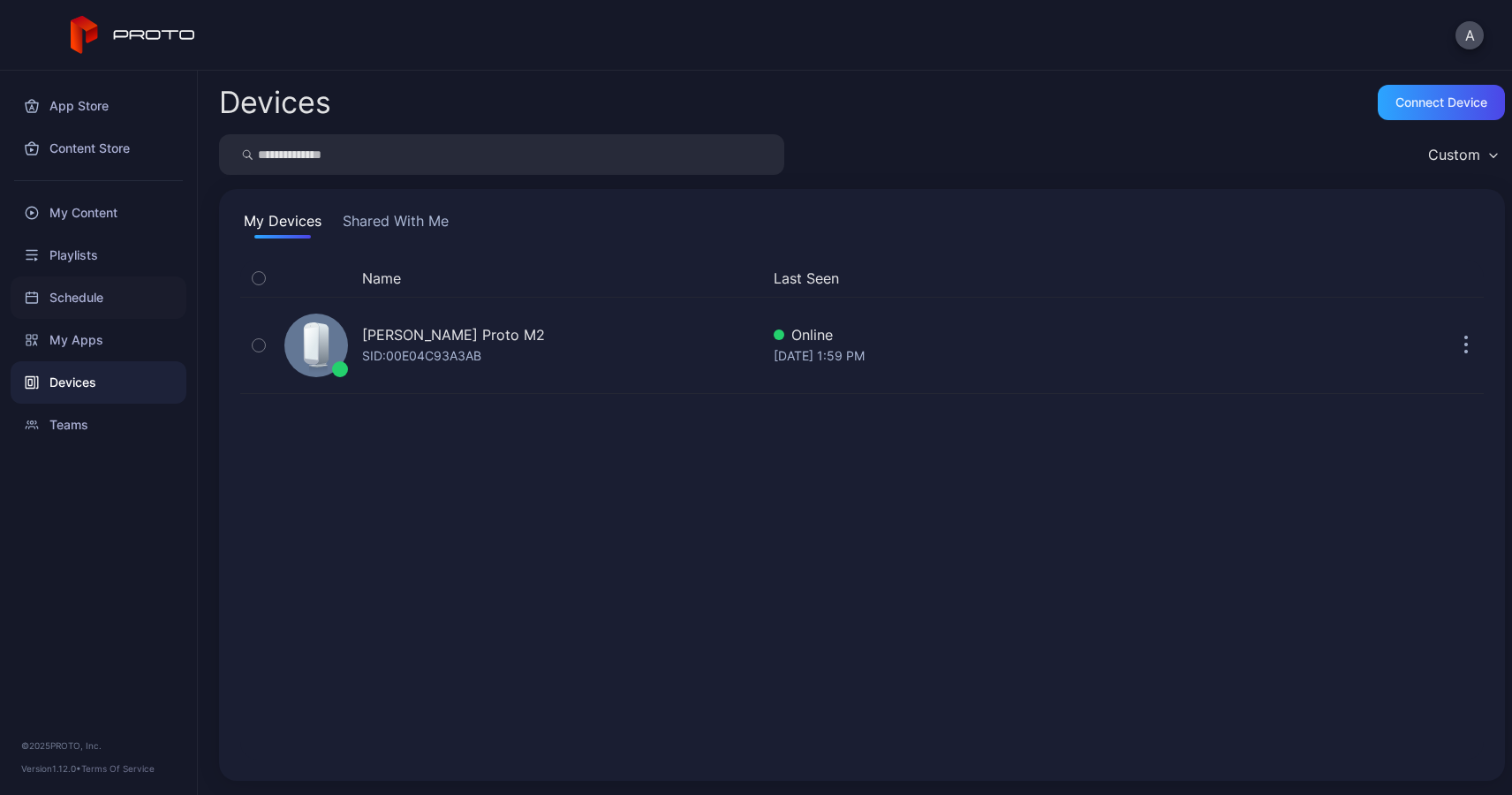
click at [85, 294] on div "Schedule" at bounding box center [98, 298] width 175 height 42
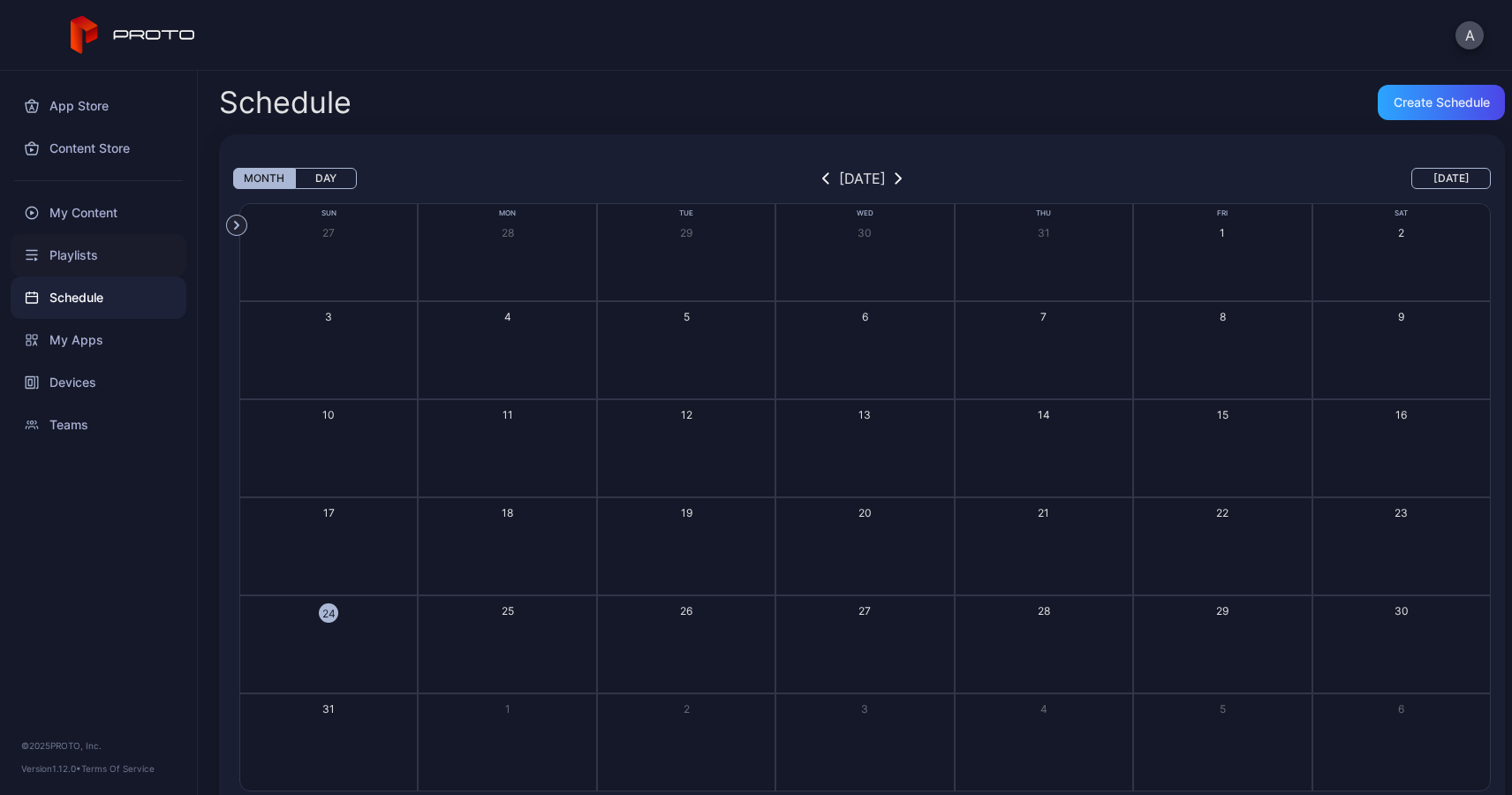
click at [84, 259] on div "Playlists" at bounding box center [98, 255] width 175 height 42
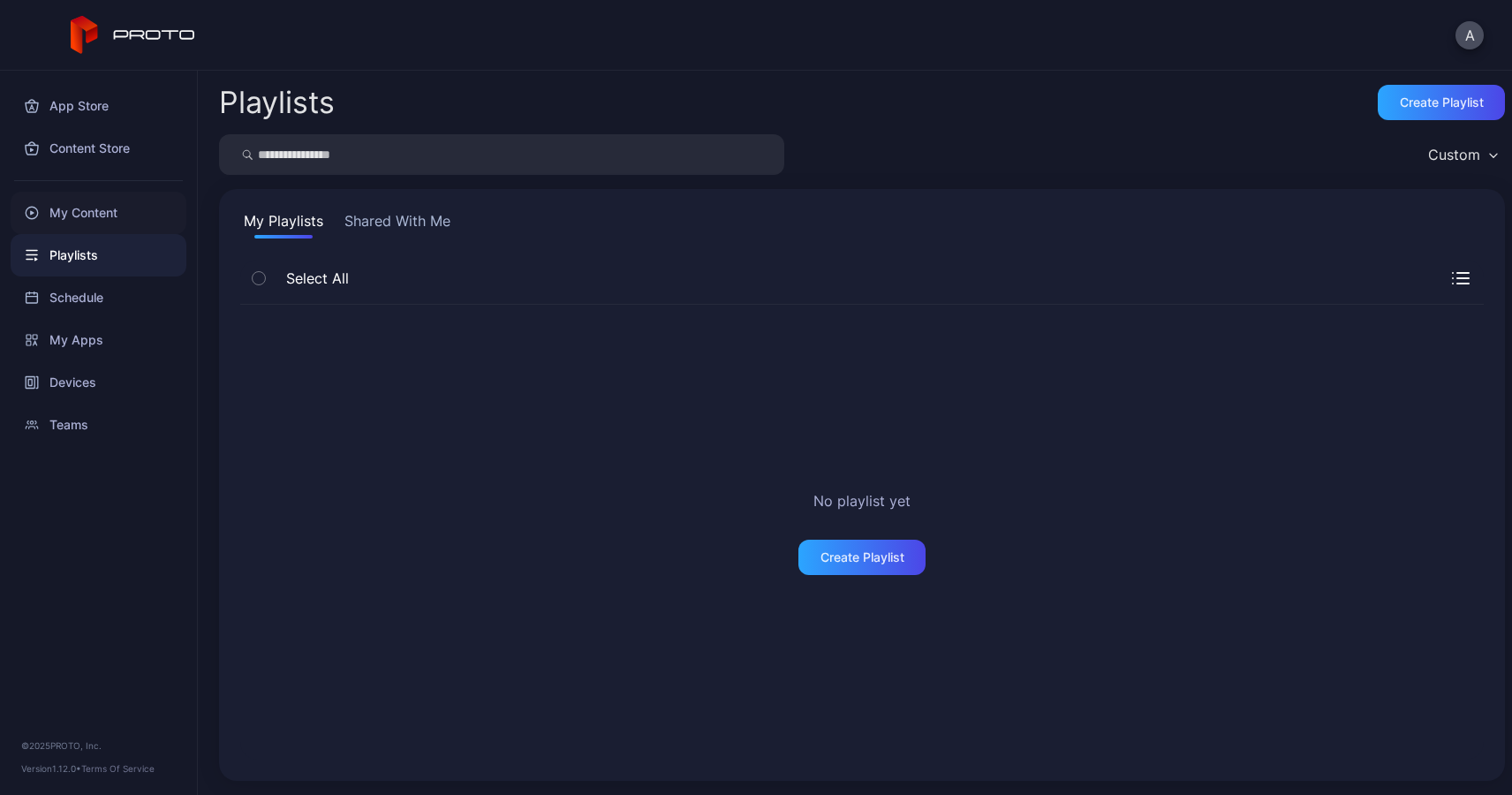
click at [85, 217] on div "My Content" at bounding box center [98, 213] width 175 height 42
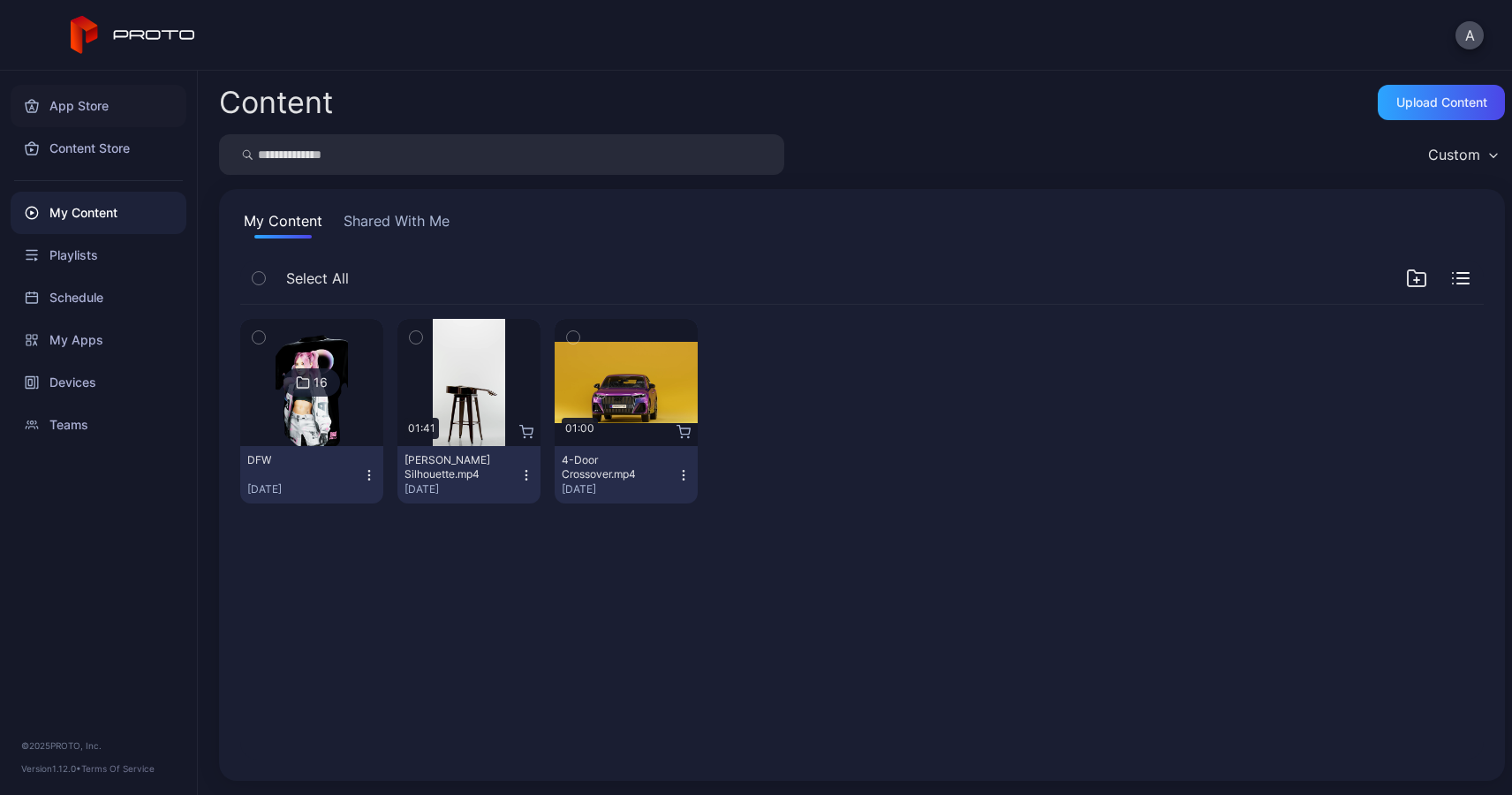
click at [86, 104] on div "App Store" at bounding box center [98, 106] width 175 height 42
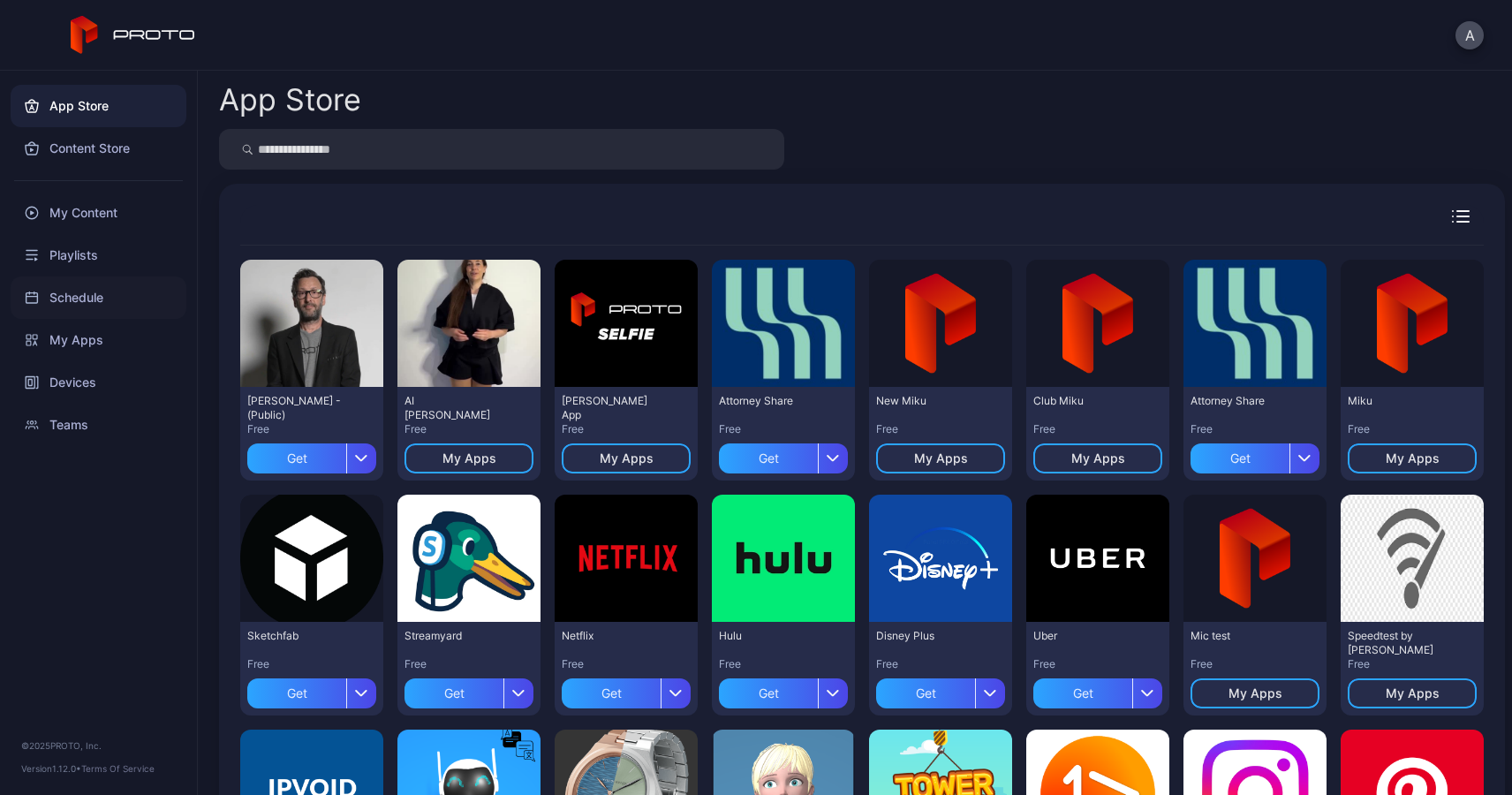
click at [63, 289] on div "Schedule" at bounding box center [98, 298] width 175 height 42
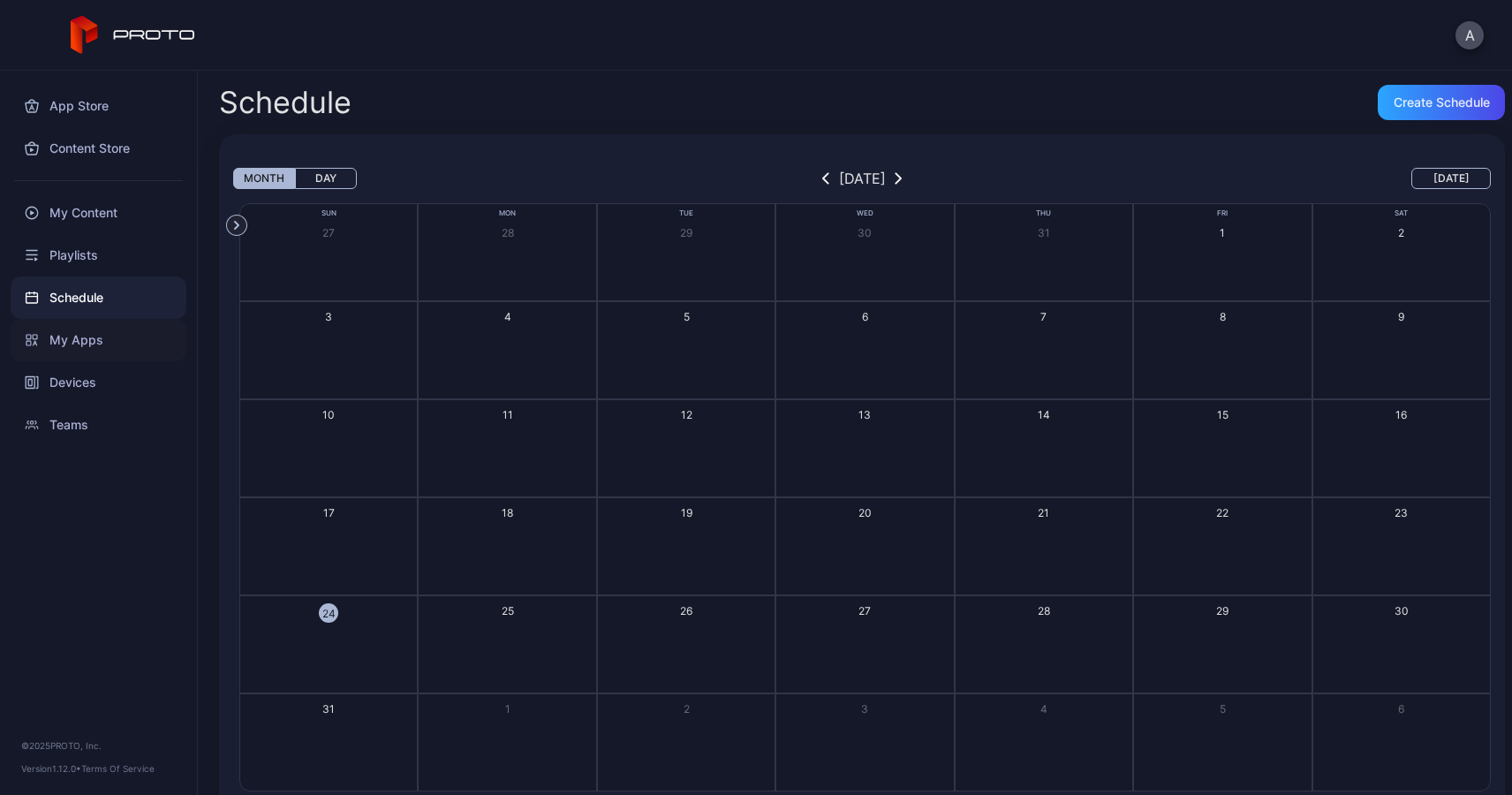
click at [73, 340] on div "My Apps" at bounding box center [98, 340] width 175 height 42
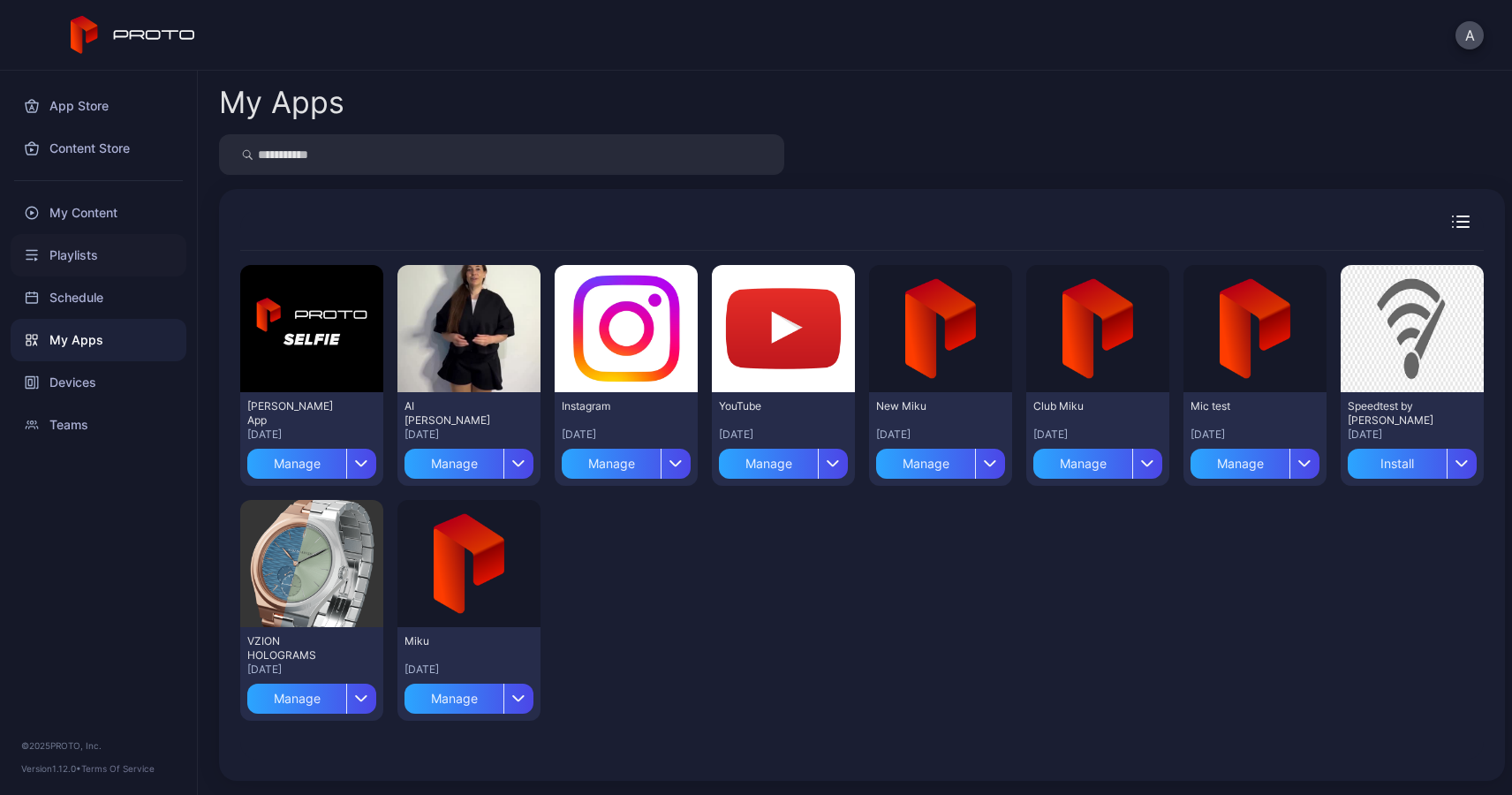
click at [77, 252] on div "Playlists" at bounding box center [98, 255] width 175 height 42
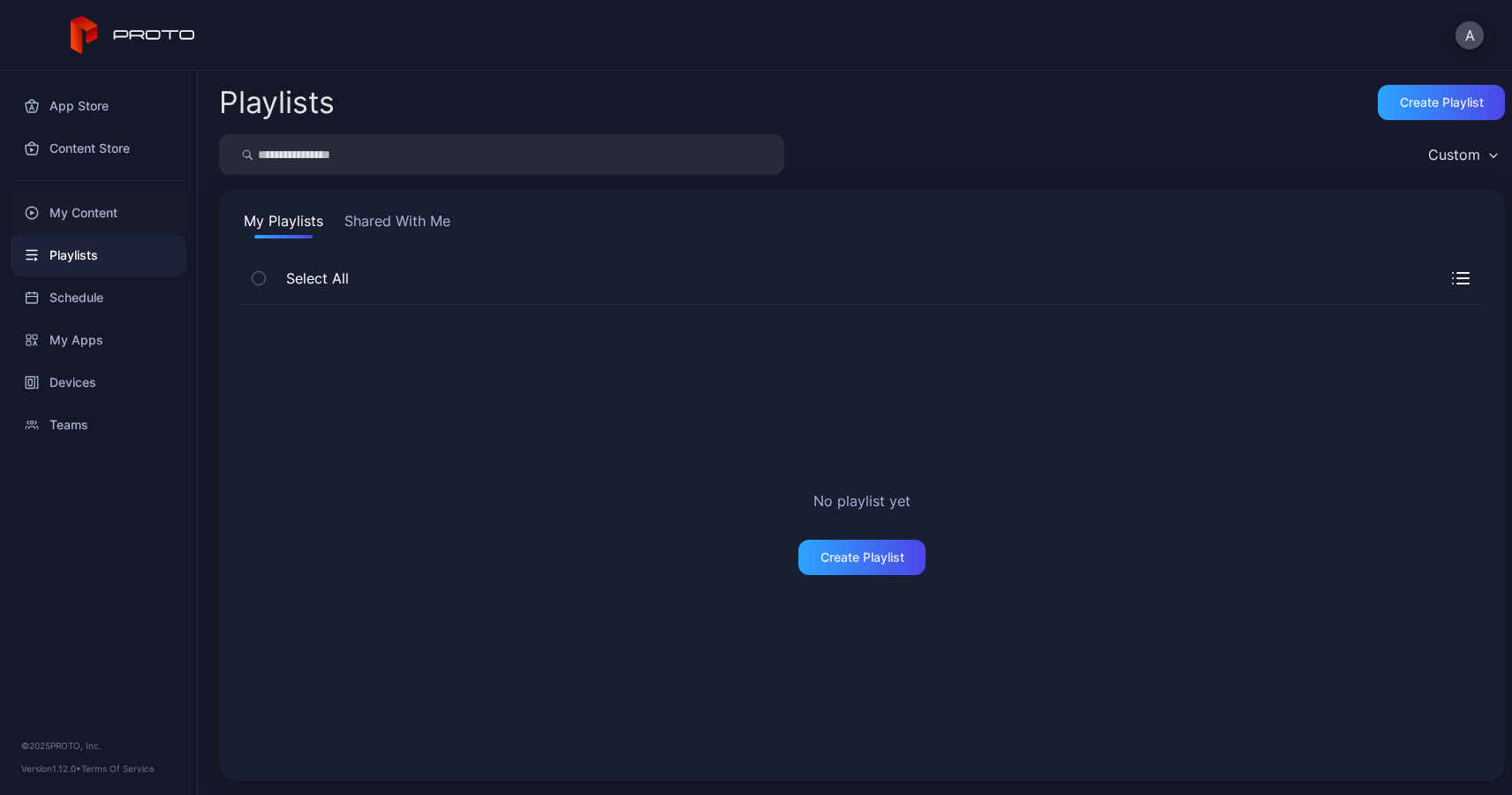
click at [82, 214] on div "My Content" at bounding box center [98, 213] width 175 height 42
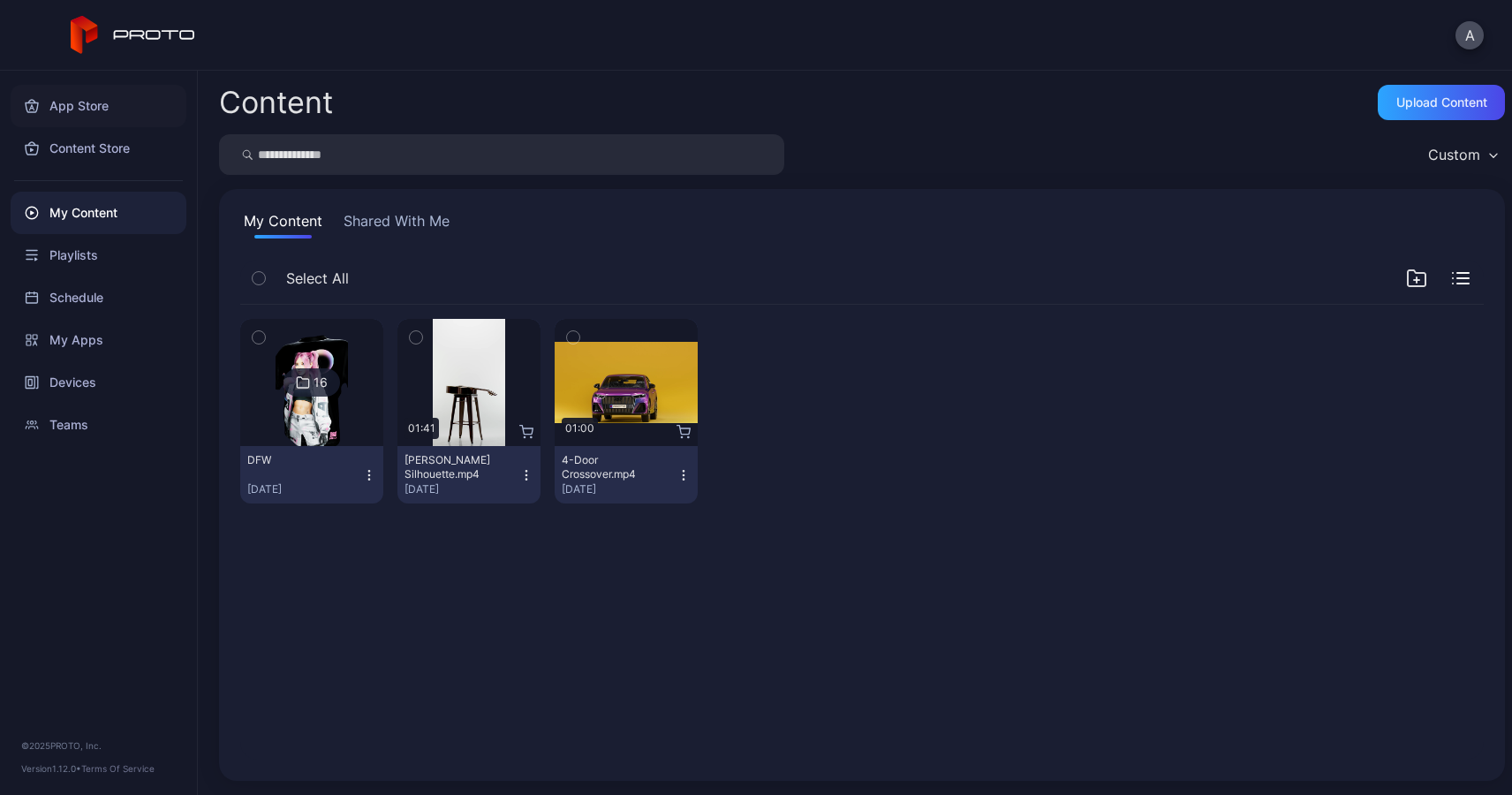
click at [86, 109] on div "App Store" at bounding box center [98, 106] width 175 height 42
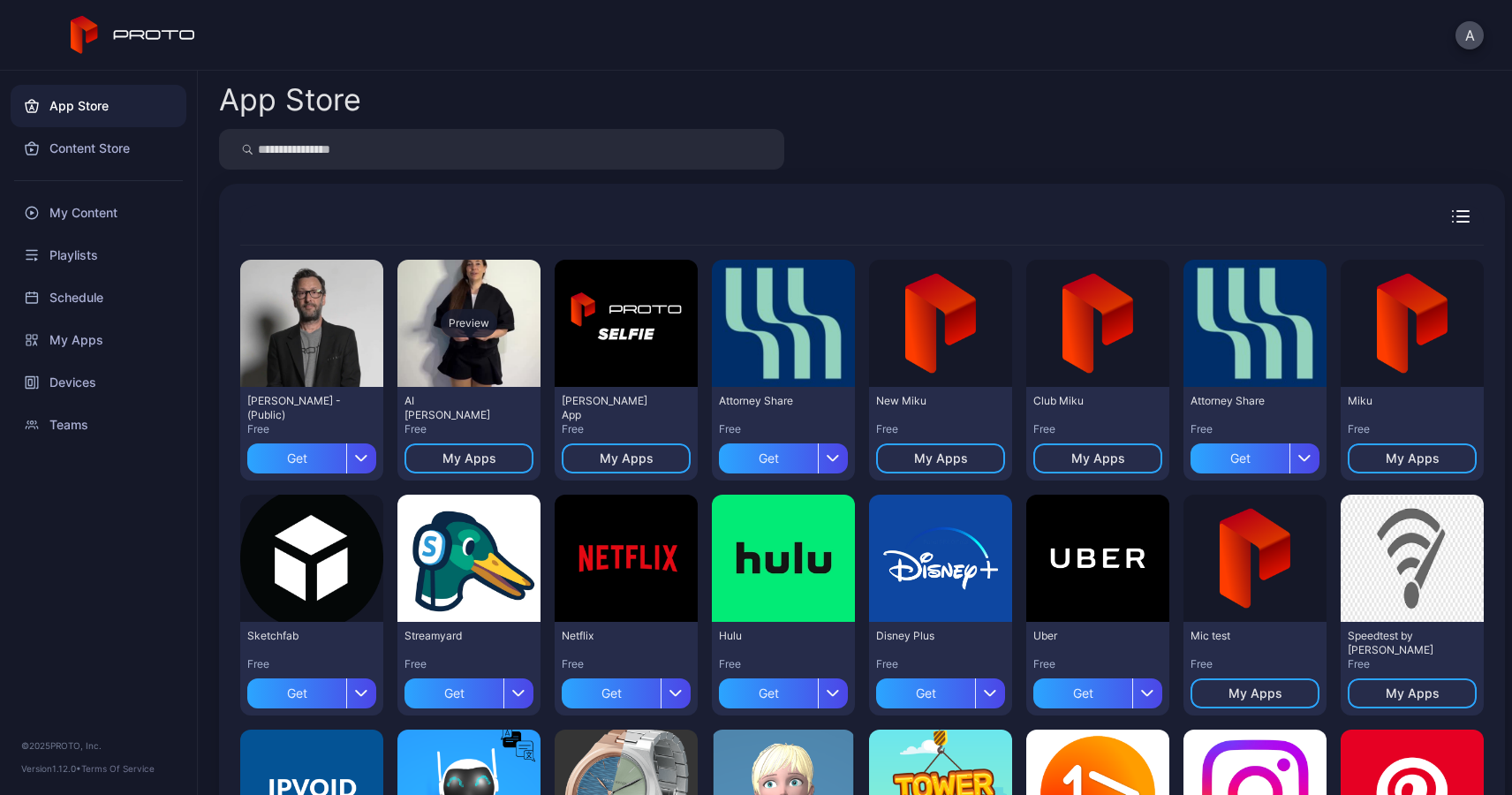
click at [464, 347] on div "Preview" at bounding box center [468, 323] width 143 height 127
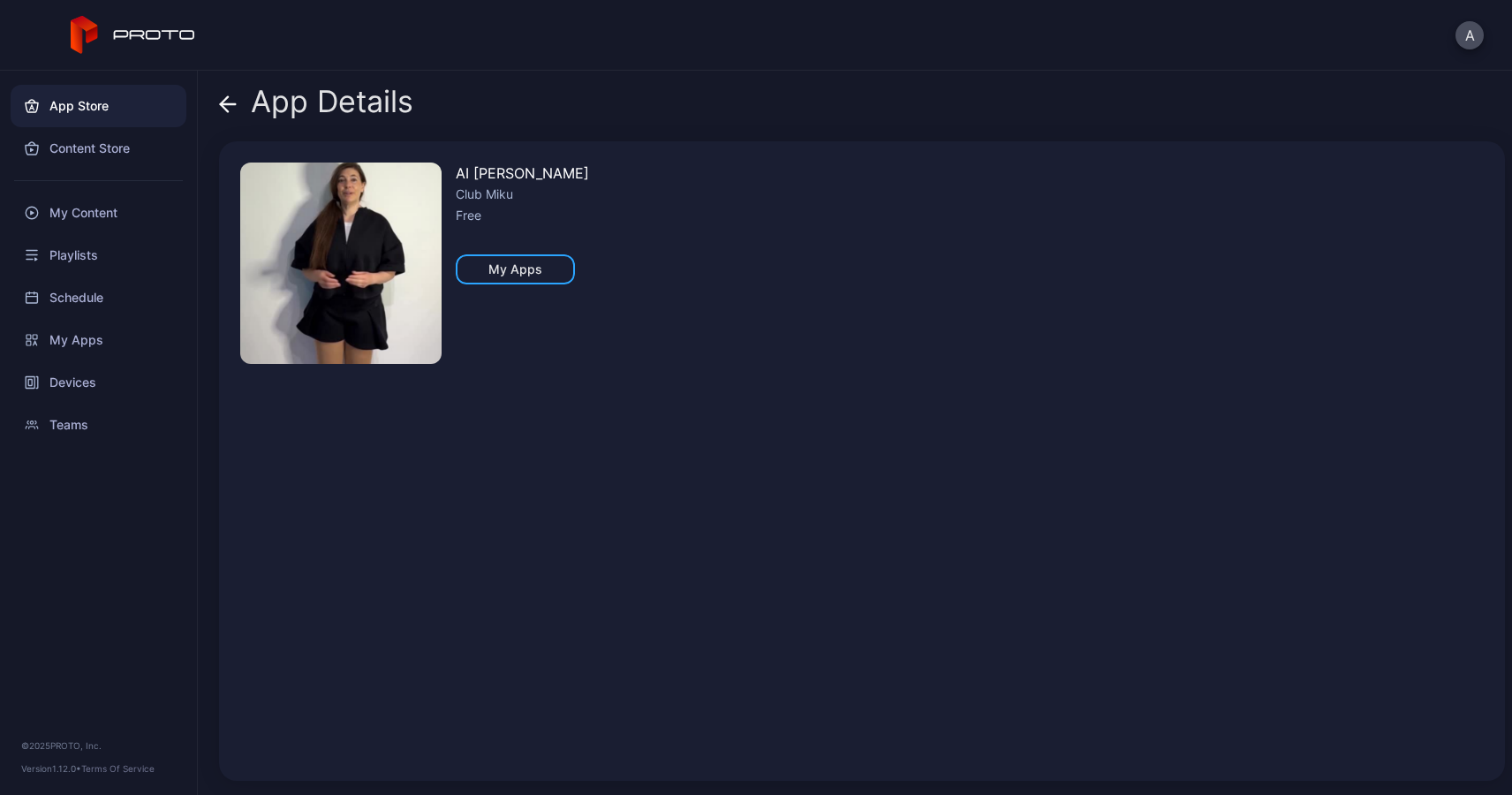
click at [226, 102] on icon at bounding box center [227, 104] width 17 height 17
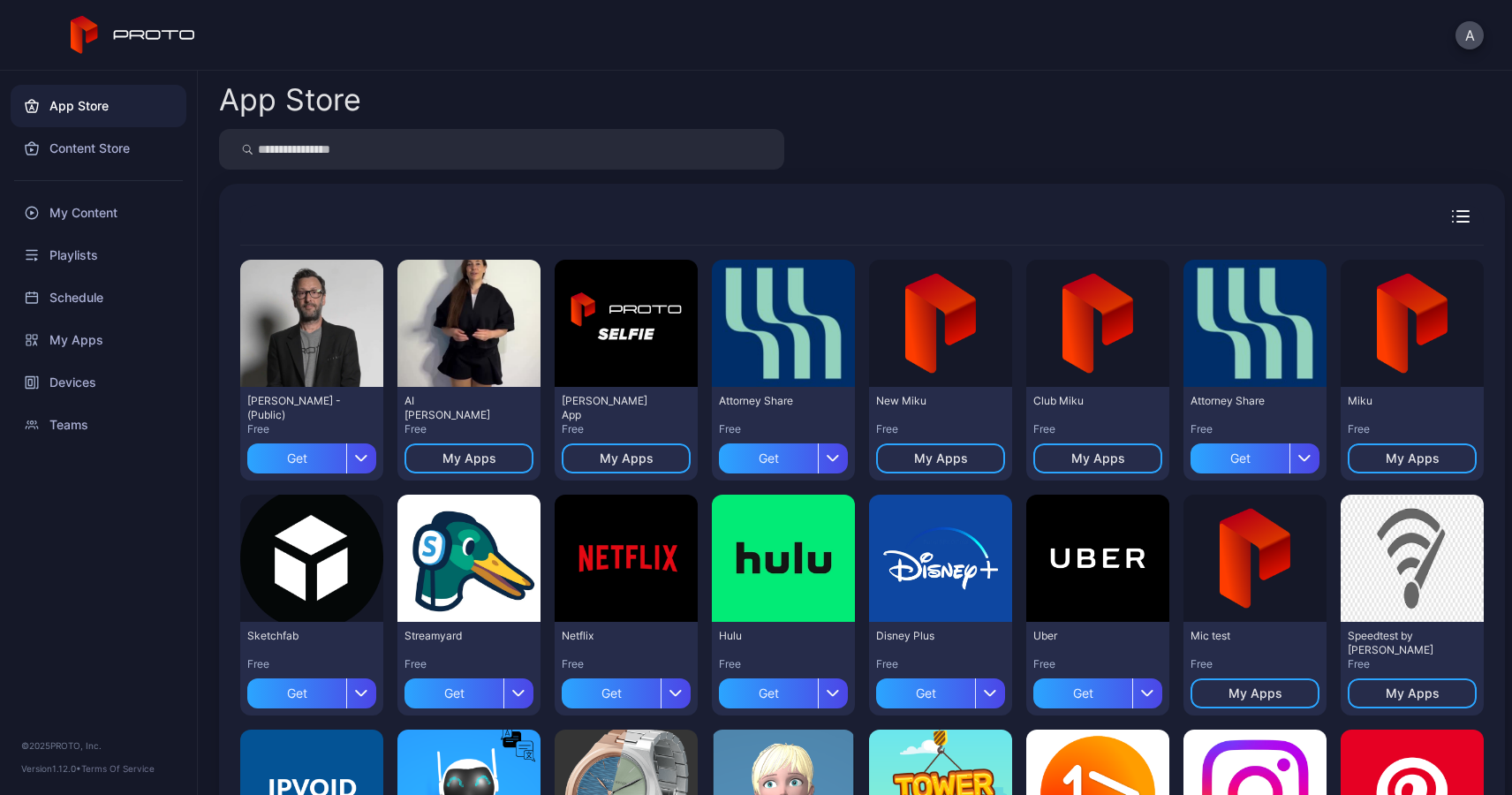
click at [69, 102] on div "App Store" at bounding box center [98, 106] width 175 height 42
click at [75, 213] on div "My Content" at bounding box center [98, 213] width 175 height 42
